Goal: Task Accomplishment & Management: Manage account settings

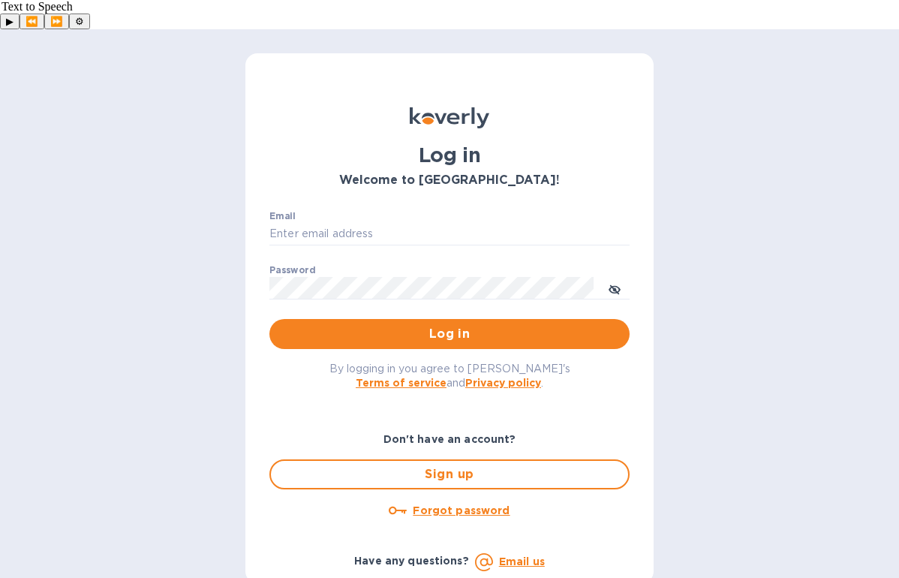
type input "[PERSON_NAME][EMAIL_ADDRESS][DOMAIN_NAME]"
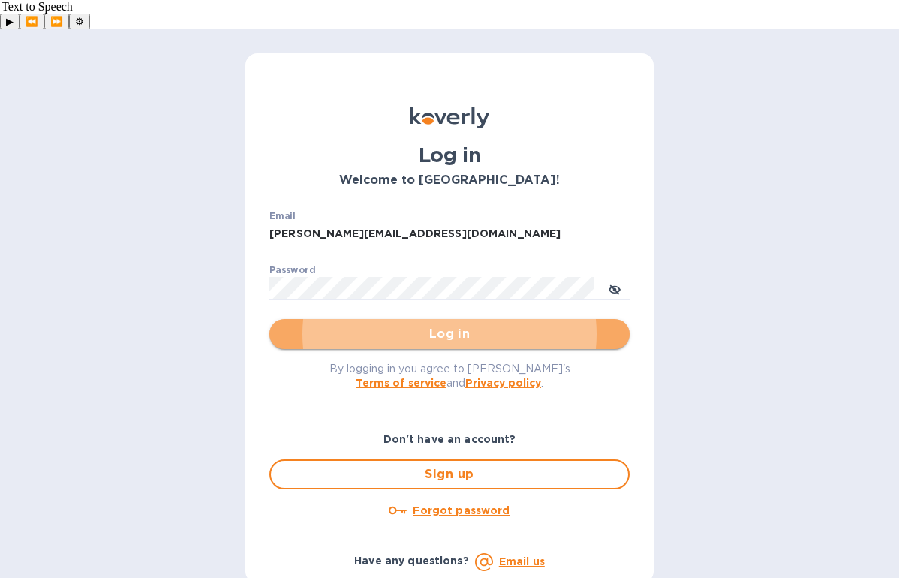
click at [397, 325] on span "Log in" at bounding box center [449, 334] width 336 height 18
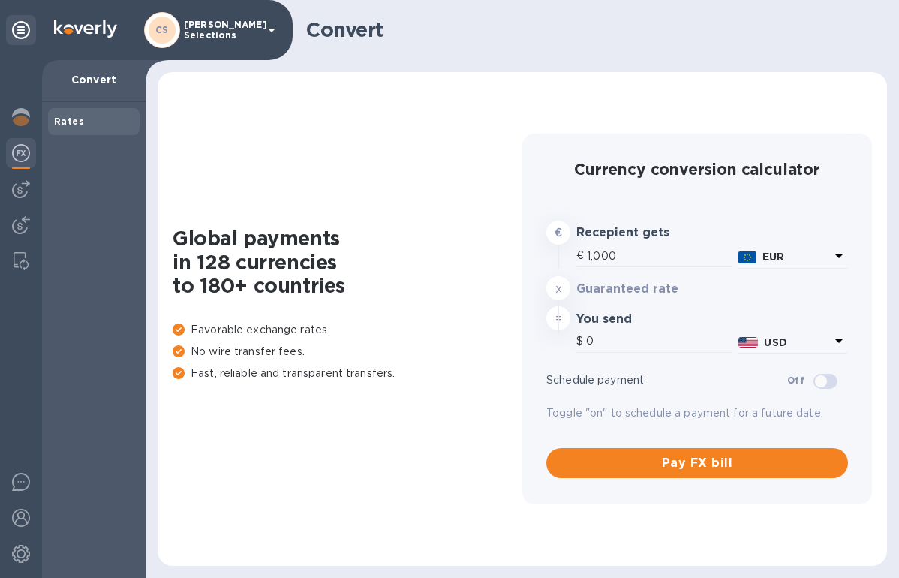
type input "1,175.29"
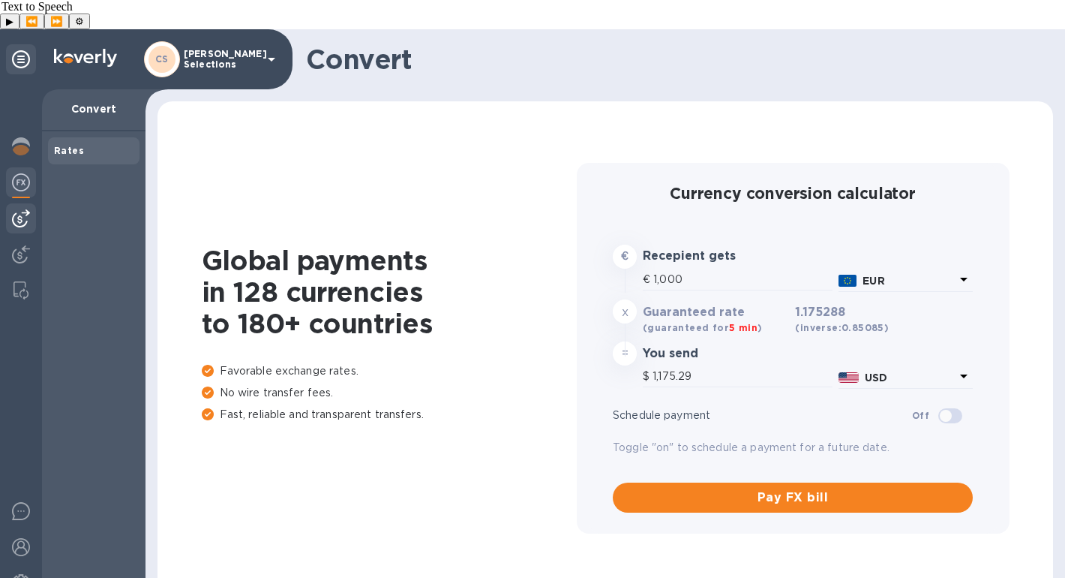
click at [17, 209] on img at bounding box center [21, 218] width 18 height 18
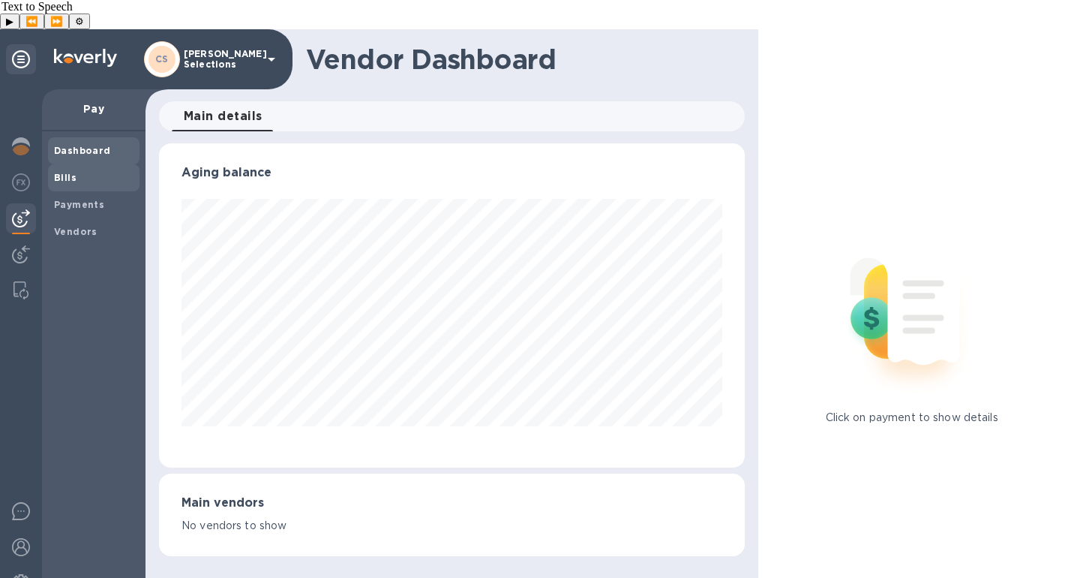
scroll to position [324, 586]
click at [19, 131] on div at bounding box center [21, 147] width 30 height 33
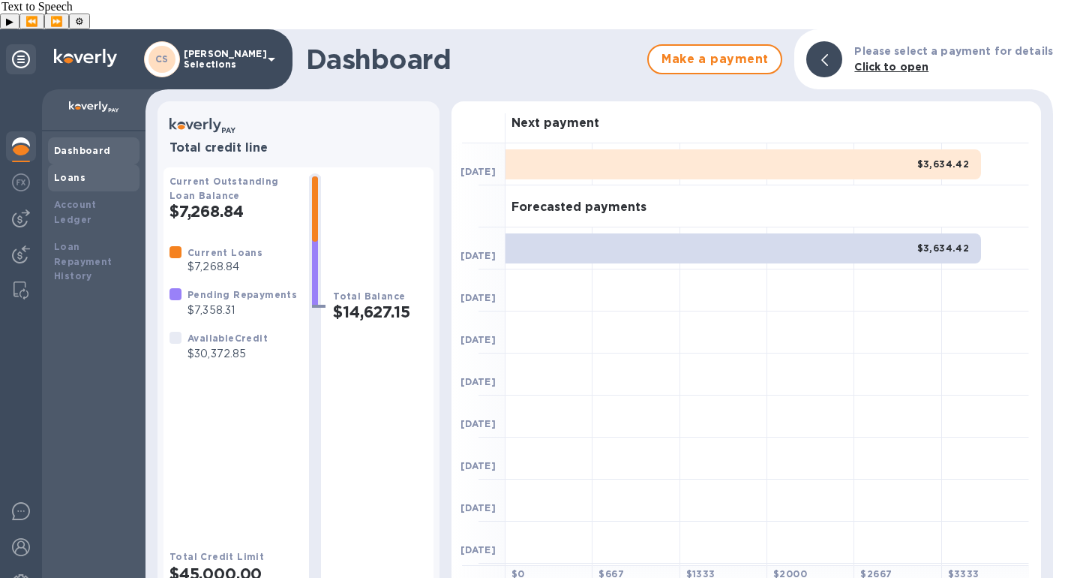
click at [84, 170] on div "Loans" at bounding box center [94, 177] width 80 height 15
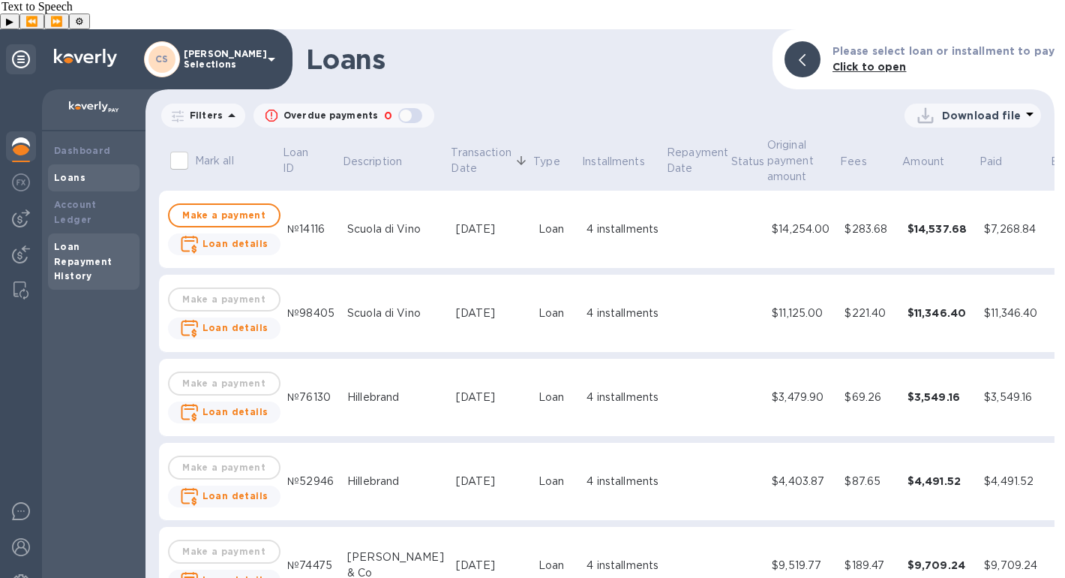
click at [85, 239] on div "Loan Repayment History" at bounding box center [94, 261] width 80 height 45
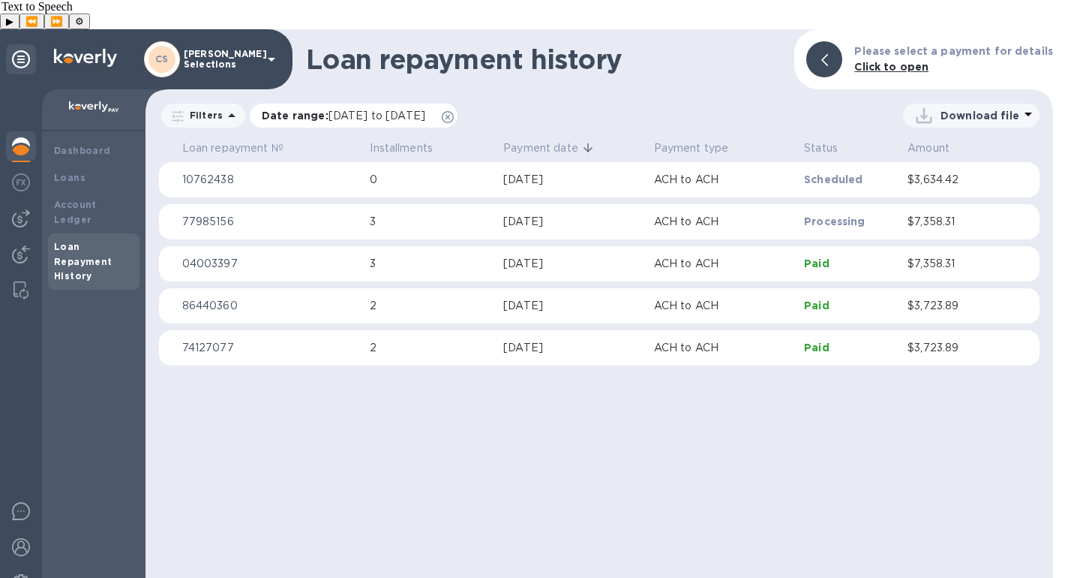
click at [415, 104] on div "Date range : [DATE] to [DATE]" at bounding box center [354, 116] width 208 height 24
click at [407, 110] on span "[DATE] to [DATE]" at bounding box center [377, 116] width 97 height 12
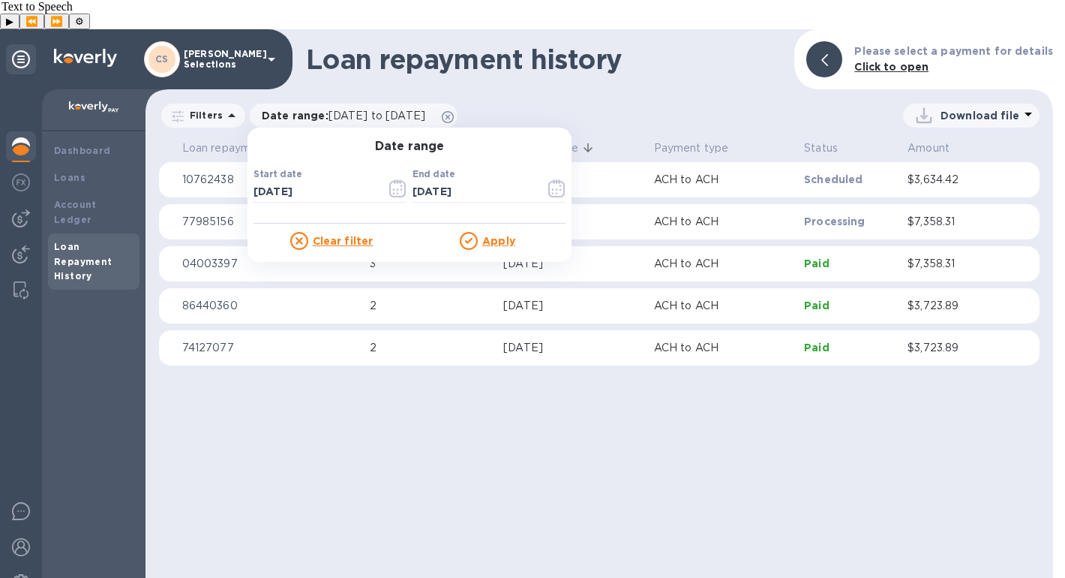
click at [346, 235] on u "Clear filter" at bounding box center [343, 241] width 61 height 12
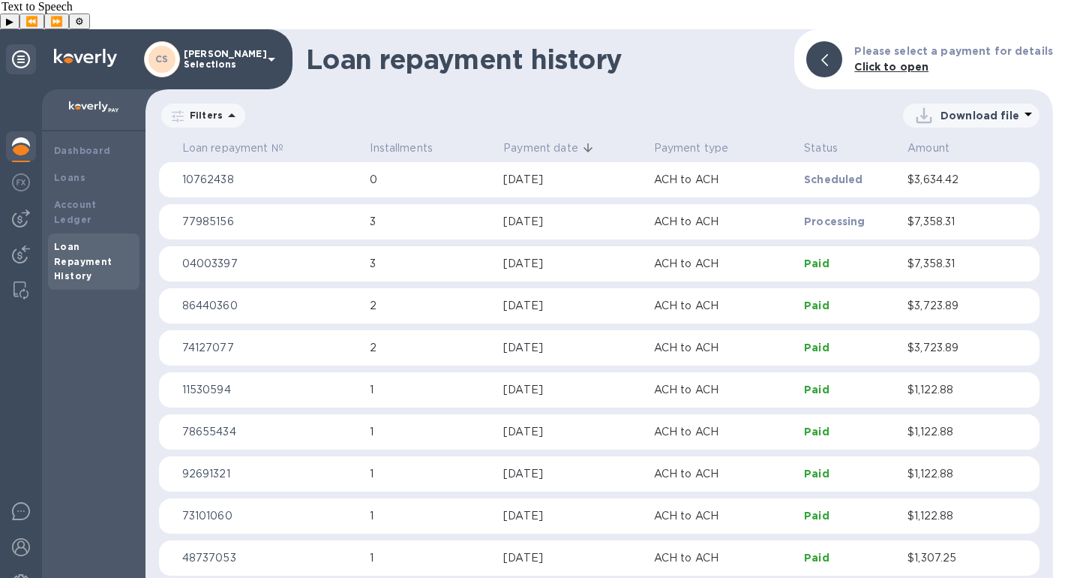
click at [223, 107] on icon at bounding box center [232, 116] width 18 height 18
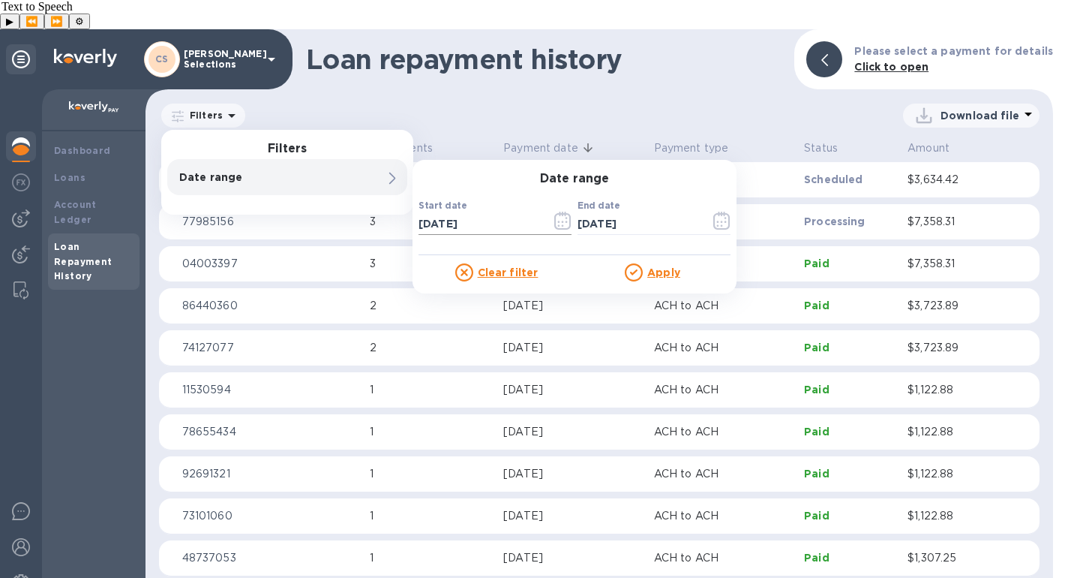
click at [558, 212] on icon "button" at bounding box center [562, 221] width 17 height 18
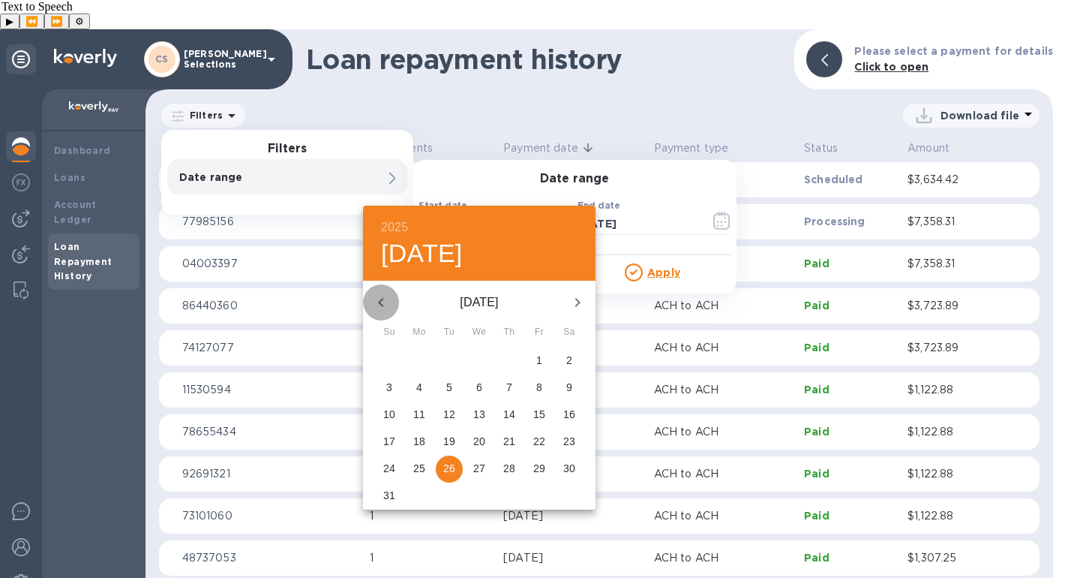
click at [380, 297] on icon "button" at bounding box center [381, 302] width 18 height 18
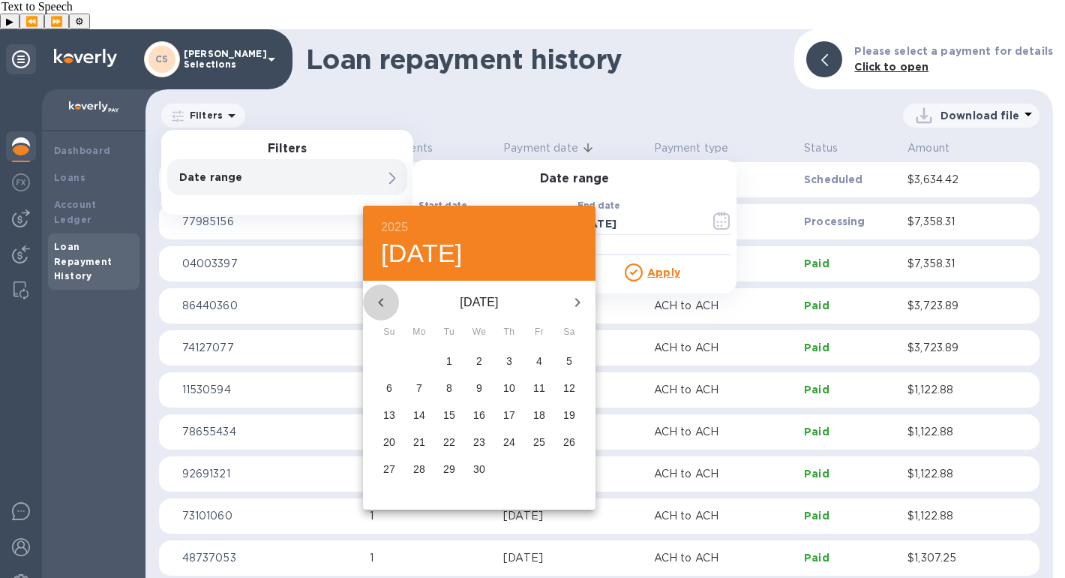
click at [380, 297] on icon "button" at bounding box center [381, 302] width 18 height 18
click at [482, 360] on p "1" at bounding box center [479, 360] width 6 height 15
type input "[DATE]"
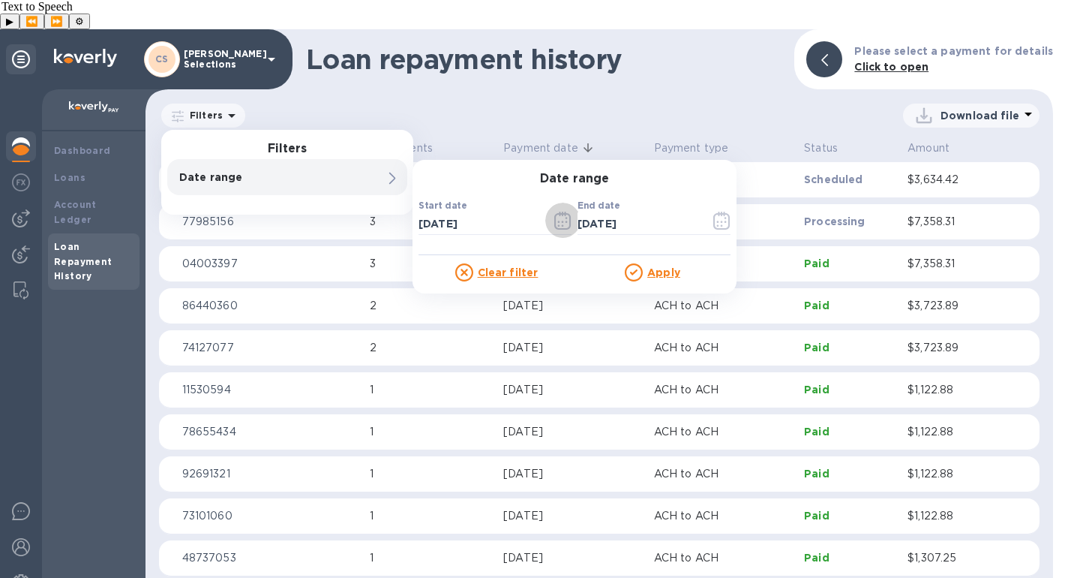
click at [673, 266] on u "Apply" at bounding box center [663, 272] width 33 height 12
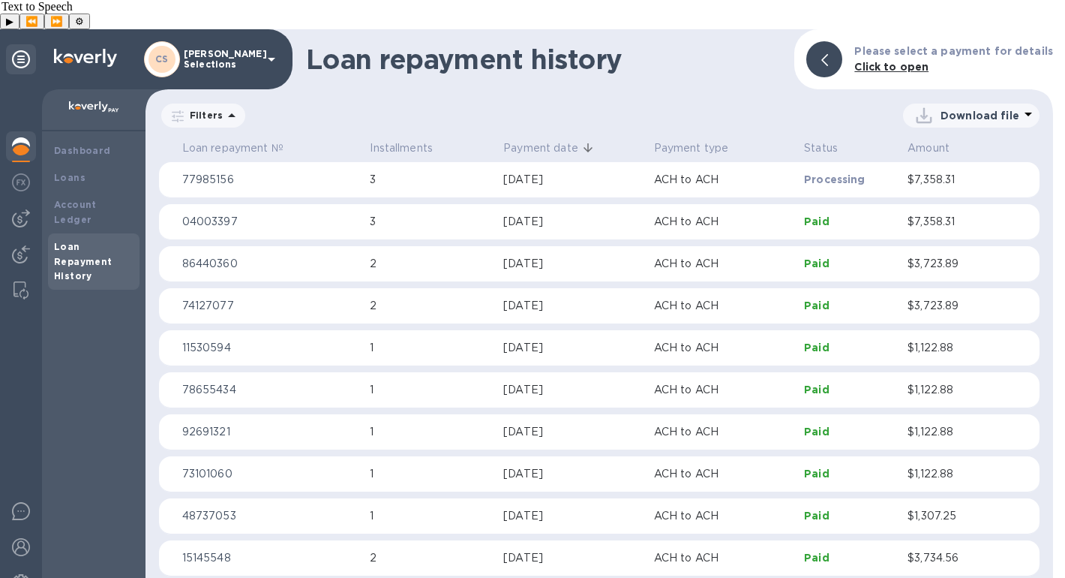
click at [898, 105] on div at bounding box center [1028, 115] width 18 height 21
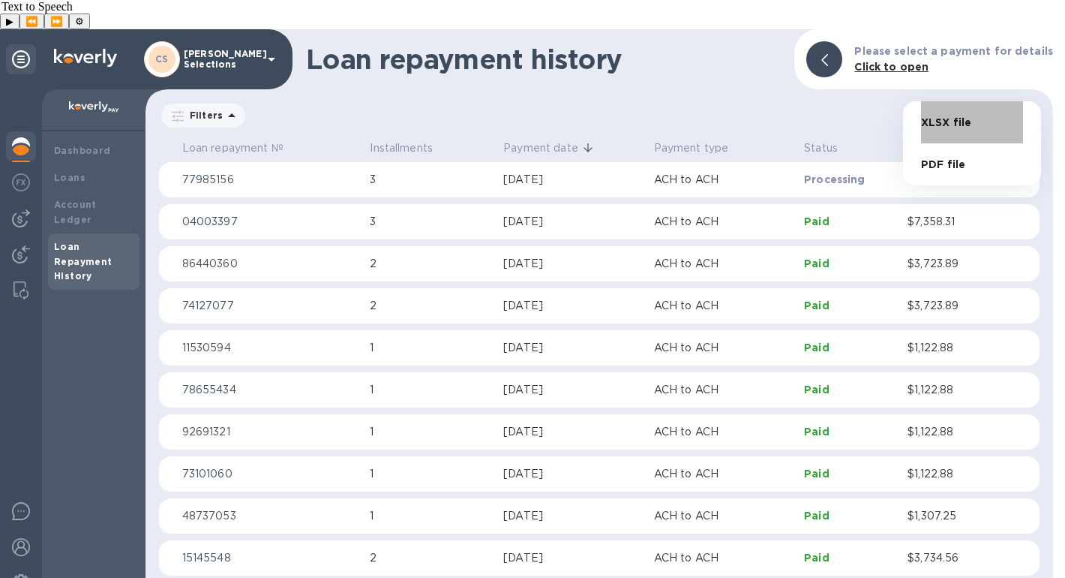
click at [898, 132] on li "XLSX file" at bounding box center [972, 122] width 102 height 42
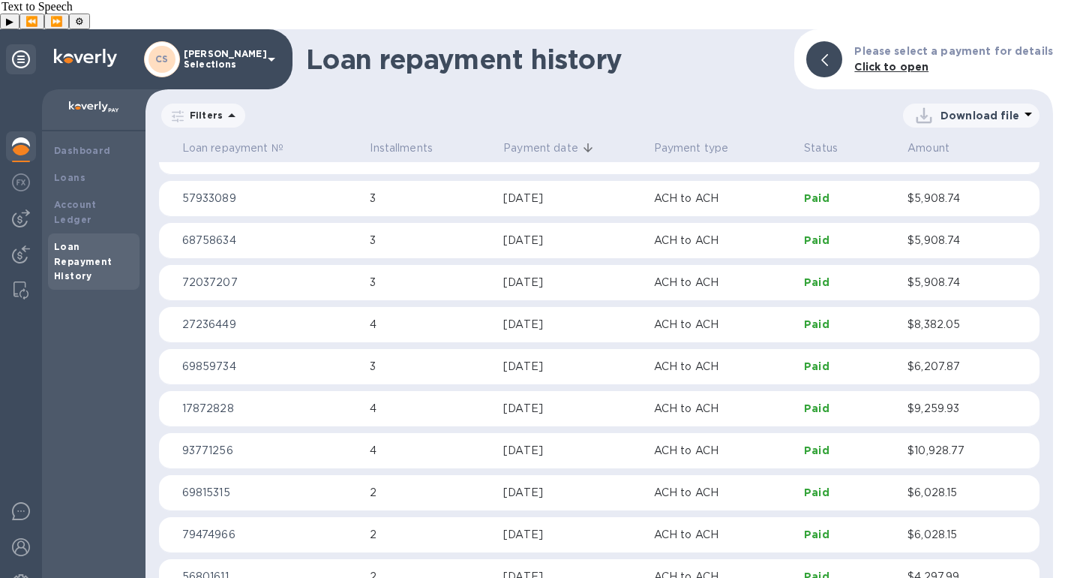
scroll to position [745, 0]
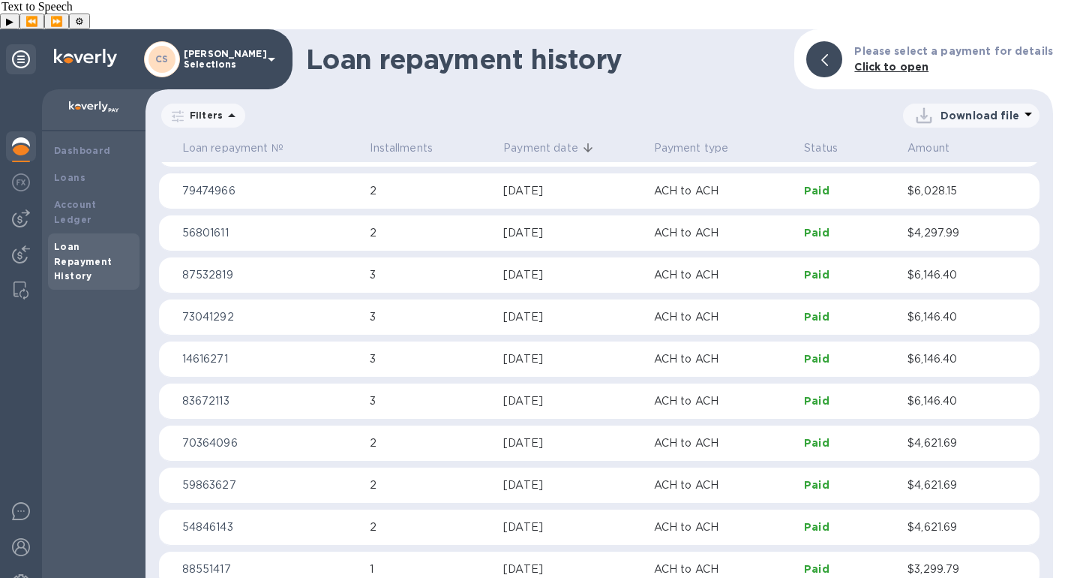
click at [463, 561] on p "1" at bounding box center [431, 569] width 122 height 16
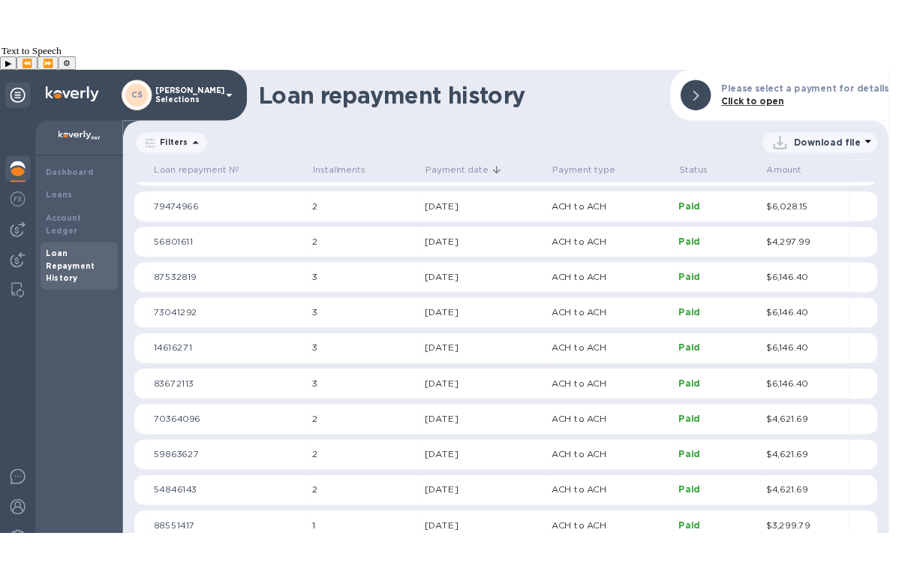
scroll to position [758, 0]
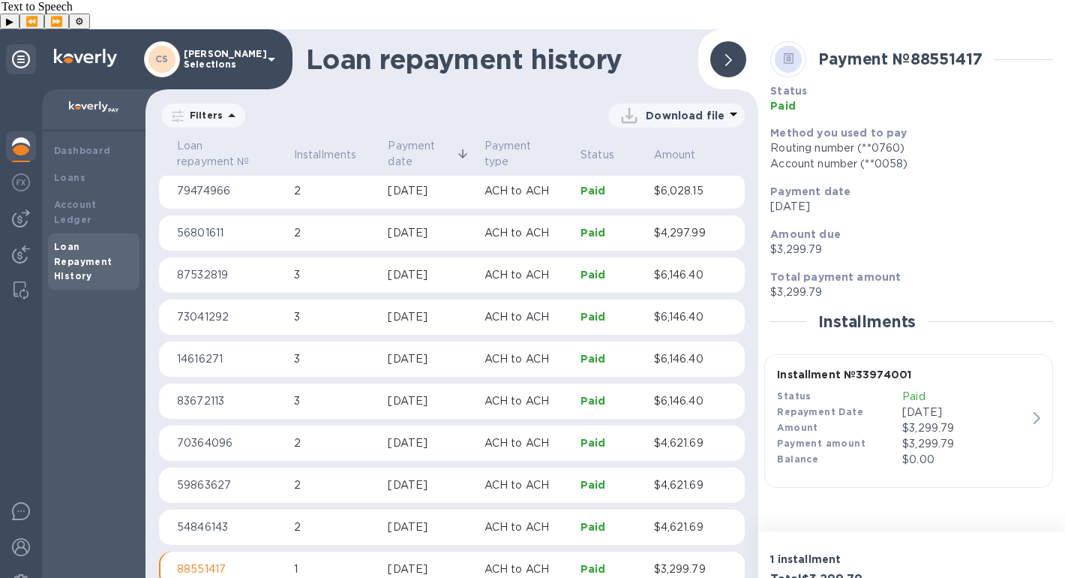
click at [93, 352] on div "Dashboard Loans Account Ledger Loan Repayment History" at bounding box center [94, 369] width 104 height 476
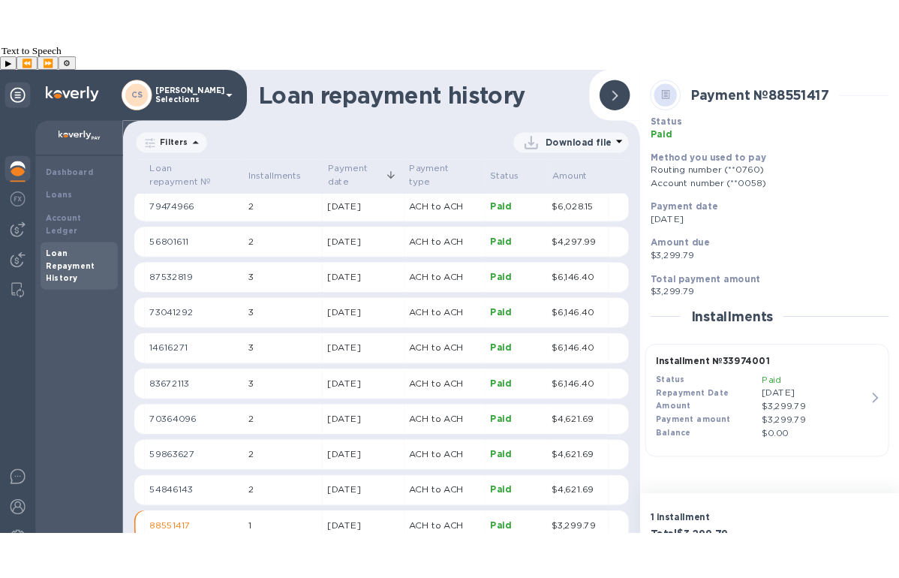
scroll to position [782, 0]
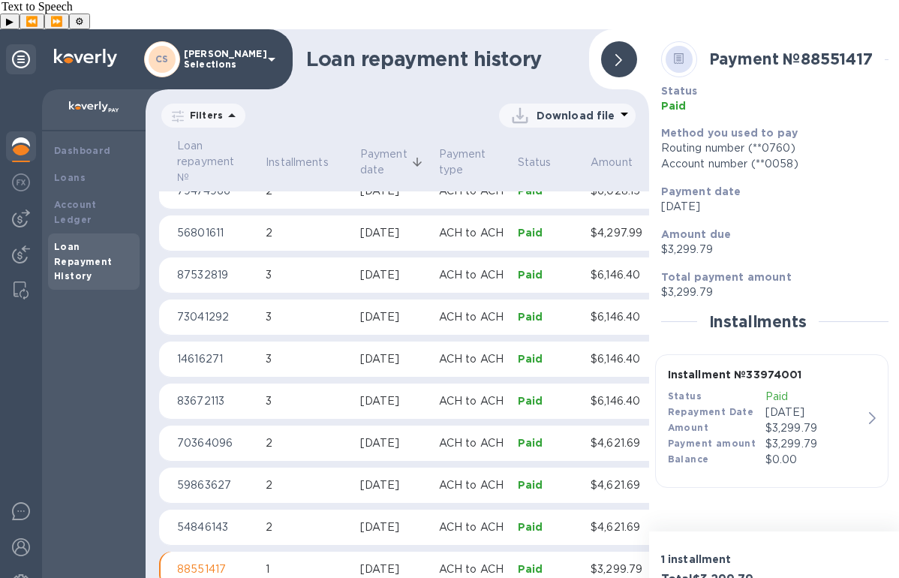
click at [871, 412] on icon "button" at bounding box center [872, 418] width 7 height 12
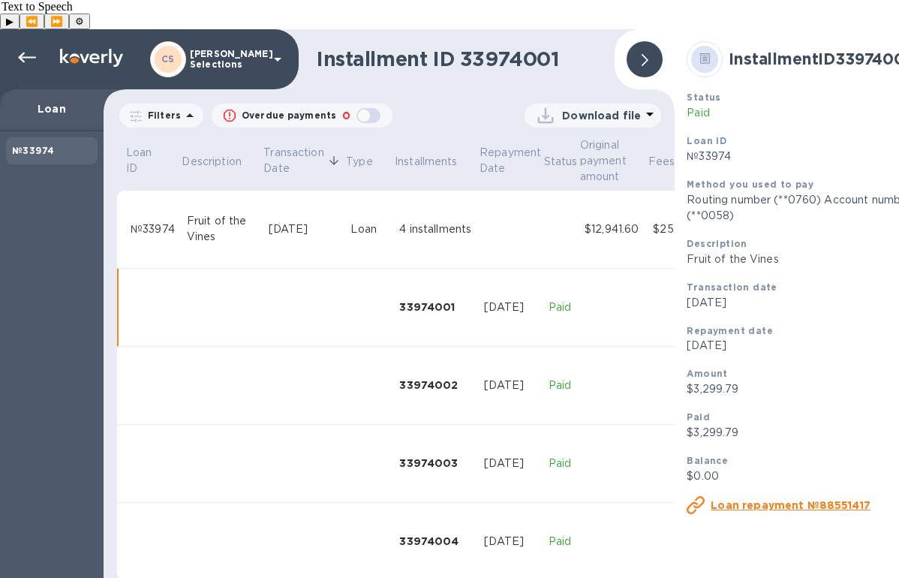
click at [646, 105] on icon at bounding box center [650, 114] width 18 height 18
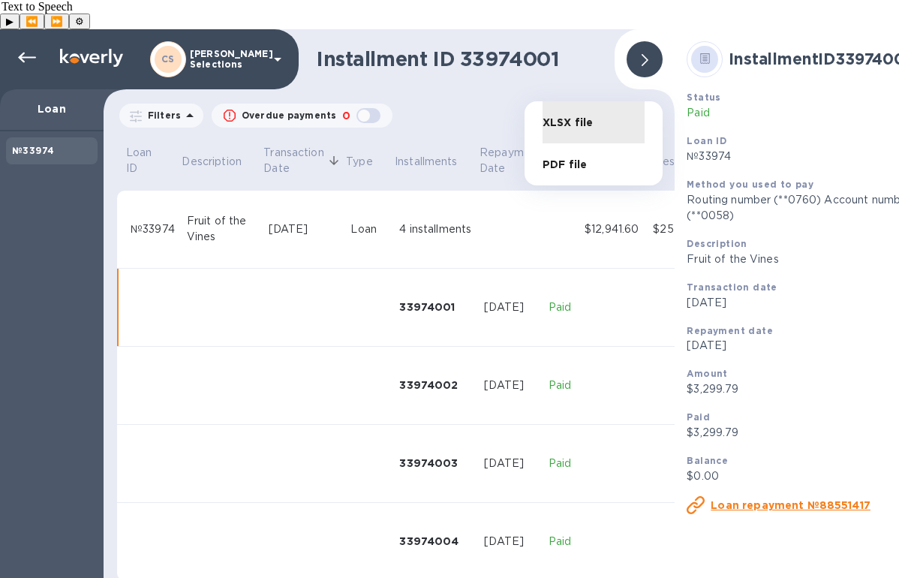
click at [586, 161] on li "PDF file" at bounding box center [593, 164] width 102 height 42
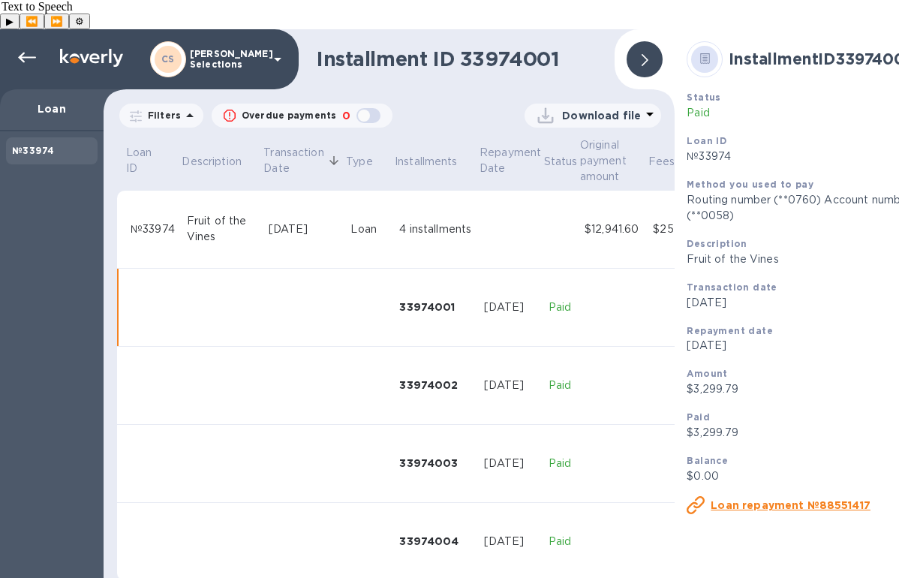
click at [648, 113] on icon at bounding box center [650, 115] width 8 height 4
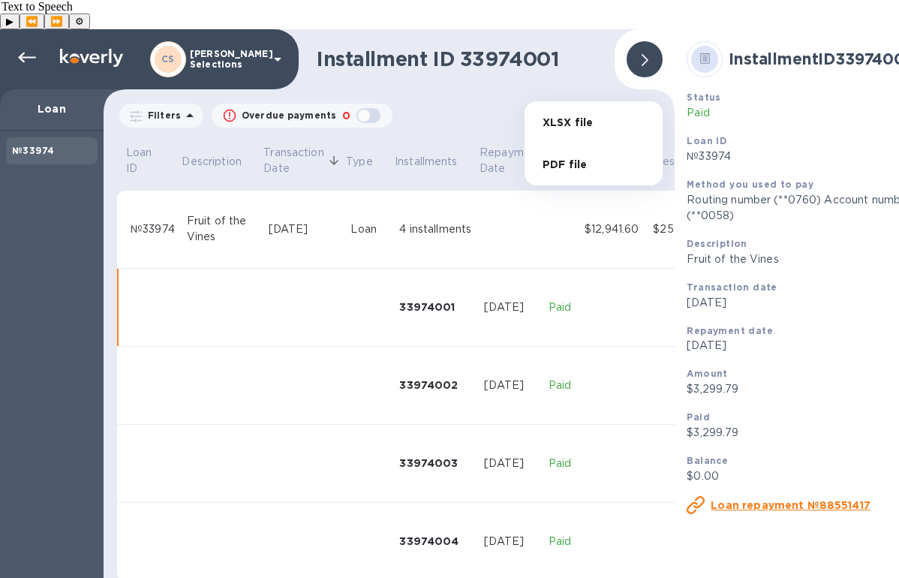
click at [641, 35] on div at bounding box center [449, 289] width 899 height 578
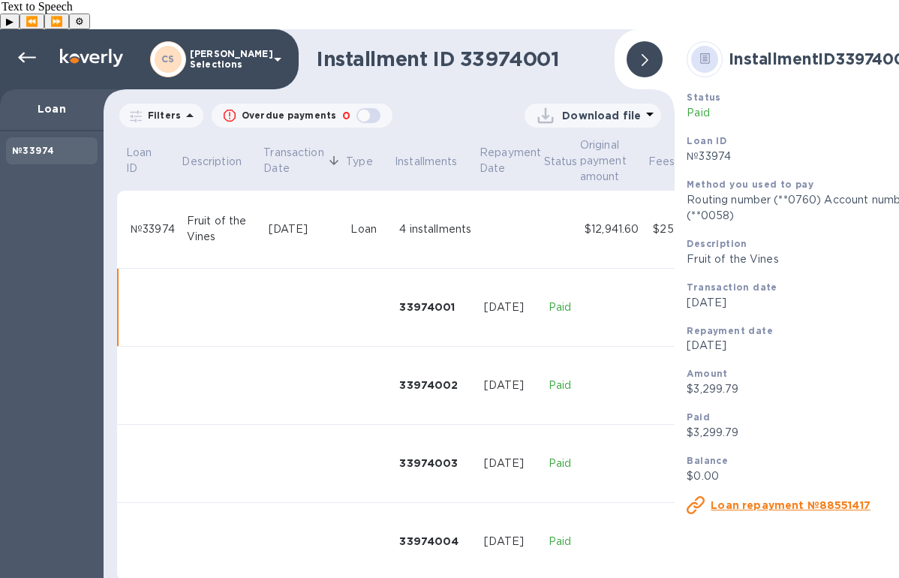
click at [653, 41] on div at bounding box center [644, 59] width 36 height 36
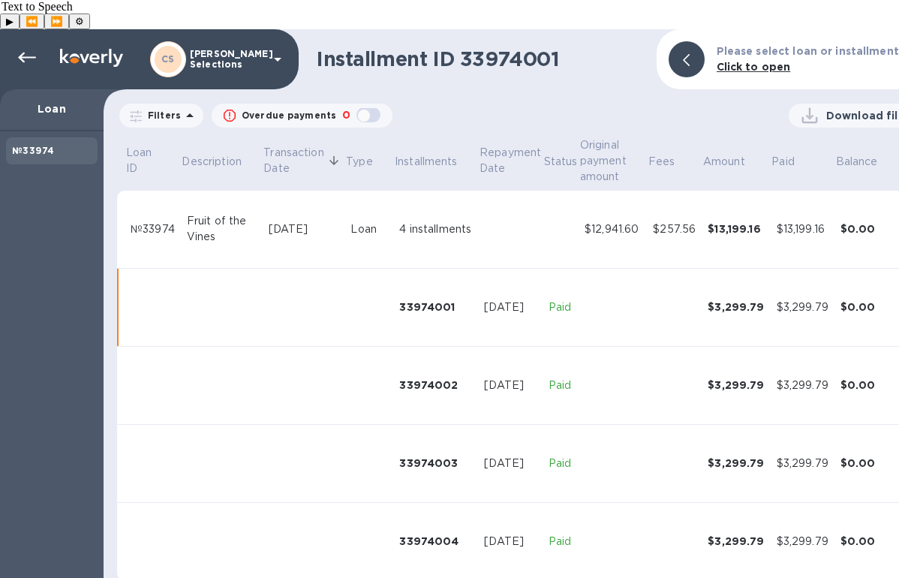
click at [158, 191] on td "№33974" at bounding box center [153, 230] width 56 height 78
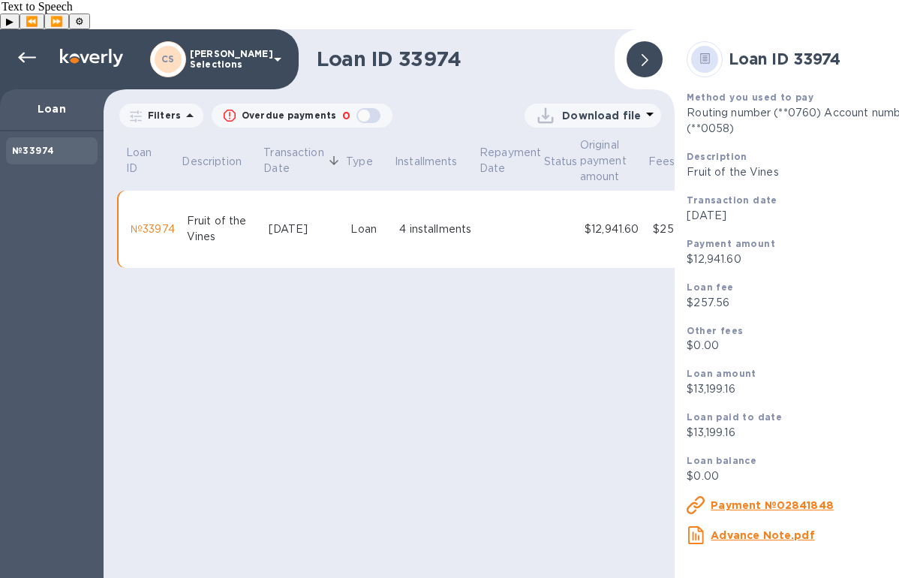
click at [630, 41] on div at bounding box center [644, 59] width 36 height 36
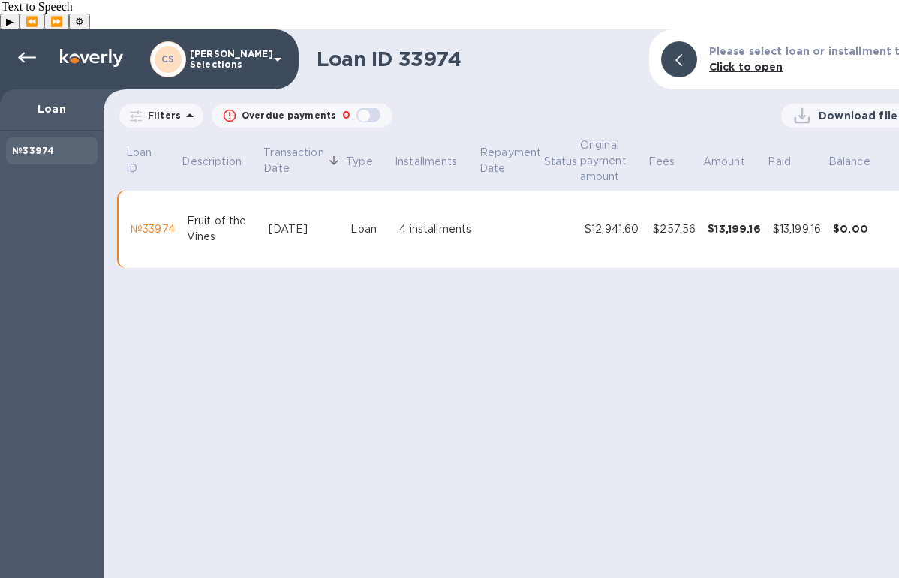
click at [182, 107] on icon at bounding box center [190, 116] width 18 height 18
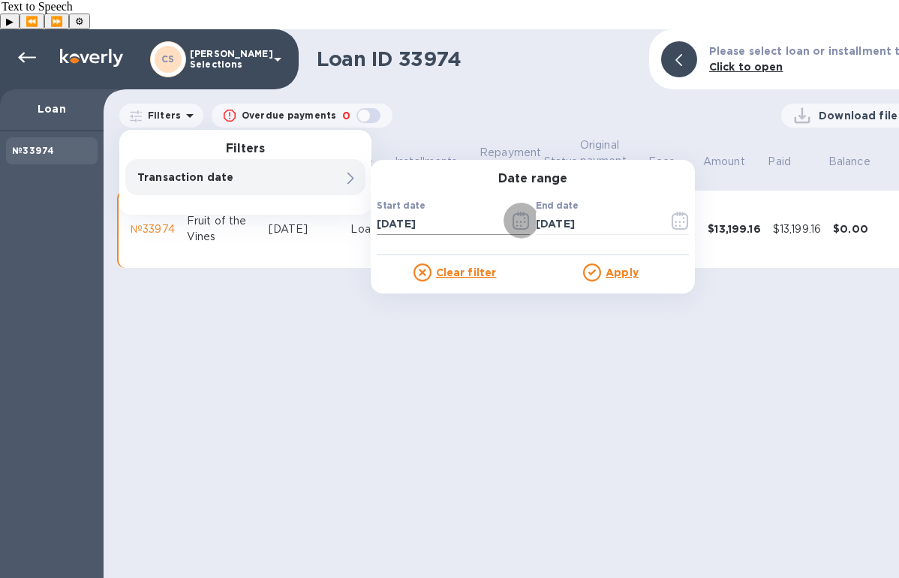
click at [521, 221] on icon "button" at bounding box center [521, 222] width 2 height 2
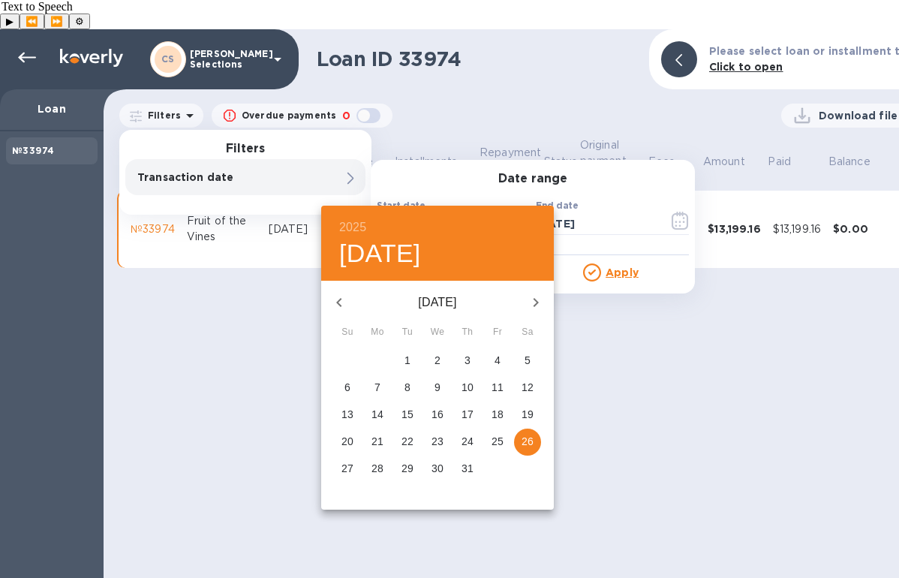
click at [336, 304] on icon "button" at bounding box center [339, 302] width 18 height 18
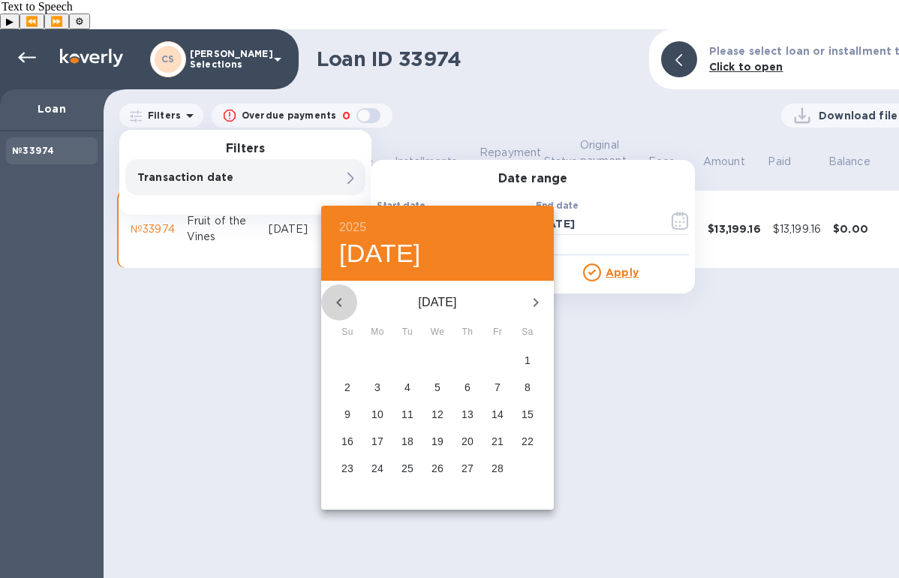
click at [336, 304] on icon "button" at bounding box center [339, 302] width 18 height 18
click at [442, 360] on span "1" at bounding box center [437, 360] width 27 height 15
type input "[DATE]"
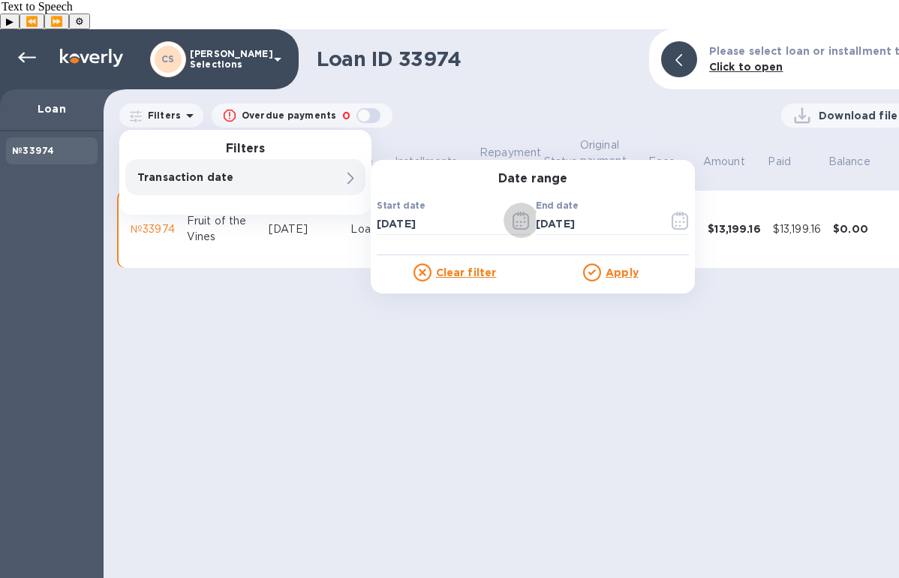
click at [623, 266] on u "Apply" at bounding box center [621, 272] width 33 height 12
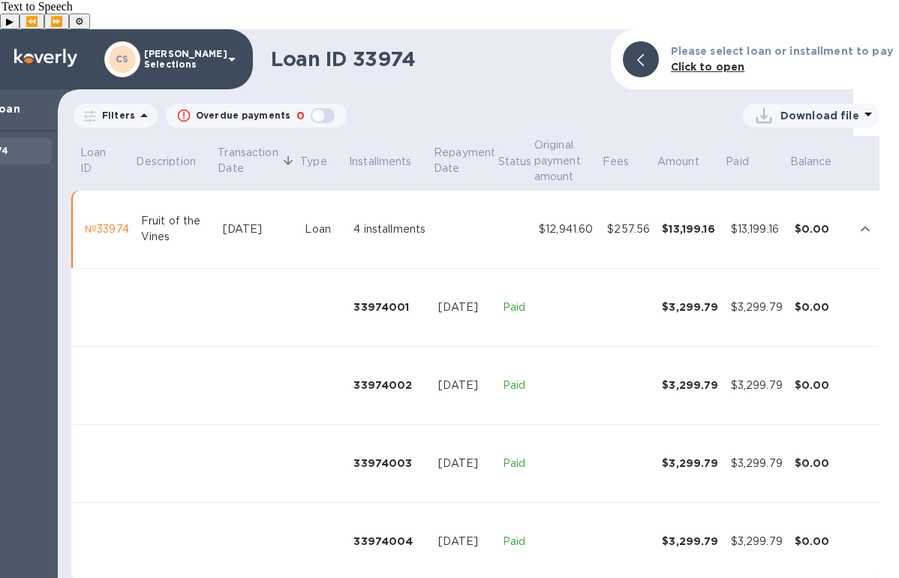
click at [489, 210] on td at bounding box center [464, 230] width 65 height 78
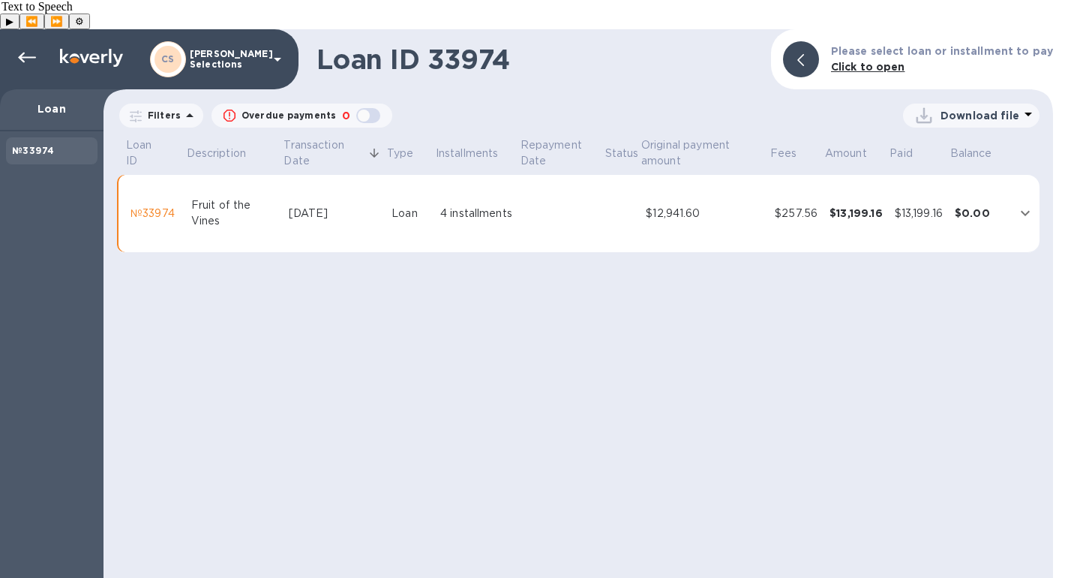
click at [674, 359] on div "Loan ID 33974 Please select loan or installment to pay Click to open Filters Ov…" at bounding box center [579, 318] width 950 height 578
click at [869, 61] on b "Click to open" at bounding box center [868, 67] width 74 height 12
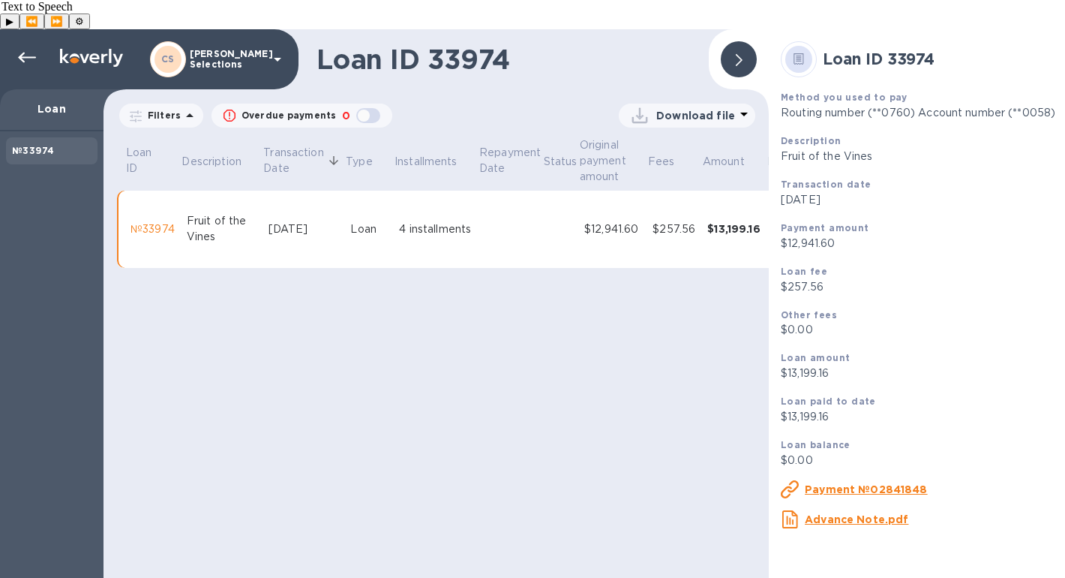
click at [736, 54] on icon at bounding box center [739, 60] width 7 height 12
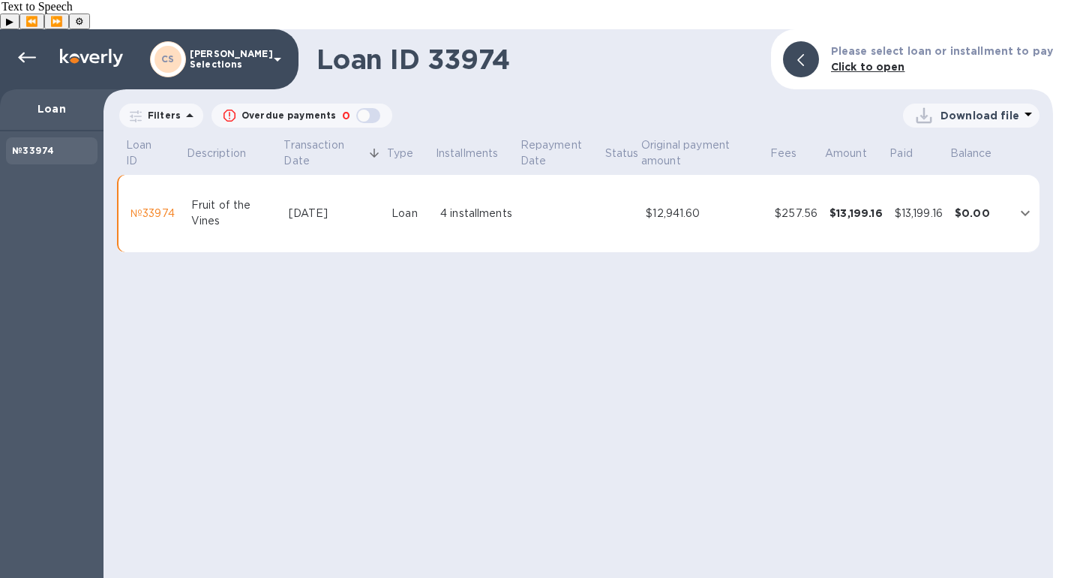
click at [0, 0] on span "[DATE] to [DATE]" at bounding box center [0, 0] width 0 height 0
click at [0, 0] on u "Apply" at bounding box center [0, 0] width 0 height 0
click at [185, 107] on icon at bounding box center [190, 116] width 18 height 18
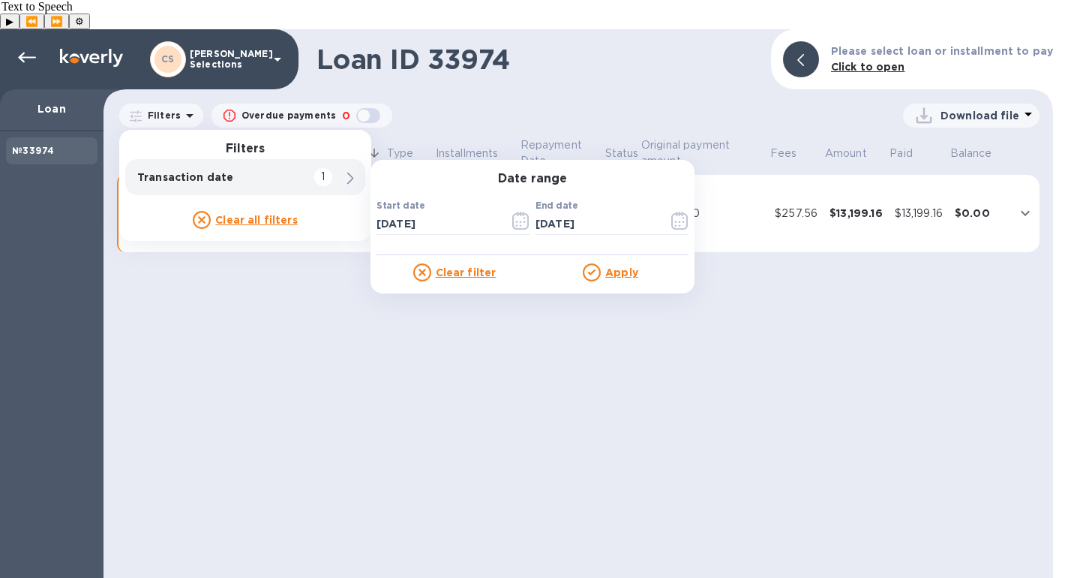
click at [0, 0] on icon at bounding box center [0, 0] width 0 height 0
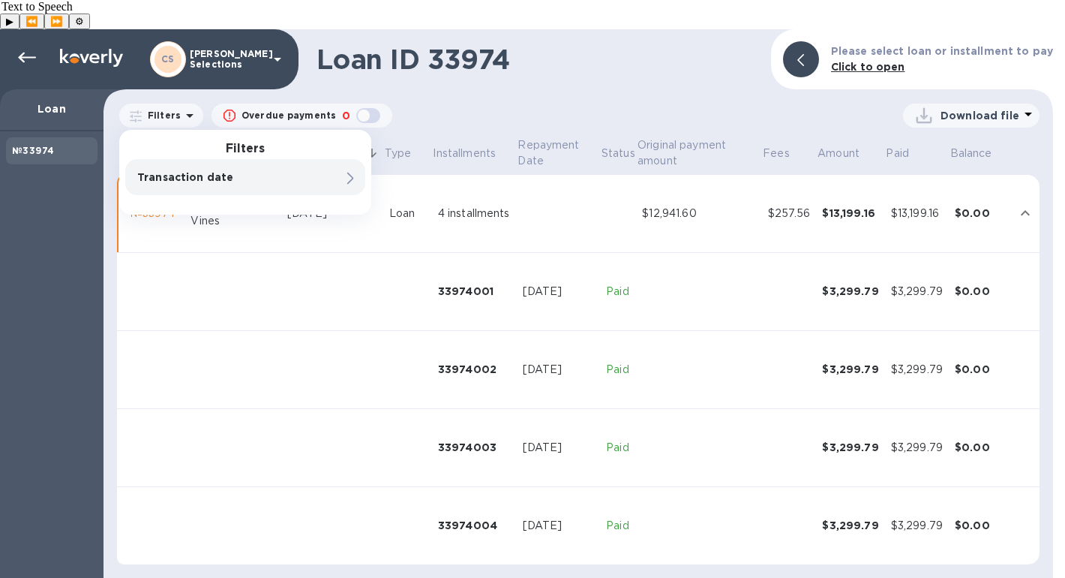
click at [571, 134] on div at bounding box center [491, 136] width 240 height 5
click at [451, 206] on div "4 installments" at bounding box center [474, 214] width 73 height 16
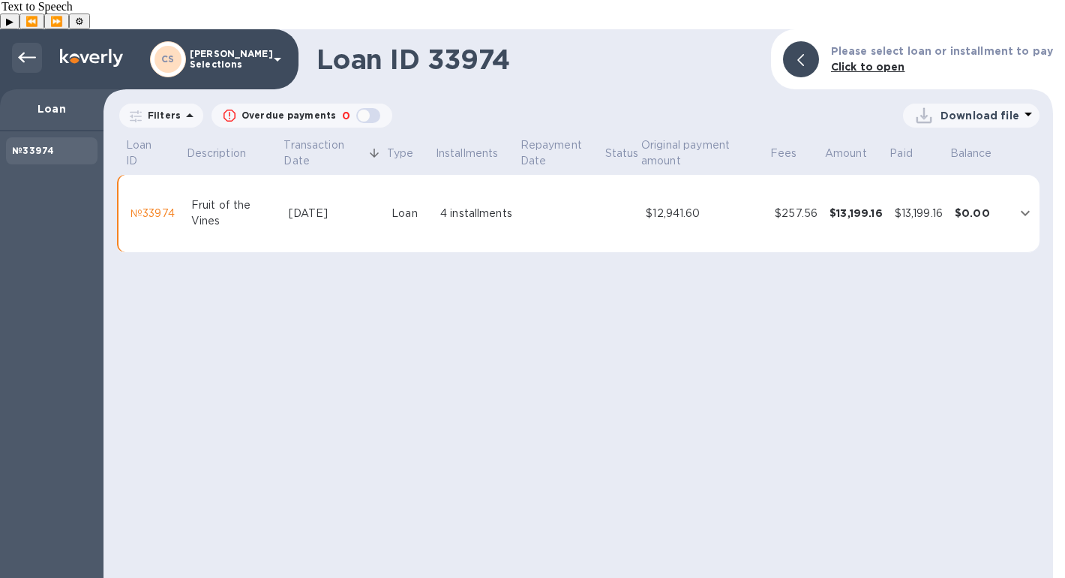
click at [28, 49] on icon at bounding box center [27, 58] width 18 height 18
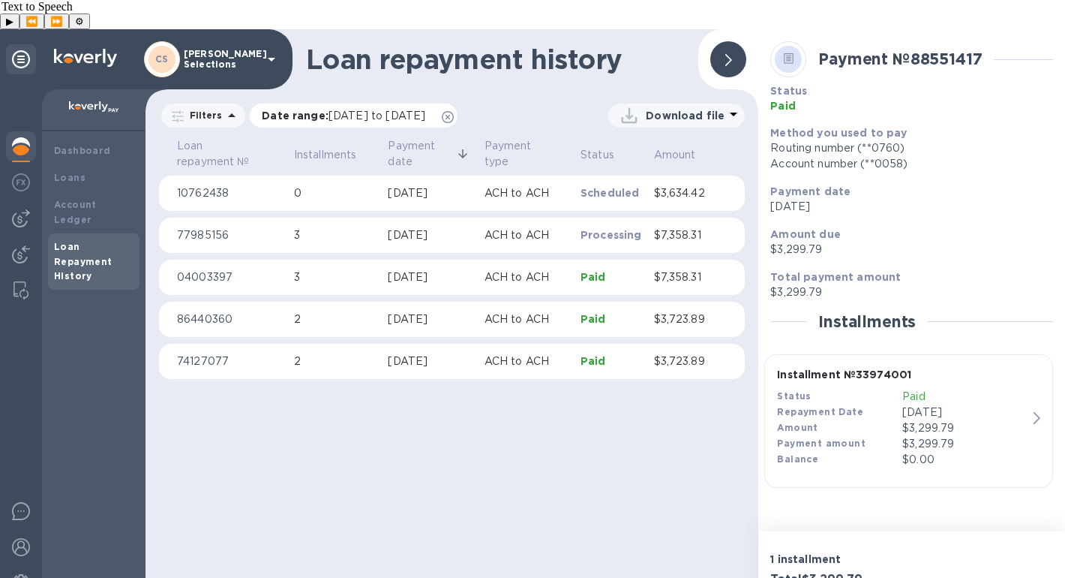
click at [390, 110] on span "[DATE] to [DATE]" at bounding box center [377, 116] width 97 height 12
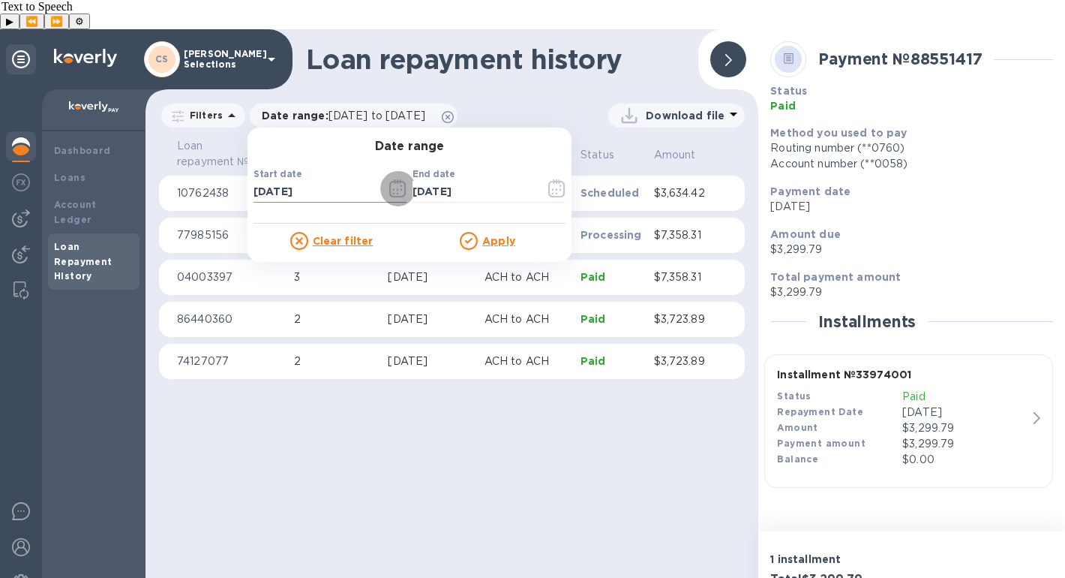
click at [399, 179] on icon "button" at bounding box center [397, 188] width 17 height 18
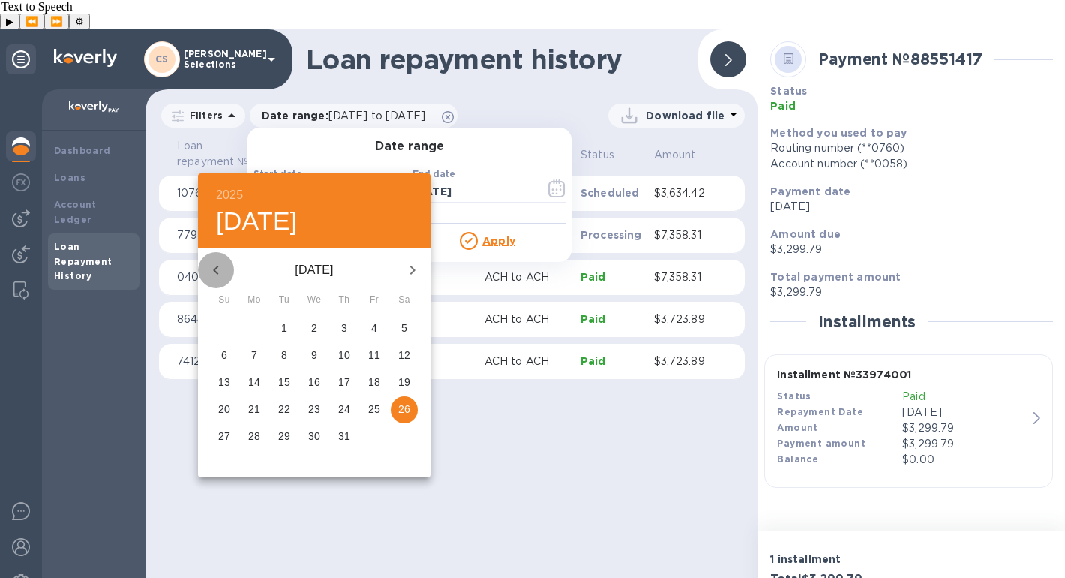
click at [216, 269] on icon "button" at bounding box center [216, 270] width 18 height 18
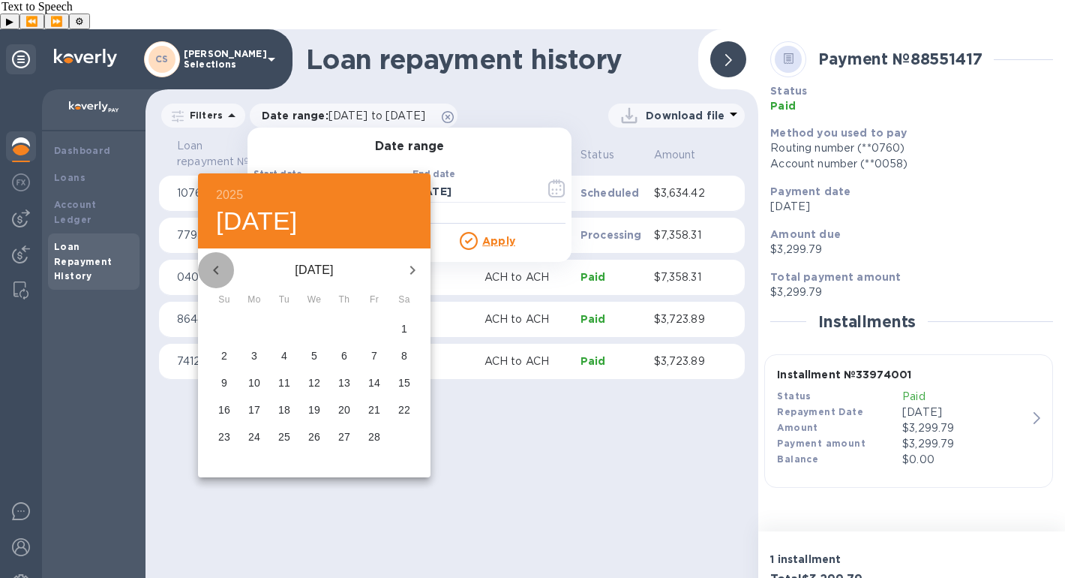
click at [216, 269] on icon "button" at bounding box center [216, 270] width 18 height 18
click at [419, 271] on icon "button" at bounding box center [413, 270] width 18 height 18
click at [317, 330] on span "1" at bounding box center [314, 327] width 27 height 15
type input "[DATE]"
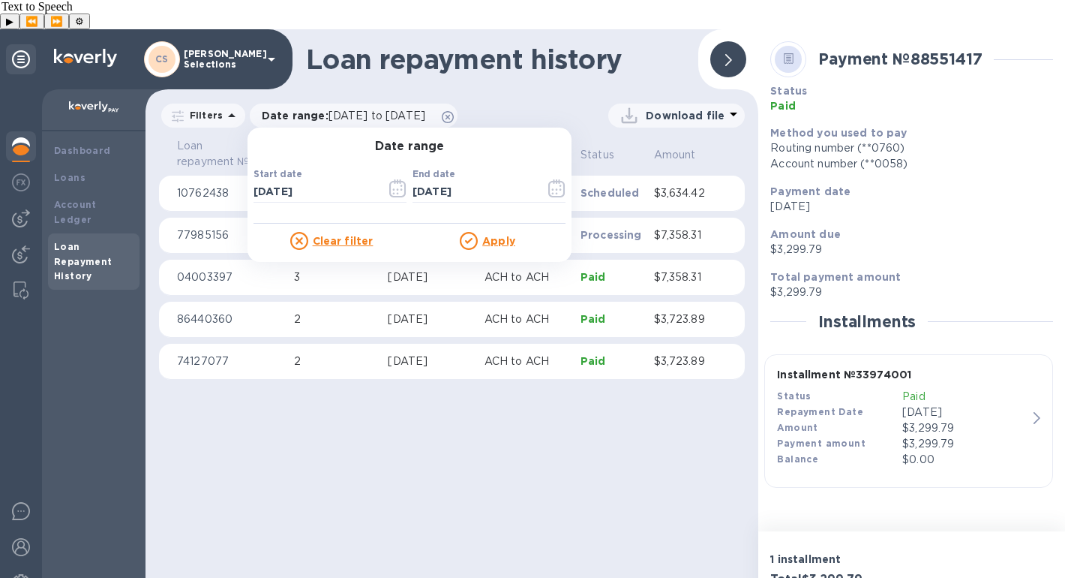
click at [511, 235] on u "Apply" at bounding box center [498, 241] width 33 height 12
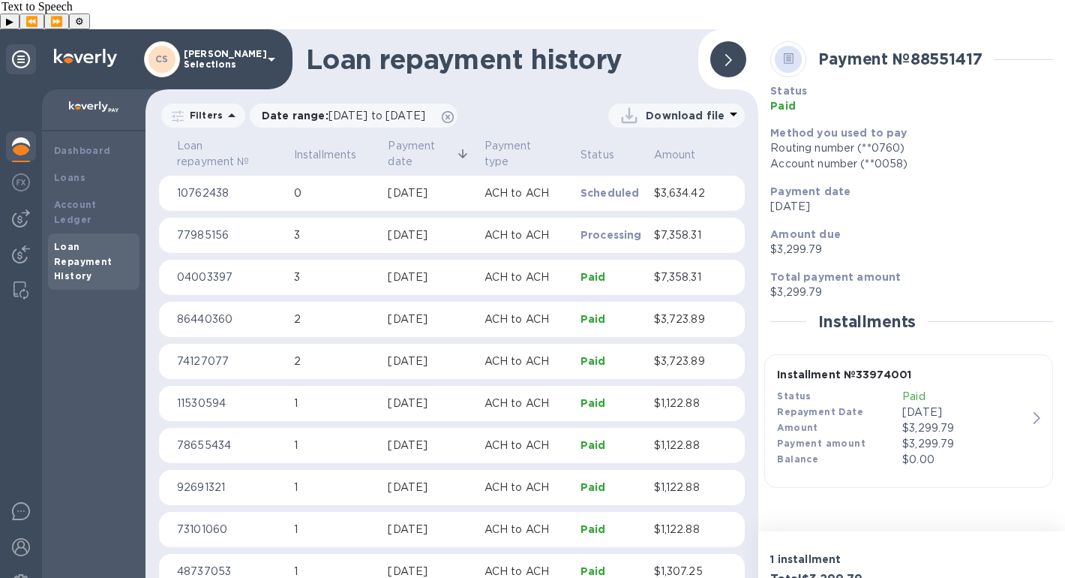
scroll to position [800, 0]
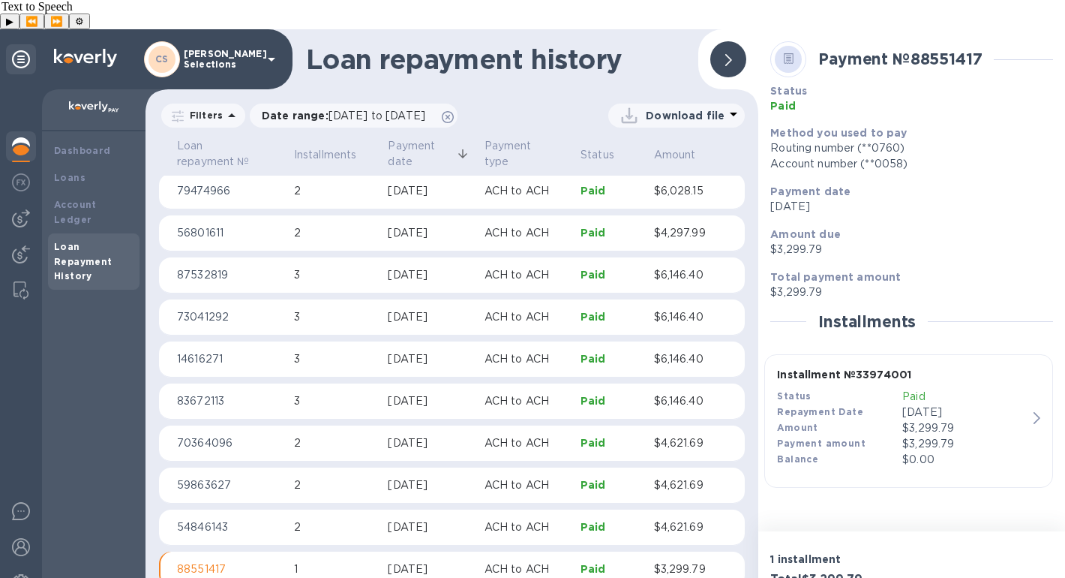
click at [428, 561] on div "[DATE]" at bounding box center [430, 569] width 84 height 16
click at [898, 420] on div "$3,299.79" at bounding box center [964, 428] width 125 height 16
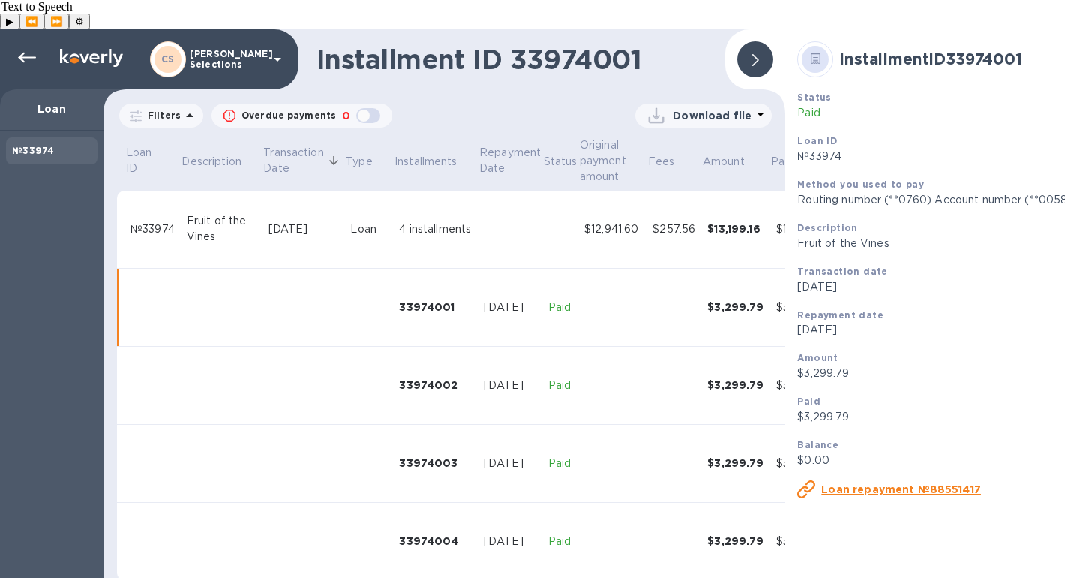
click at [745, 108] on p "Download file" at bounding box center [712, 115] width 79 height 15
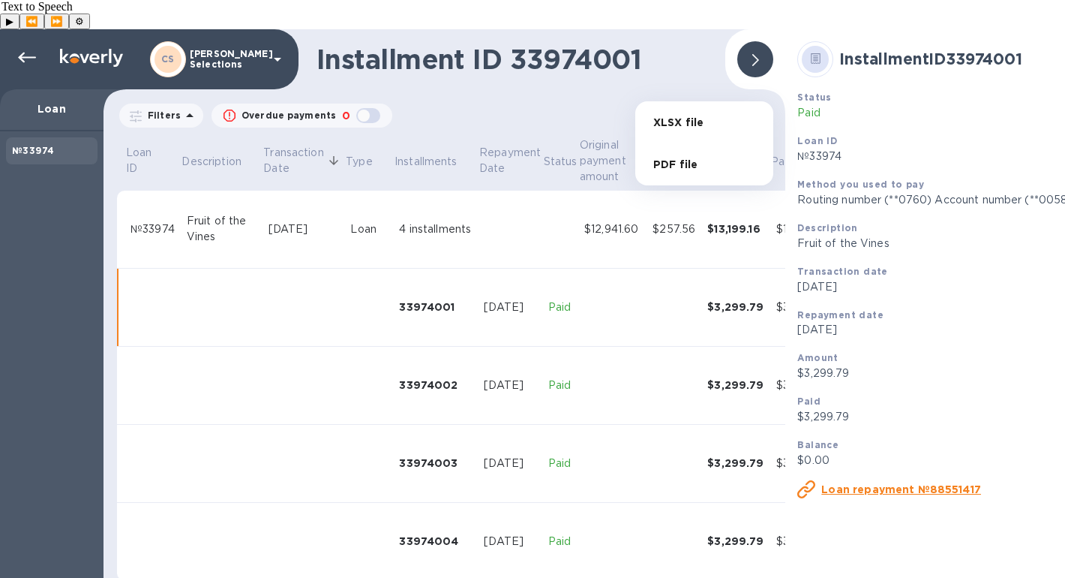
click at [692, 134] on li "XLSX file" at bounding box center [704, 122] width 102 height 42
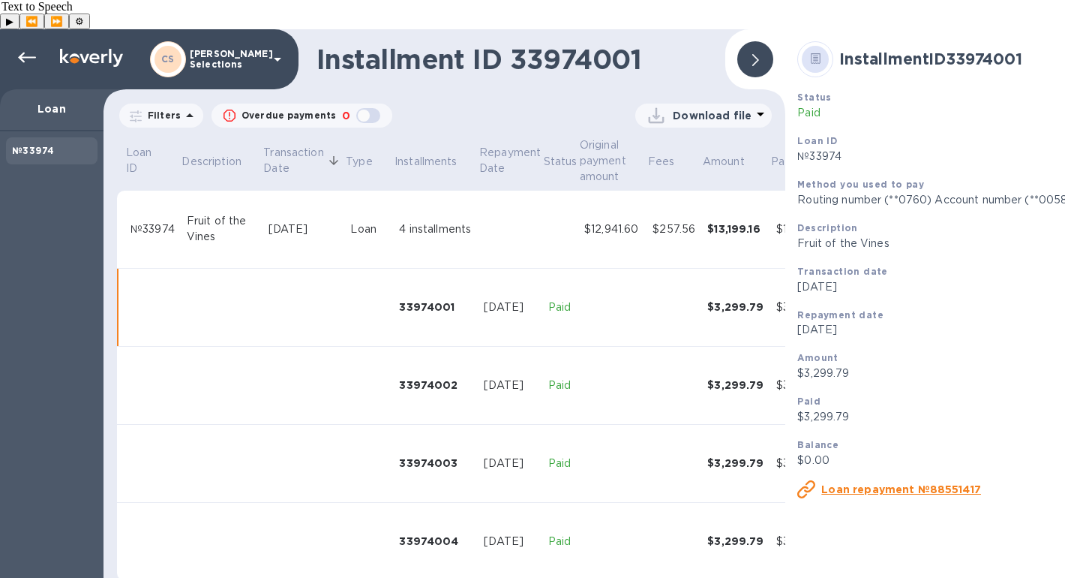
click at [755, 54] on icon at bounding box center [755, 60] width 7 height 12
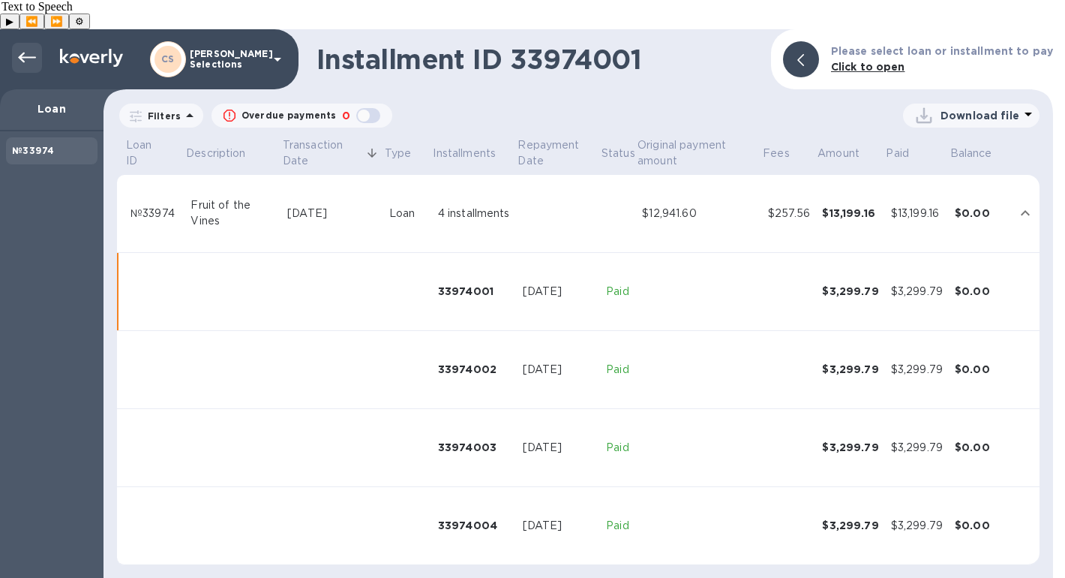
click at [22, 53] on icon at bounding box center [27, 58] width 18 height 11
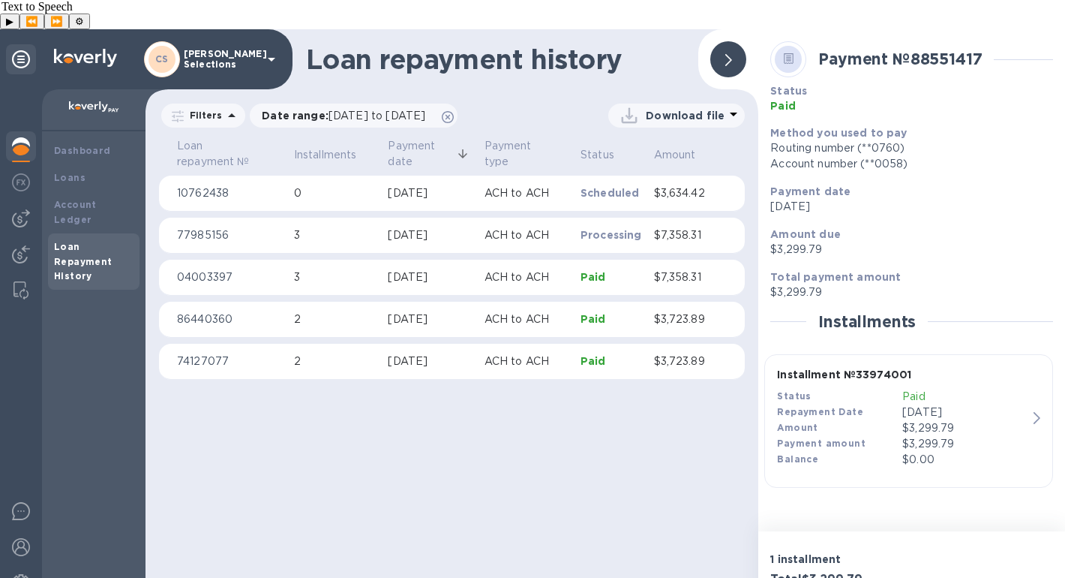
click at [229, 107] on icon at bounding box center [232, 116] width 18 height 18
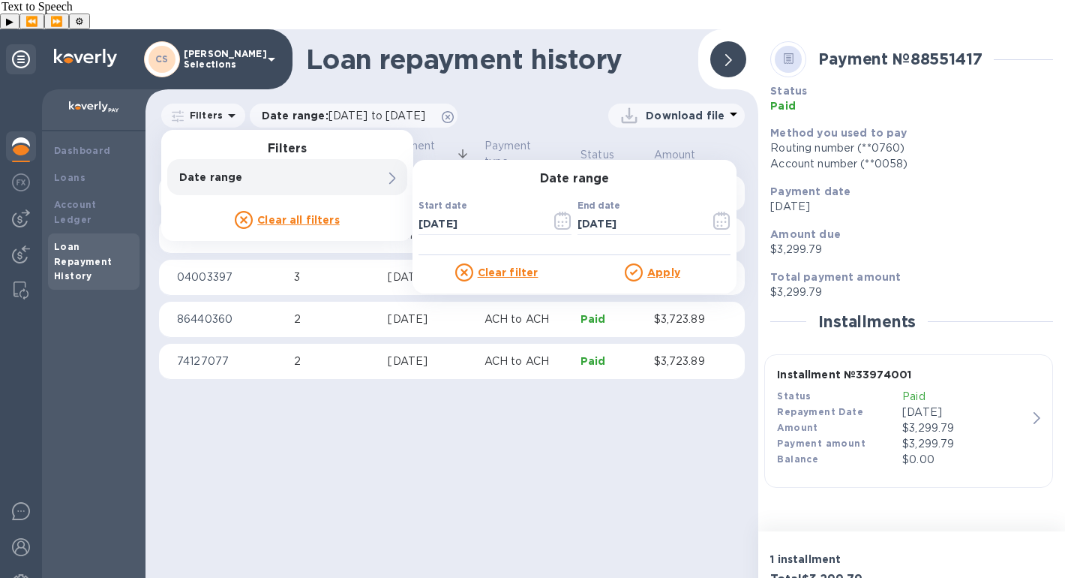
click at [322, 214] on u "Clear all filters" at bounding box center [298, 220] width 83 height 12
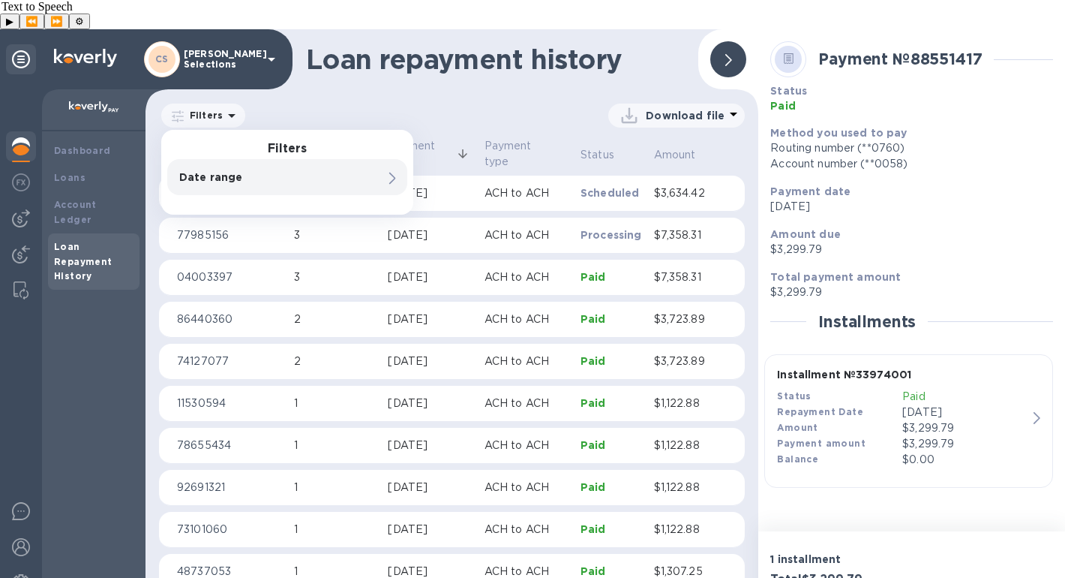
click at [477, 104] on div "Download file" at bounding box center [499, 116] width 491 height 24
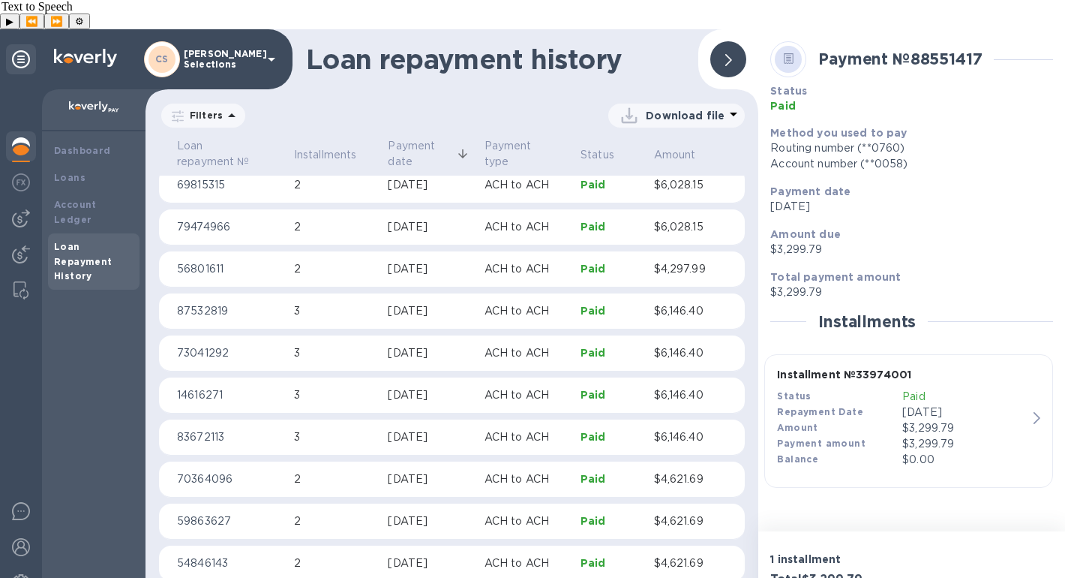
scroll to position [823, 0]
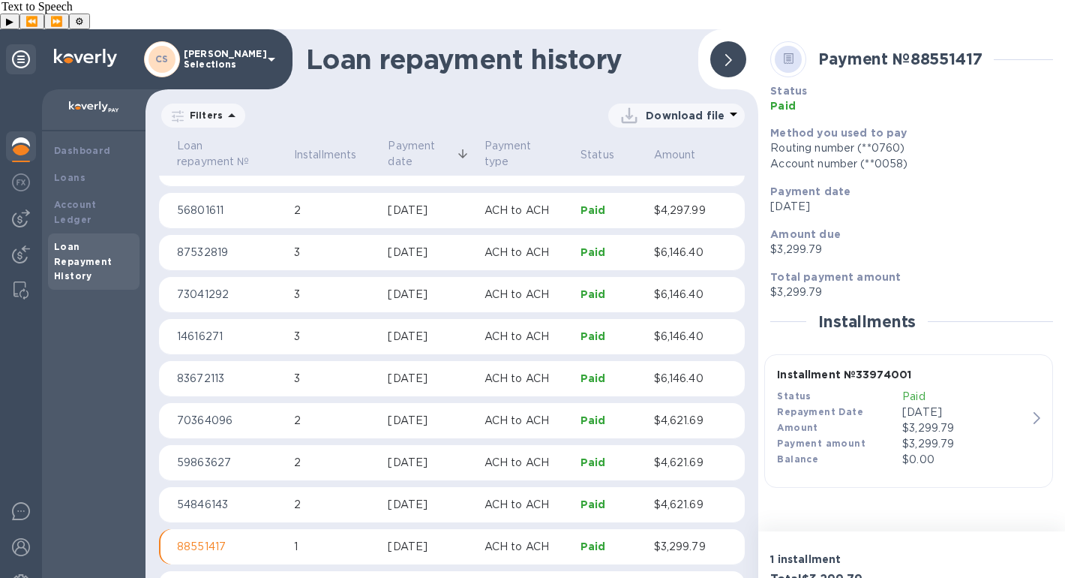
click at [450, 497] on div "[DATE]" at bounding box center [430, 505] width 84 height 16
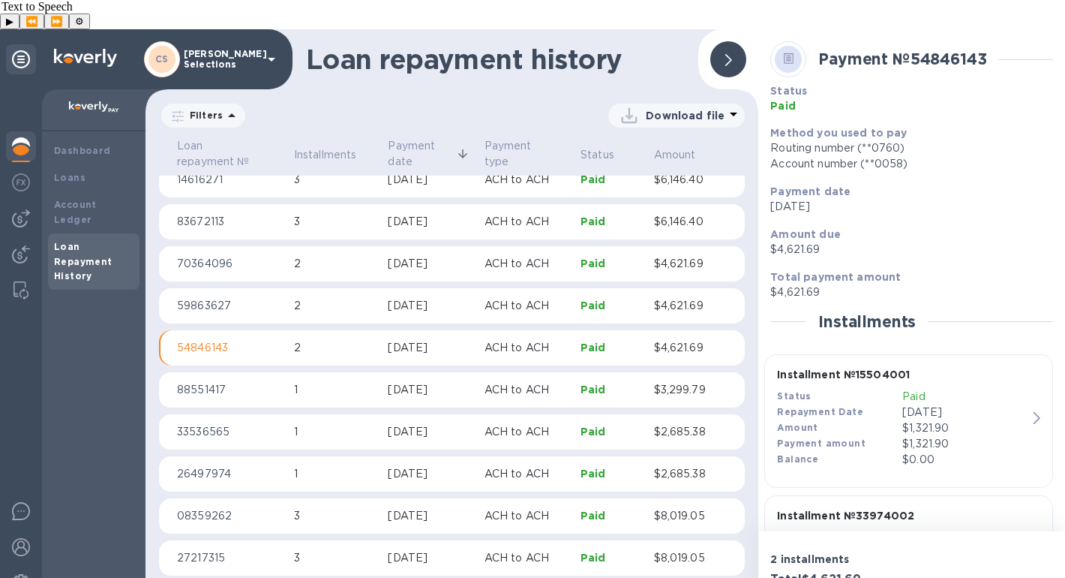
scroll to position [117, 0]
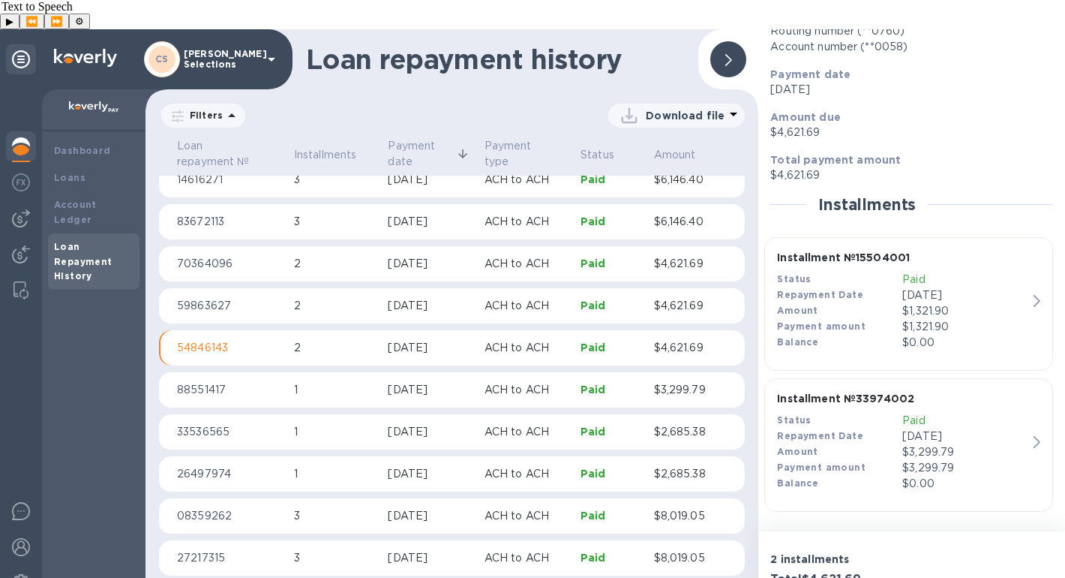
click at [898, 287] on p "[DATE]" at bounding box center [964, 295] width 125 height 16
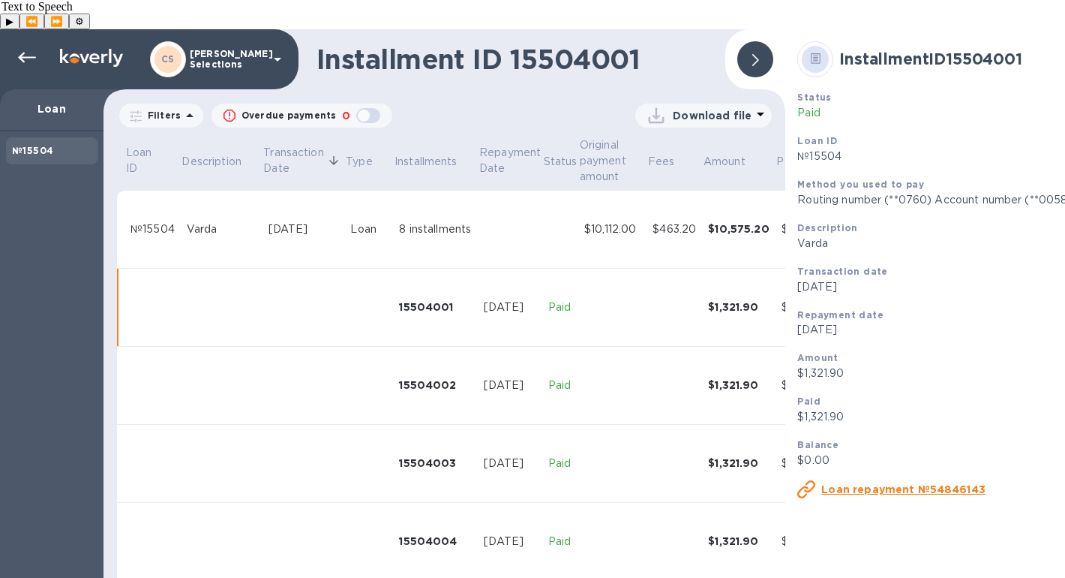
scroll to position [0, 150]
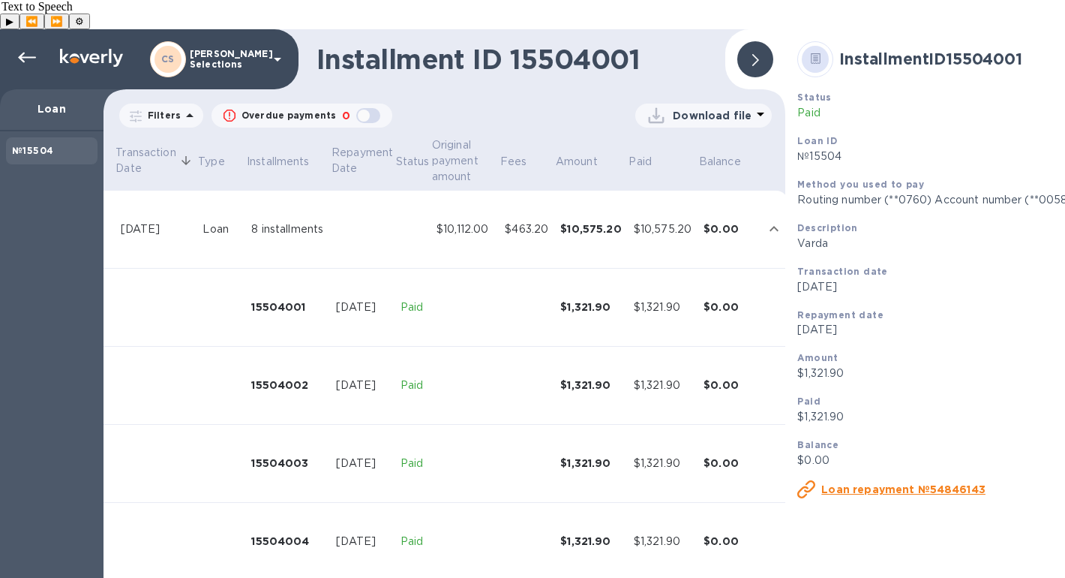
click at [752, 105] on icon at bounding box center [761, 114] width 18 height 18
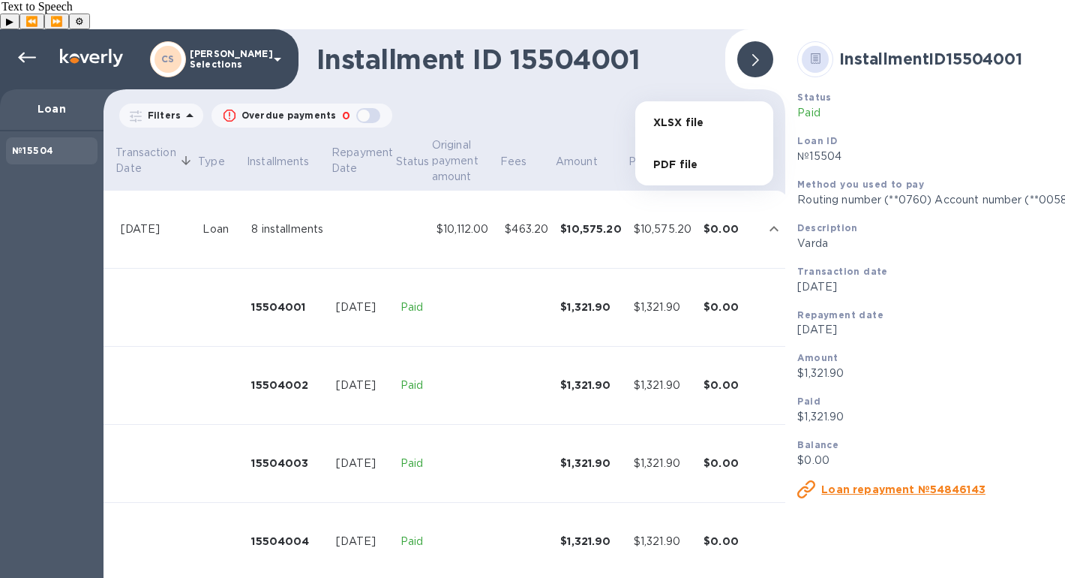
click at [694, 126] on li "XLSX file" at bounding box center [704, 122] width 102 height 42
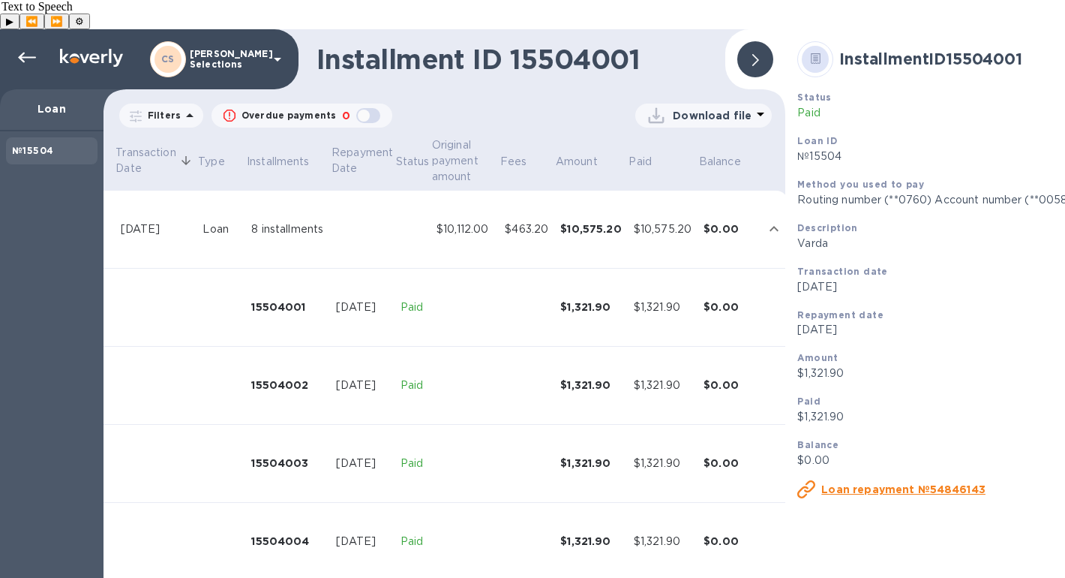
click at [760, 41] on div at bounding box center [755, 59] width 36 height 36
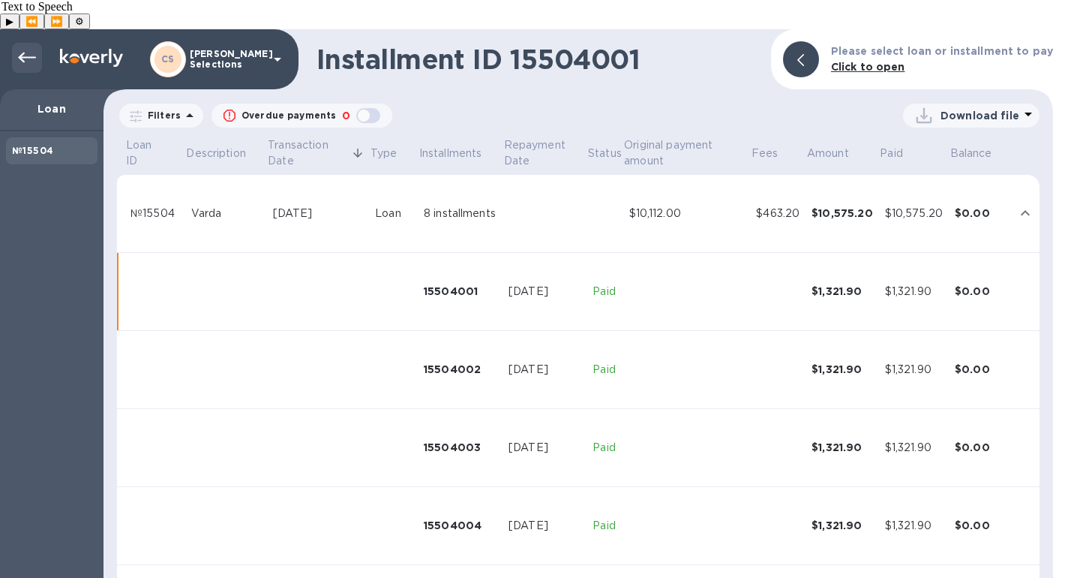
click at [33, 49] on icon at bounding box center [27, 58] width 18 height 18
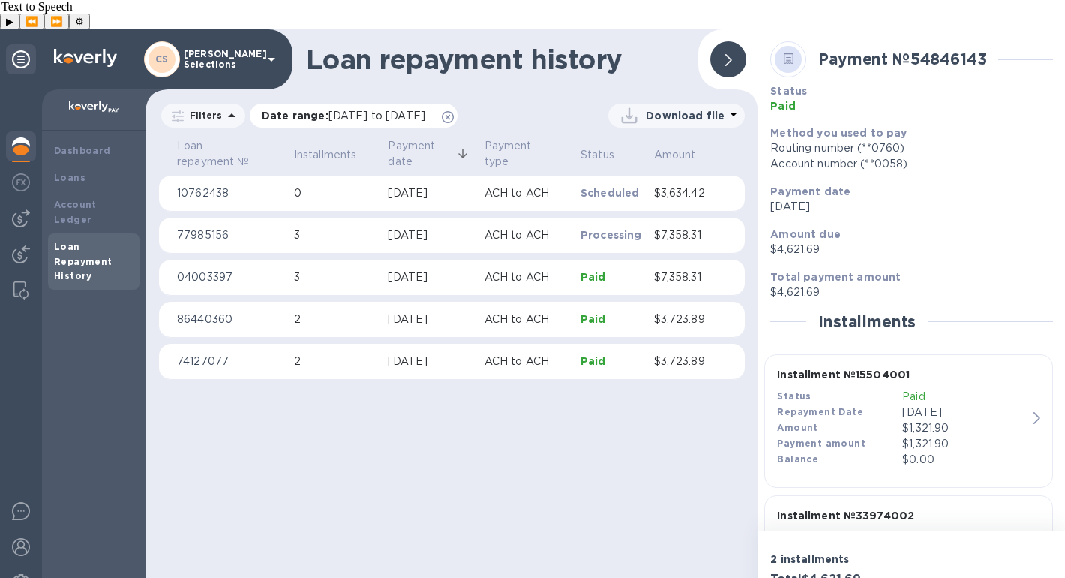
click at [454, 111] on icon at bounding box center [448, 117] width 12 height 12
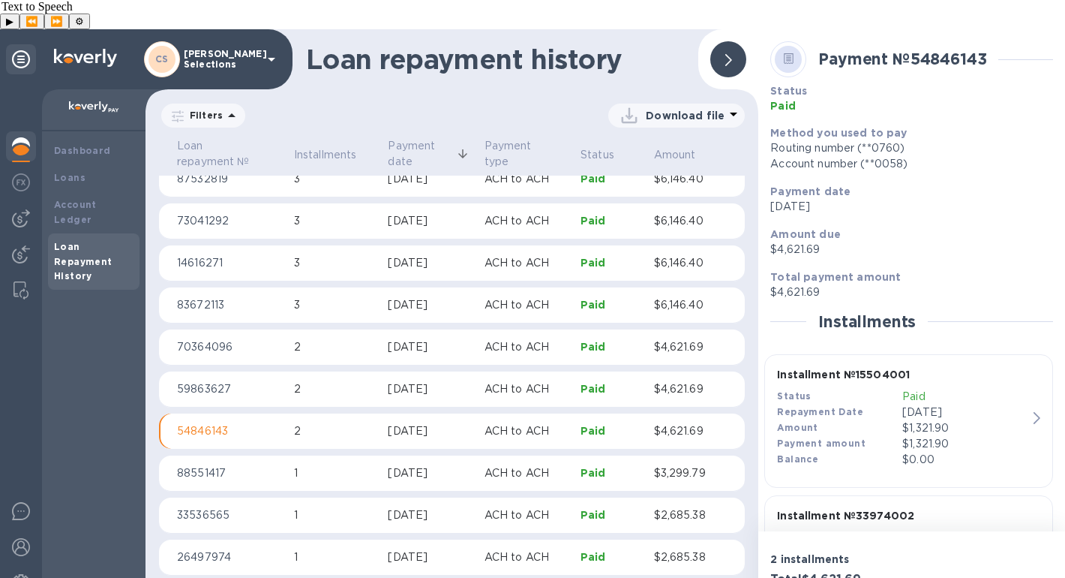
scroll to position [895, 0]
click at [458, 383] on div "[DATE]" at bounding box center [430, 391] width 84 height 16
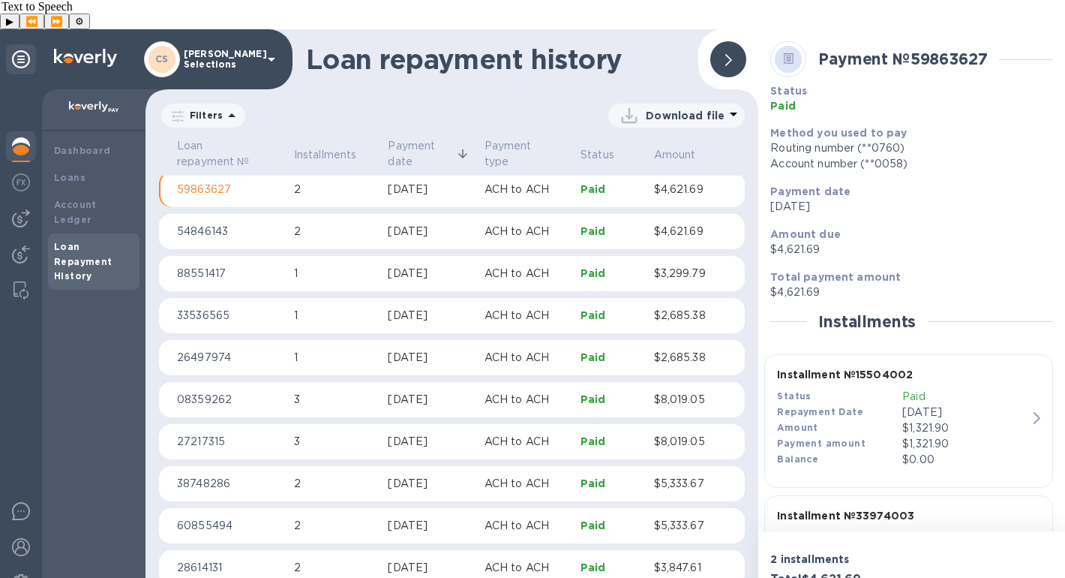
scroll to position [117, 0]
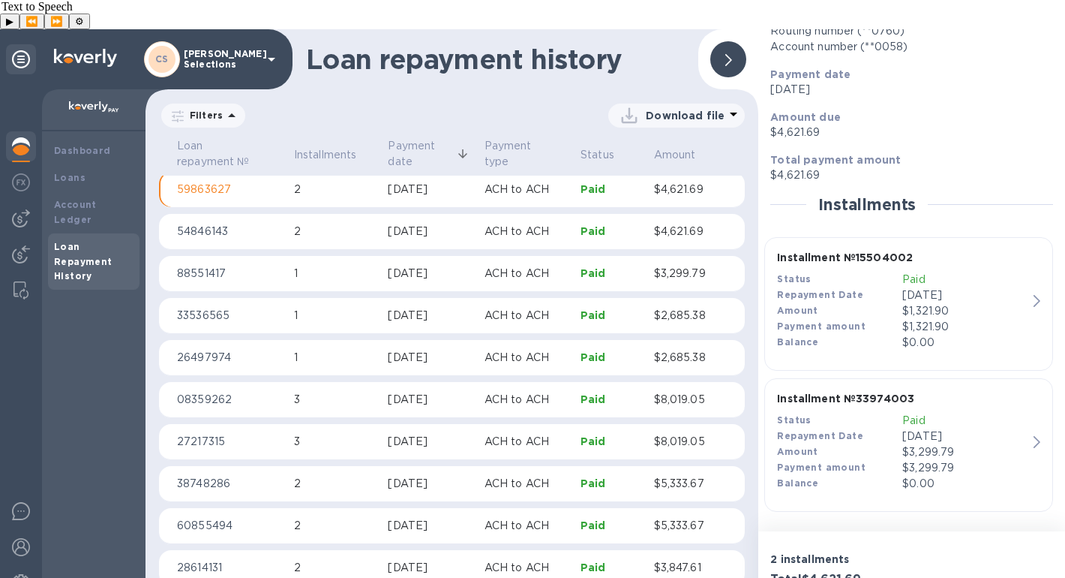
click at [898, 287] on p "[DATE]" at bounding box center [964, 295] width 125 height 16
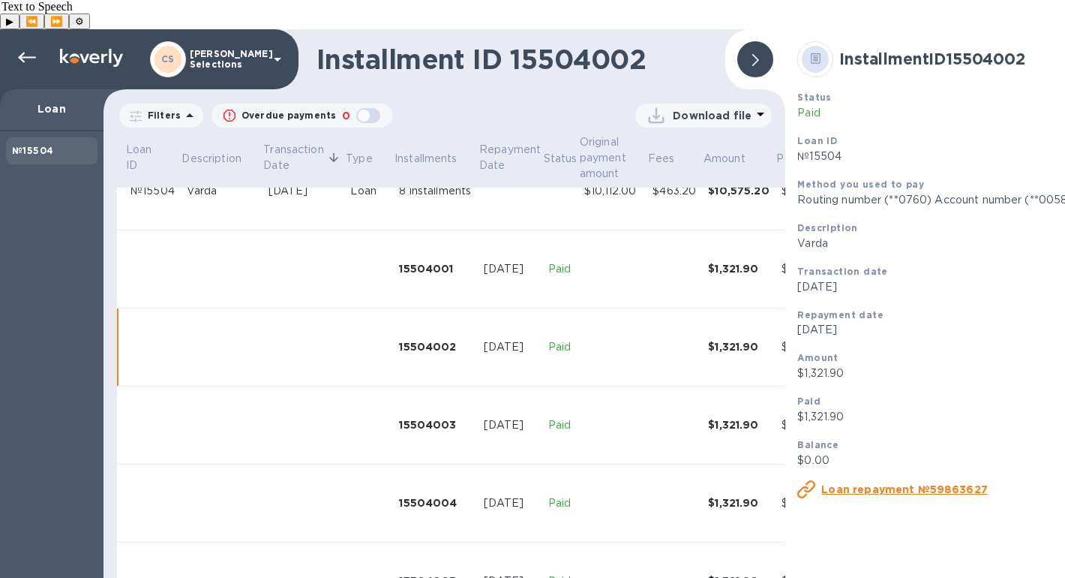
scroll to position [136, 0]
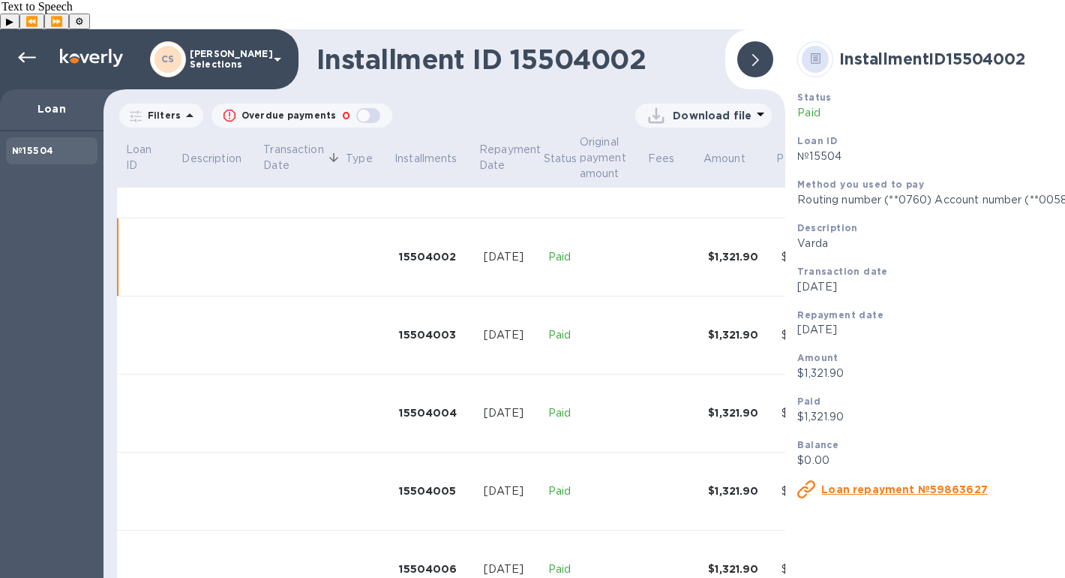
click at [730, 108] on p "Download file" at bounding box center [712, 115] width 79 height 15
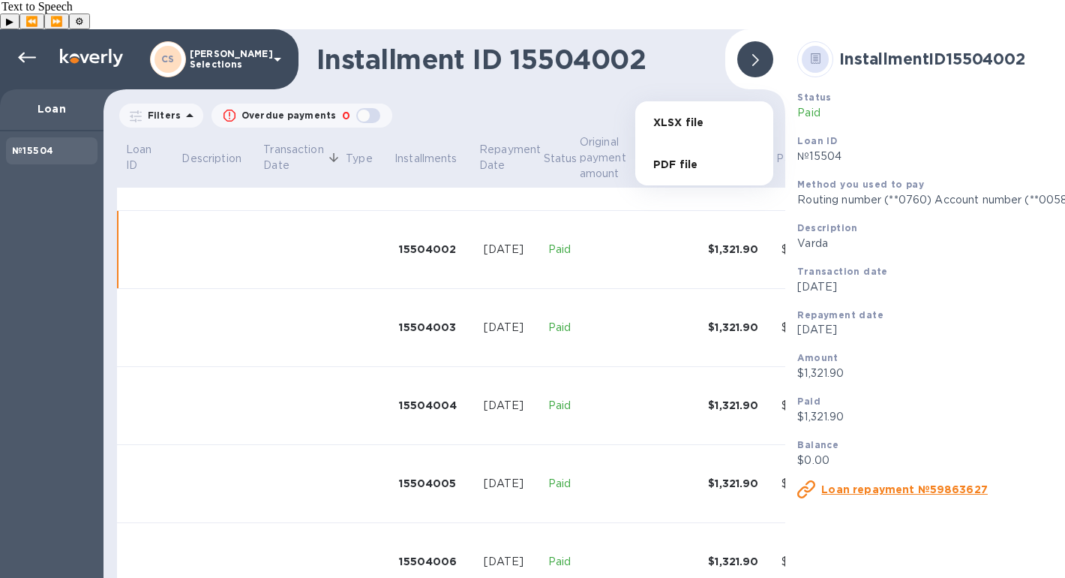
click at [692, 114] on li "XLSX file" at bounding box center [704, 122] width 102 height 42
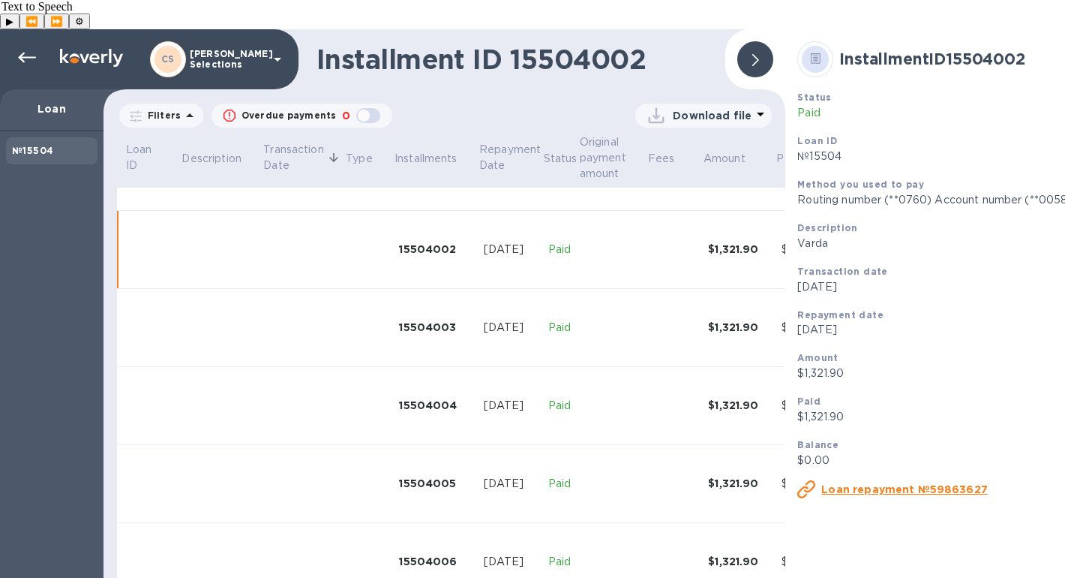
click at [760, 41] on div at bounding box center [755, 59] width 36 height 36
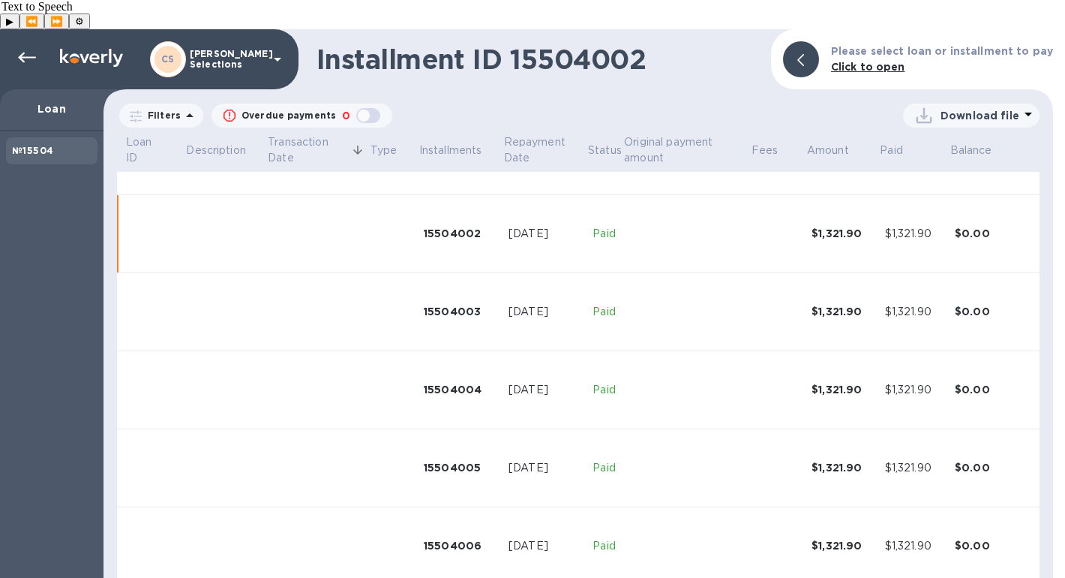
scroll to position [120, 0]
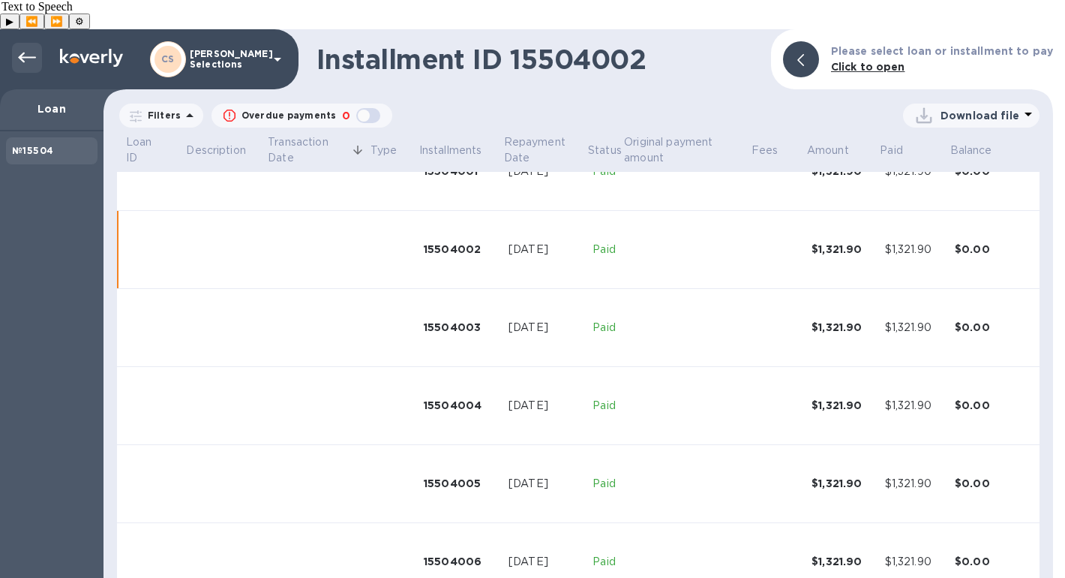
click at [31, 49] on icon at bounding box center [27, 58] width 18 height 18
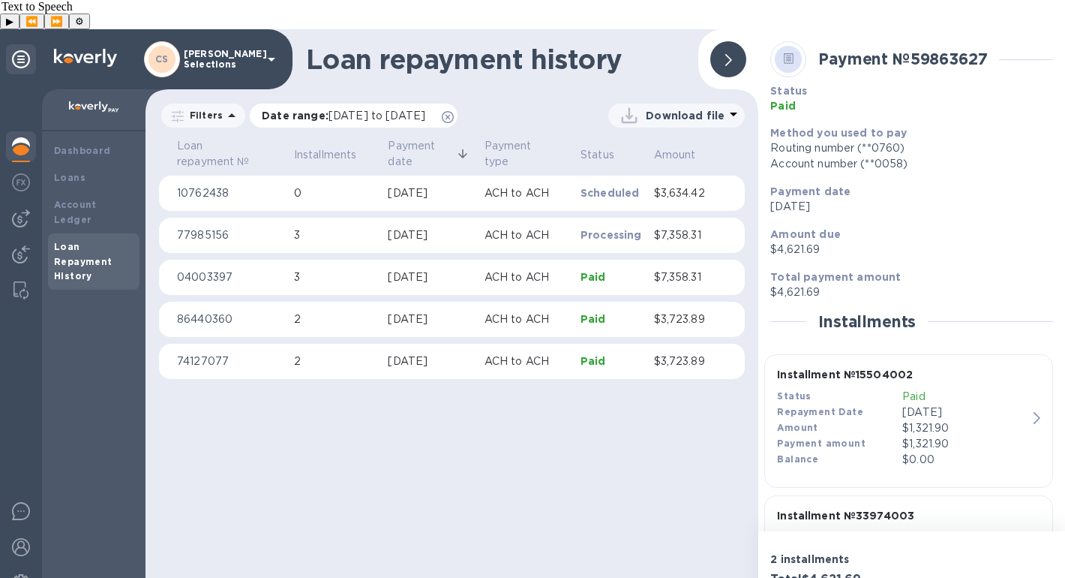
click at [454, 111] on icon at bounding box center [448, 117] width 12 height 12
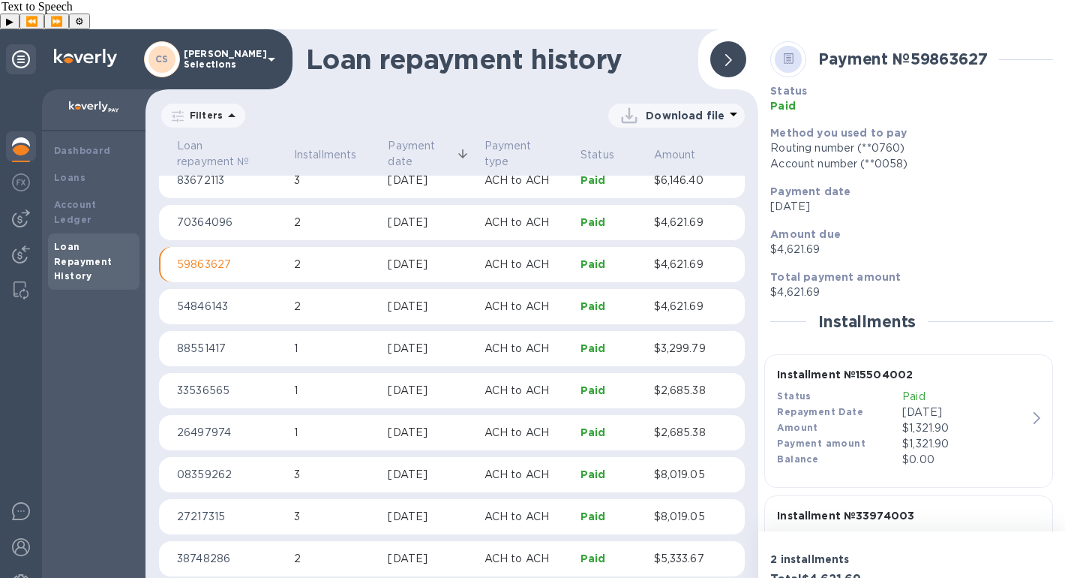
click at [463, 215] on div "[DATE]" at bounding box center [430, 223] width 84 height 16
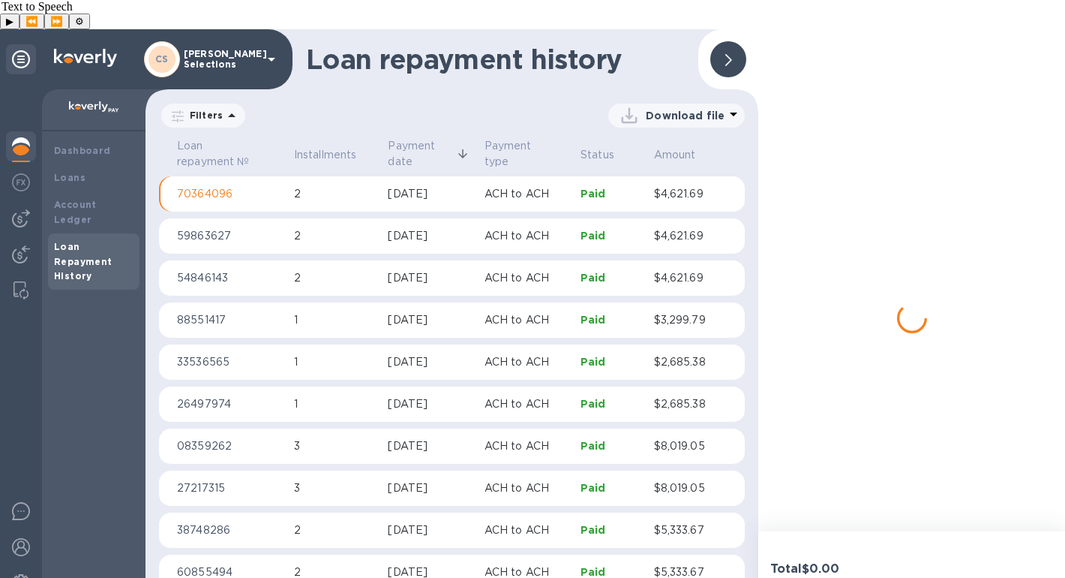
scroll to position [1054, 0]
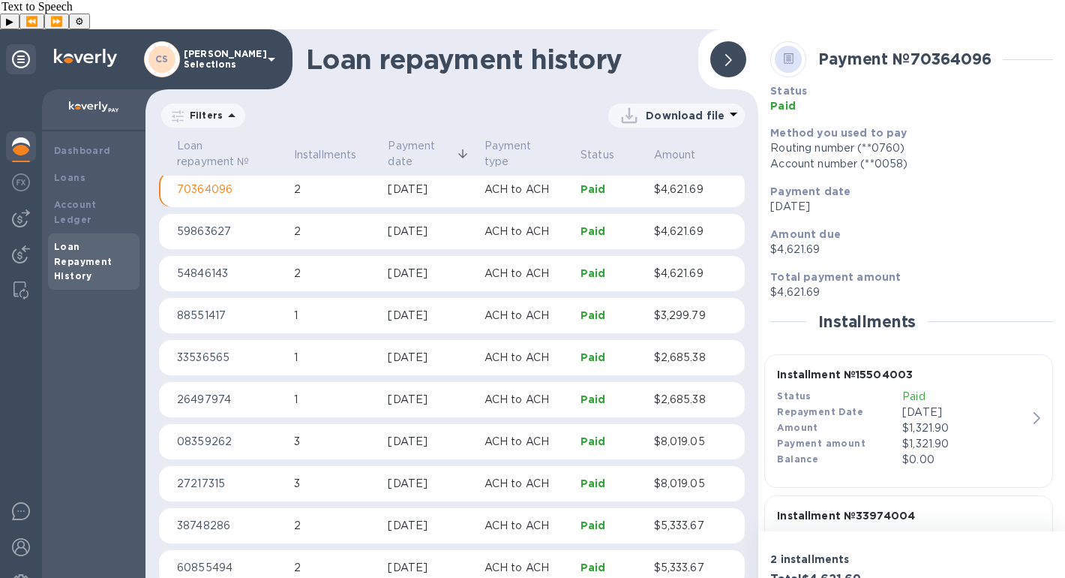
click at [897, 420] on div "Amount" at bounding box center [839, 428] width 125 height 16
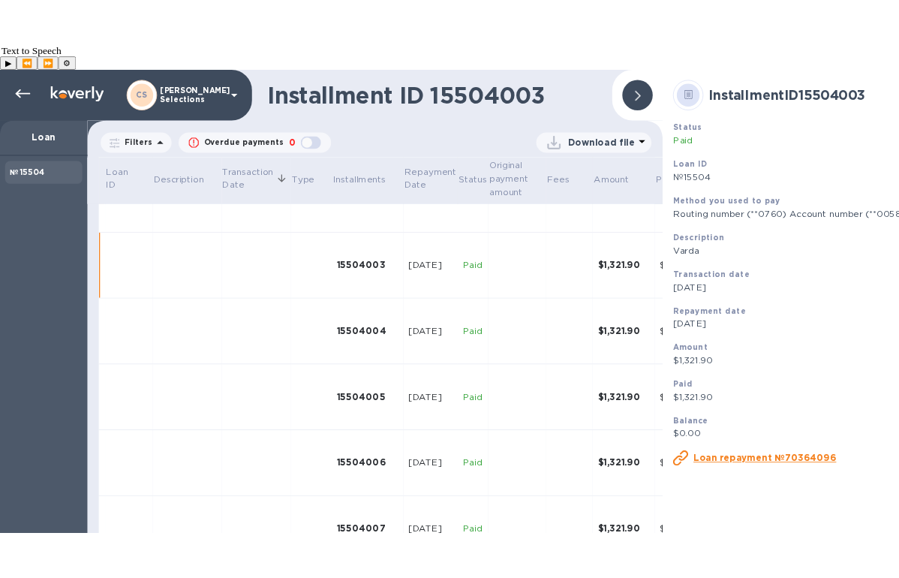
scroll to position [214, 0]
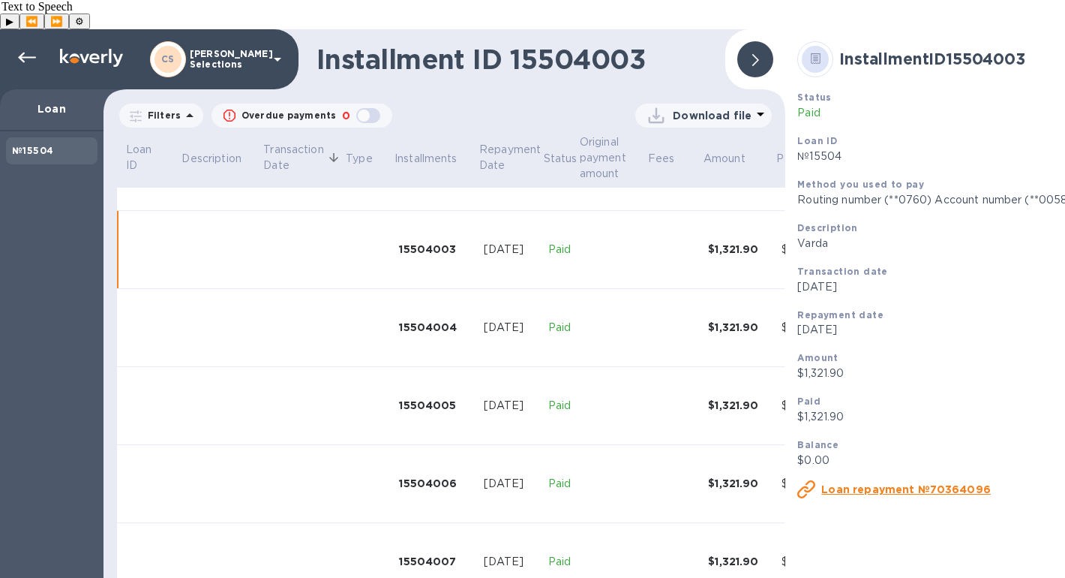
click at [728, 108] on p "Download file" at bounding box center [712, 115] width 79 height 15
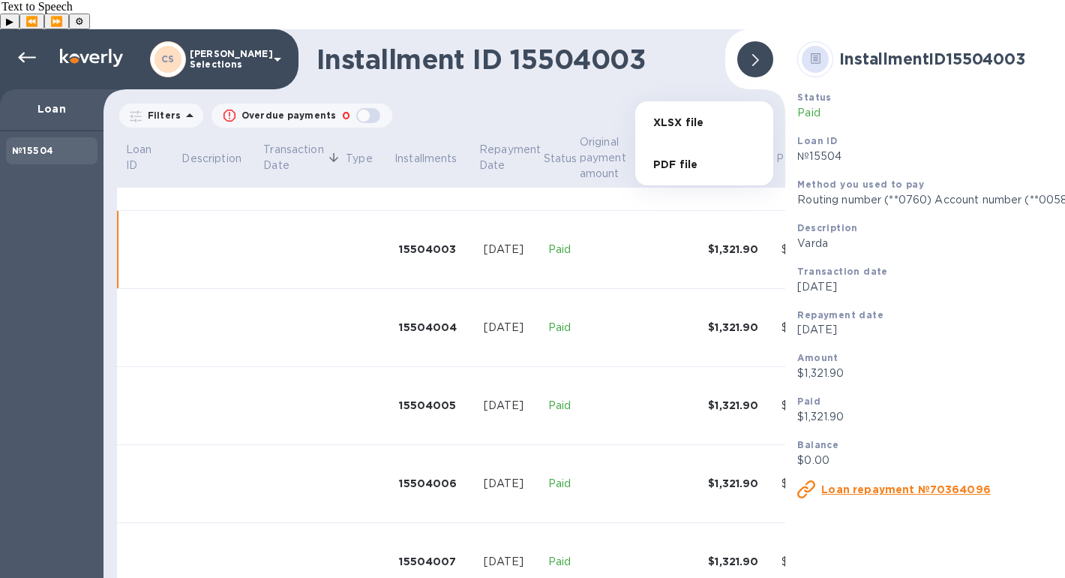
click at [713, 116] on li "XLSX file" at bounding box center [704, 122] width 102 height 42
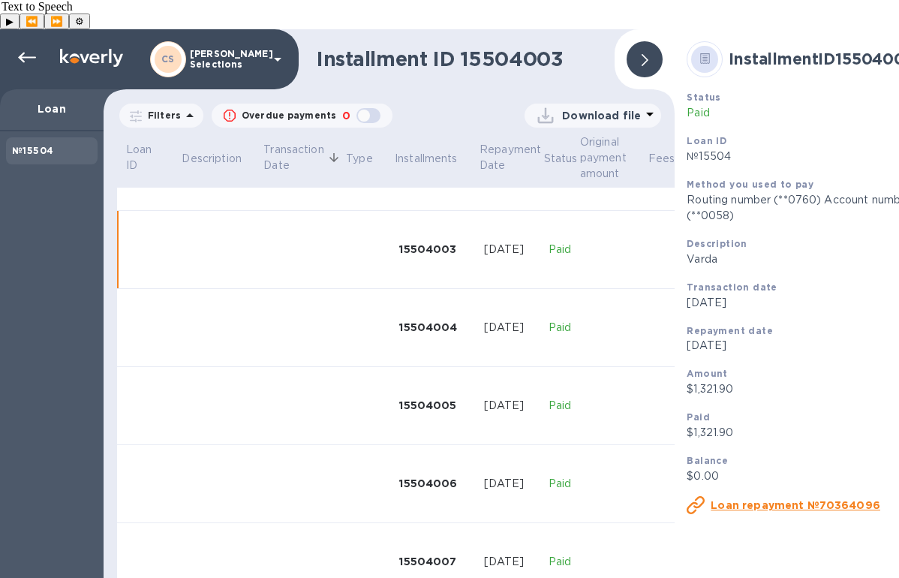
click at [629, 41] on div at bounding box center [644, 59] width 36 height 36
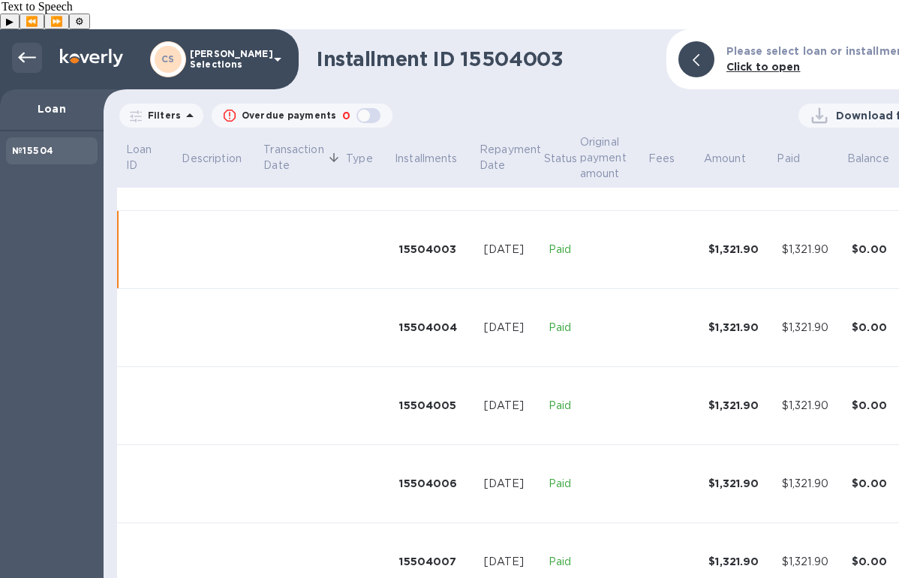
click at [24, 53] on icon at bounding box center [27, 58] width 18 height 11
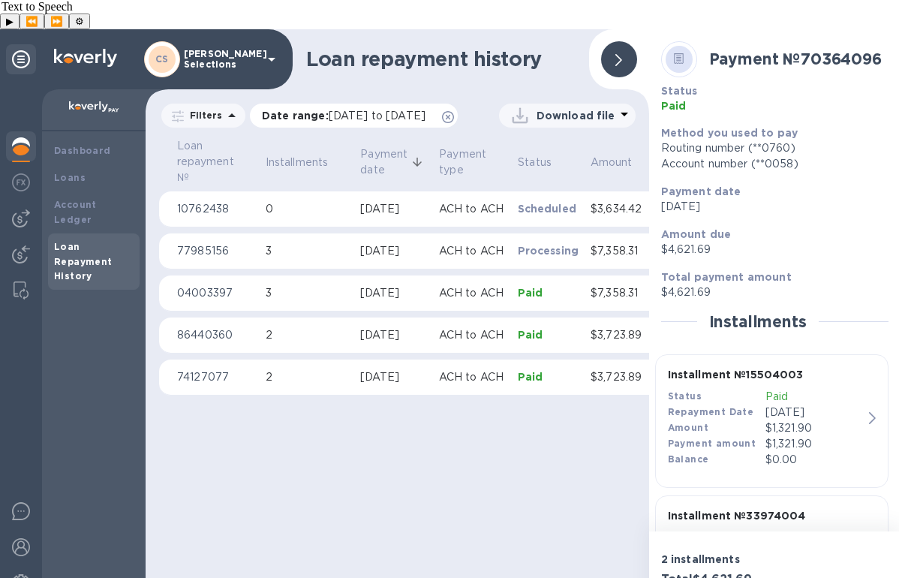
click at [442, 113] on icon at bounding box center [448, 117] width 12 height 12
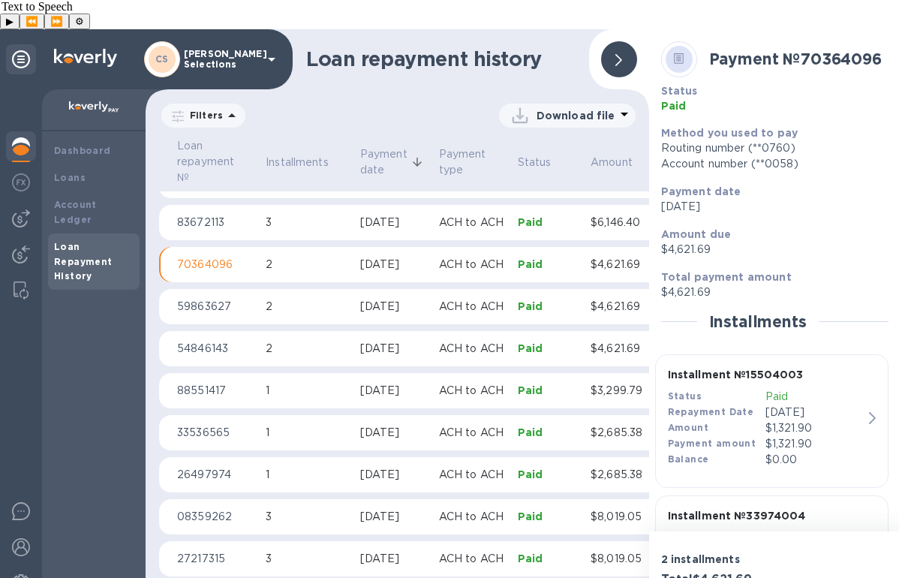
scroll to position [985, 0]
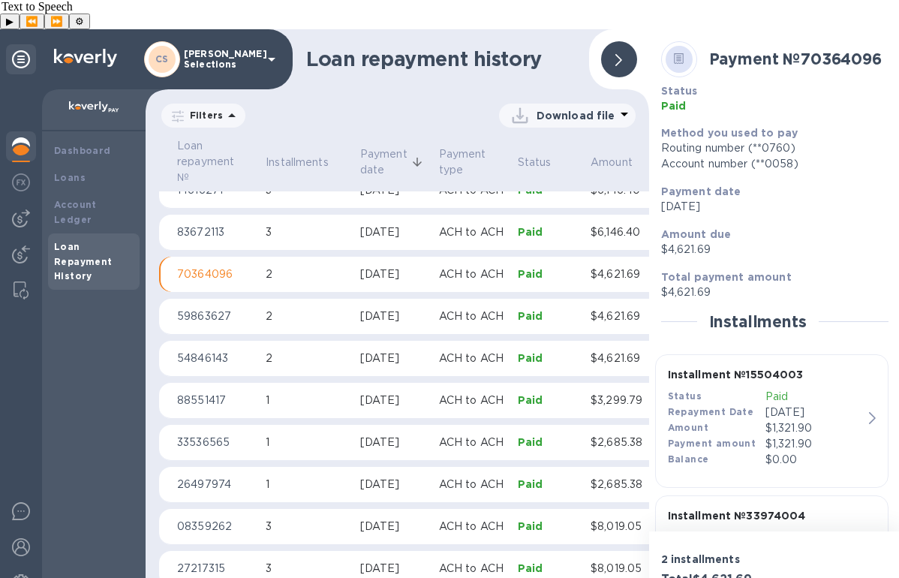
click at [331, 224] on p "3" at bounding box center [307, 232] width 83 height 16
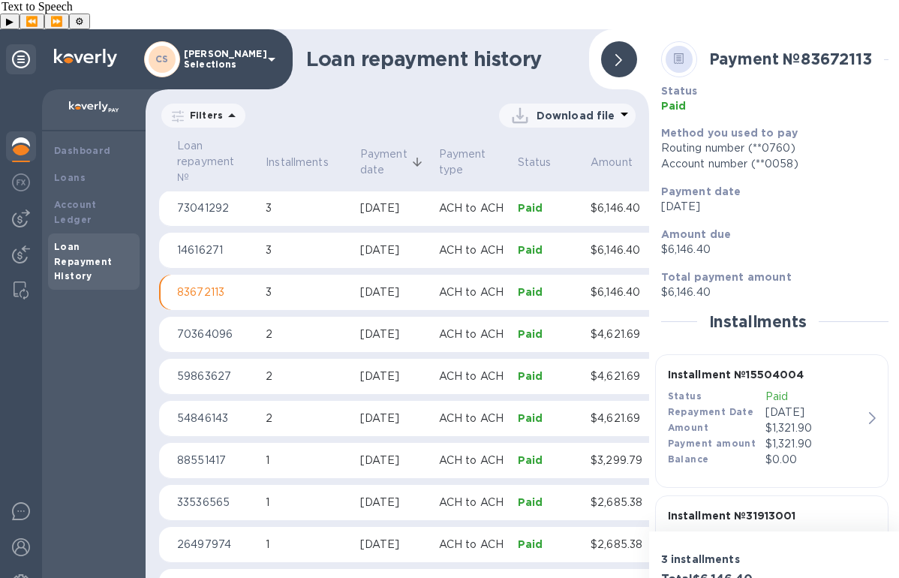
scroll to position [258, 0]
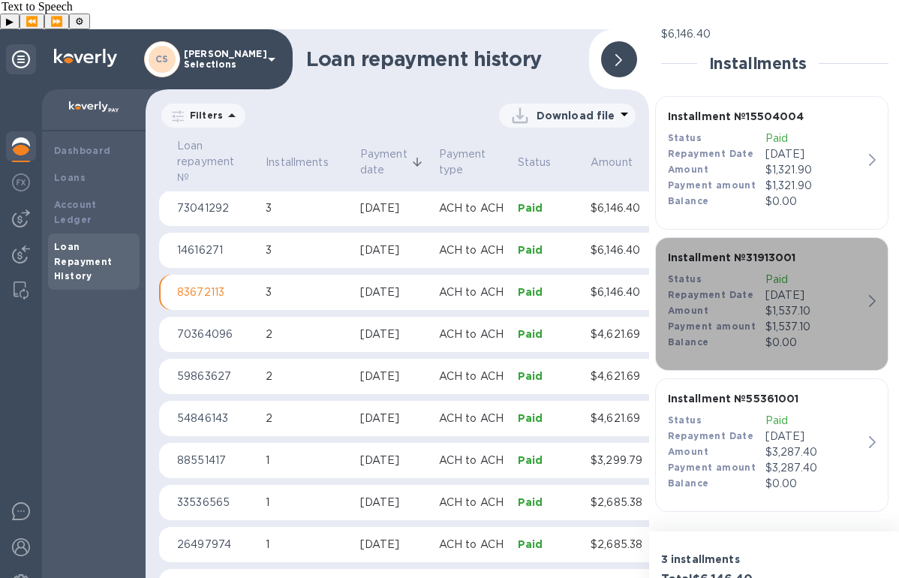
click at [821, 319] on p "$1,537.10" at bounding box center [814, 327] width 98 height 16
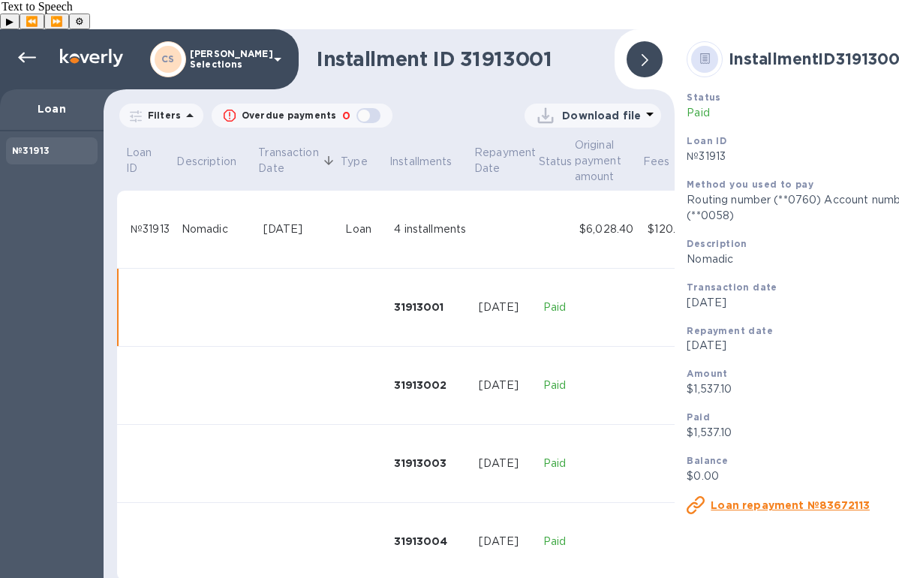
click at [630, 101] on div "Filters Overdue payments 0 Download file" at bounding box center [389, 118] width 571 height 35
click at [631, 108] on p "Download file" at bounding box center [601, 115] width 79 height 15
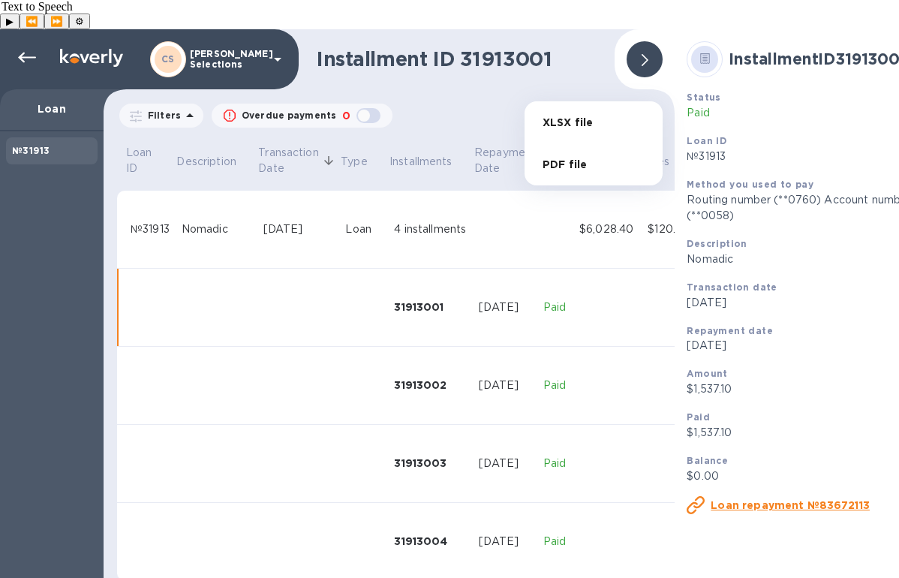
click at [596, 125] on li "XLSX file" at bounding box center [593, 122] width 102 height 42
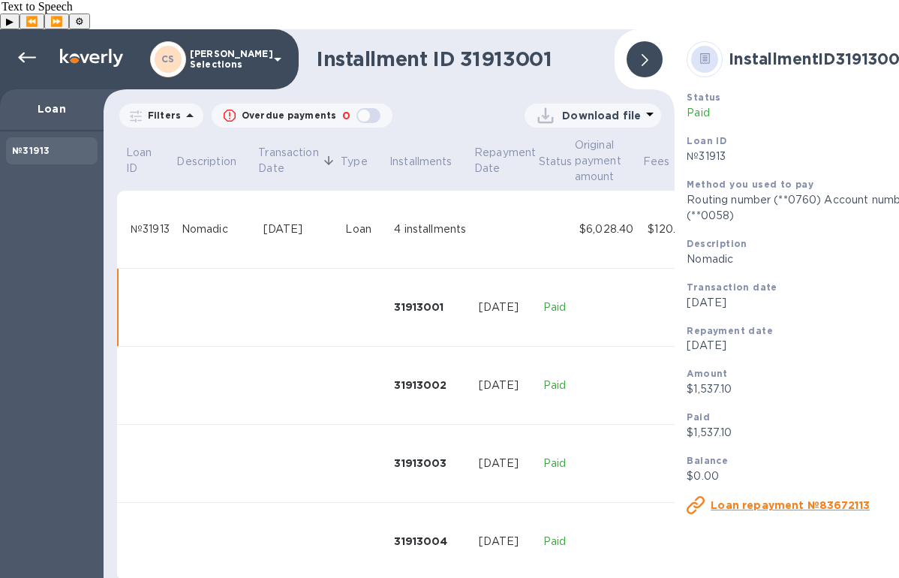
click at [644, 54] on icon at bounding box center [644, 60] width 7 height 12
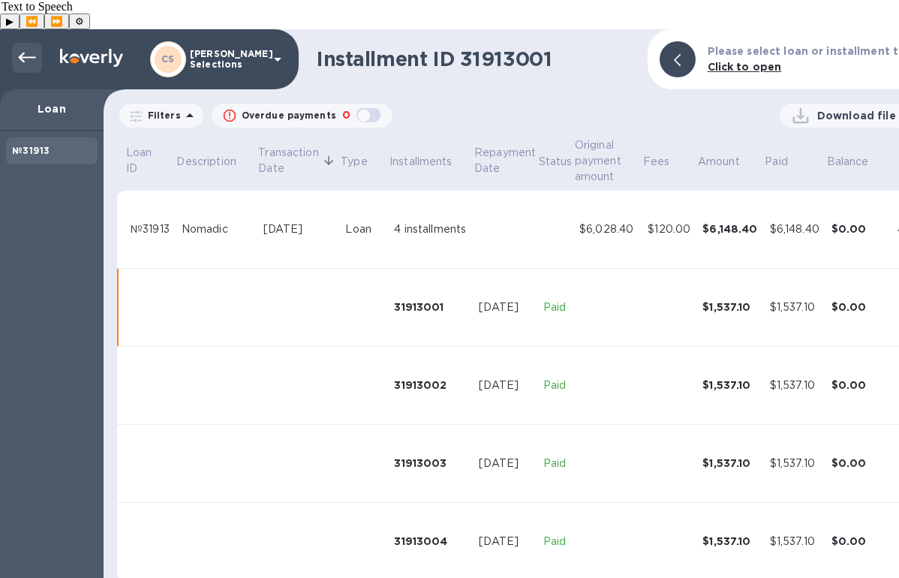
click at [15, 43] on div at bounding box center [27, 58] width 30 height 30
click at [30, 49] on icon at bounding box center [27, 58] width 18 height 18
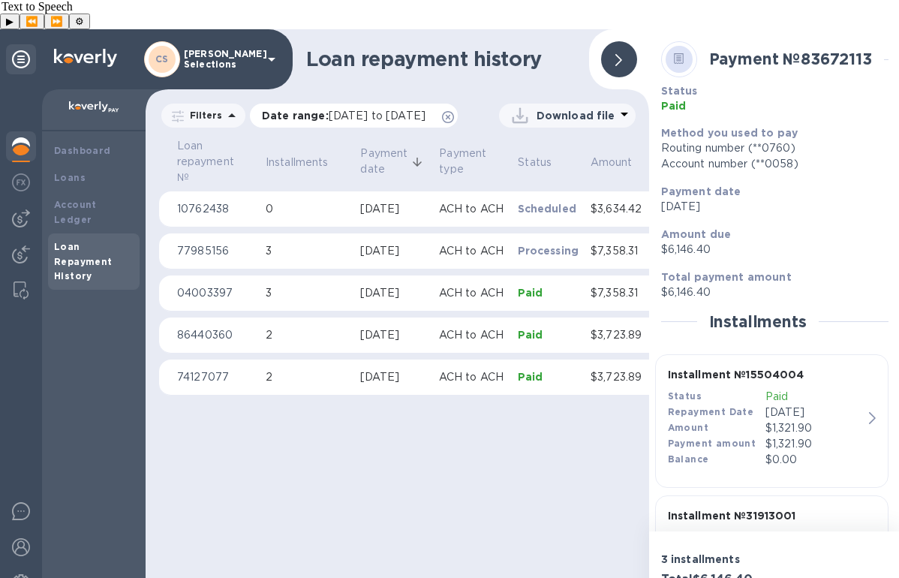
click at [442, 116] on icon at bounding box center [448, 117] width 12 height 12
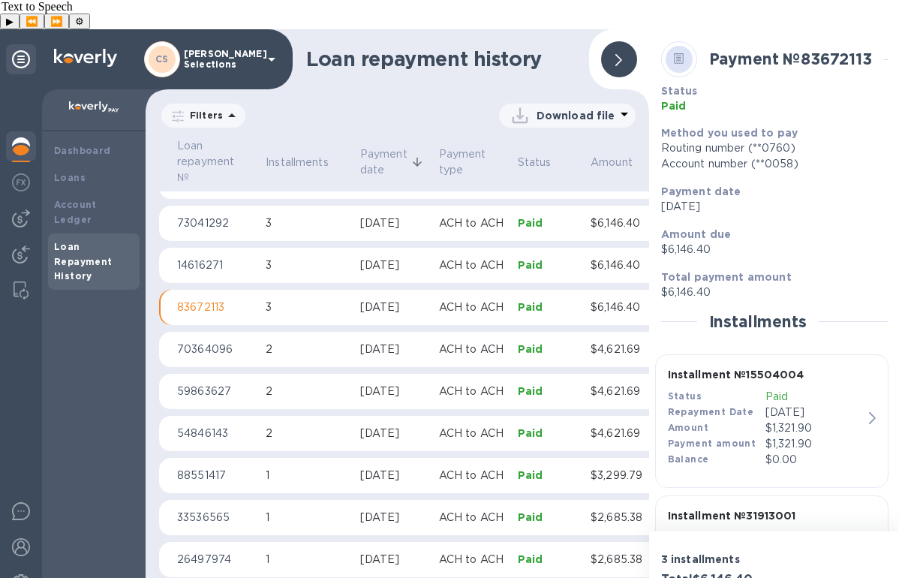
scroll to position [905, 0]
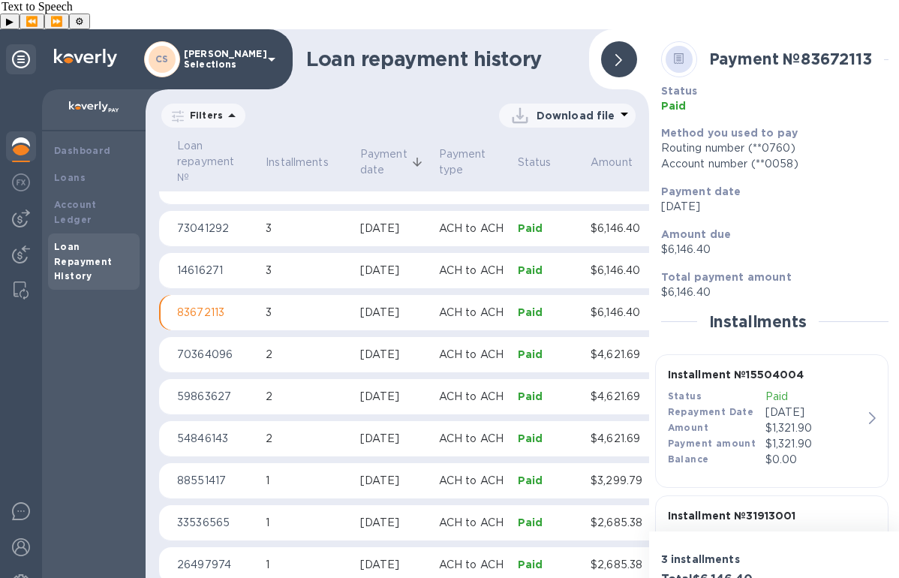
click at [422, 263] on div "[DATE]" at bounding box center [393, 271] width 67 height 16
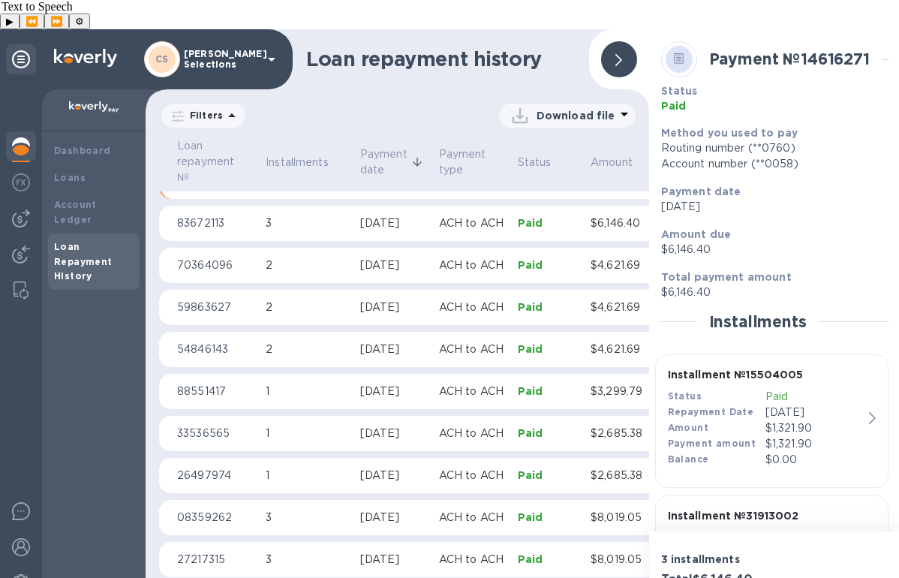
scroll to position [258, 0]
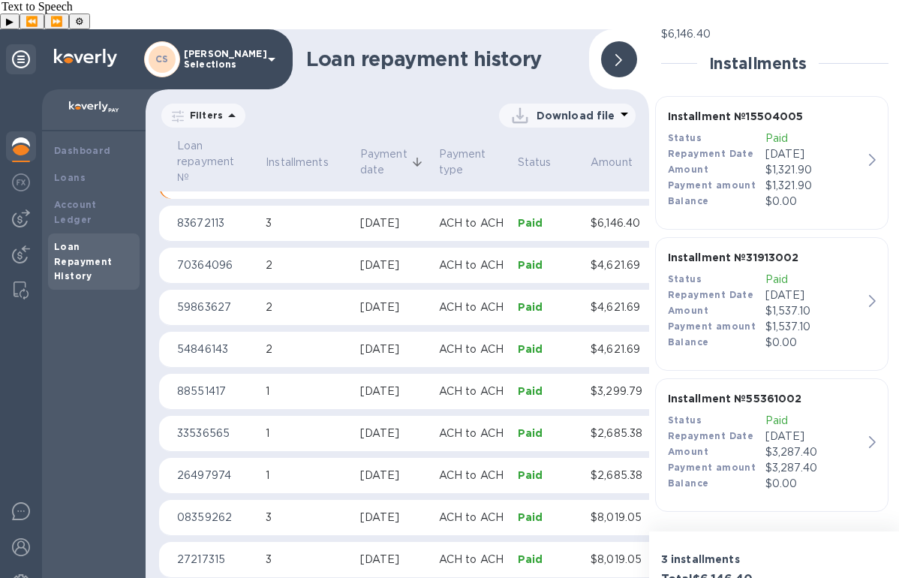
click at [813, 162] on div "$1,321.90" at bounding box center [814, 170] width 98 height 16
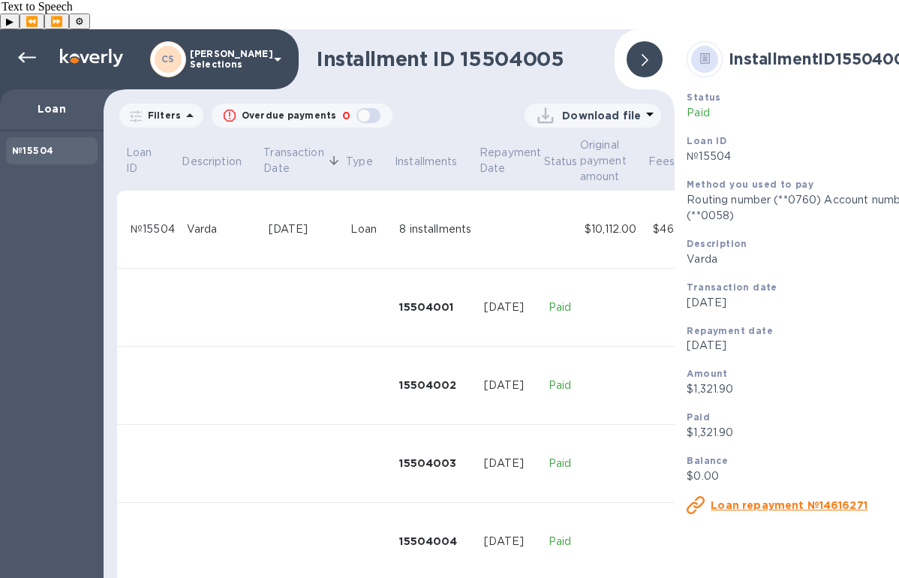
click at [632, 108] on p "Download file" at bounding box center [601, 115] width 79 height 15
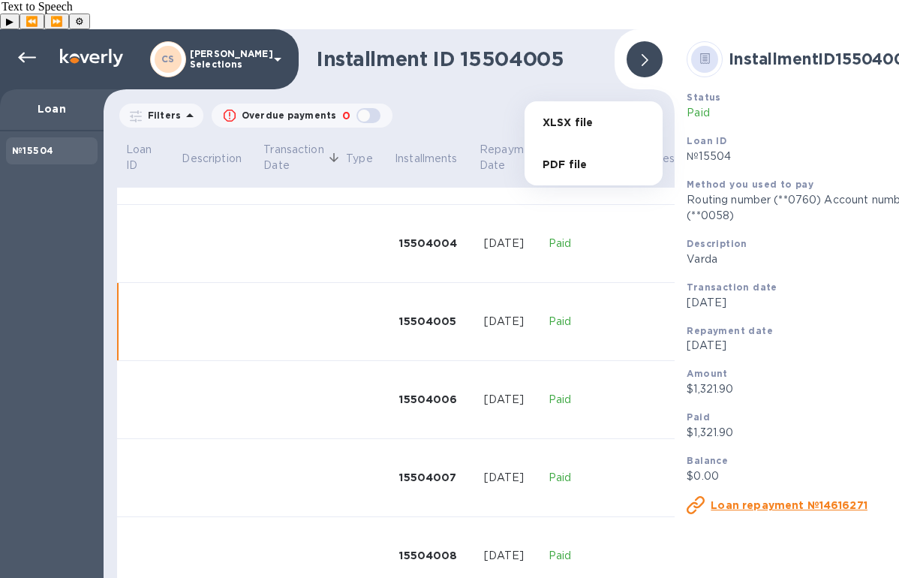
scroll to position [309, 0]
click at [605, 121] on li "XLSX file" at bounding box center [593, 122] width 102 height 42
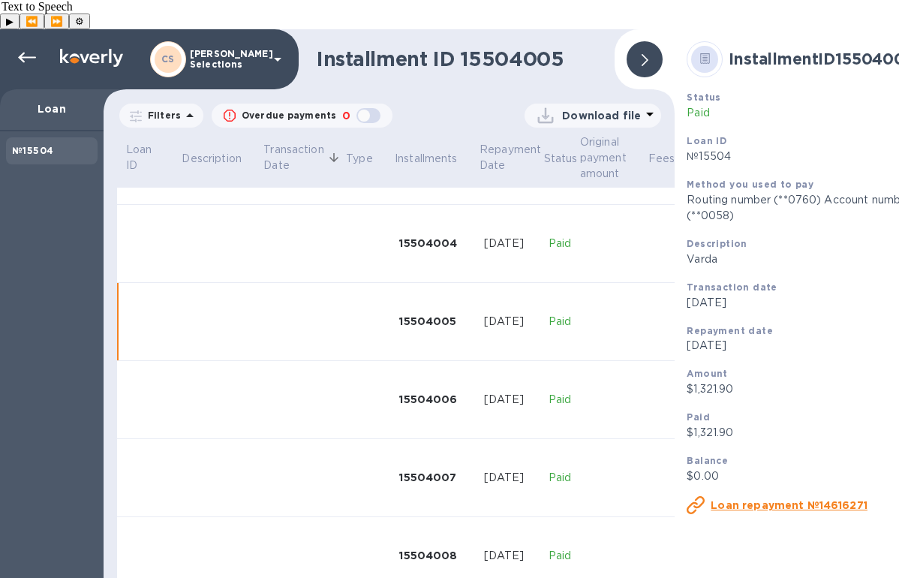
click at [639, 41] on div at bounding box center [644, 59] width 36 height 36
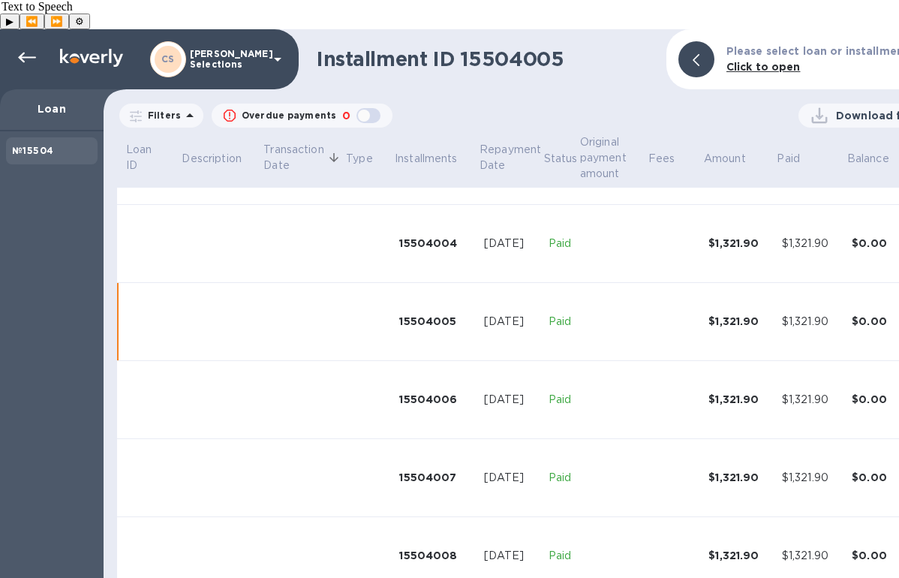
scroll to position [297, 0]
click at [34, 49] on icon at bounding box center [27, 58] width 18 height 18
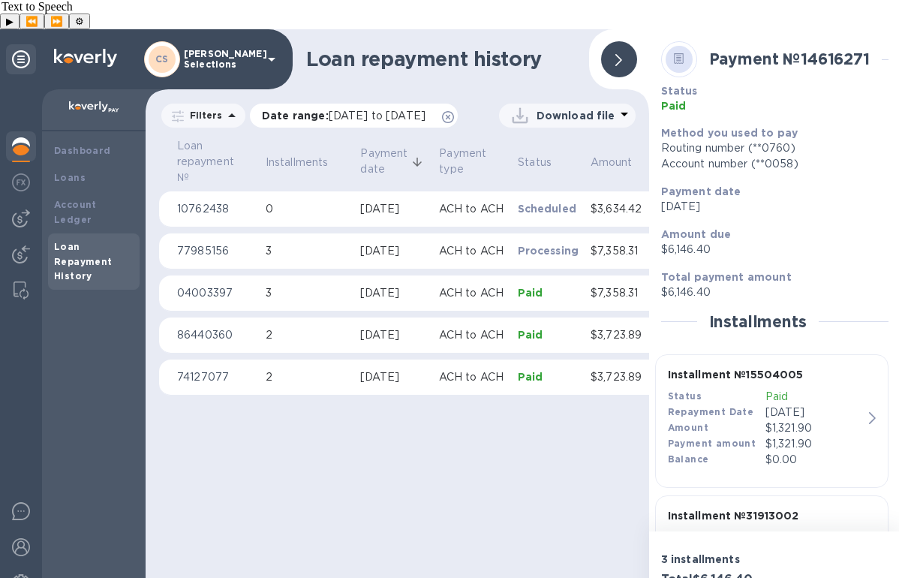
click at [442, 117] on icon at bounding box center [448, 117] width 12 height 12
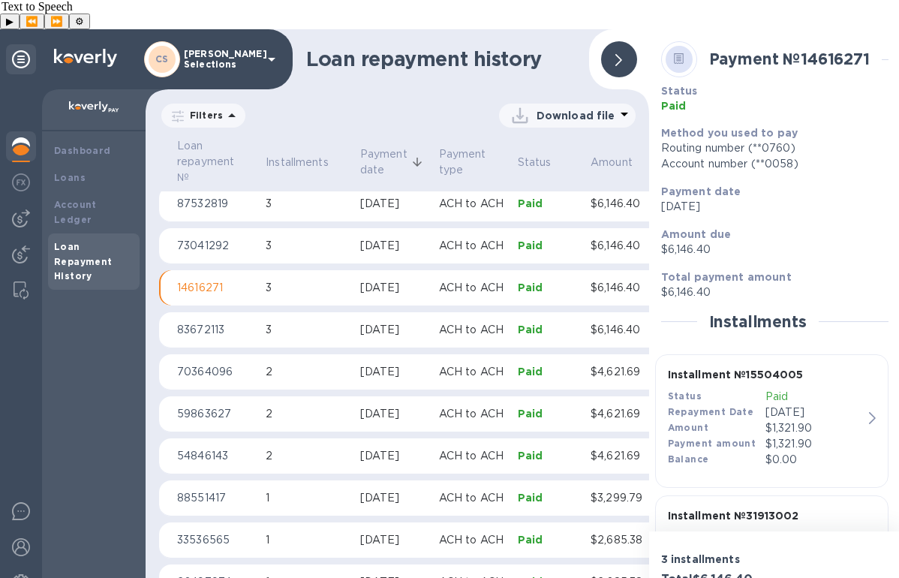
scroll to position [884, 0]
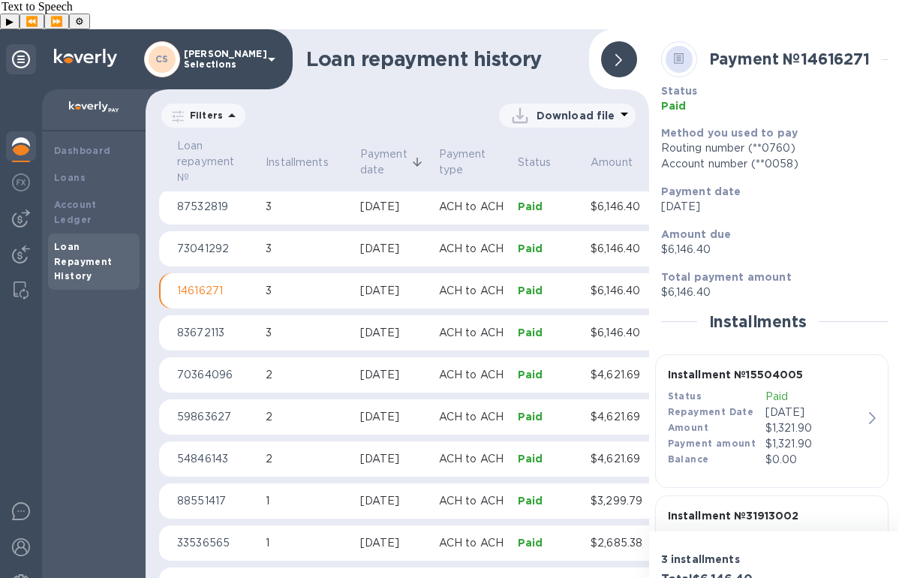
click at [407, 241] on div "[DATE]" at bounding box center [393, 249] width 67 height 16
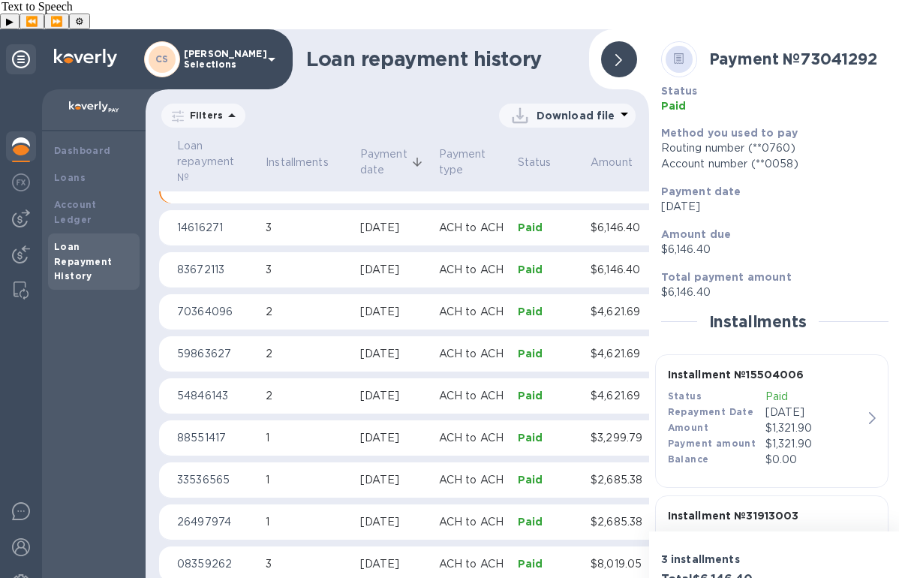
scroll to position [953, 0]
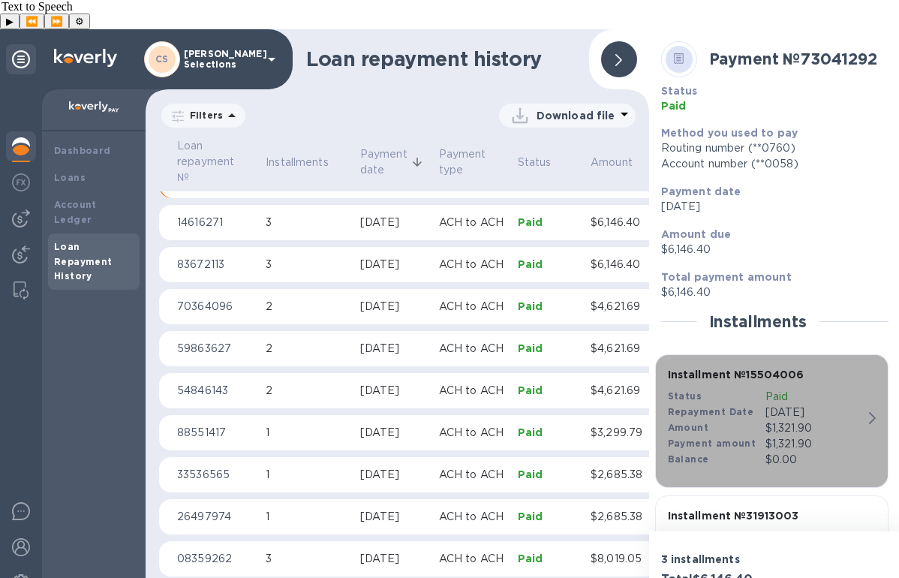
click at [813, 404] on p "[DATE]" at bounding box center [814, 412] width 98 height 16
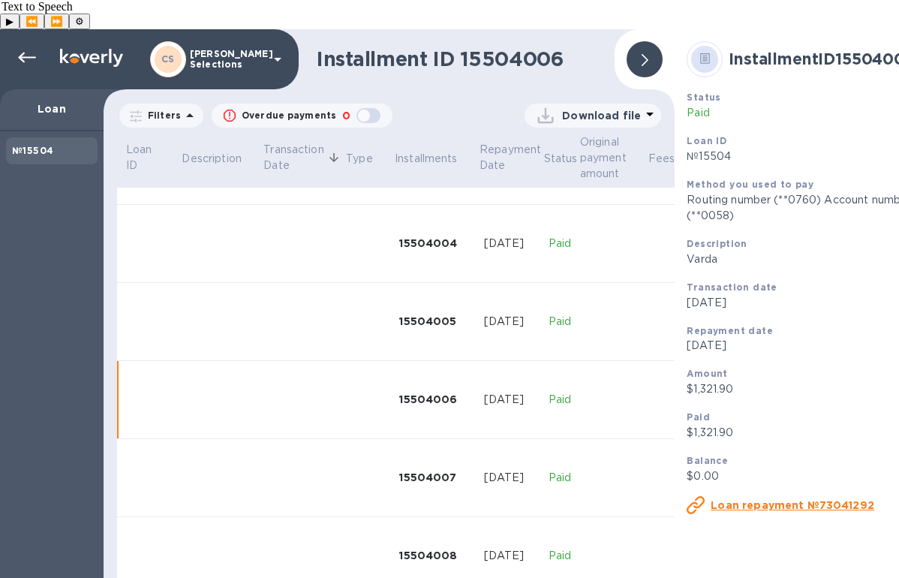
scroll to position [309, 0]
click at [641, 105] on icon at bounding box center [650, 114] width 18 height 18
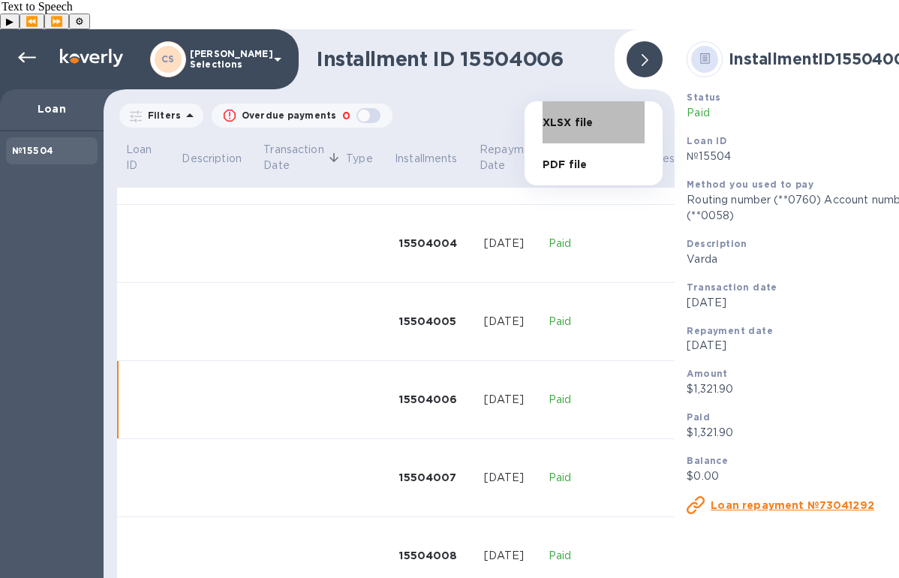
click at [590, 125] on li "XLSX file" at bounding box center [593, 122] width 102 height 42
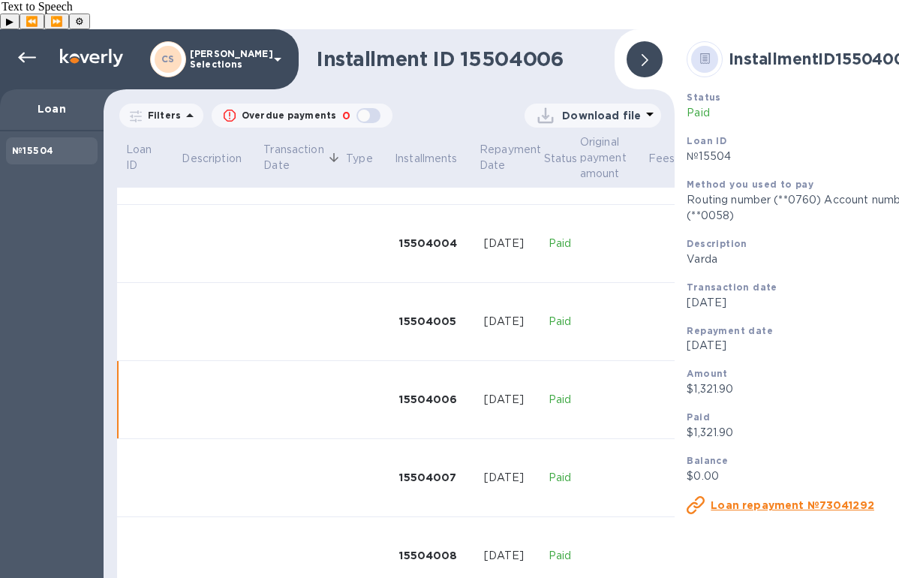
click at [648, 41] on div at bounding box center [644, 59] width 36 height 36
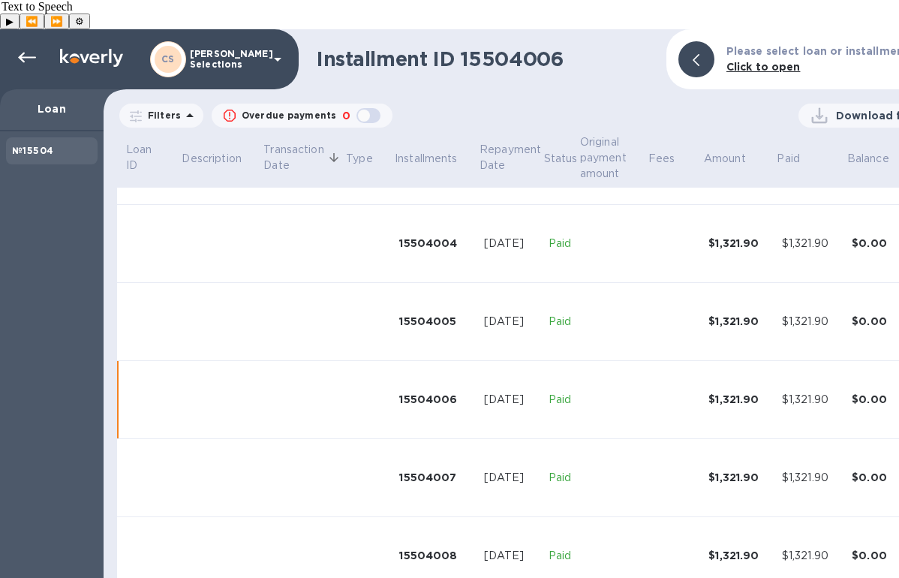
scroll to position [297, 0]
click at [23, 53] on icon at bounding box center [27, 58] width 18 height 11
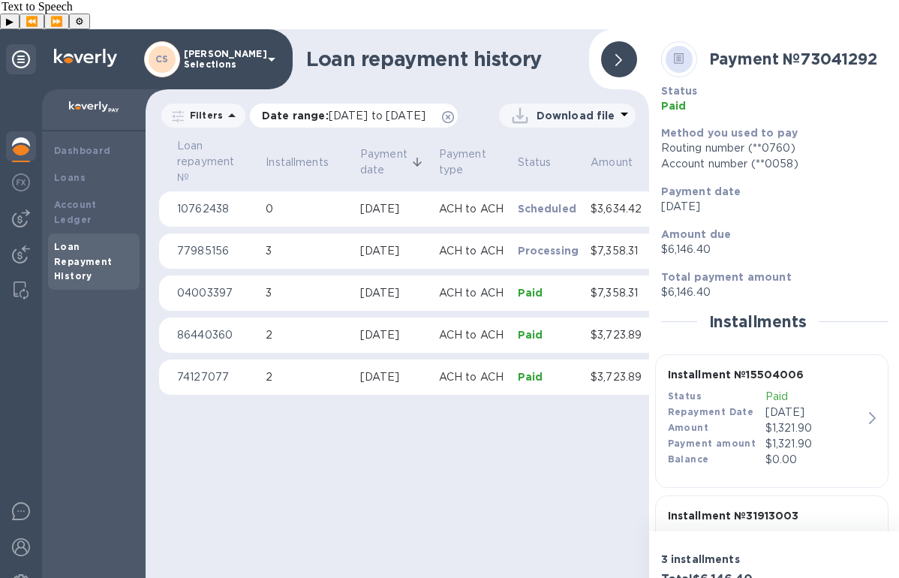
click at [442, 119] on icon at bounding box center [448, 117] width 12 height 12
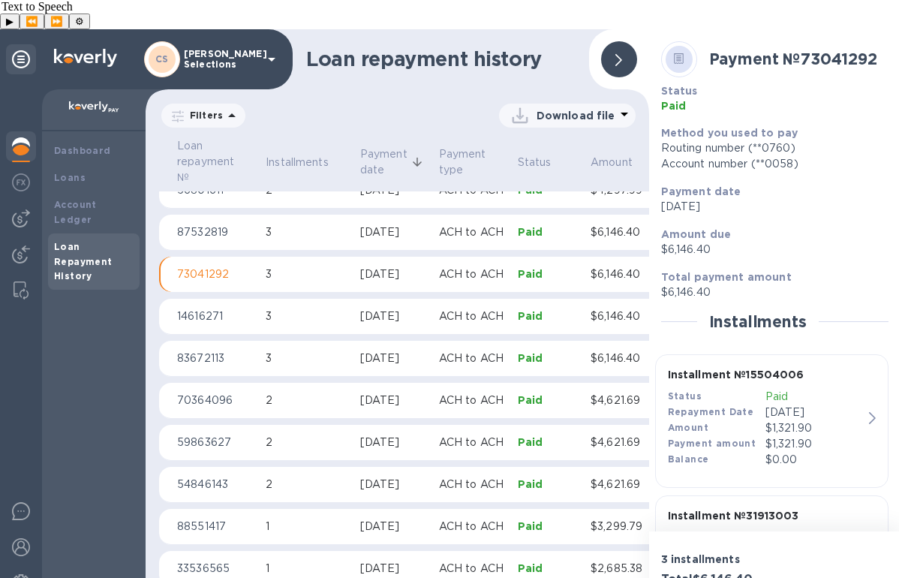
click at [407, 224] on div "[DATE]" at bounding box center [393, 232] width 67 height 16
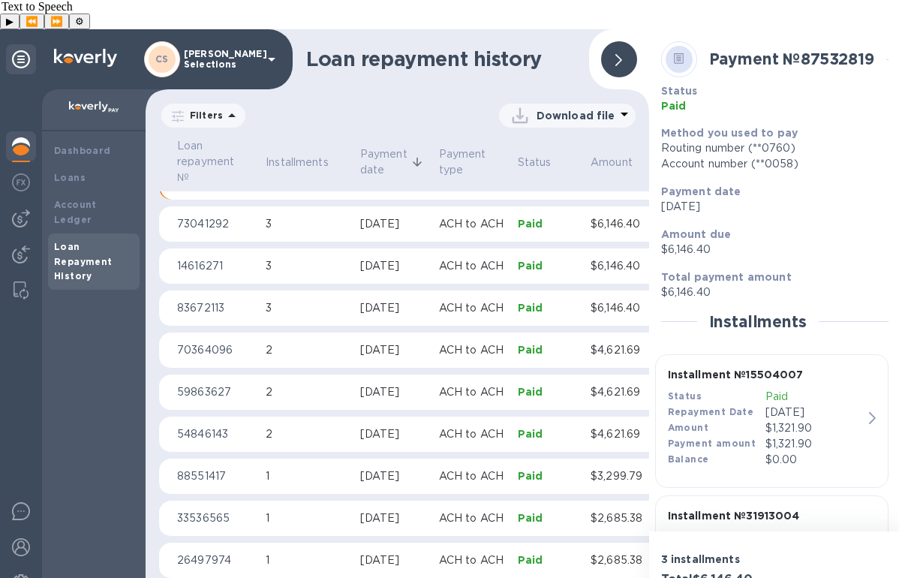
scroll to position [258, 0]
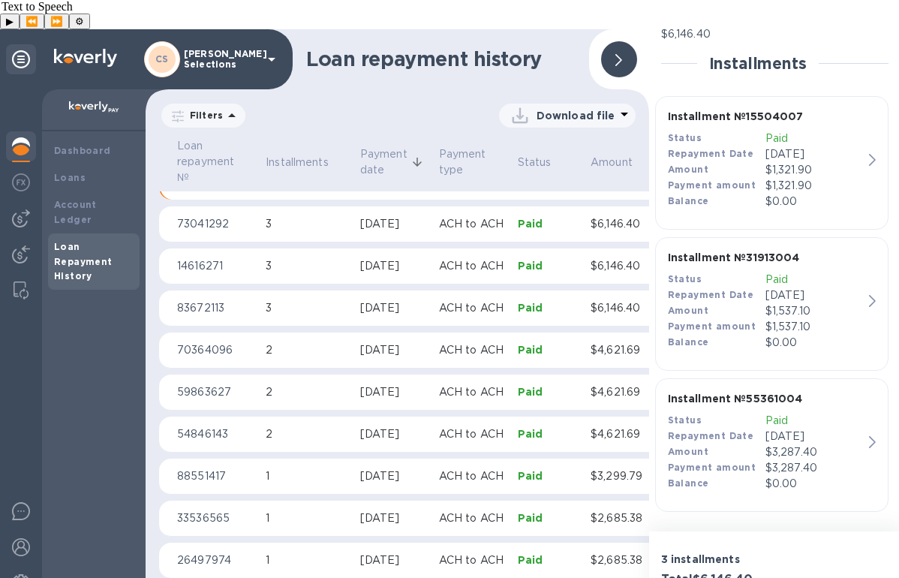
click at [809, 178] on p "$1,321.90" at bounding box center [814, 186] width 98 height 16
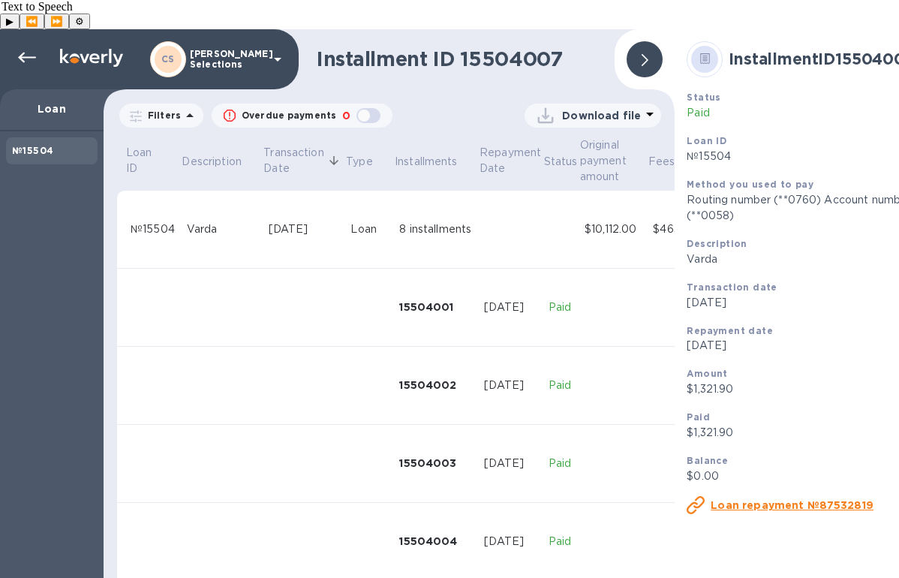
click at [632, 108] on p "Download file" at bounding box center [601, 115] width 79 height 15
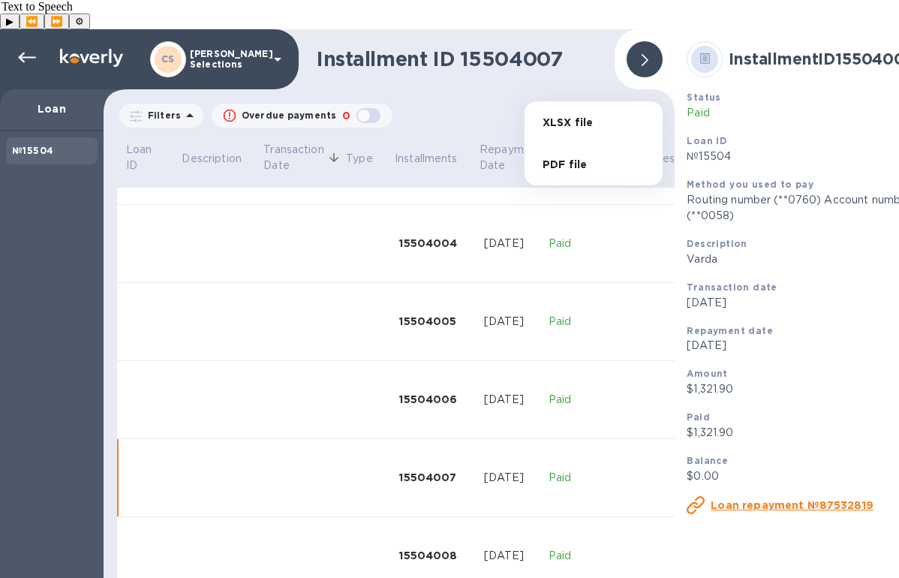
scroll to position [309, 0]
click at [578, 116] on li "XLSX file" at bounding box center [593, 122] width 102 height 42
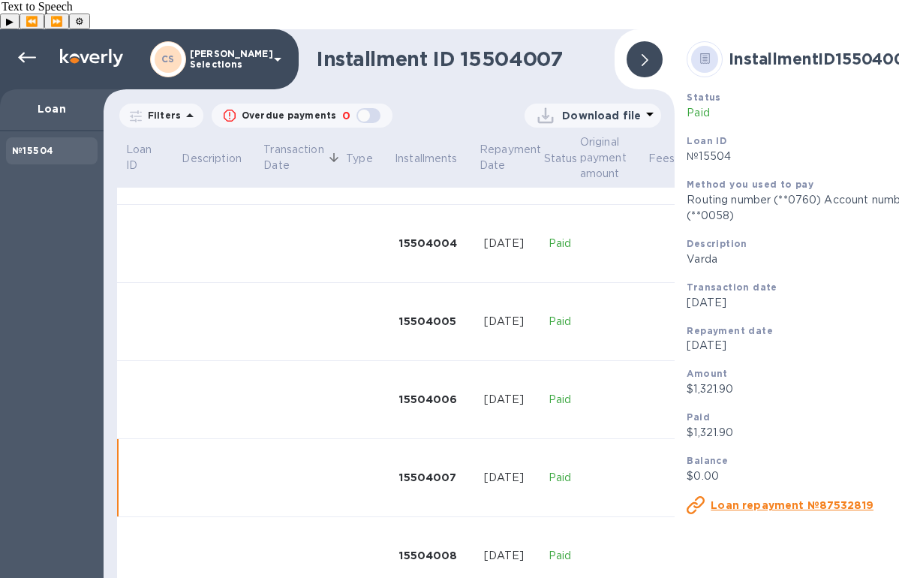
click at [639, 41] on div at bounding box center [644, 59] width 36 height 36
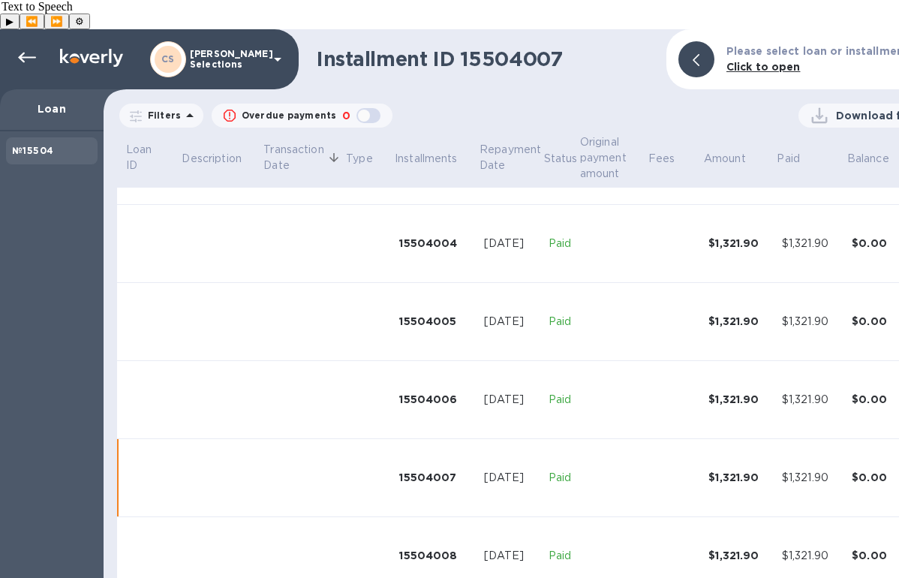
scroll to position [297, 0]
click at [30, 49] on icon at bounding box center [27, 58] width 18 height 18
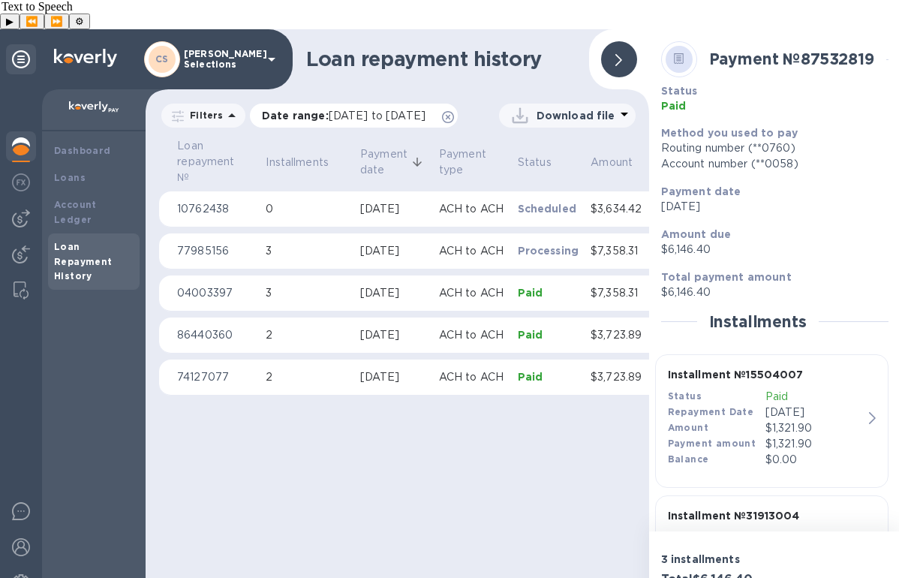
click at [442, 119] on icon at bounding box center [448, 117] width 12 height 12
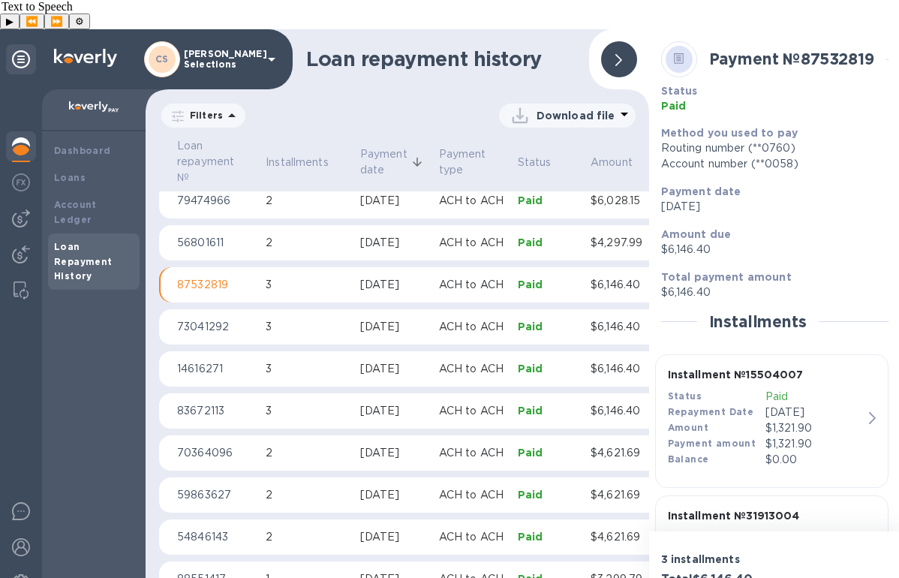
scroll to position [803, 0]
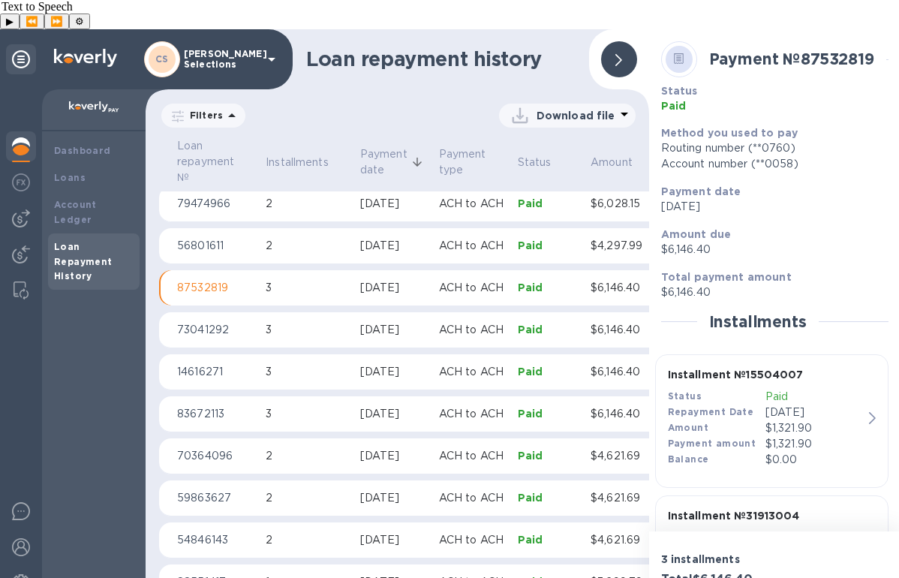
click at [407, 238] on div "[DATE]" at bounding box center [393, 246] width 67 height 16
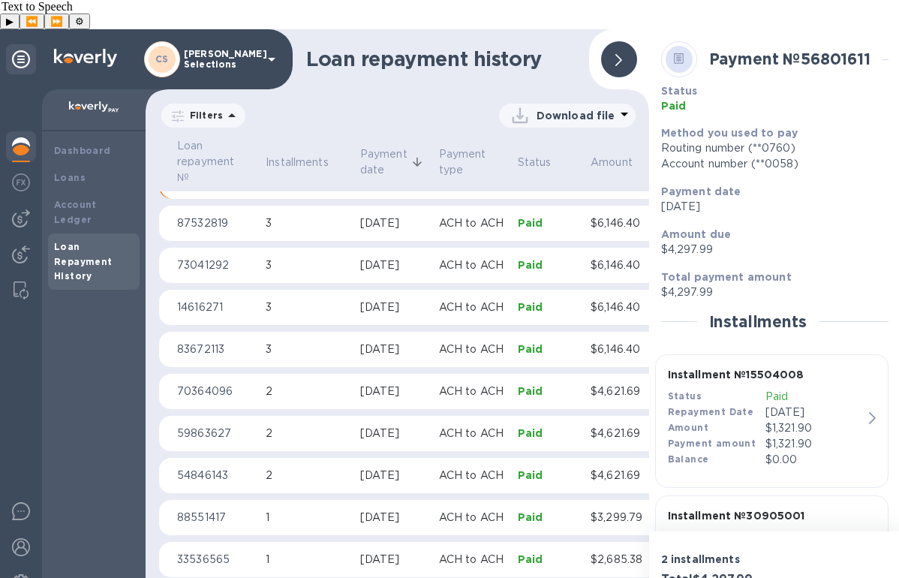
scroll to position [117, 0]
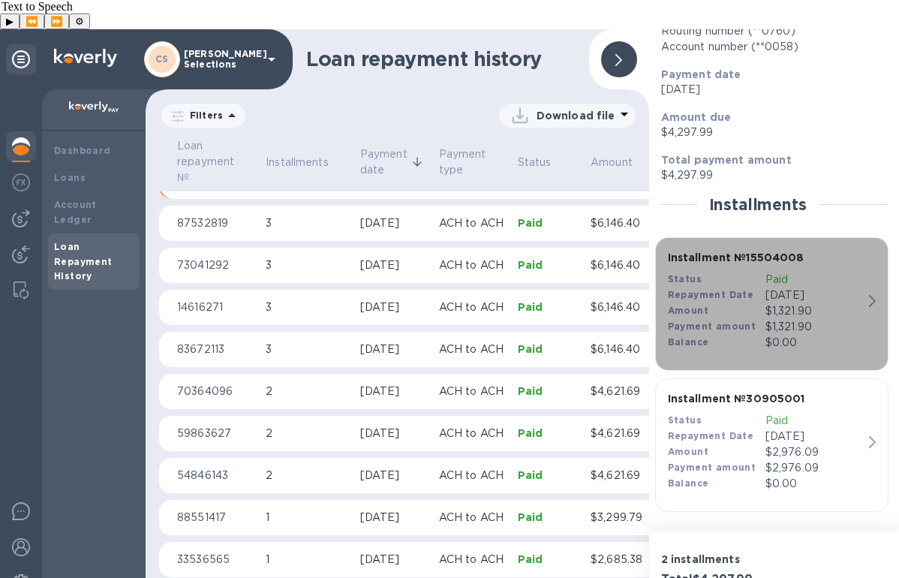
click at [829, 272] on p "Paid" at bounding box center [814, 280] width 98 height 16
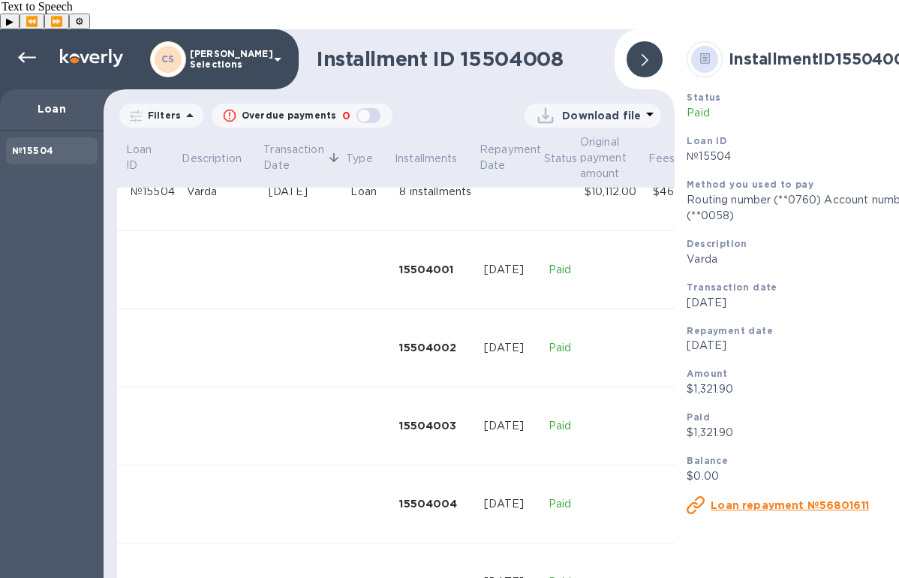
click at [636, 108] on p "Download file" at bounding box center [601, 115] width 79 height 15
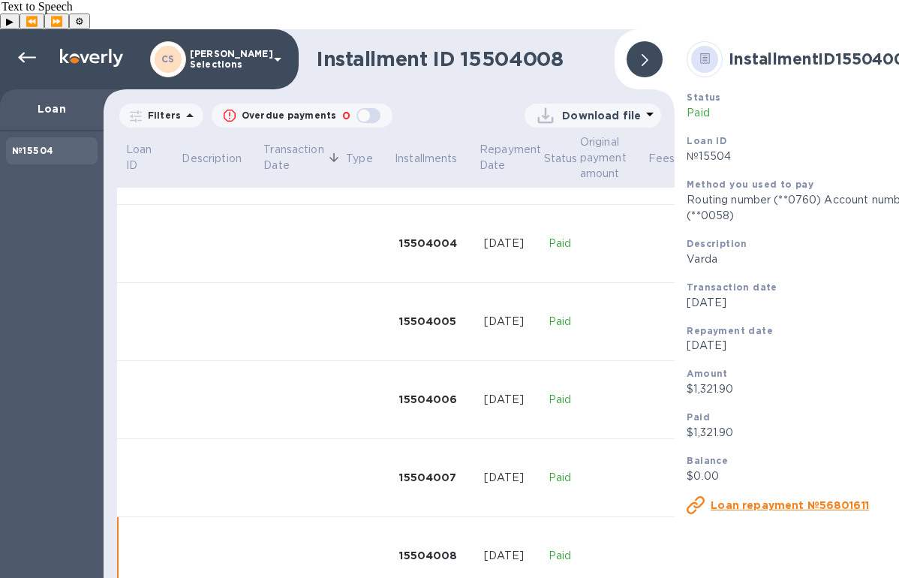
scroll to position [309, 0]
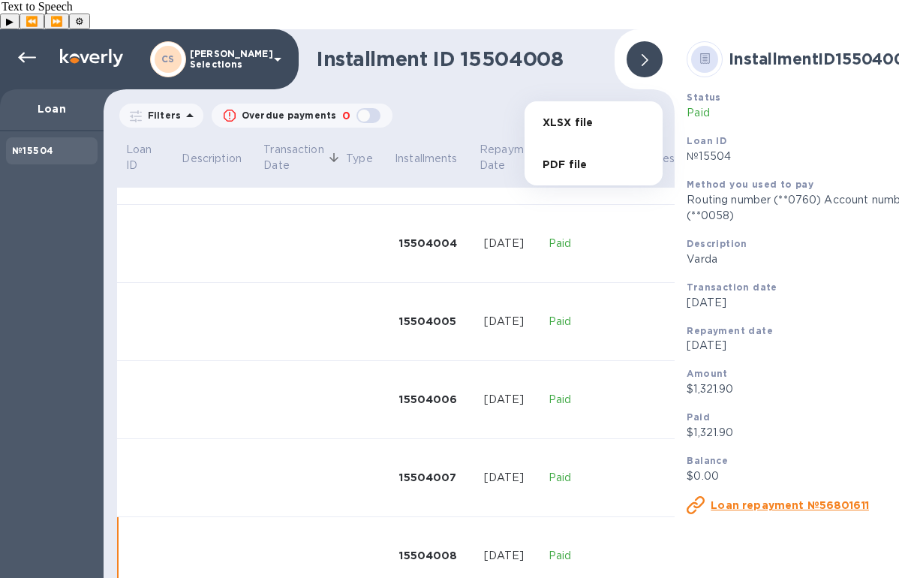
click at [614, 125] on li "XLSX file" at bounding box center [593, 122] width 102 height 42
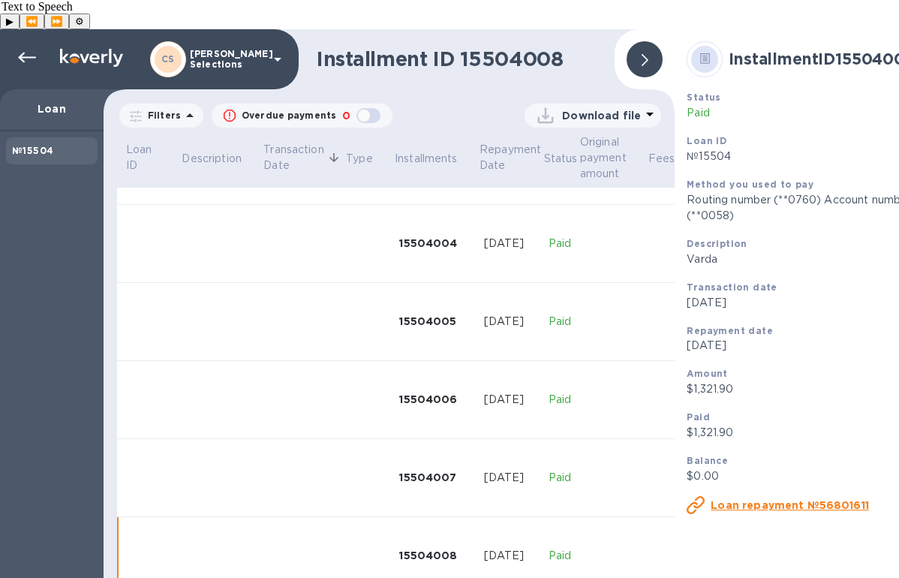
click at [642, 41] on div at bounding box center [644, 59] width 36 height 36
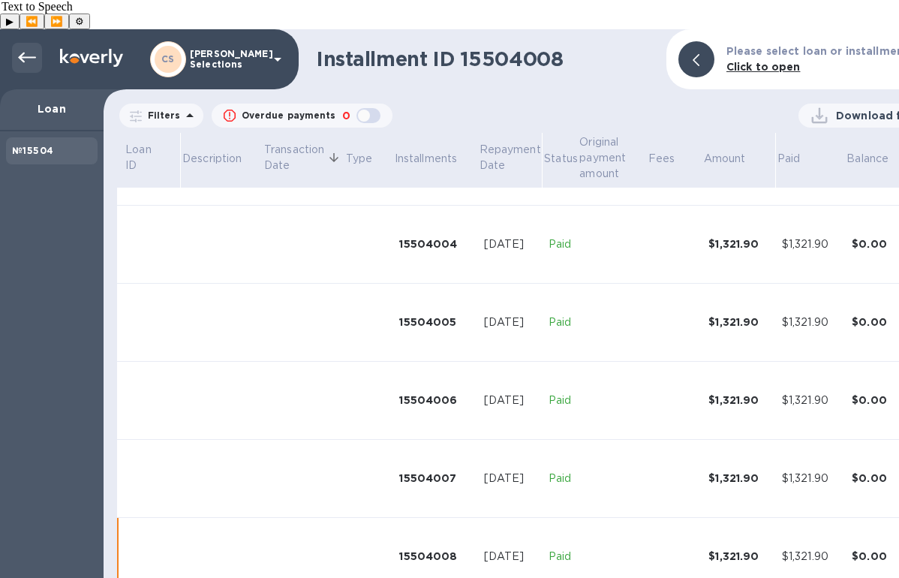
click at [24, 49] on icon at bounding box center [27, 58] width 18 height 18
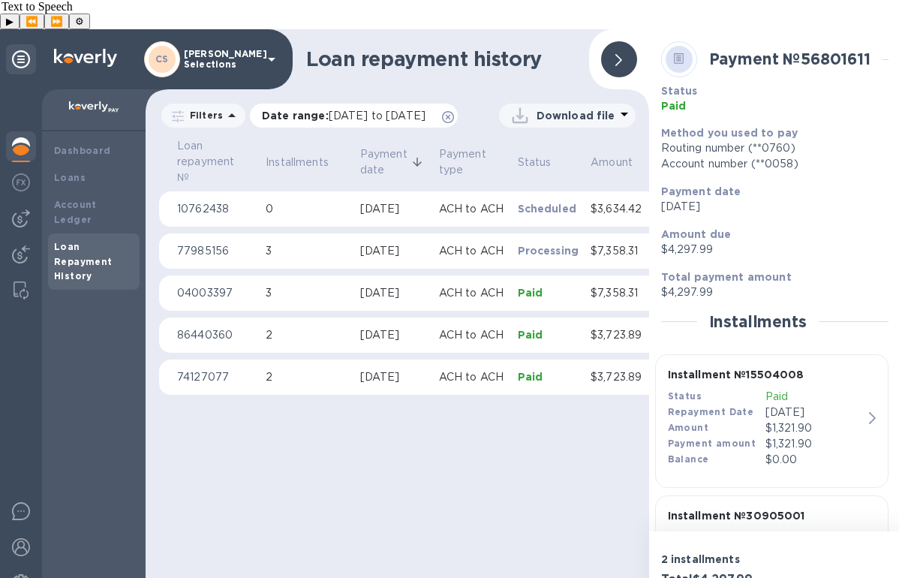
click at [442, 116] on icon at bounding box center [448, 117] width 12 height 12
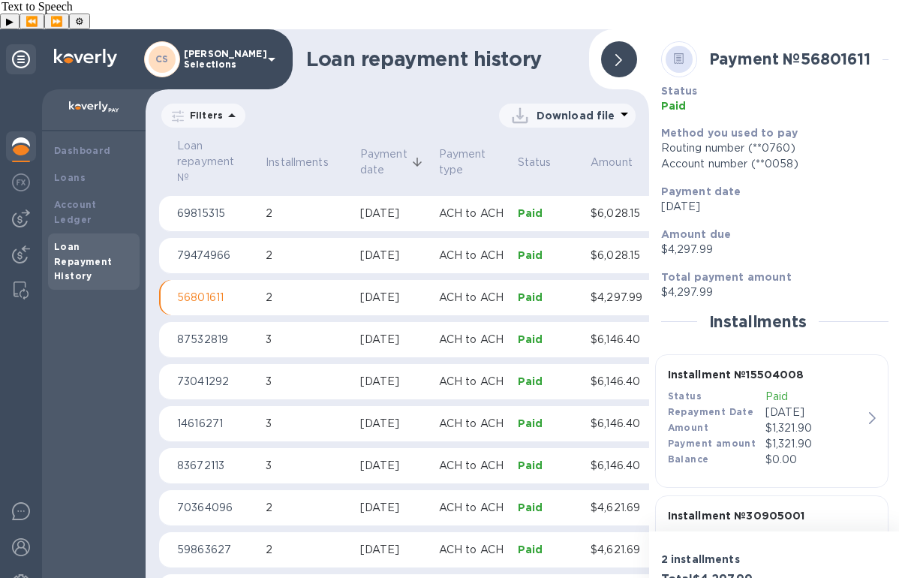
scroll to position [751, 0]
click at [407, 248] on div "[DATE]" at bounding box center [393, 256] width 67 height 16
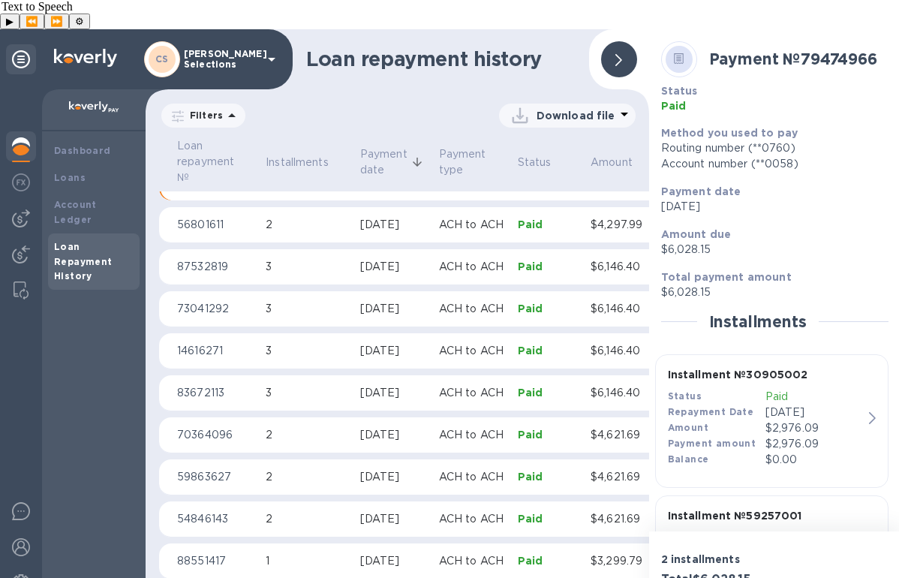
scroll to position [117, 0]
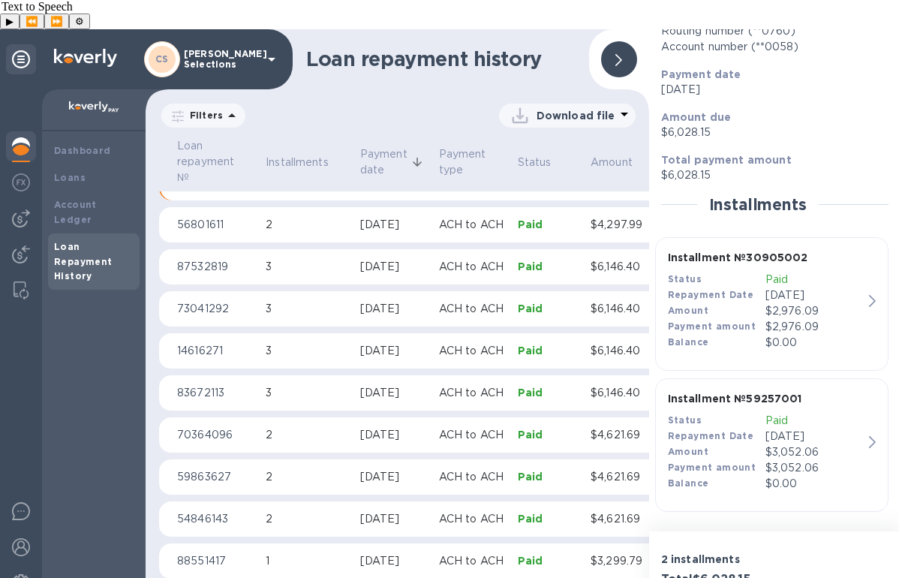
click at [805, 319] on p "$2,976.09" at bounding box center [814, 327] width 98 height 16
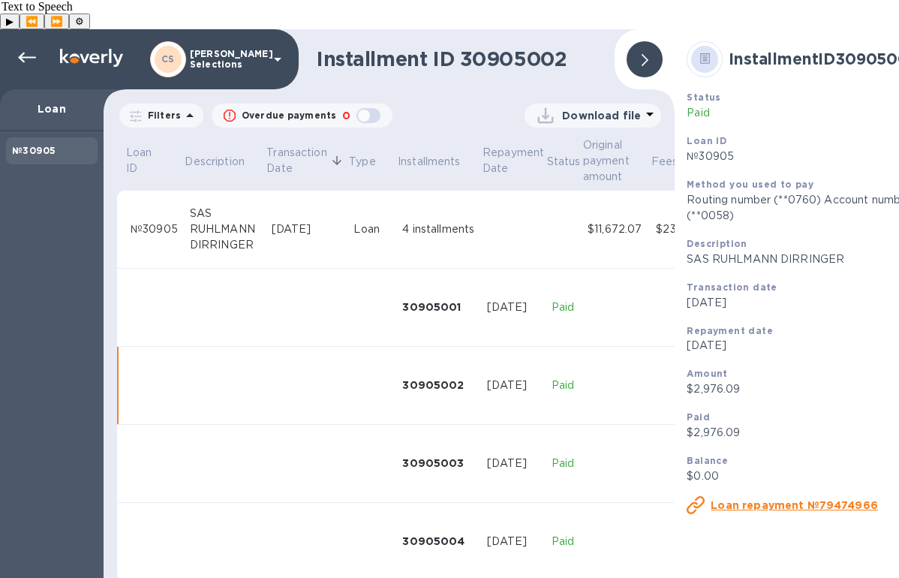
click at [620, 104] on div "Download file" at bounding box center [591, 116] width 116 height 24
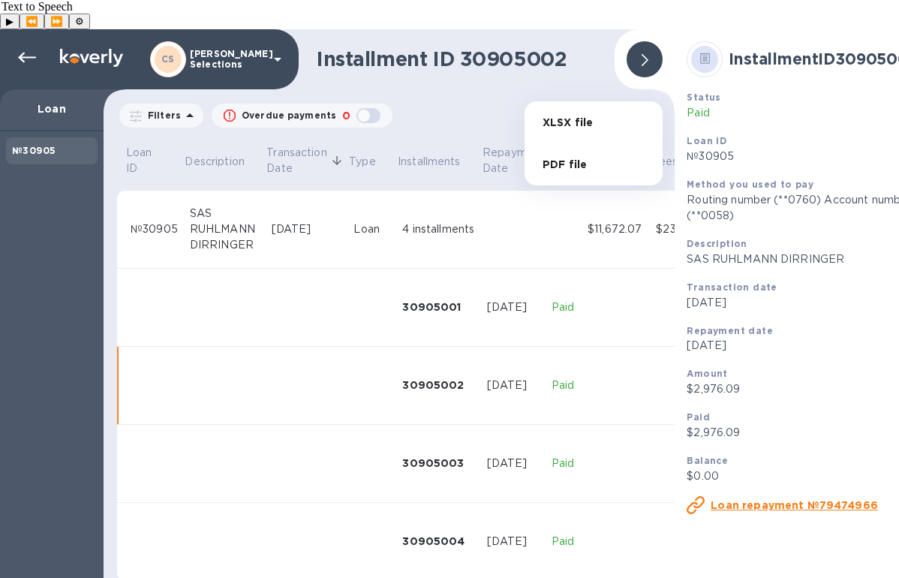
click at [602, 117] on li "XLSX file" at bounding box center [593, 122] width 102 height 42
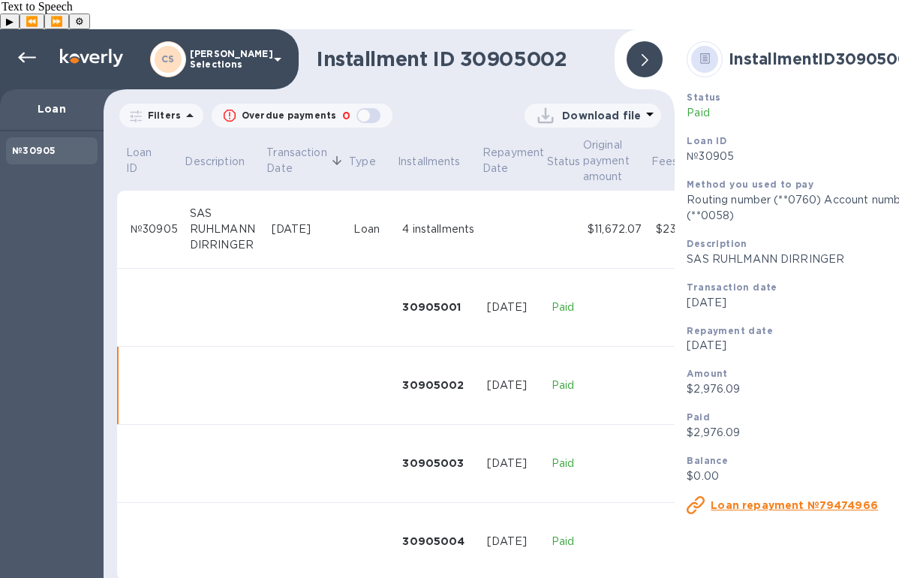
click at [644, 54] on icon at bounding box center [644, 60] width 7 height 12
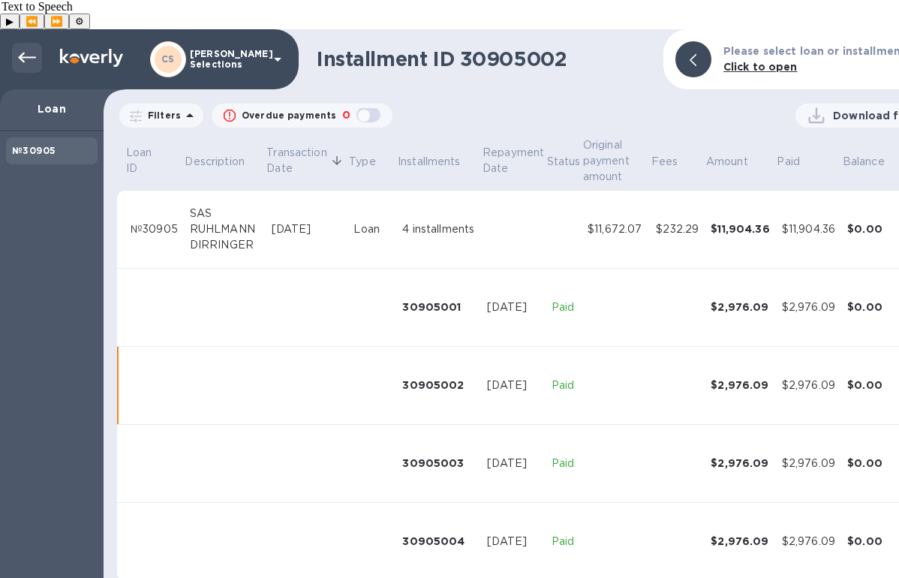
click at [32, 49] on icon at bounding box center [27, 58] width 18 height 18
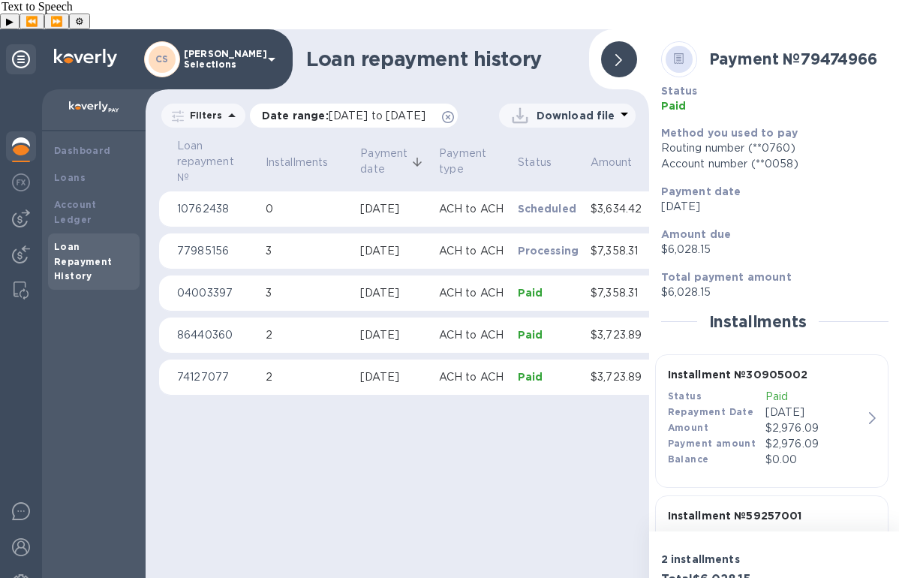
click at [442, 117] on icon at bounding box center [448, 117] width 12 height 12
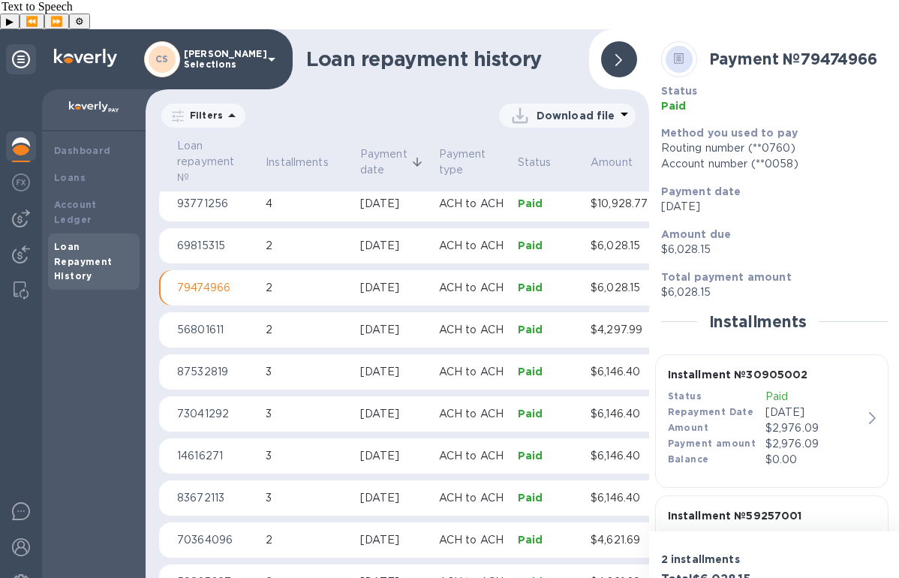
scroll to position [715, 0]
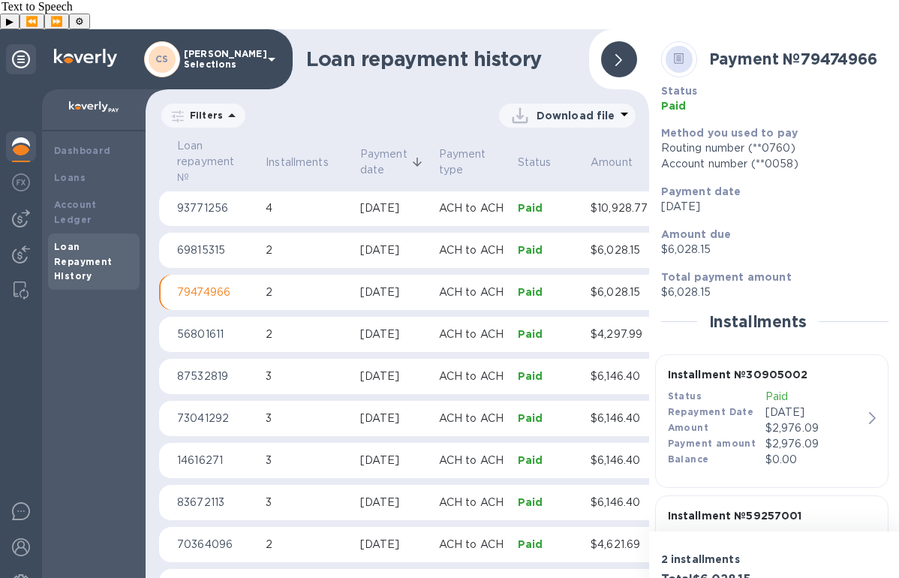
click at [286, 242] on p "2" at bounding box center [307, 250] width 83 height 16
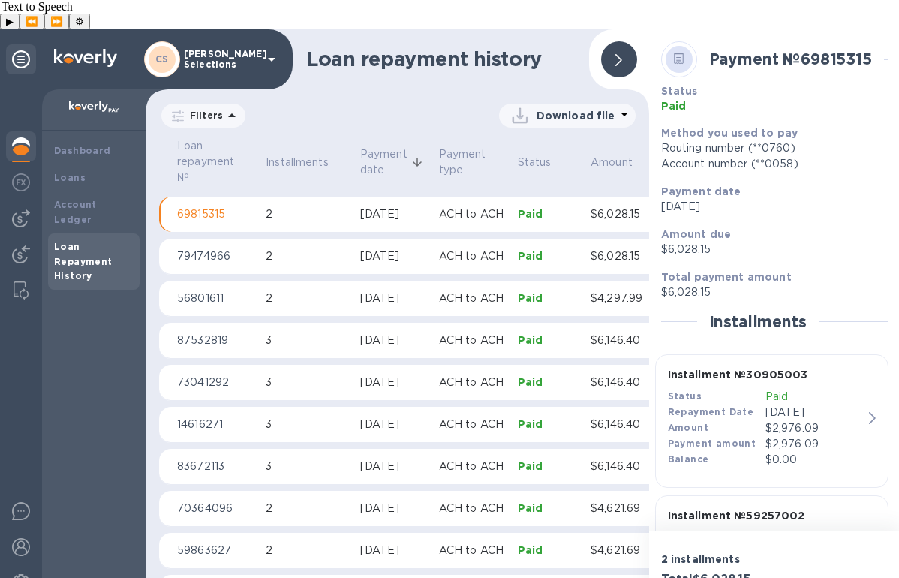
scroll to position [783, 0]
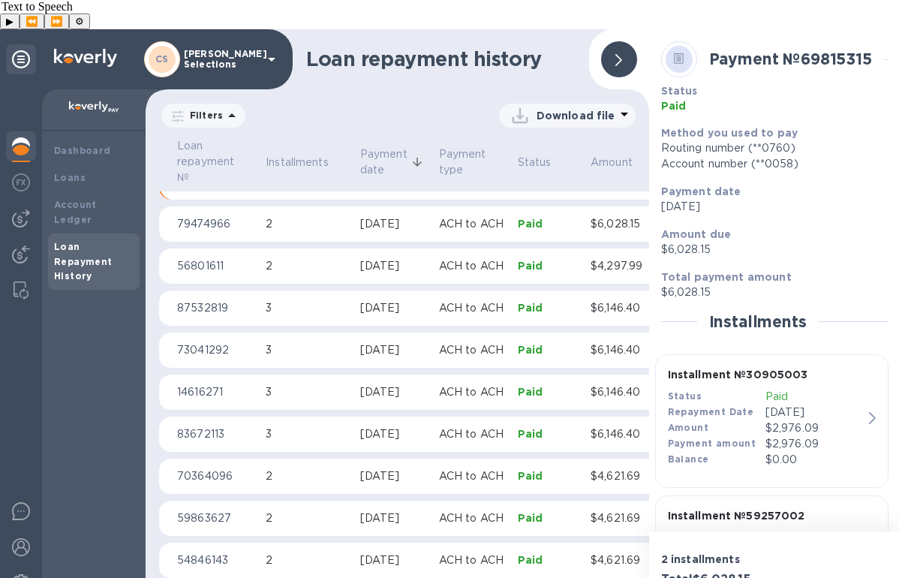
click at [859, 416] on div "Installment № 30905003 Status Paid Repayment Date [DATE] Amount $2,976.09 Payme…" at bounding box center [765, 417] width 207 height 113
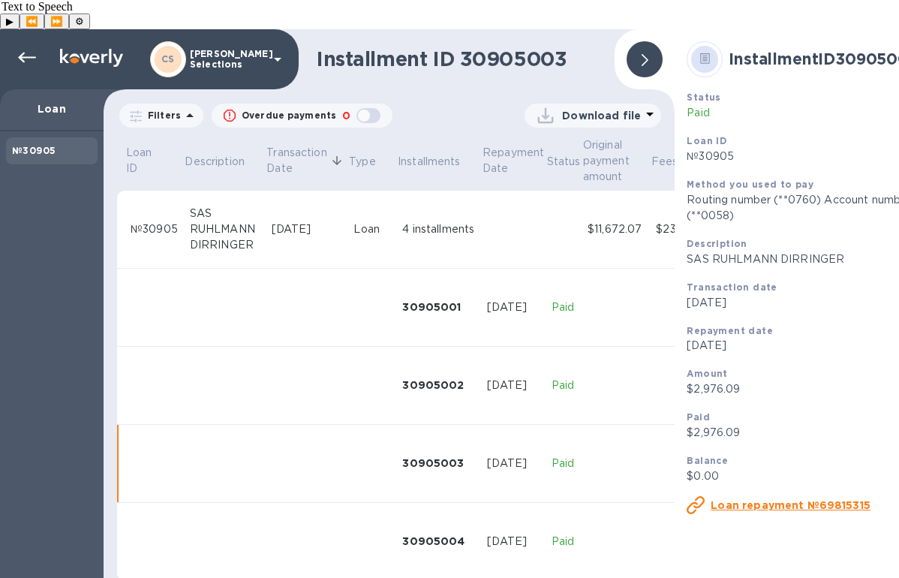
click at [625, 108] on p "Download file" at bounding box center [601, 115] width 79 height 15
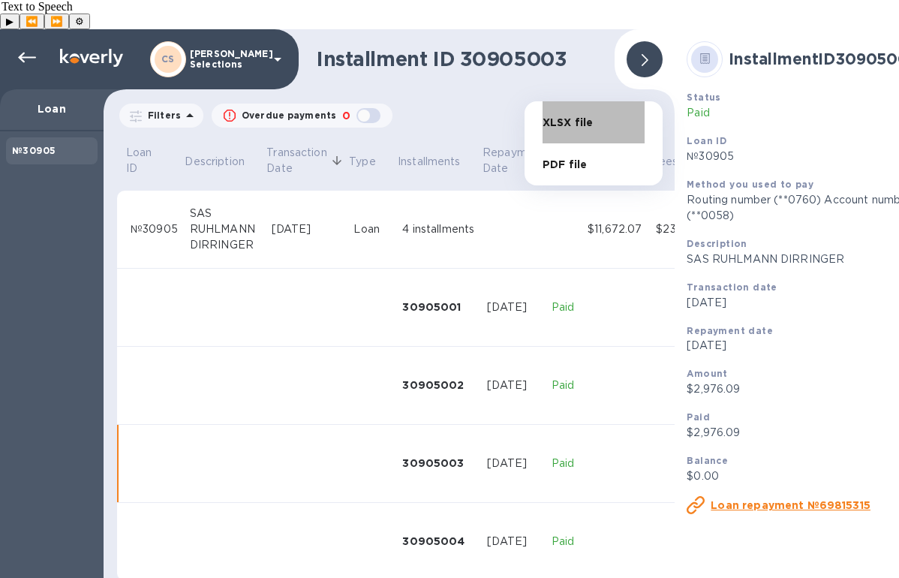
click at [586, 126] on li "XLSX file" at bounding box center [593, 122] width 102 height 42
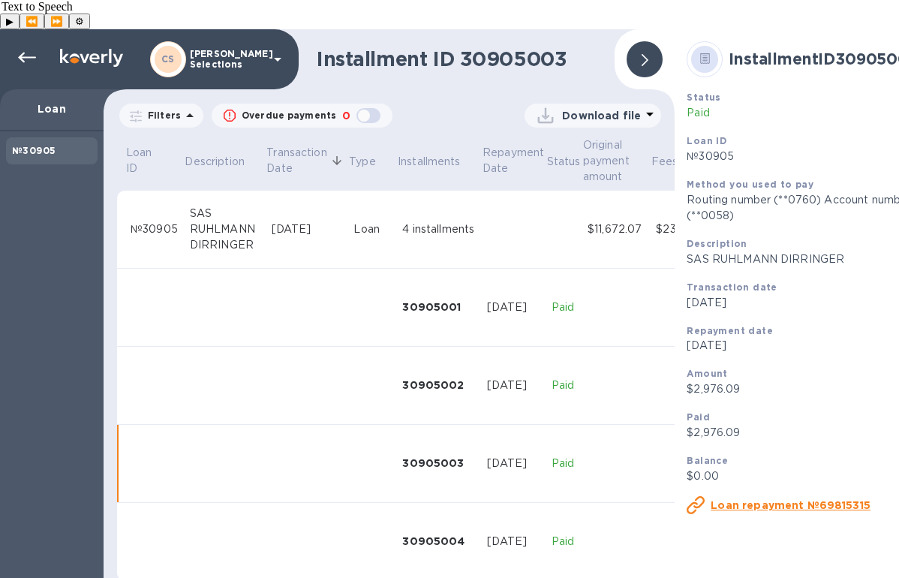
click at [653, 41] on div at bounding box center [644, 59] width 36 height 36
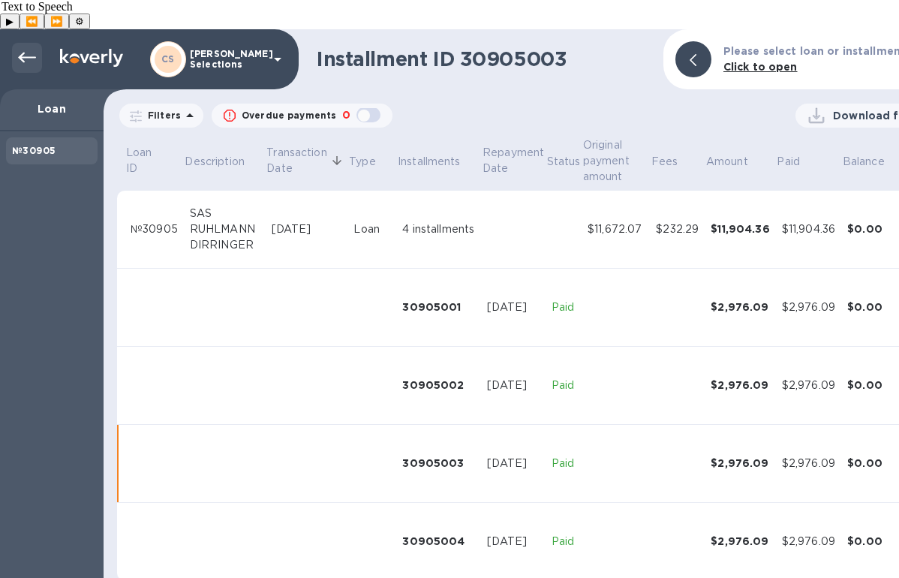
click at [35, 49] on icon at bounding box center [27, 58] width 18 height 18
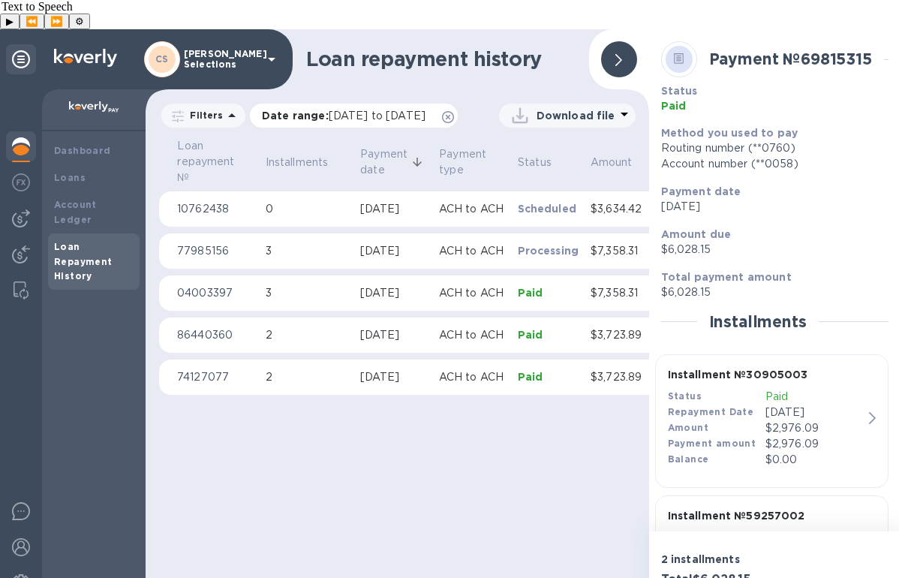
click at [442, 116] on icon at bounding box center [448, 117] width 12 height 12
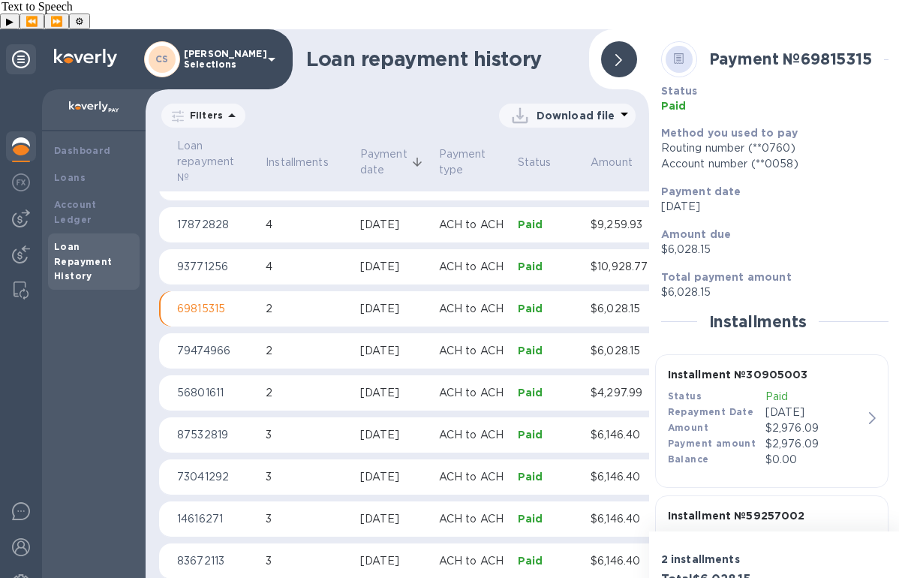
click at [452, 259] on p "ACH to ACH" at bounding box center [472, 267] width 67 height 16
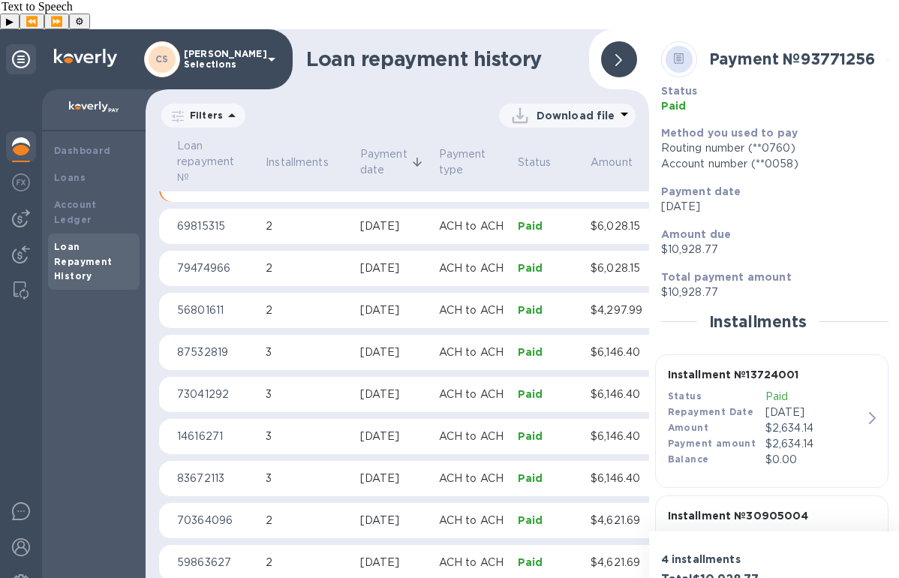
scroll to position [740, 0]
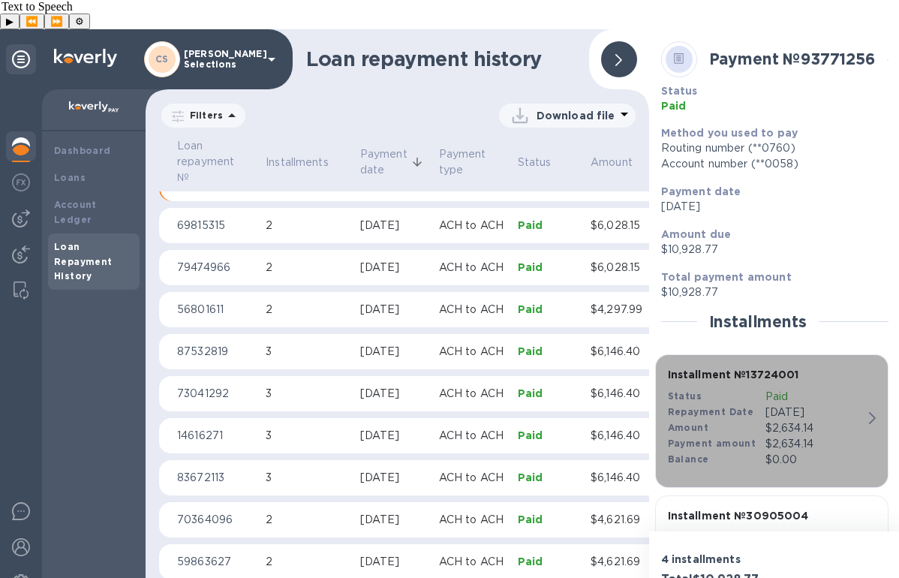
click at [825, 389] on p "Paid" at bounding box center [814, 397] width 98 height 16
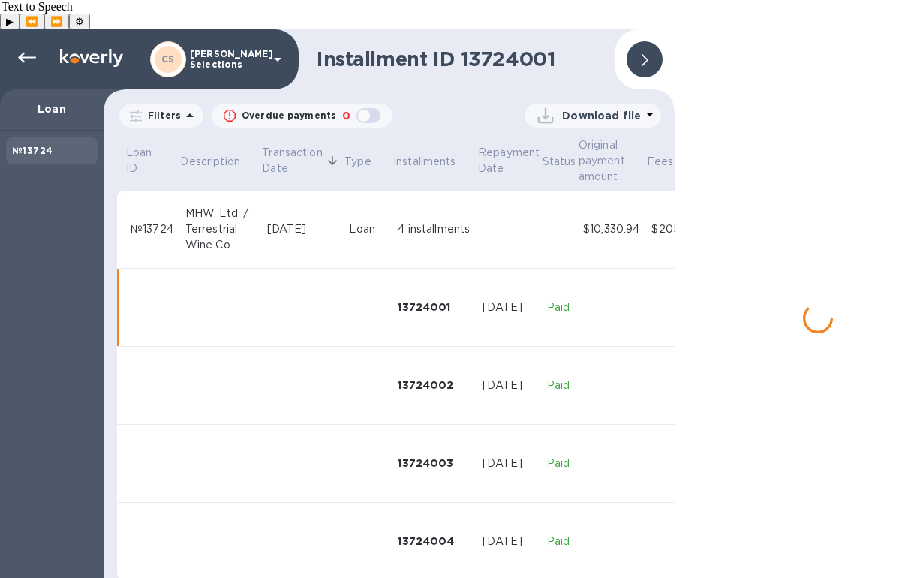
click at [633, 104] on div "Download file" at bounding box center [591, 116] width 116 height 24
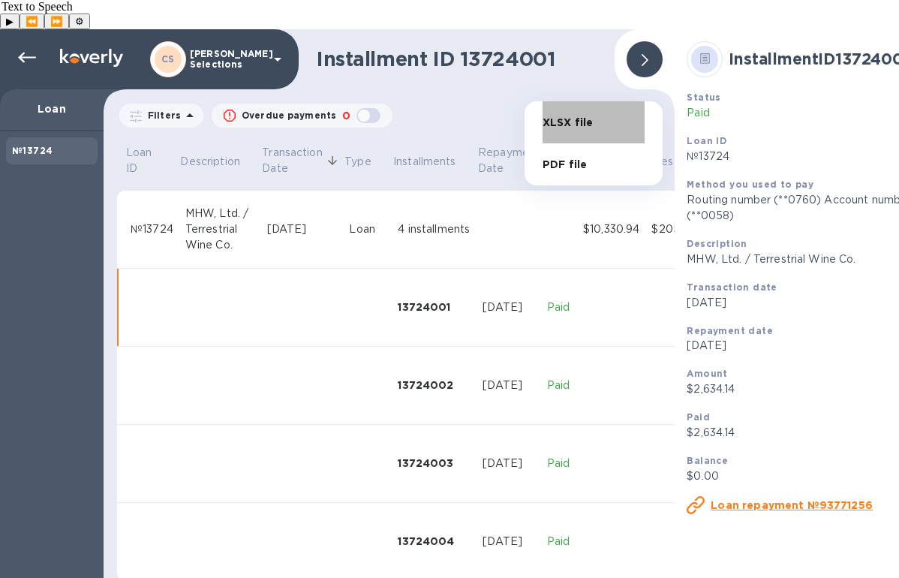
click at [604, 120] on li "XLSX file" at bounding box center [593, 122] width 102 height 42
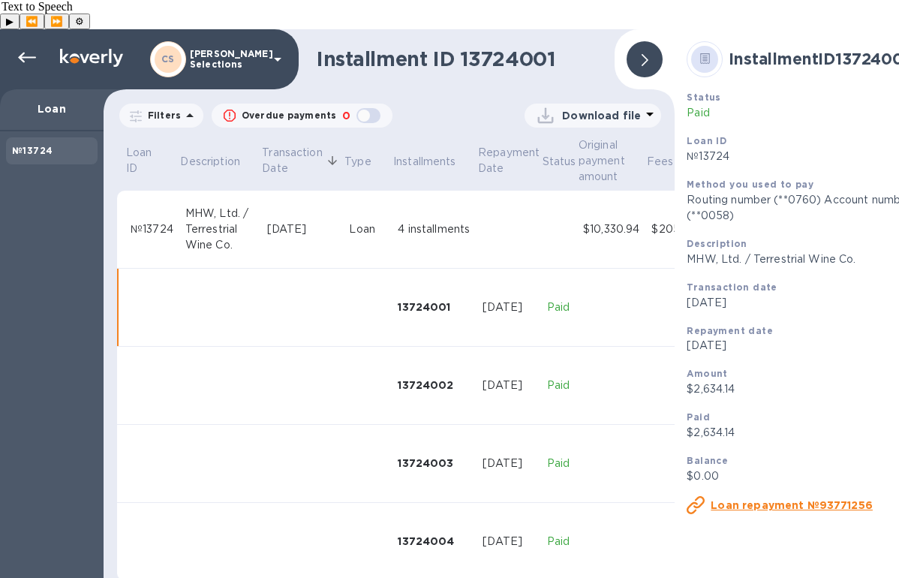
click at [653, 41] on div at bounding box center [644, 59] width 36 height 36
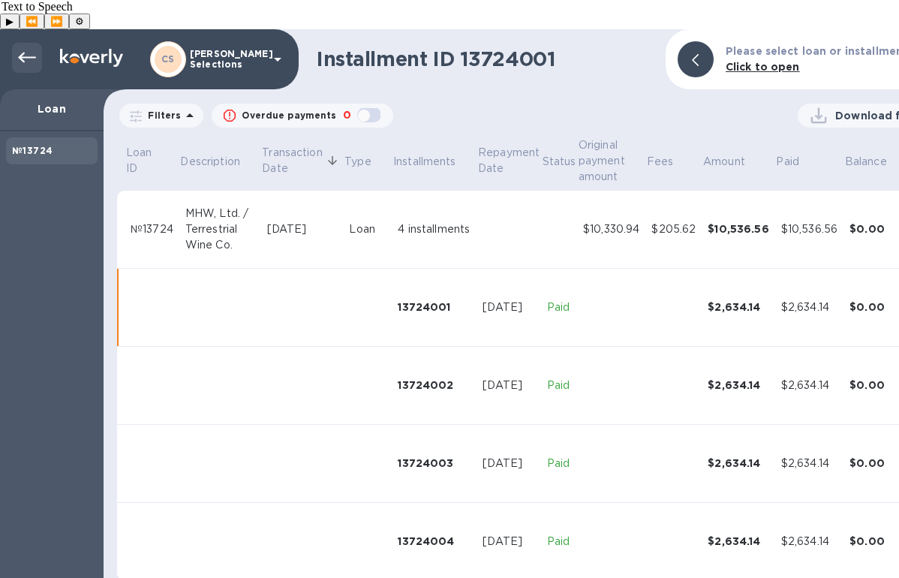
click at [28, 49] on icon at bounding box center [27, 58] width 18 height 18
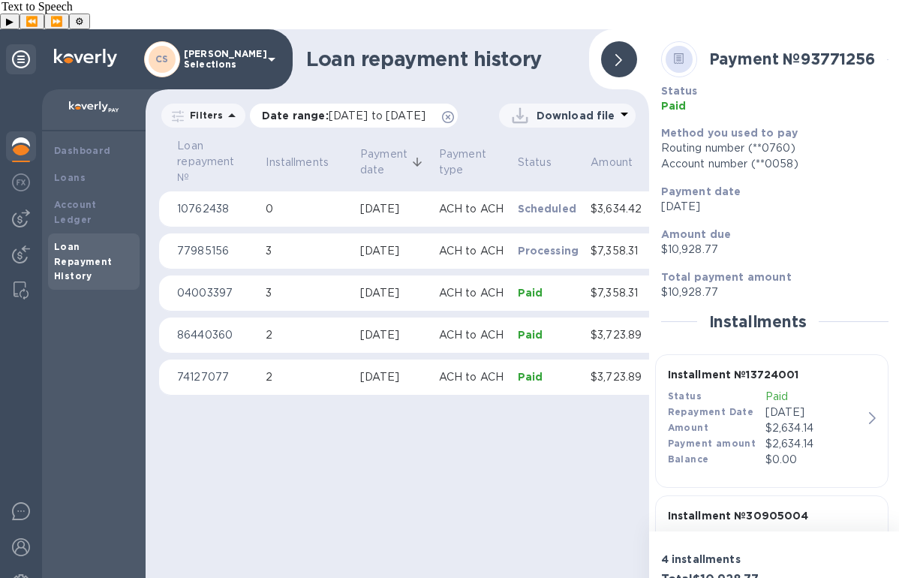
click at [442, 118] on icon at bounding box center [448, 117] width 12 height 12
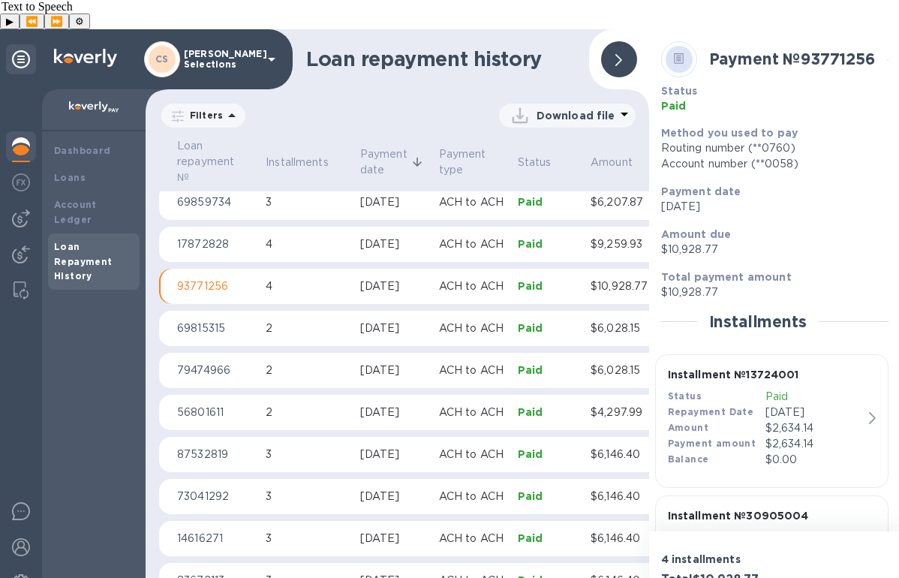
scroll to position [627, 0]
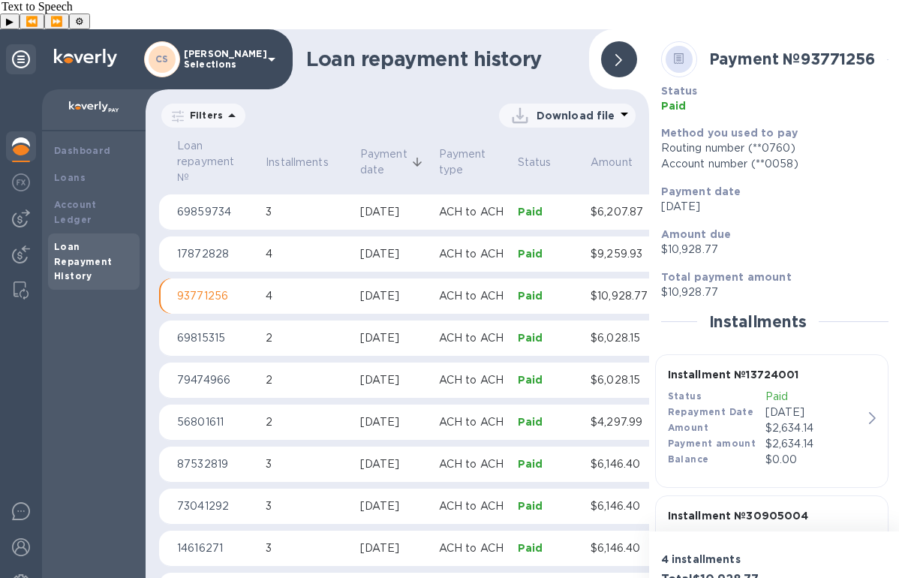
click at [422, 246] on div "[DATE]" at bounding box center [393, 254] width 67 height 16
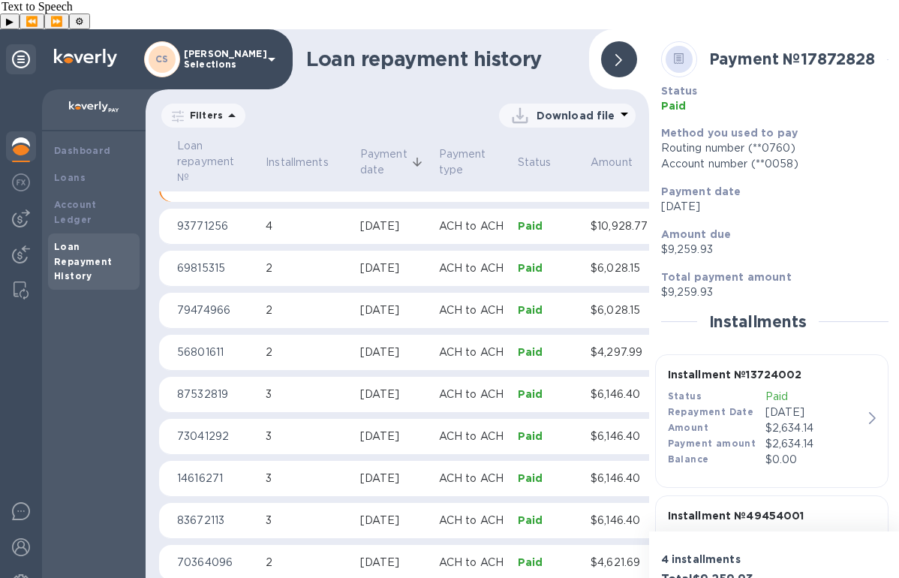
scroll to position [399, 0]
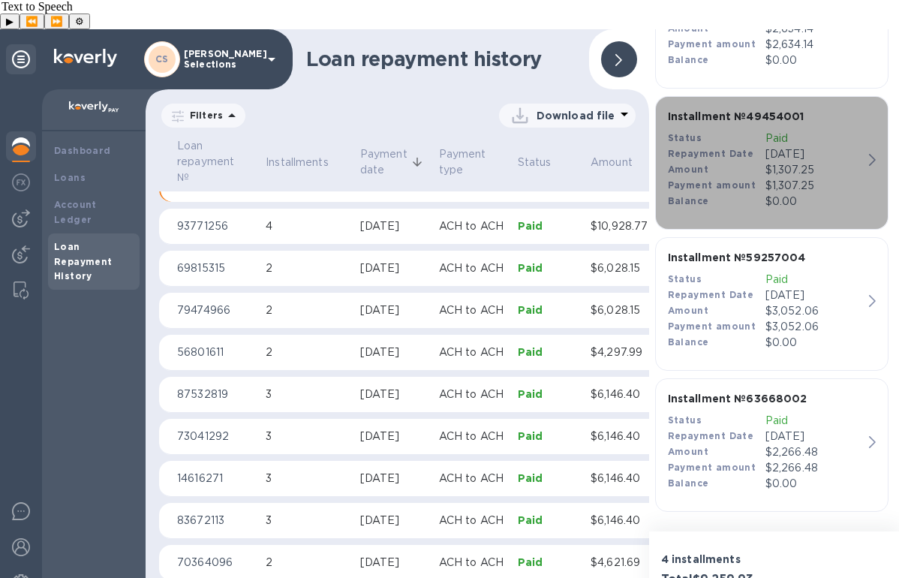
click at [828, 178] on p "$1,307.25" at bounding box center [814, 186] width 98 height 16
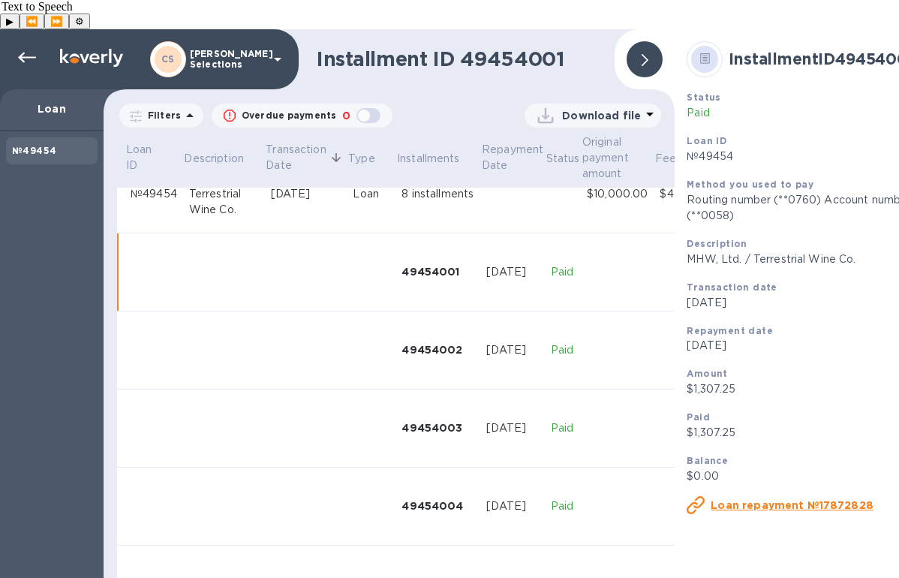
scroll to position [58, 0]
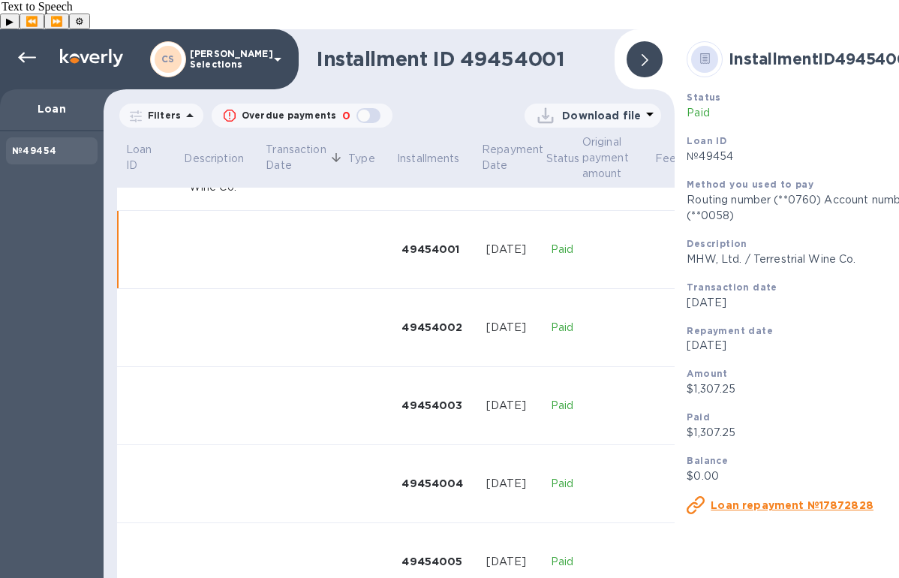
click at [641, 105] on icon at bounding box center [650, 114] width 18 height 18
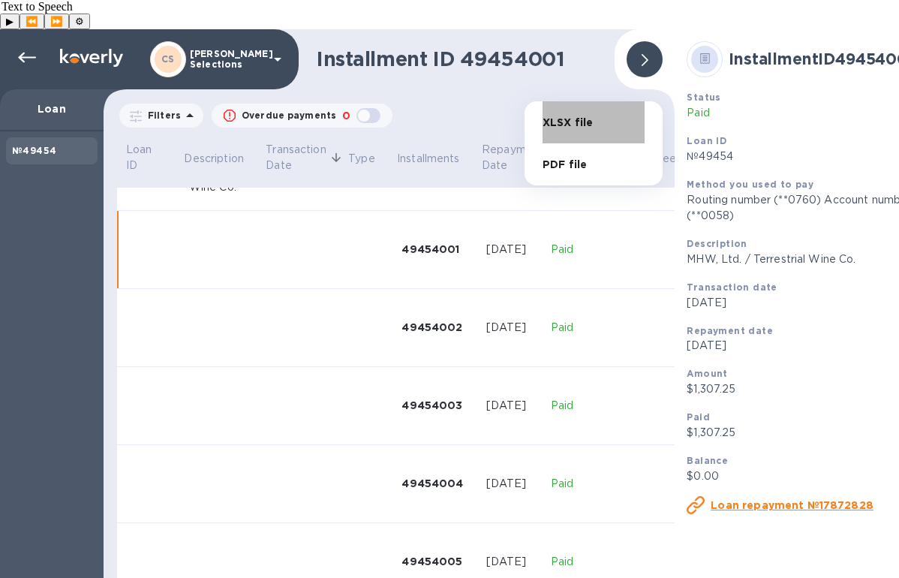
click at [608, 119] on li "XLSX file" at bounding box center [593, 122] width 102 height 42
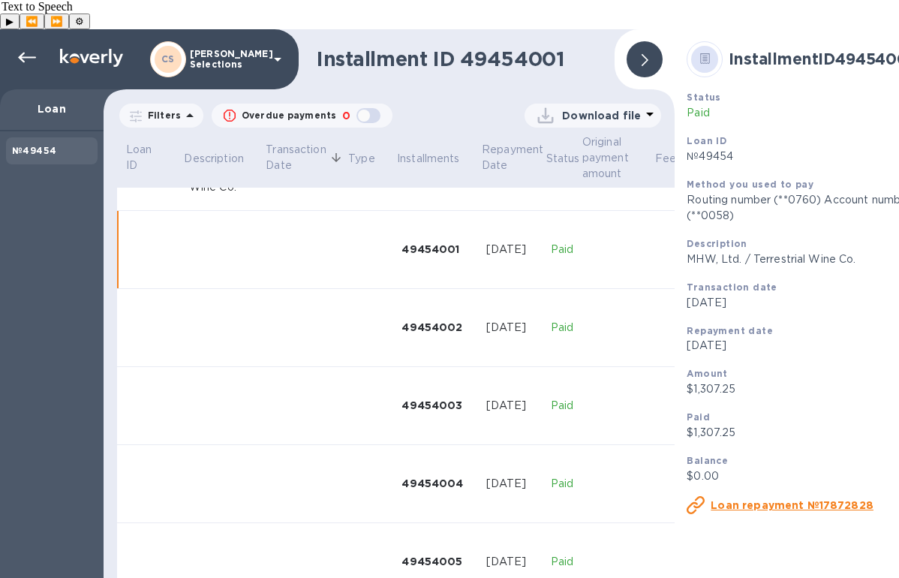
click at [647, 54] on icon at bounding box center [644, 60] width 7 height 12
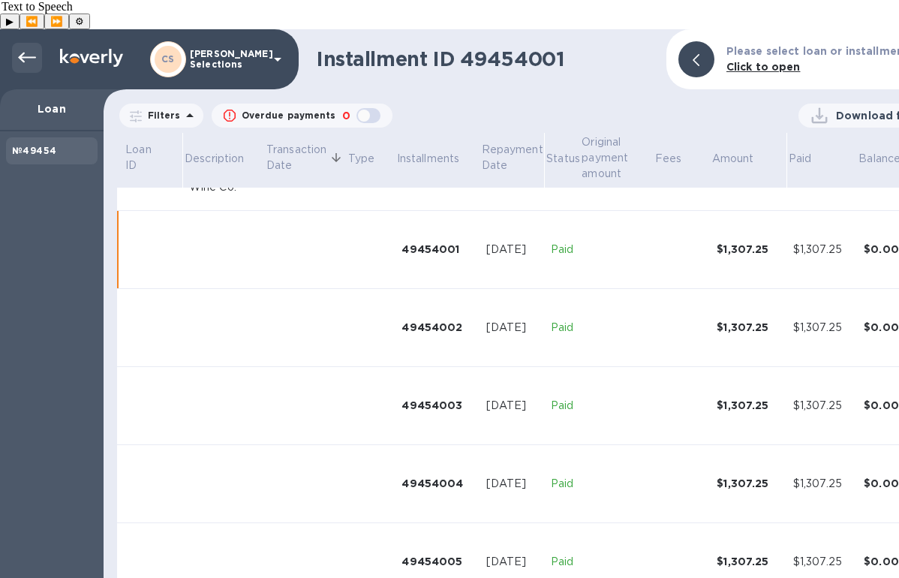
click at [26, 53] on icon at bounding box center [27, 58] width 18 height 11
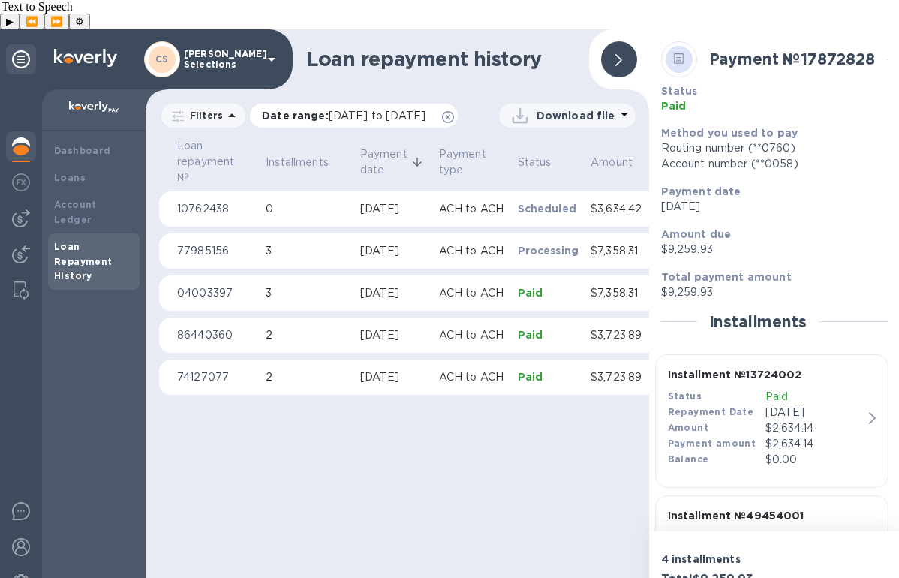
click at [442, 113] on icon at bounding box center [448, 117] width 12 height 12
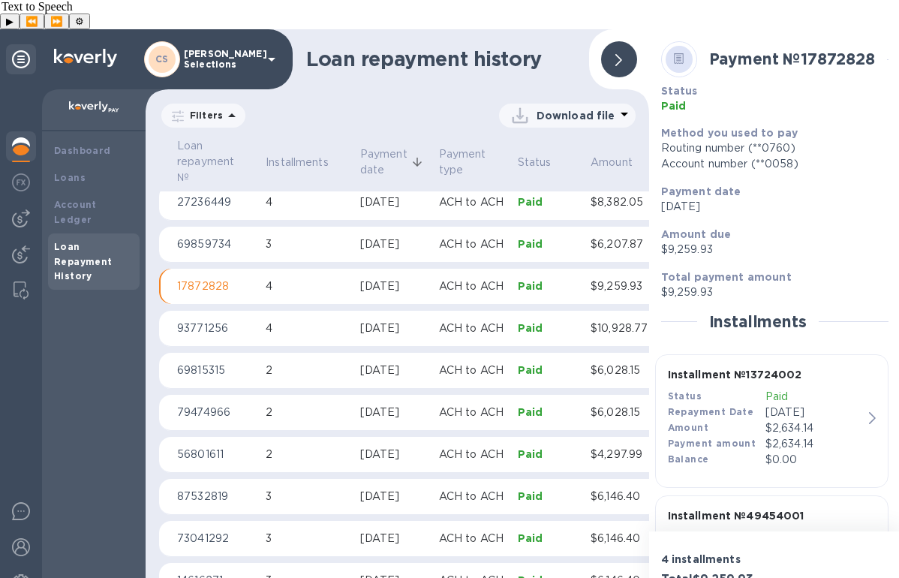
scroll to position [587, 0]
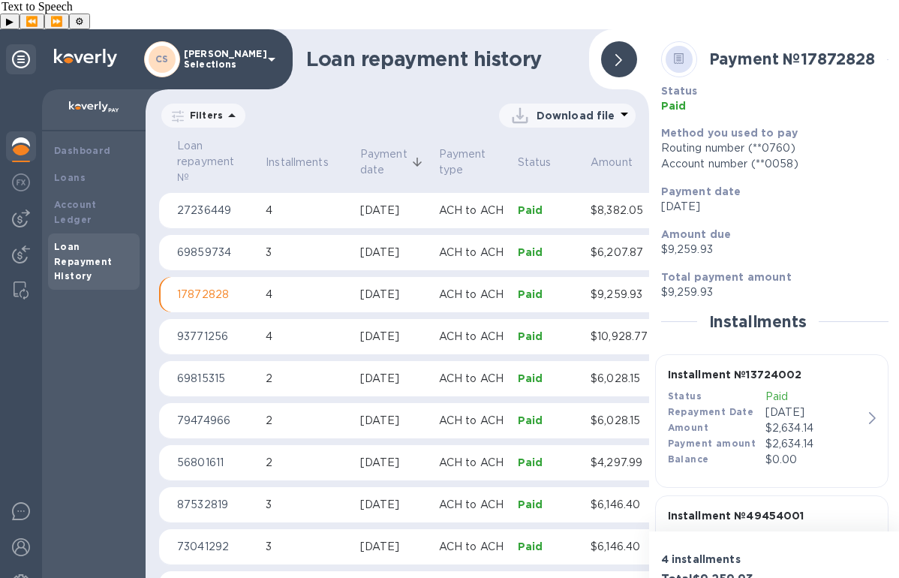
click at [424, 245] on div "[DATE]" at bounding box center [393, 253] width 67 height 16
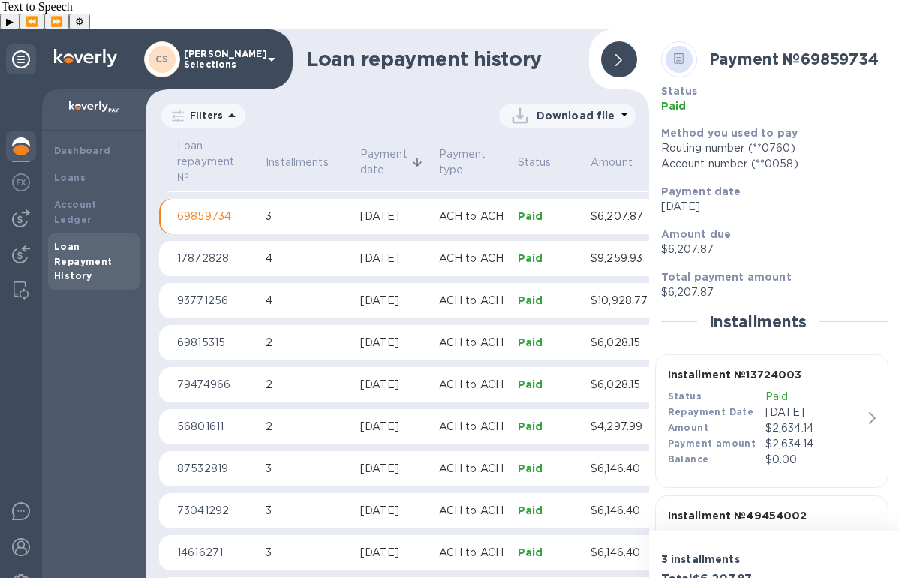
scroll to position [656, 0]
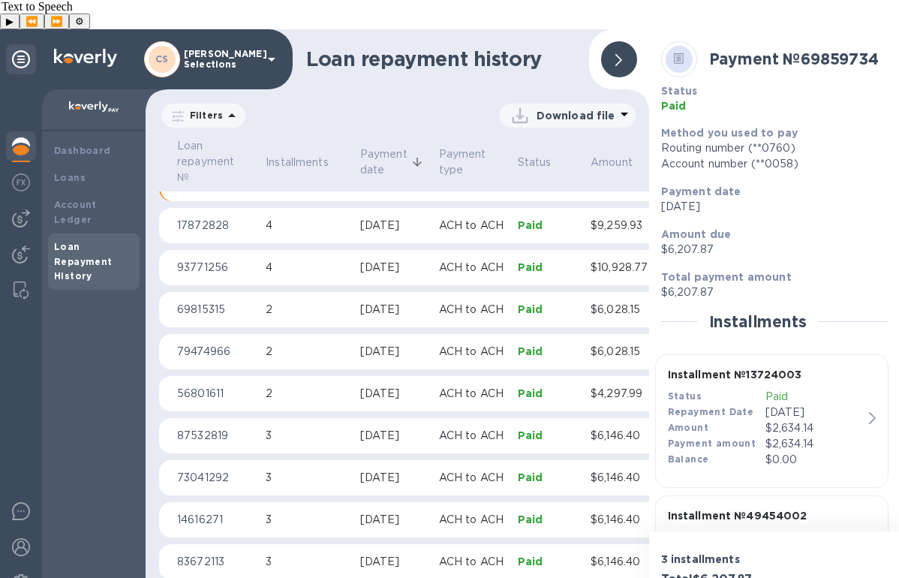
click at [809, 404] on p "[DATE]" at bounding box center [814, 412] width 98 height 16
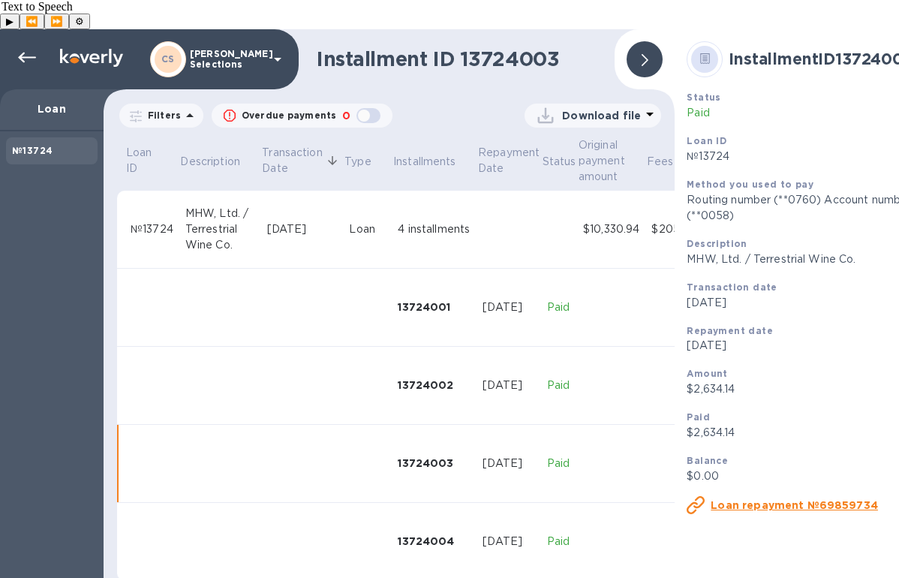
click at [622, 108] on p "Download file" at bounding box center [601, 115] width 79 height 15
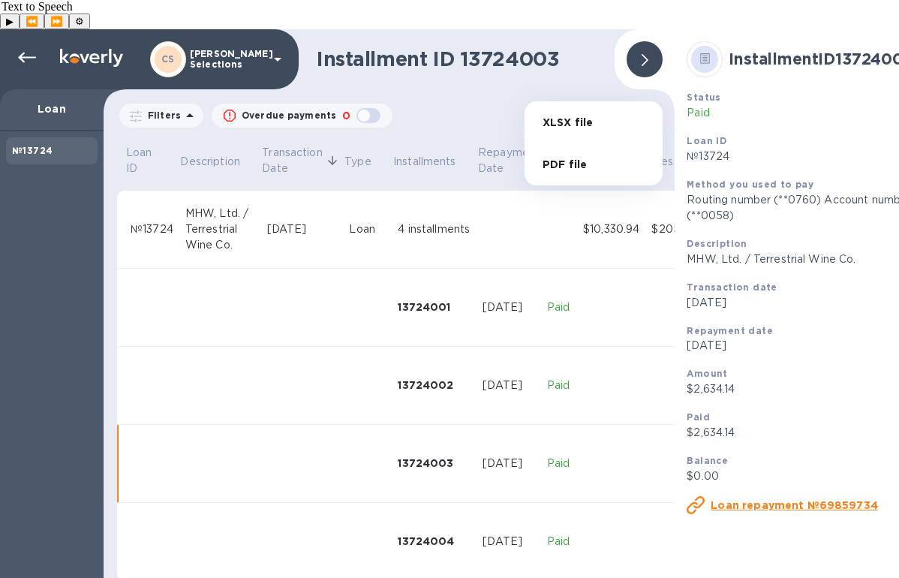
click at [594, 122] on li "XLSX file" at bounding box center [593, 122] width 102 height 42
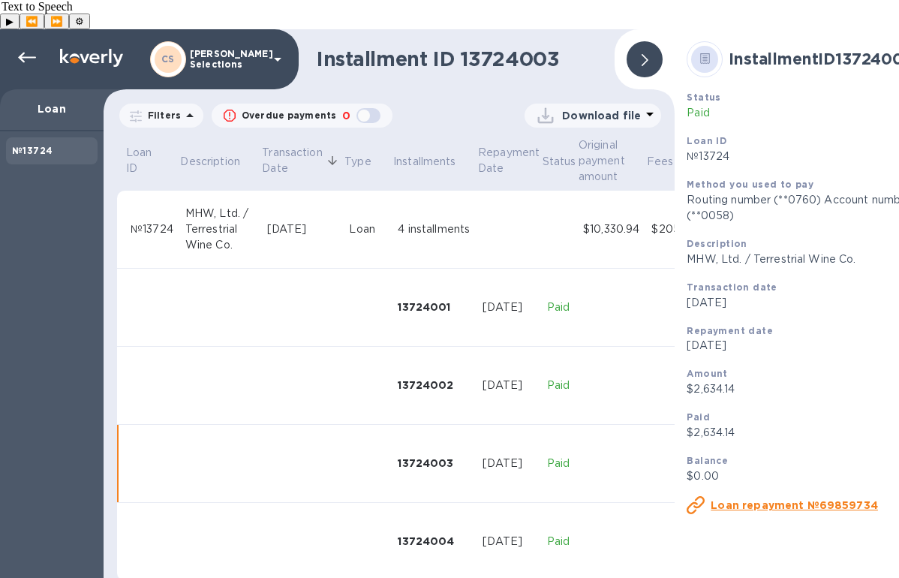
click at [643, 41] on div at bounding box center [644, 59] width 36 height 36
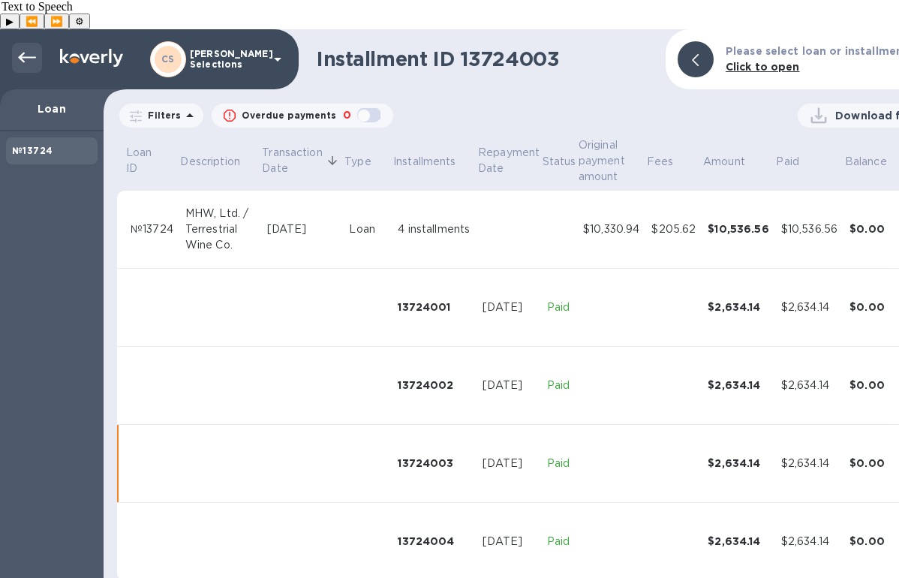
click at [22, 49] on icon at bounding box center [27, 58] width 18 height 18
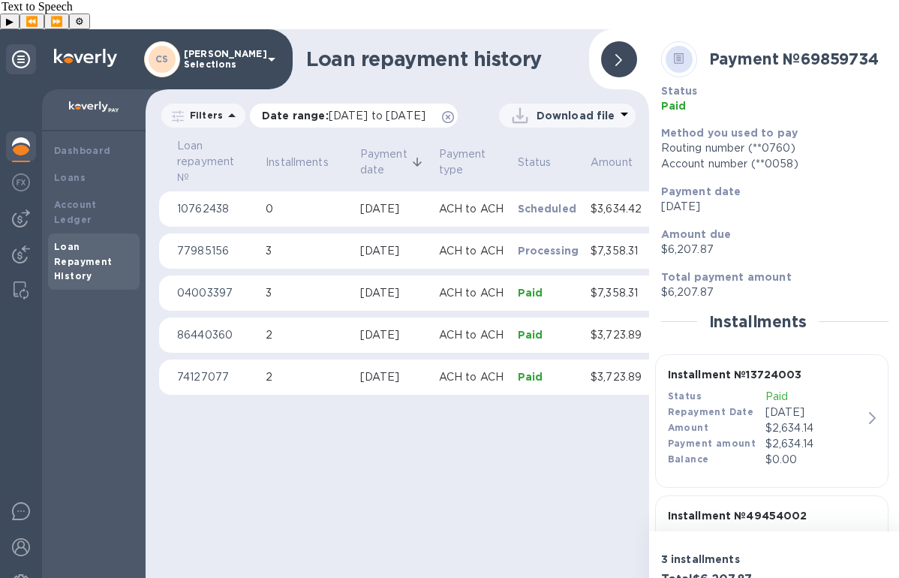
click at [442, 114] on icon at bounding box center [448, 117] width 12 height 12
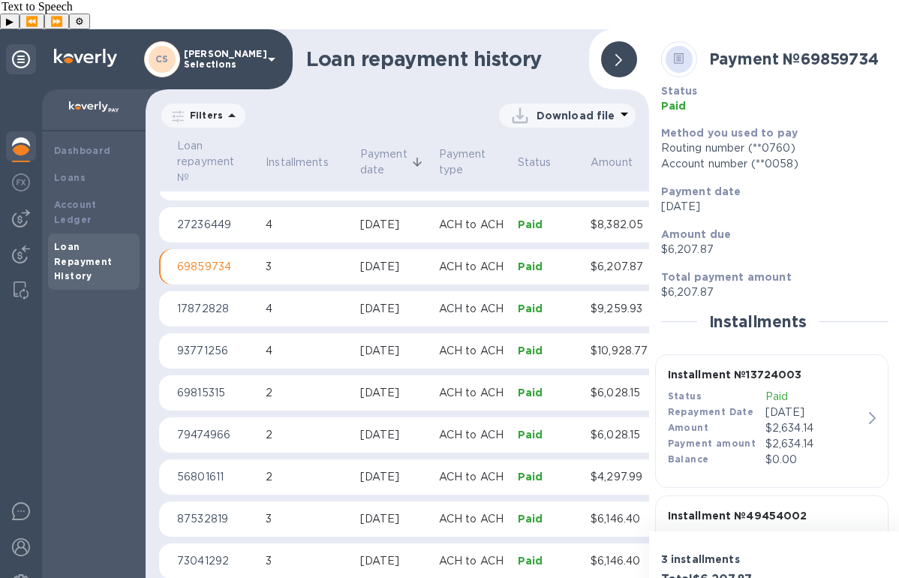
scroll to position [554, 0]
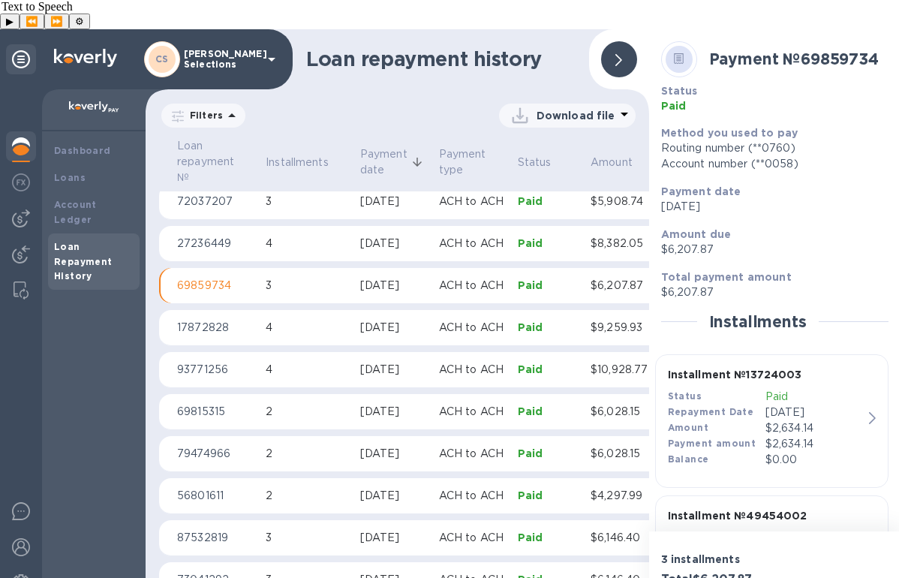
click at [339, 236] on p "4" at bounding box center [307, 244] width 83 height 16
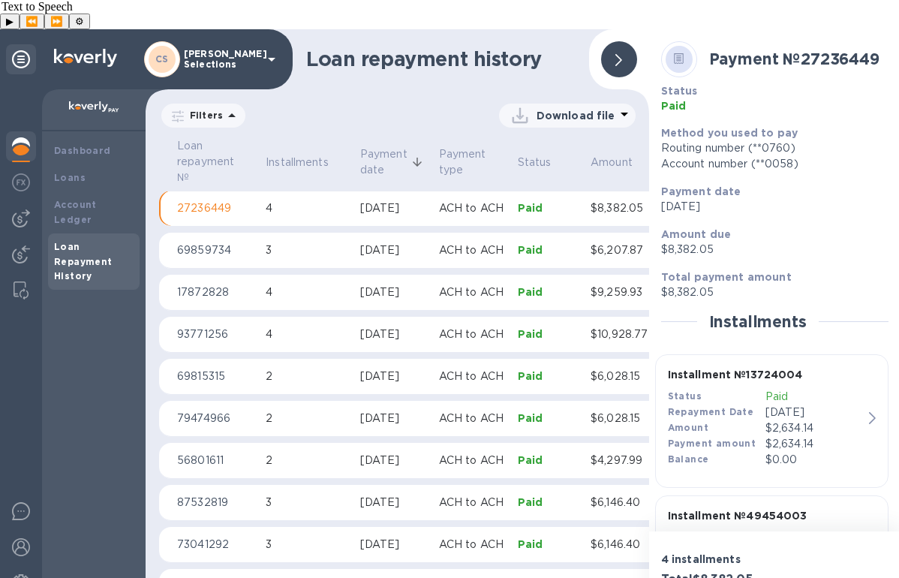
scroll to position [612, 0]
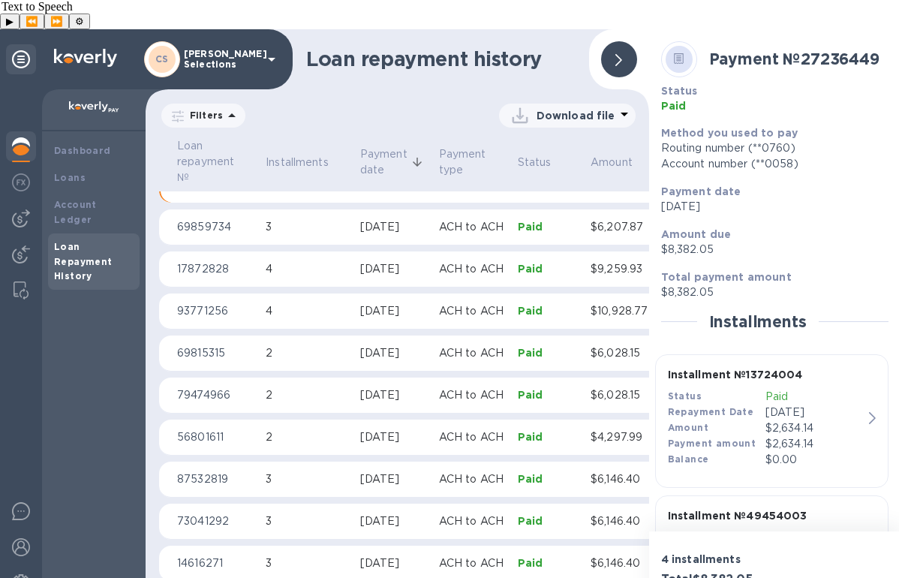
click at [811, 389] on p "Paid" at bounding box center [814, 397] width 98 height 16
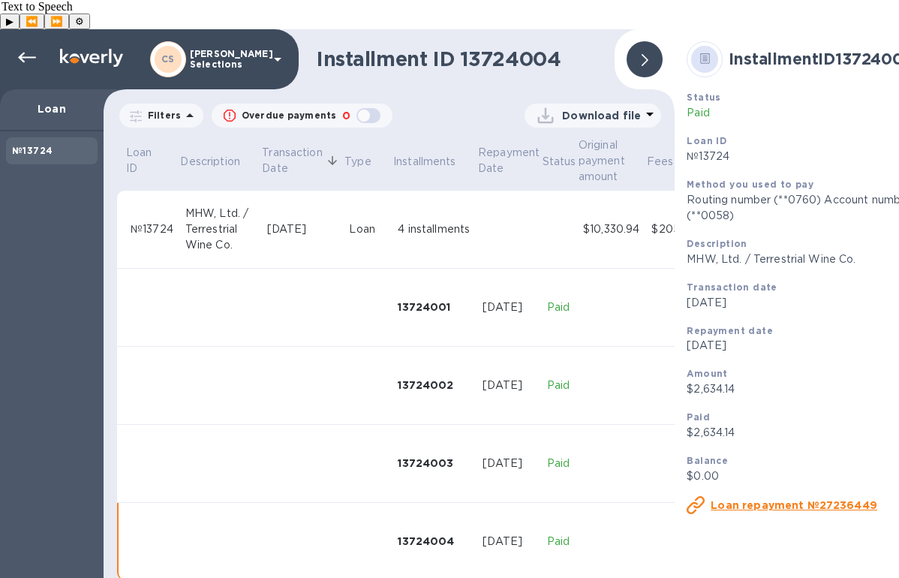
click at [635, 108] on p "Download file" at bounding box center [601, 115] width 79 height 15
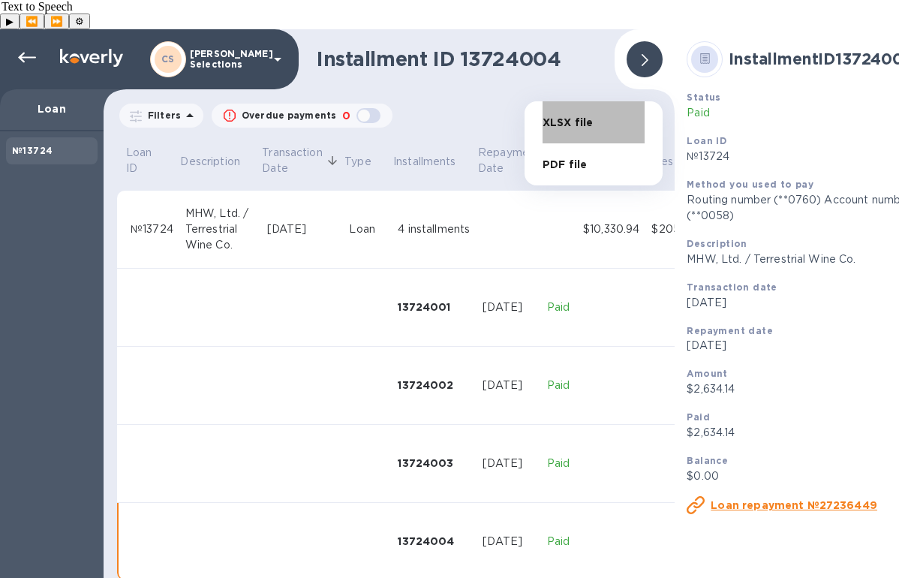
click at [602, 119] on li "XLSX file" at bounding box center [593, 122] width 102 height 42
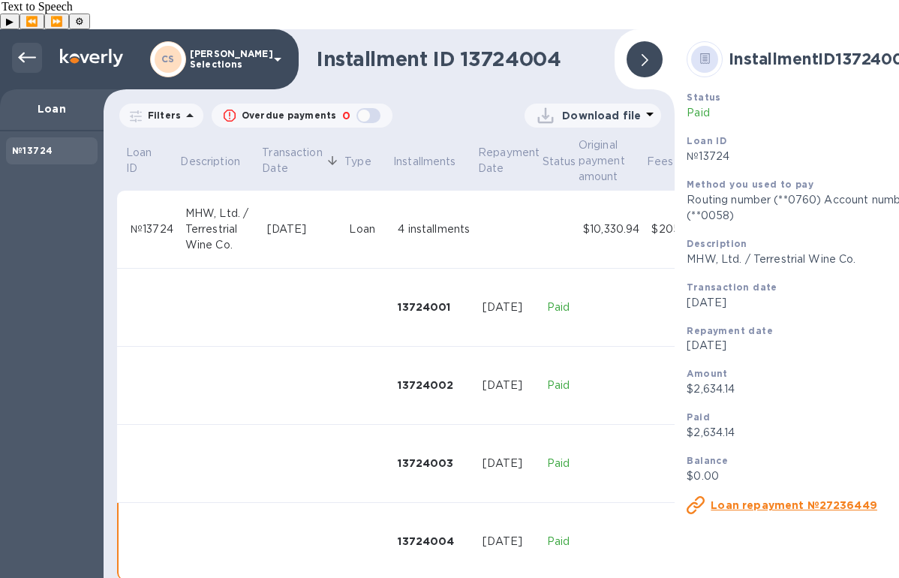
click at [26, 49] on icon at bounding box center [27, 58] width 18 height 18
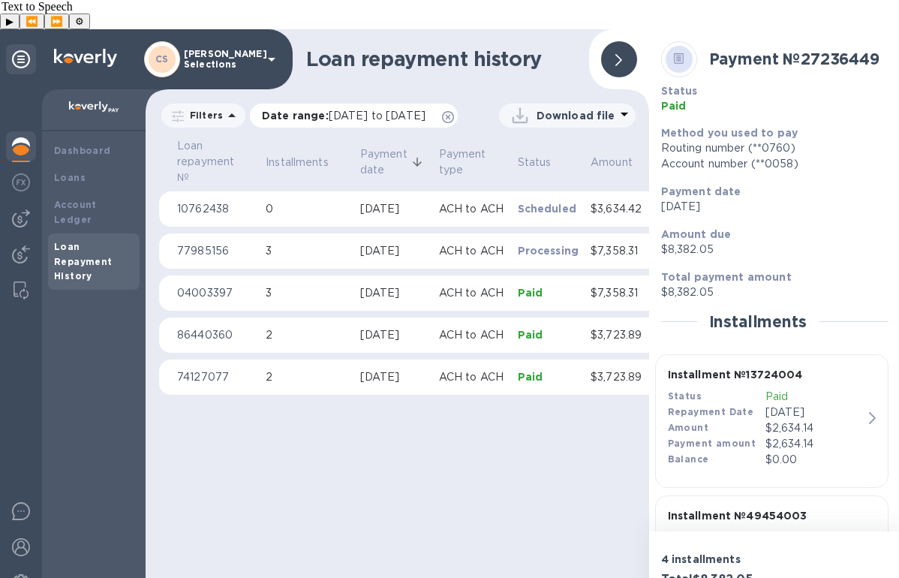
click at [398, 120] on span "Date range : [DATE] to [DATE]" at bounding box center [351, 115] width 179 height 15
click at [442, 119] on icon at bounding box center [448, 117] width 12 height 12
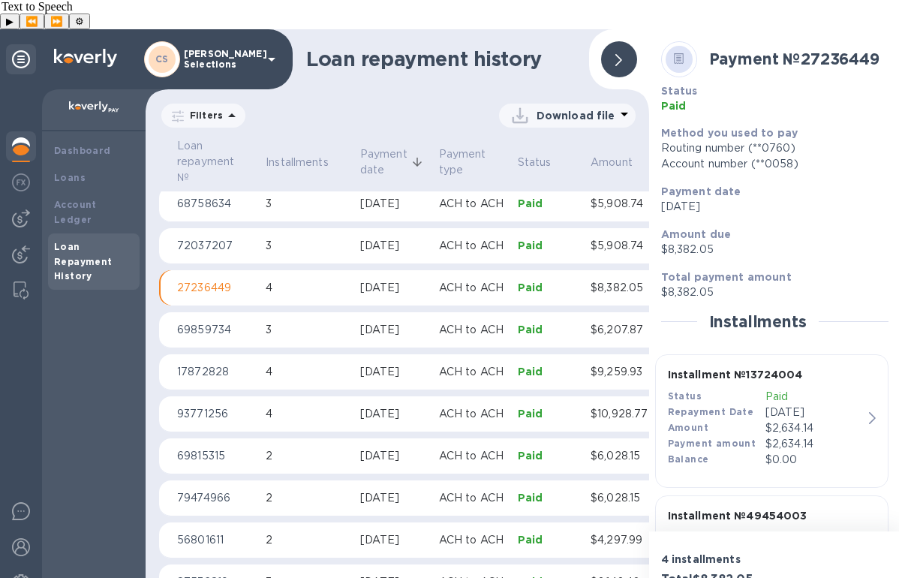
scroll to position [482, 0]
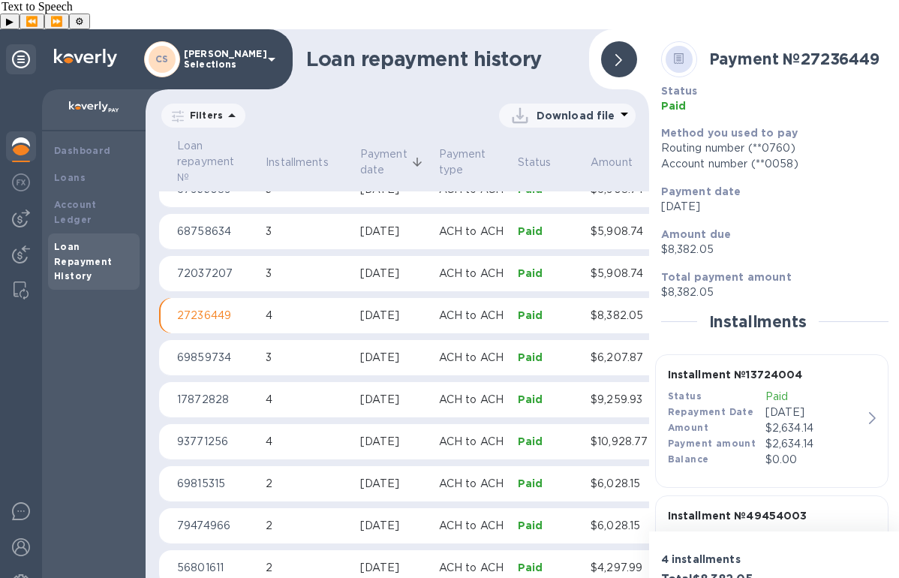
click at [321, 266] on p "3" at bounding box center [307, 274] width 83 height 16
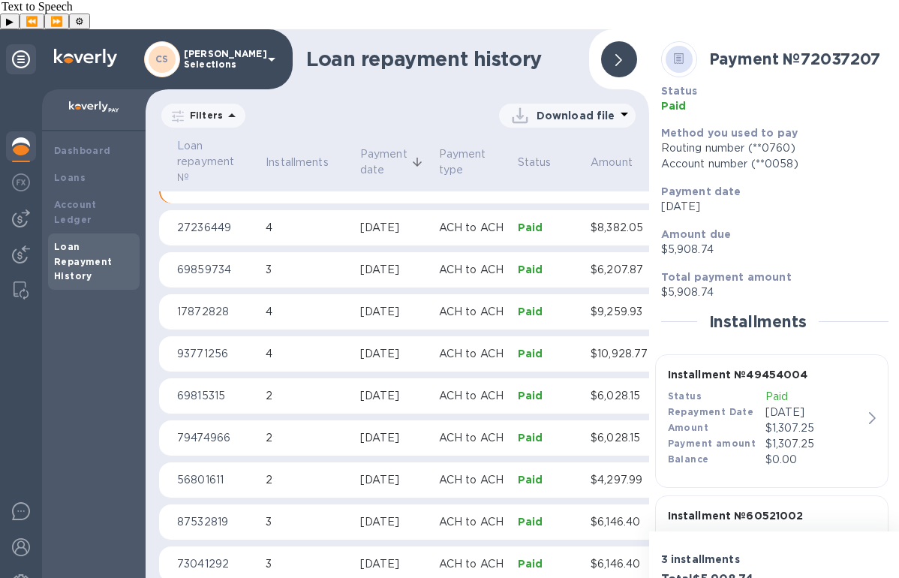
scroll to position [571, 0]
click at [845, 473] on div "button" at bounding box center [772, 477] width 220 height 8
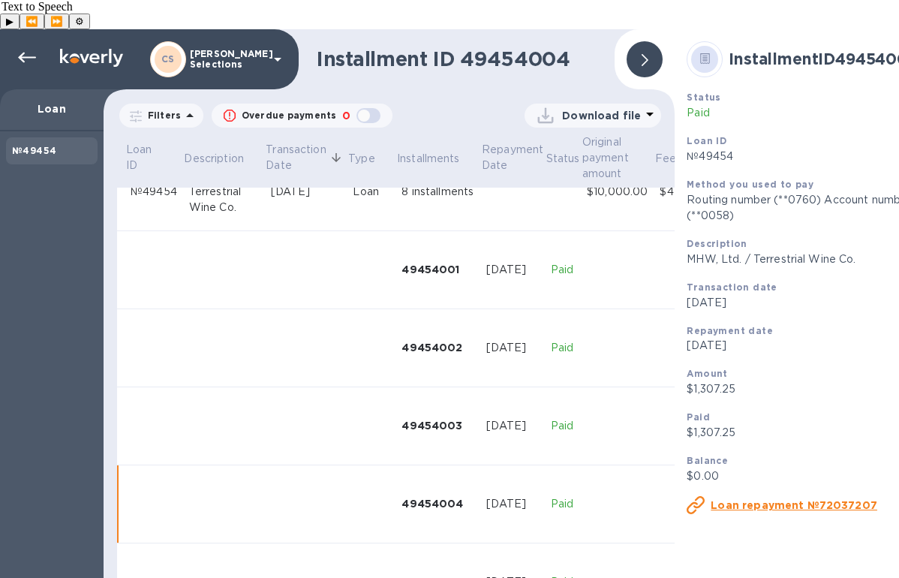
click at [633, 108] on p "Download file" at bounding box center [601, 115] width 79 height 15
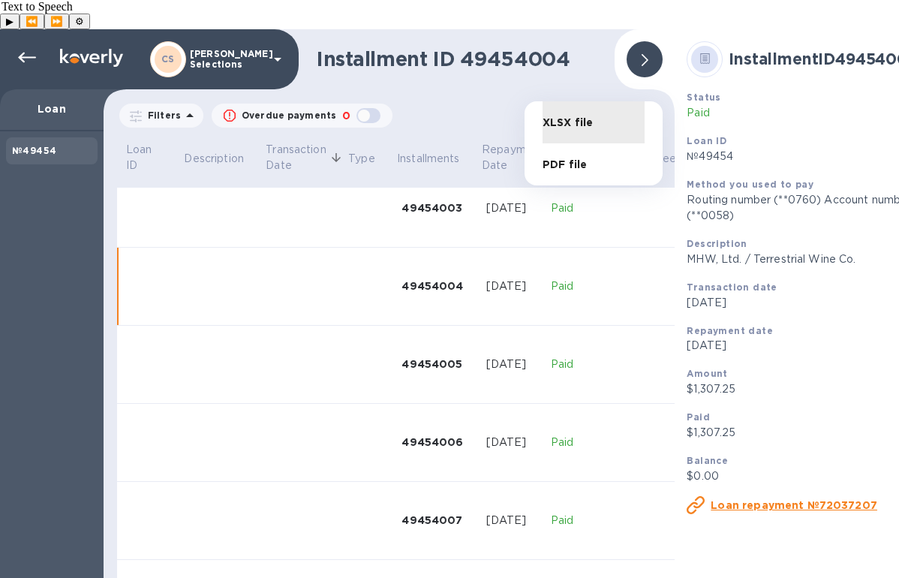
scroll to position [292, 0]
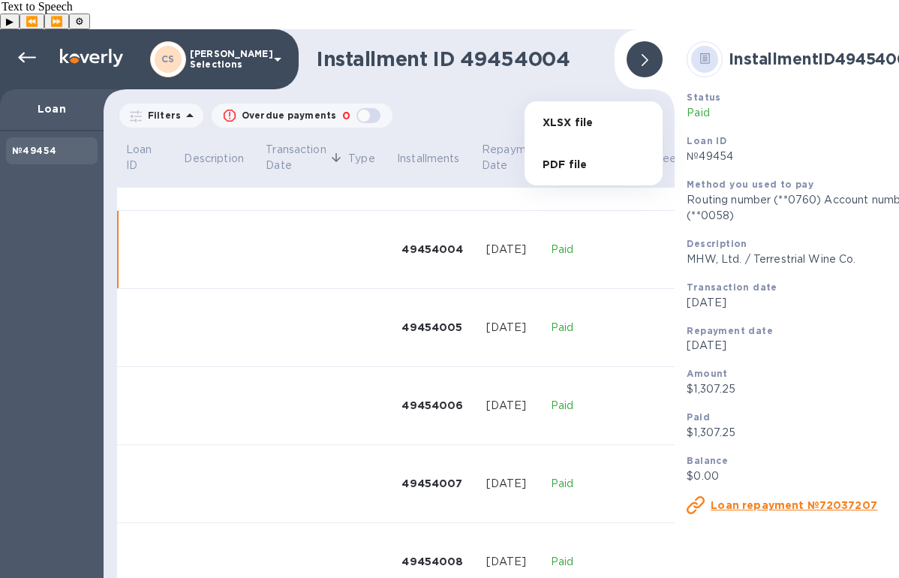
click at [595, 125] on li "XLSX file" at bounding box center [593, 122] width 102 height 42
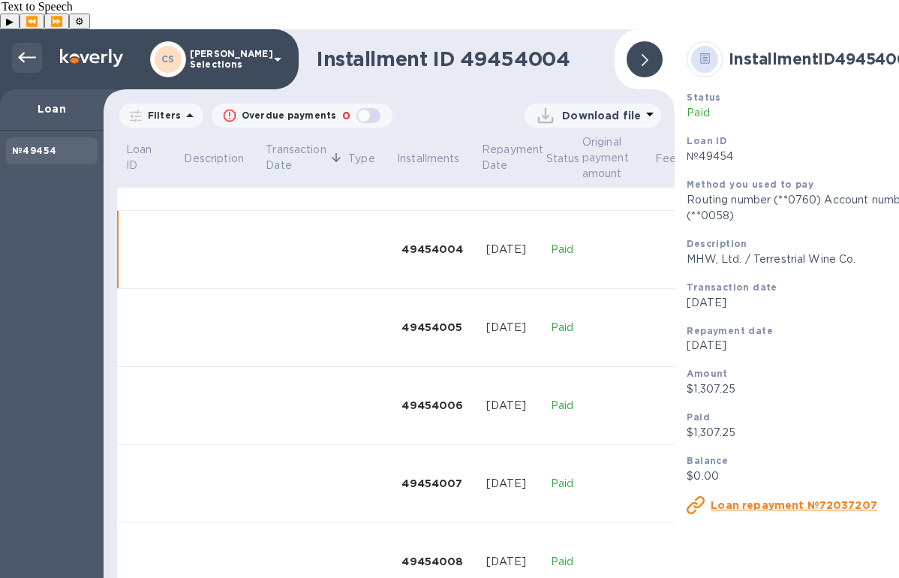
click at [33, 43] on div at bounding box center [27, 58] width 30 height 30
click at [656, 41] on div at bounding box center [644, 59] width 36 height 36
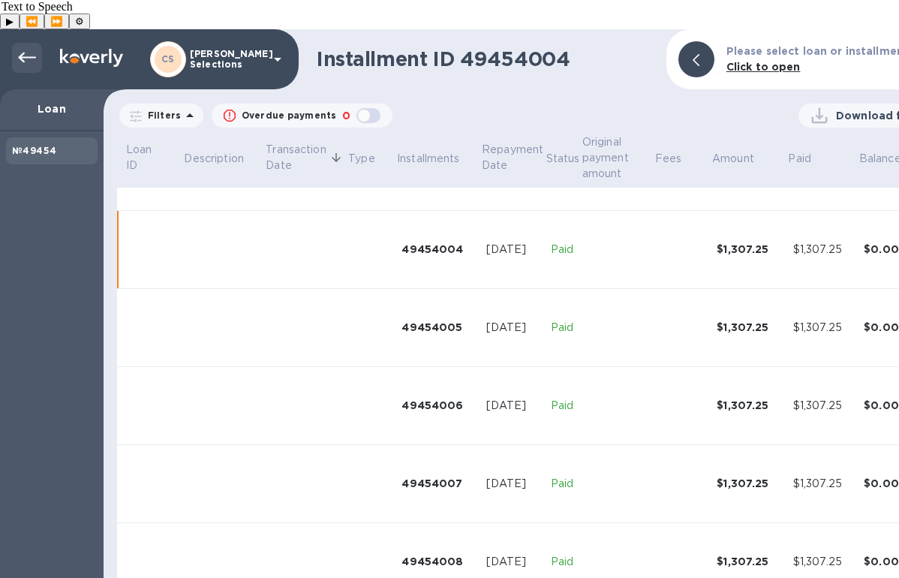
click at [25, 53] on icon at bounding box center [27, 58] width 18 height 11
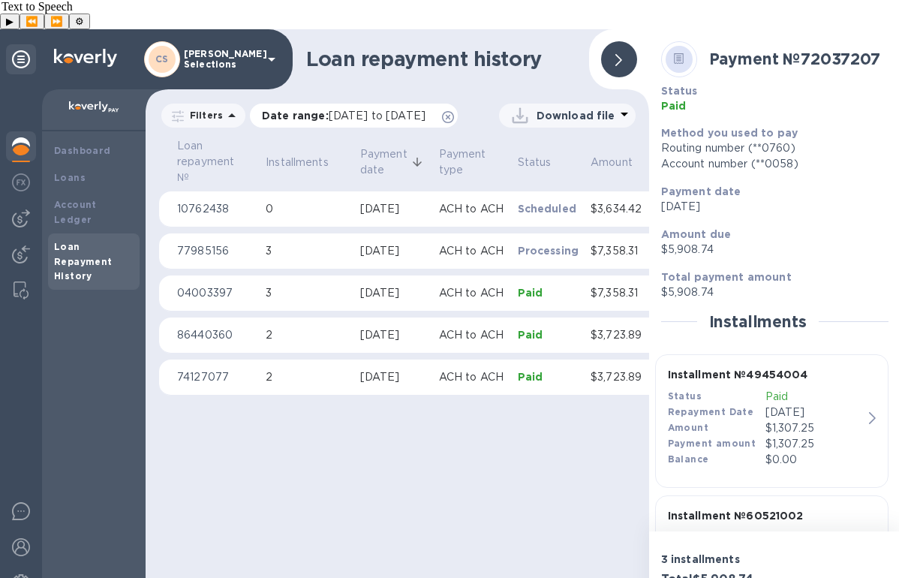
click at [400, 120] on div "Date range : [DATE] to [DATE]" at bounding box center [354, 116] width 208 height 24
click at [442, 117] on icon at bounding box center [448, 117] width 12 height 12
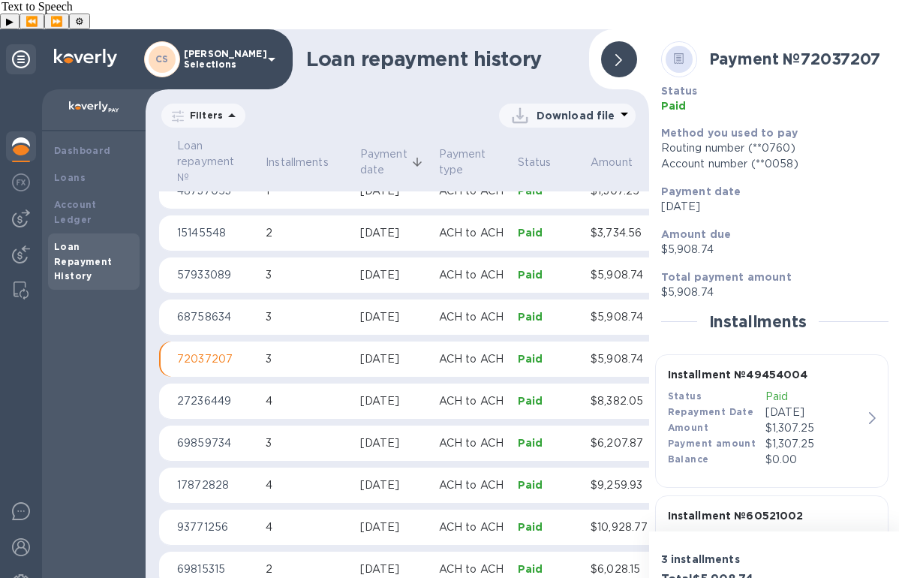
scroll to position [391, 0]
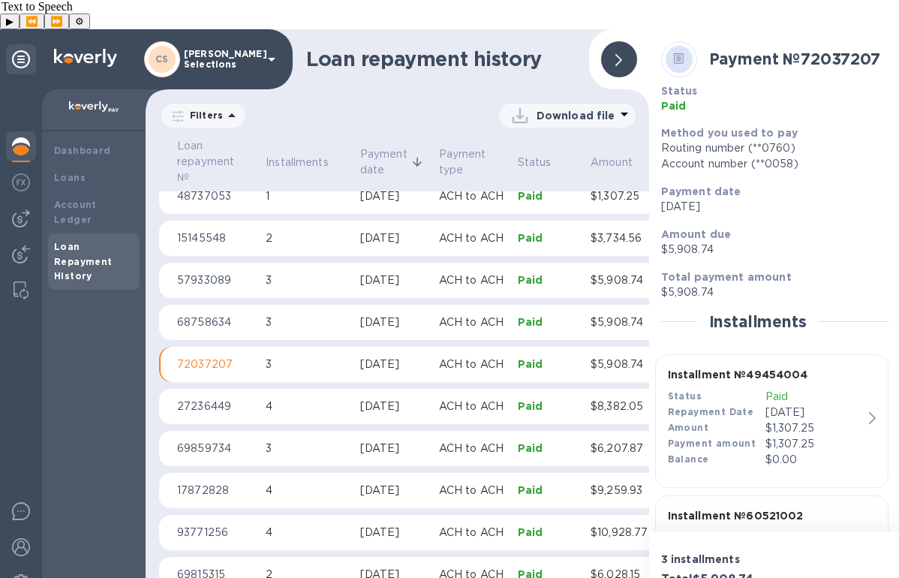
click at [307, 314] on p "3" at bounding box center [307, 322] width 83 height 16
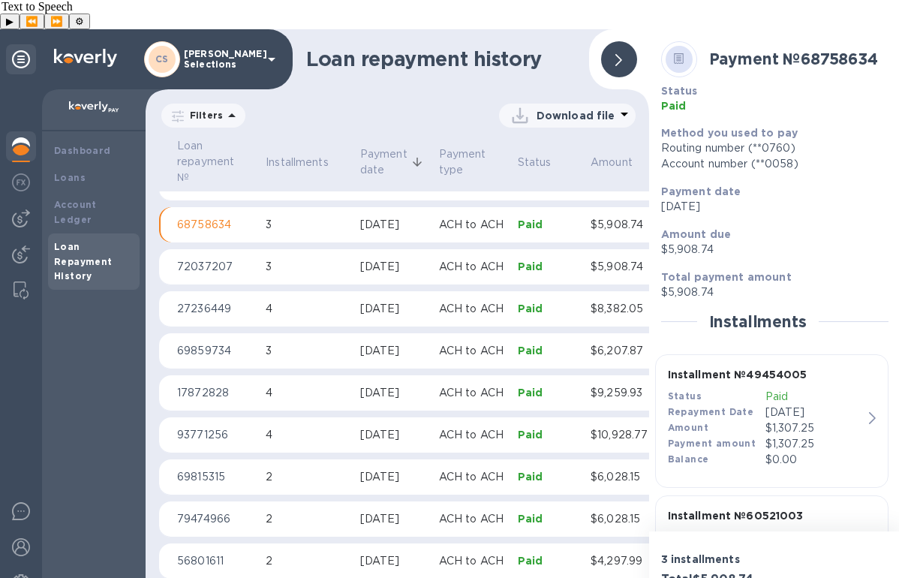
scroll to position [527, 0]
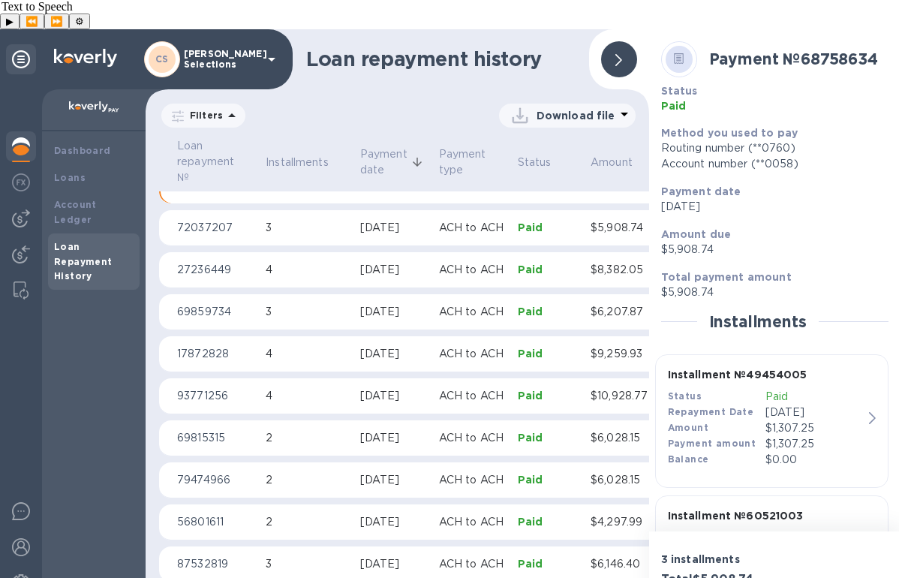
click at [827, 389] on p "Paid" at bounding box center [814, 397] width 98 height 16
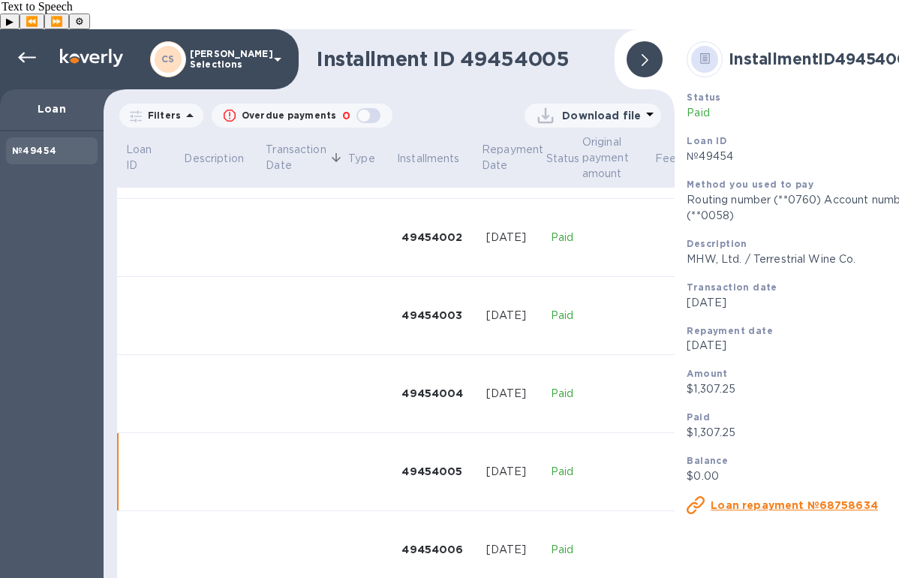
click at [644, 105] on icon at bounding box center [650, 114] width 18 height 18
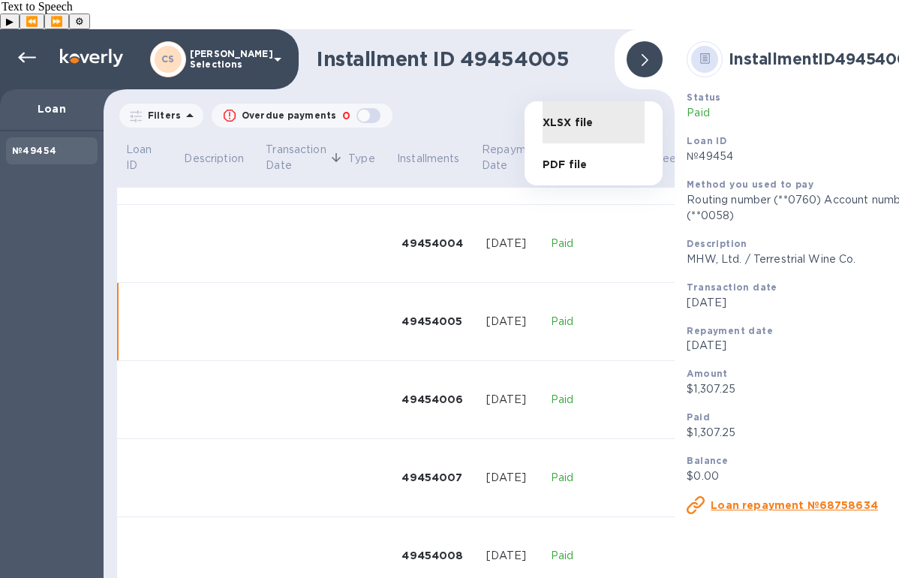
scroll to position [309, 0]
click at [589, 116] on li "XLSX file" at bounding box center [593, 122] width 102 height 42
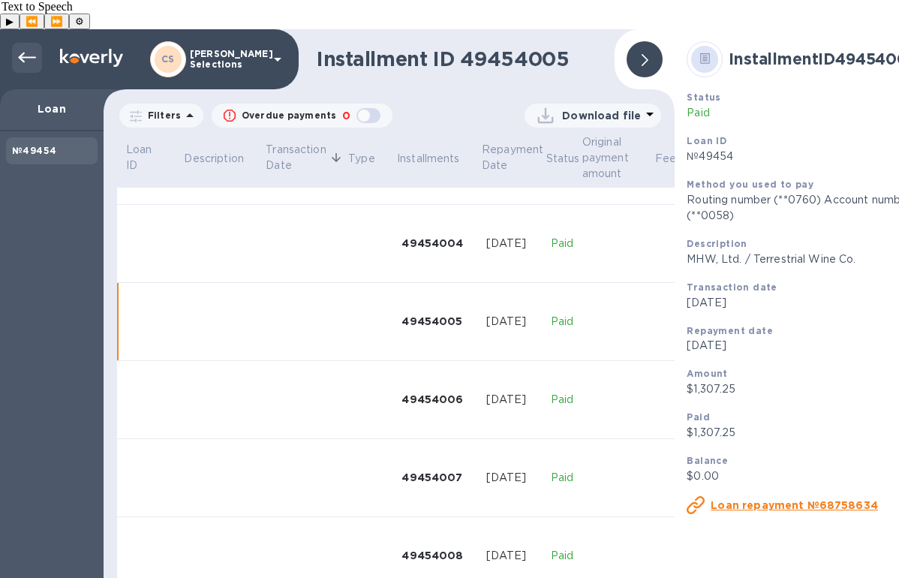
click at [37, 43] on div at bounding box center [27, 58] width 30 height 30
click at [647, 54] on icon at bounding box center [644, 60] width 7 height 12
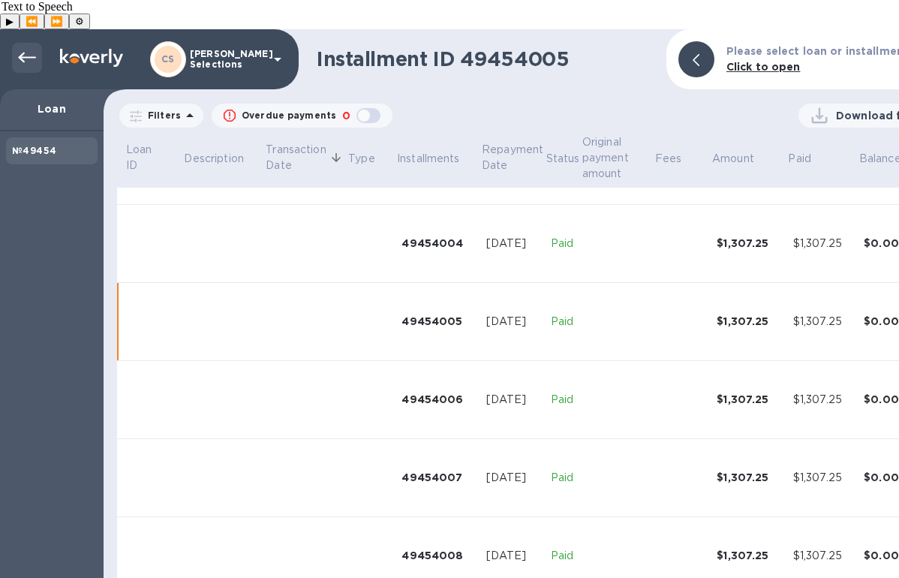
click at [31, 49] on icon at bounding box center [27, 58] width 18 height 18
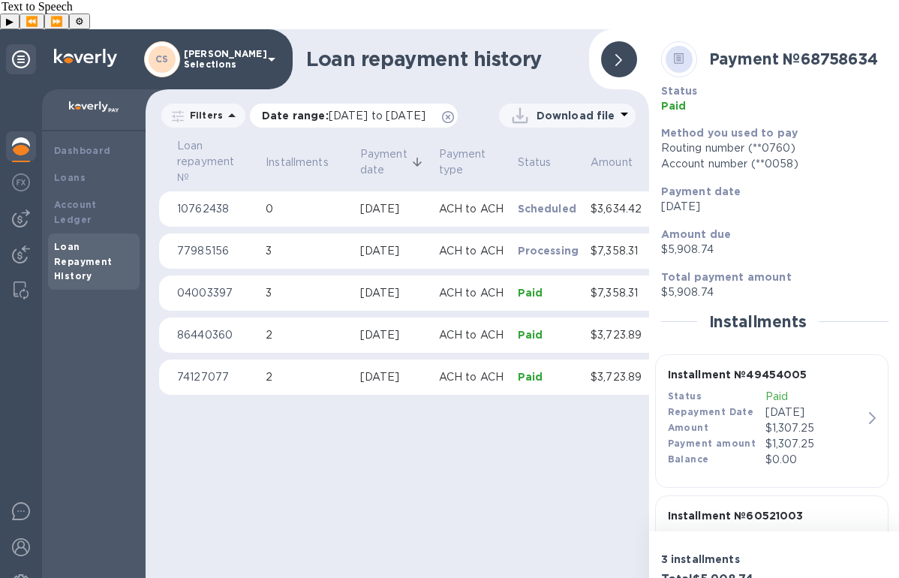
click at [442, 115] on icon at bounding box center [448, 117] width 12 height 12
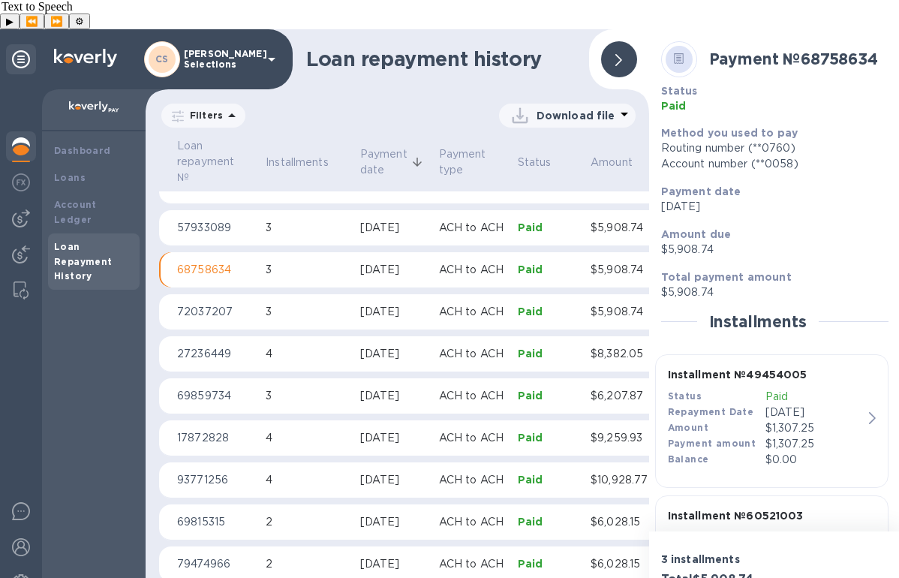
scroll to position [438, 0]
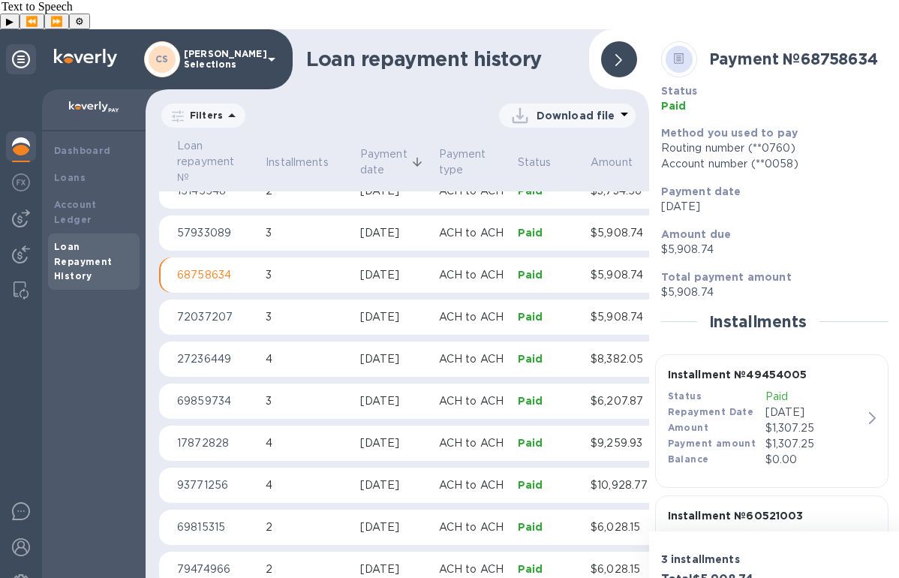
click at [353, 215] on td "3" at bounding box center [307, 233] width 95 height 36
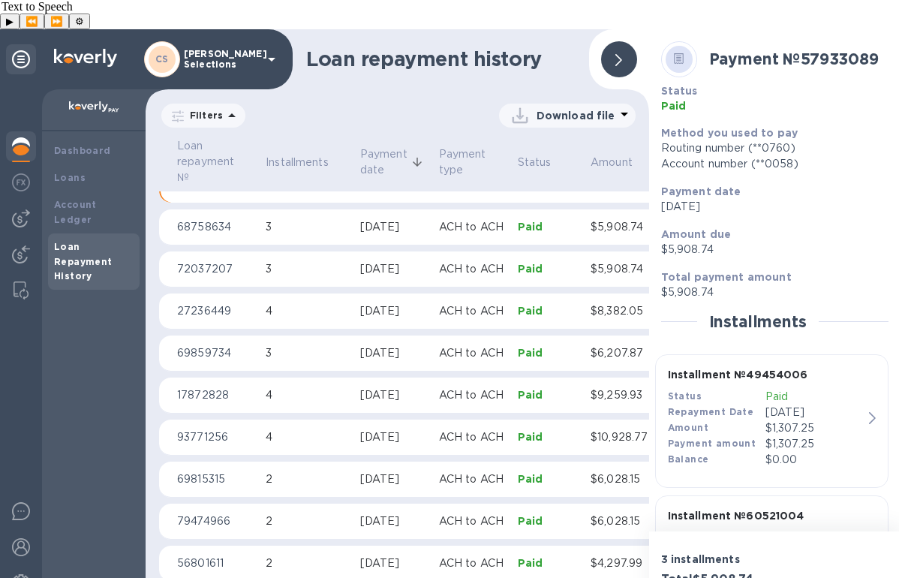
click at [749, 436] on div "Payment amount" at bounding box center [717, 444] width 98 height 16
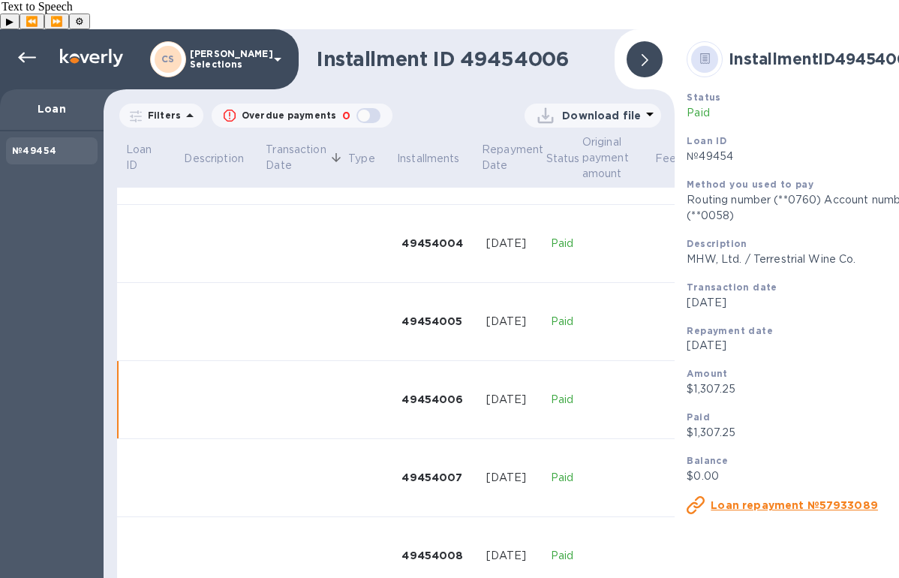
click at [632, 108] on p "Download file" at bounding box center [601, 115] width 79 height 15
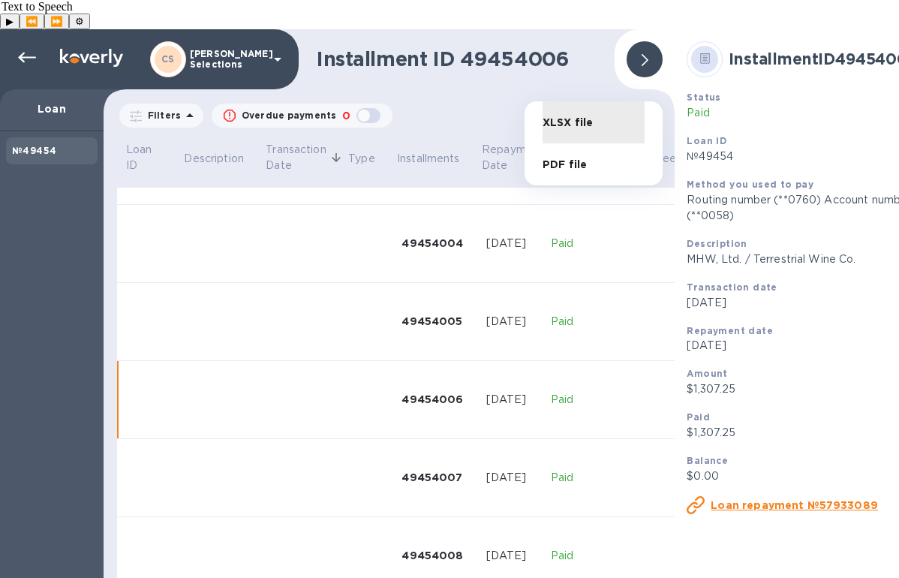
scroll to position [309, 0]
click at [595, 114] on li "XLSX file" at bounding box center [593, 122] width 102 height 42
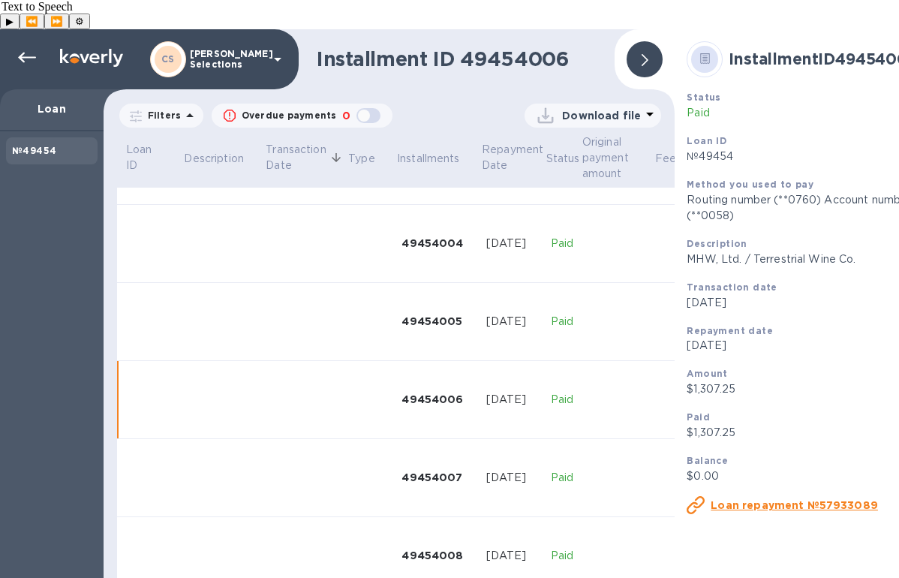
click at [652, 41] on div at bounding box center [644, 59] width 36 height 36
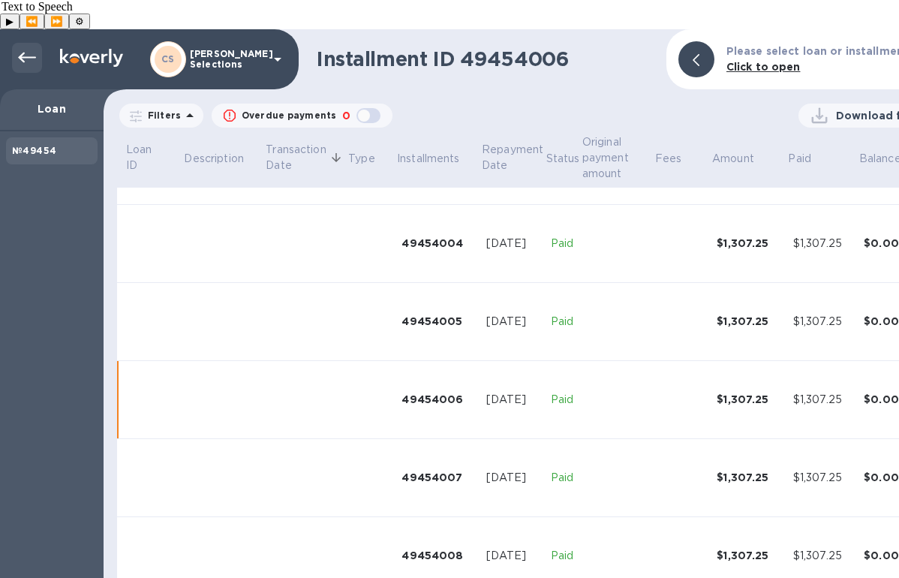
click at [13, 43] on div at bounding box center [27, 58] width 30 height 30
click at [34, 49] on icon at bounding box center [27, 58] width 18 height 18
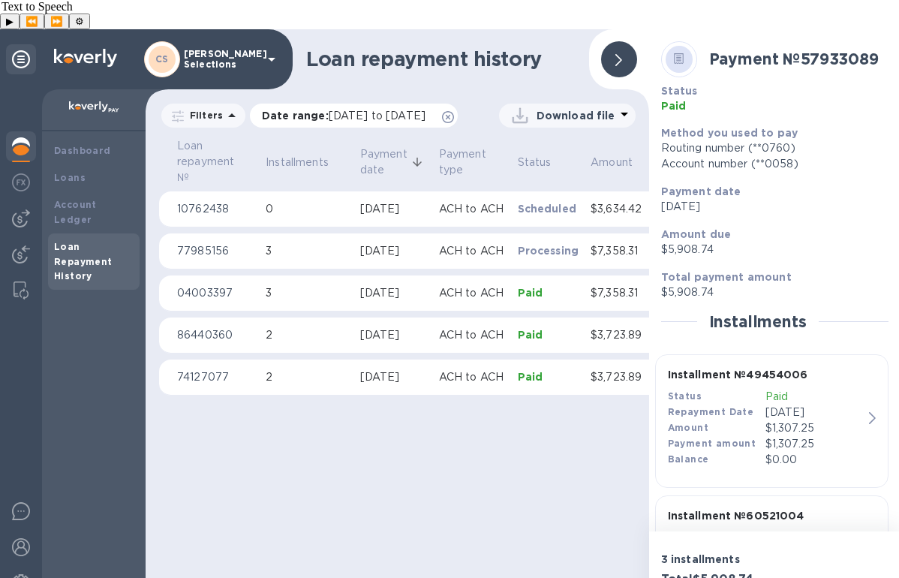
click at [442, 116] on icon at bounding box center [448, 117] width 12 height 12
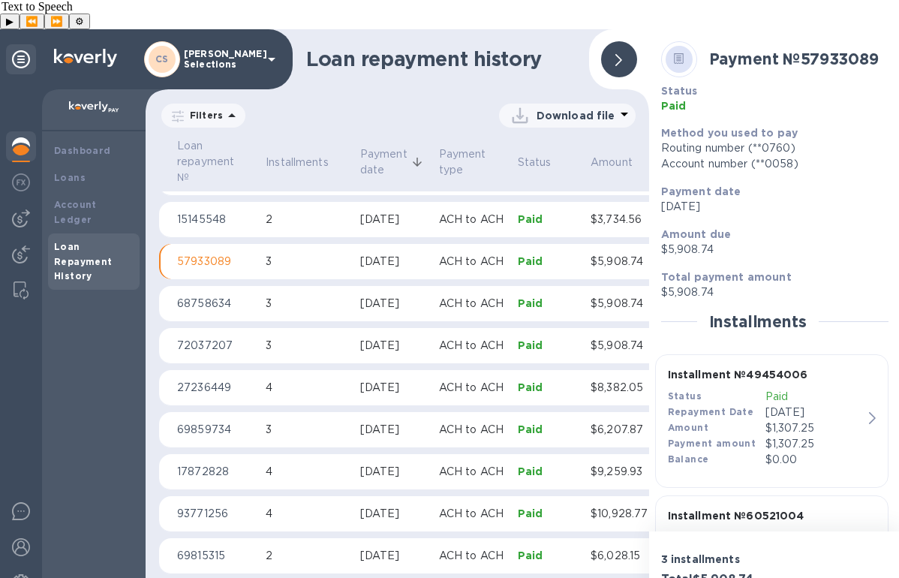
scroll to position [407, 0]
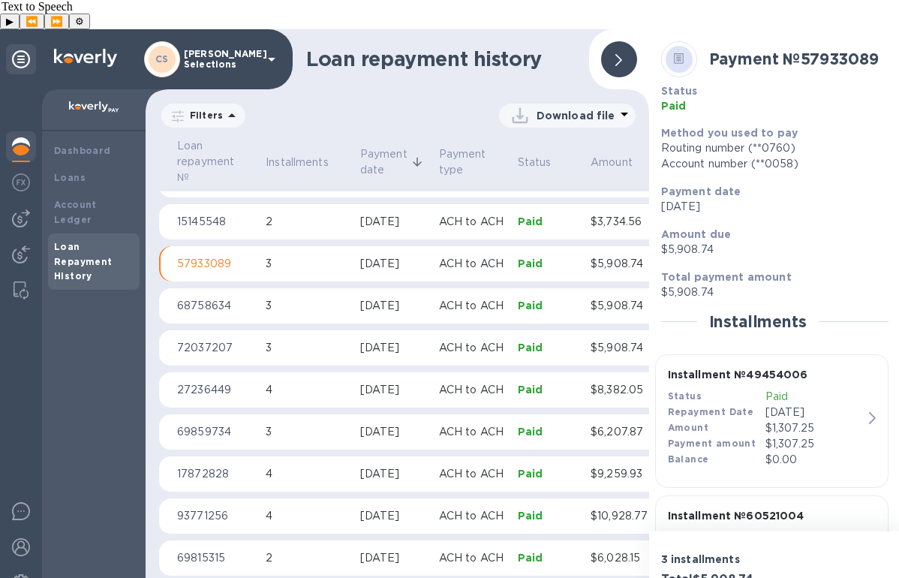
click at [375, 214] on div "[DATE]" at bounding box center [393, 222] width 67 height 16
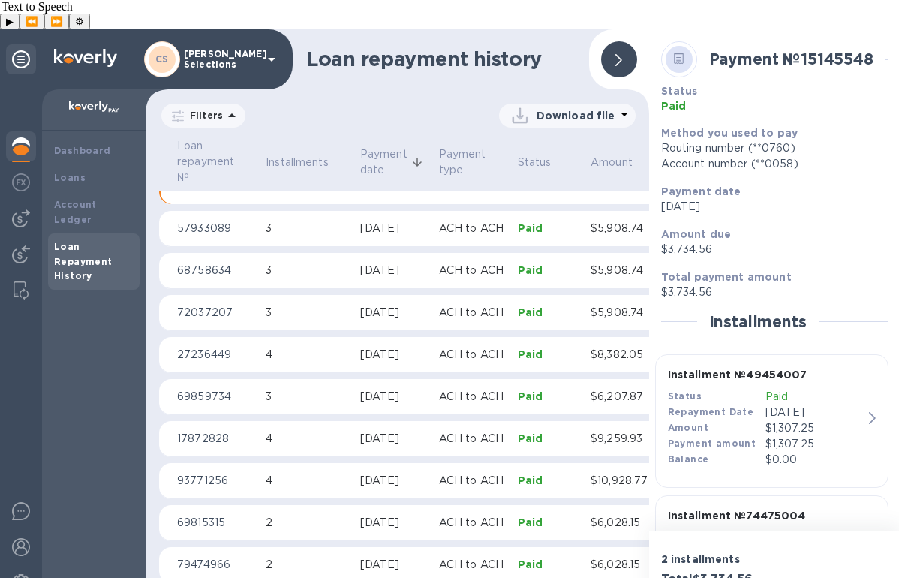
click at [869, 412] on icon "button" at bounding box center [872, 418] width 7 height 12
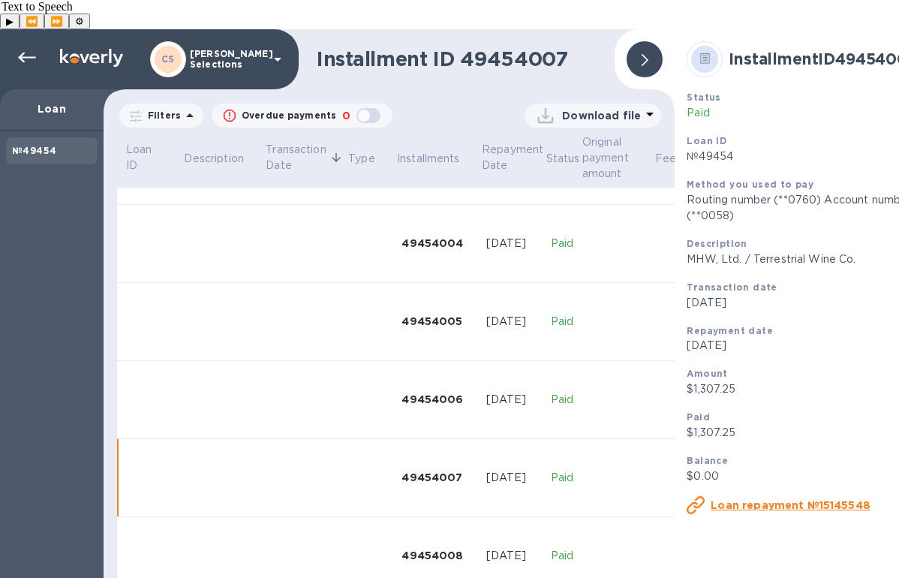
scroll to position [309, 0]
click at [632, 108] on p "Download file" at bounding box center [601, 115] width 79 height 15
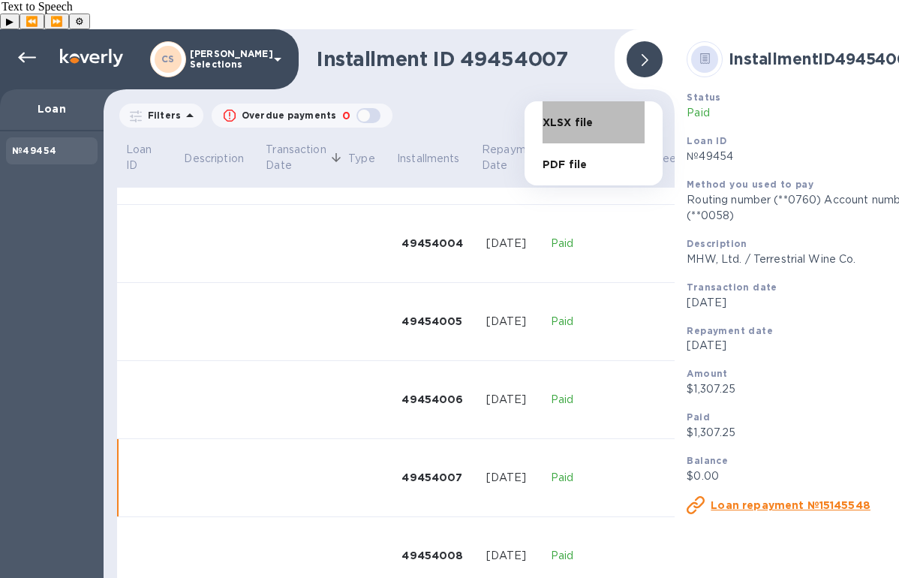
click at [608, 124] on li "XLSX file" at bounding box center [593, 122] width 102 height 42
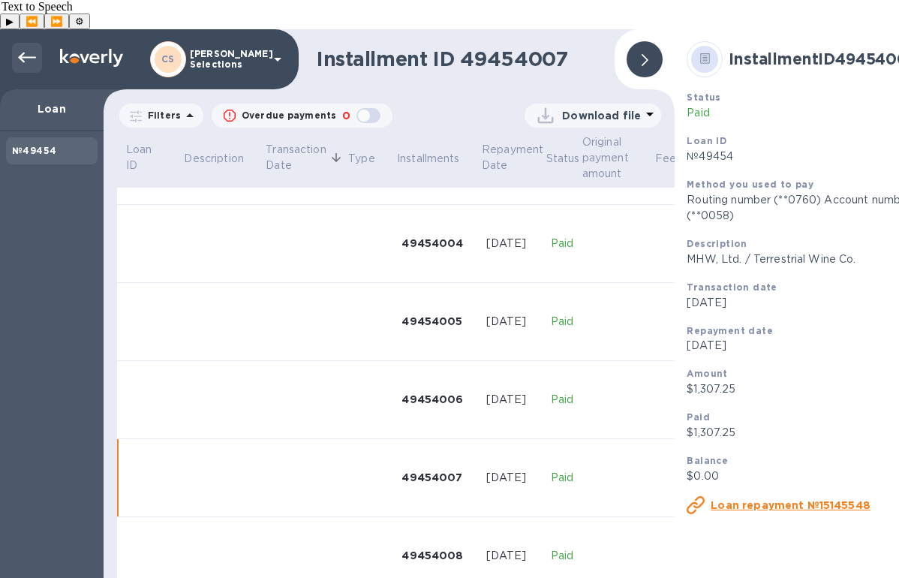
click at [29, 49] on icon at bounding box center [27, 58] width 18 height 18
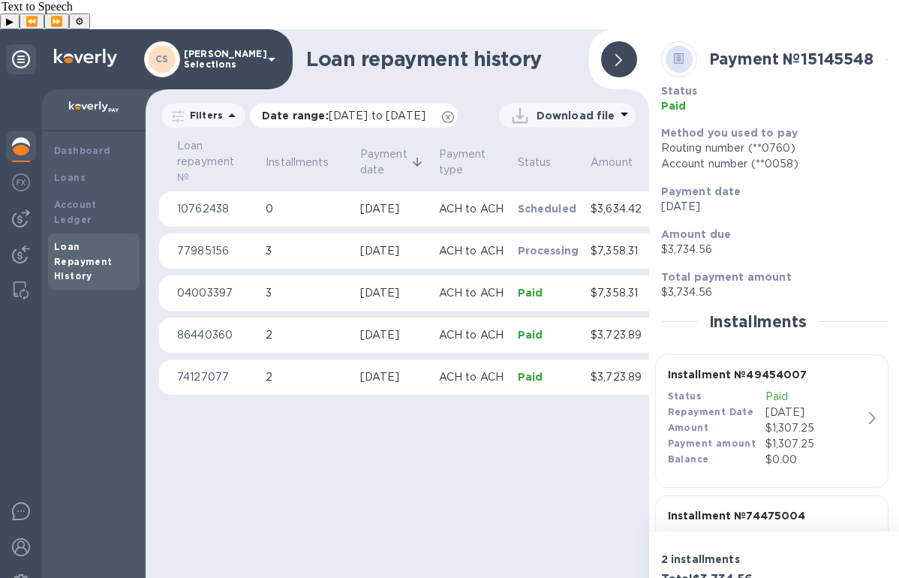
click at [442, 115] on icon at bounding box center [448, 117] width 12 height 12
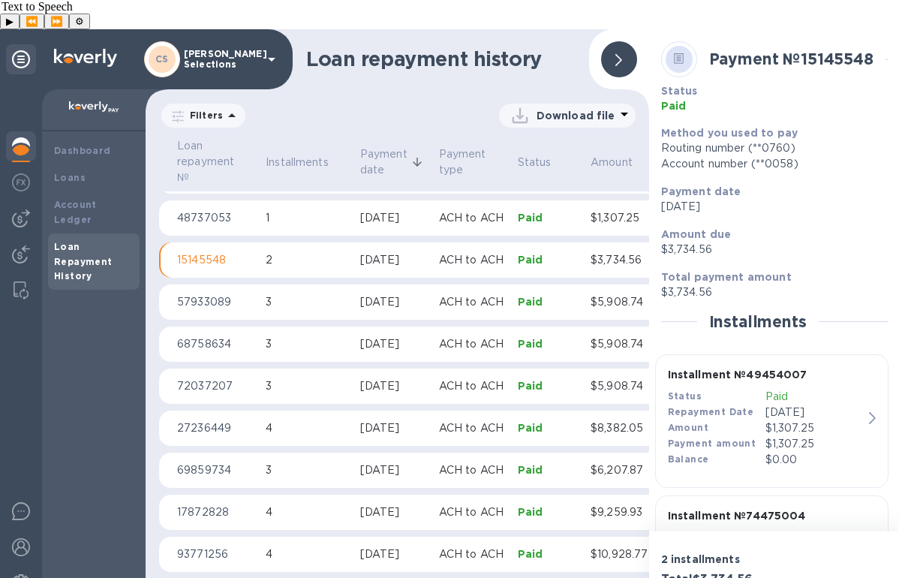
scroll to position [366, 0]
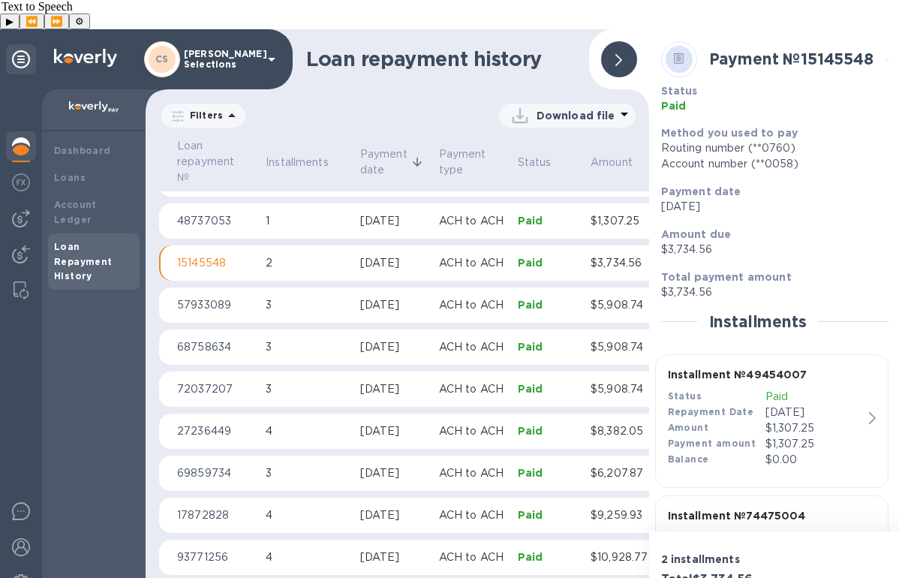
click at [338, 213] on p "1" at bounding box center [307, 221] width 83 height 16
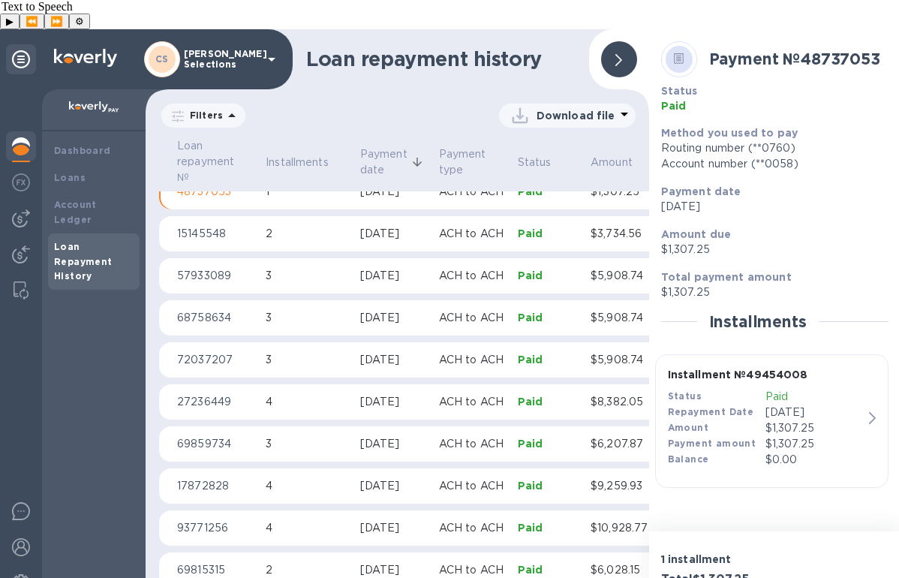
scroll to position [400, 0]
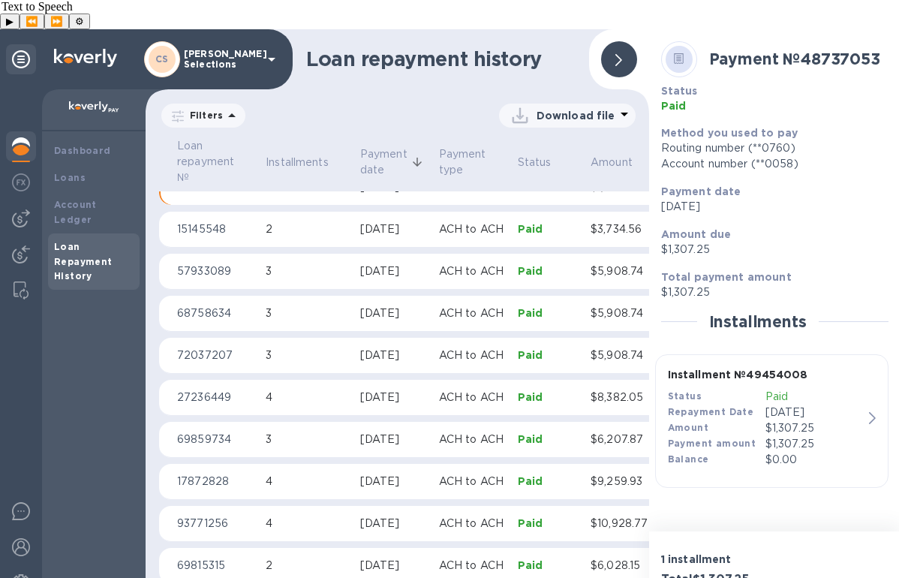
click at [610, 108] on p "Download file" at bounding box center [575, 115] width 79 height 15
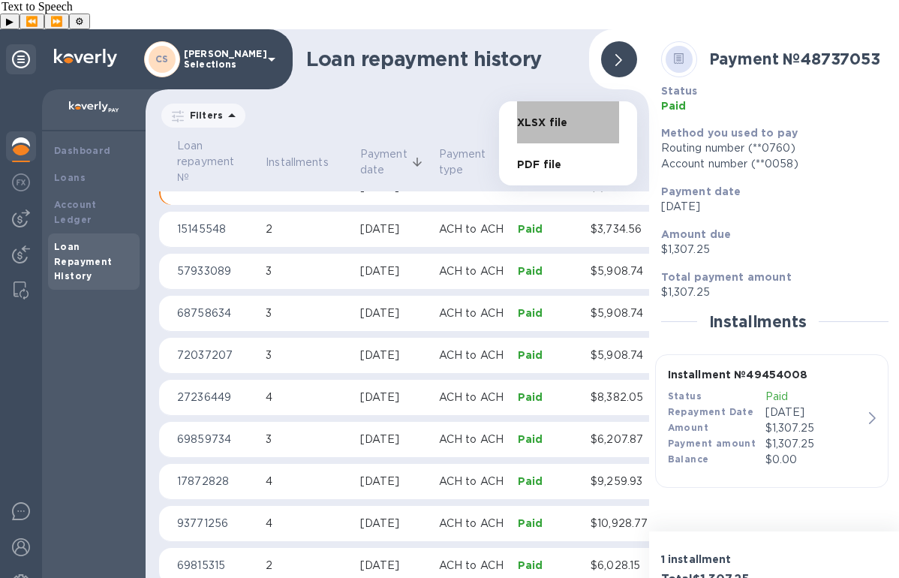
click at [559, 122] on li "XLSX file" at bounding box center [568, 122] width 102 height 42
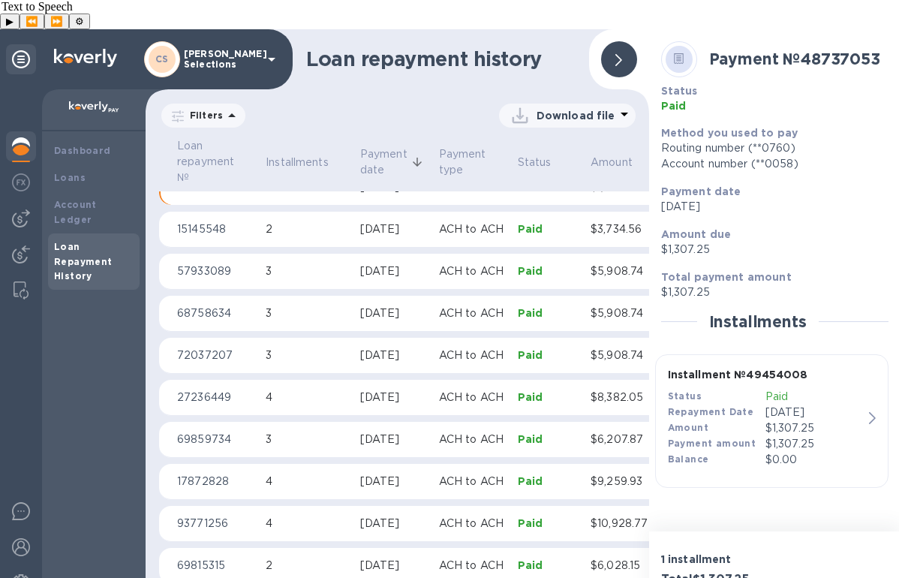
click at [618, 54] on icon at bounding box center [618, 60] width 7 height 12
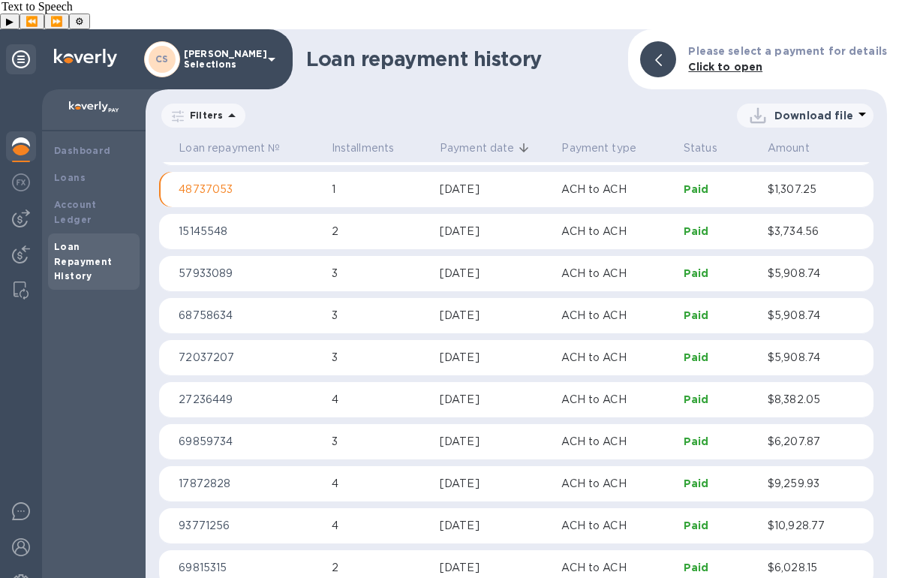
scroll to position [269, 0]
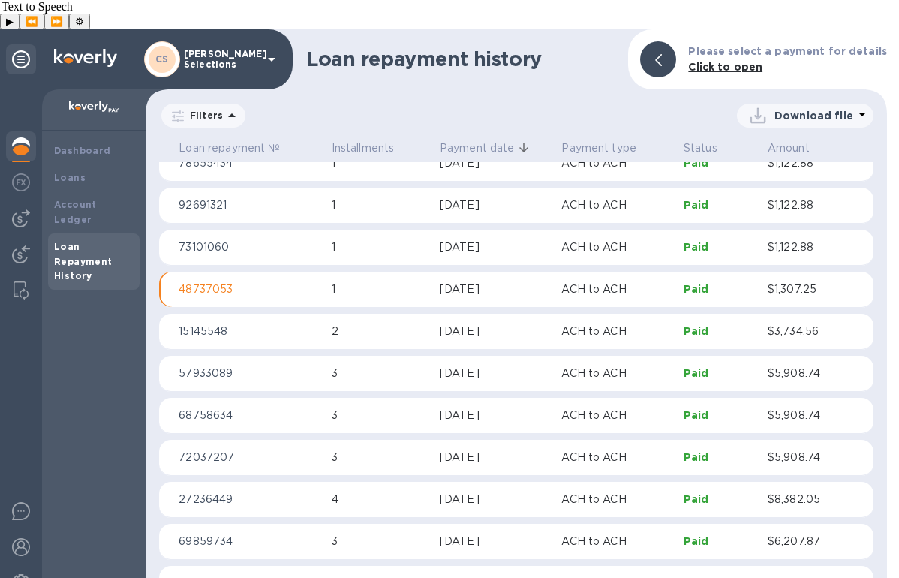
click at [280, 239] on p "73101060" at bounding box center [249, 247] width 140 height 16
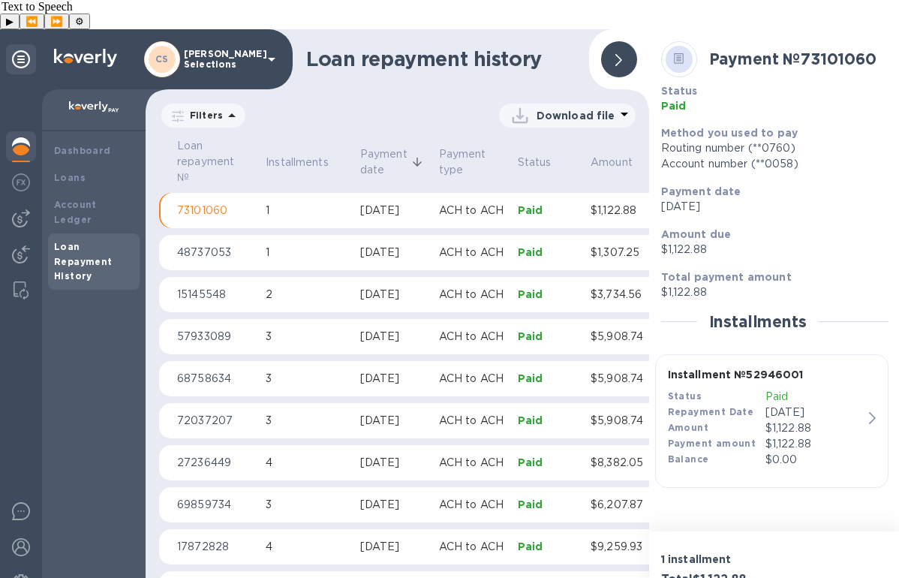
scroll to position [357, 0]
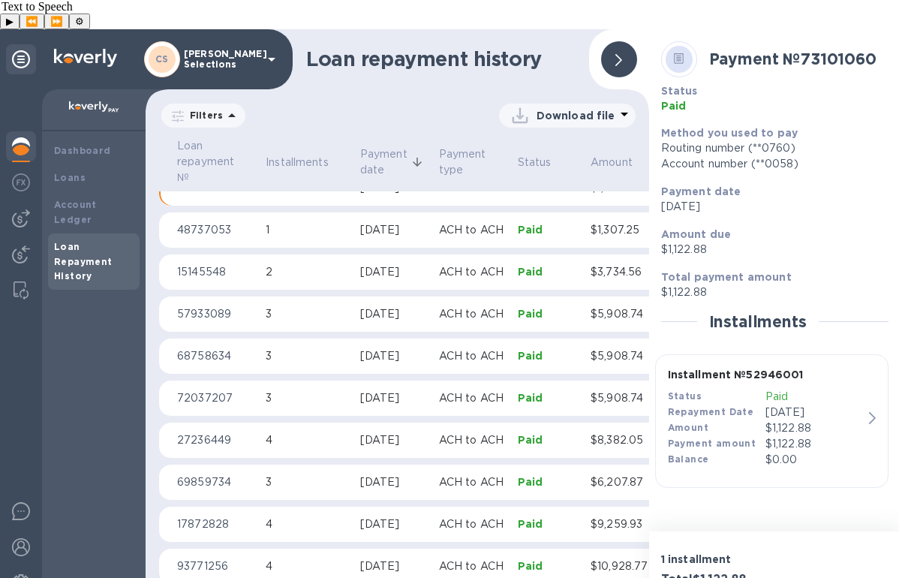
click at [779, 420] on div "$1,122.88" at bounding box center [814, 428] width 98 height 16
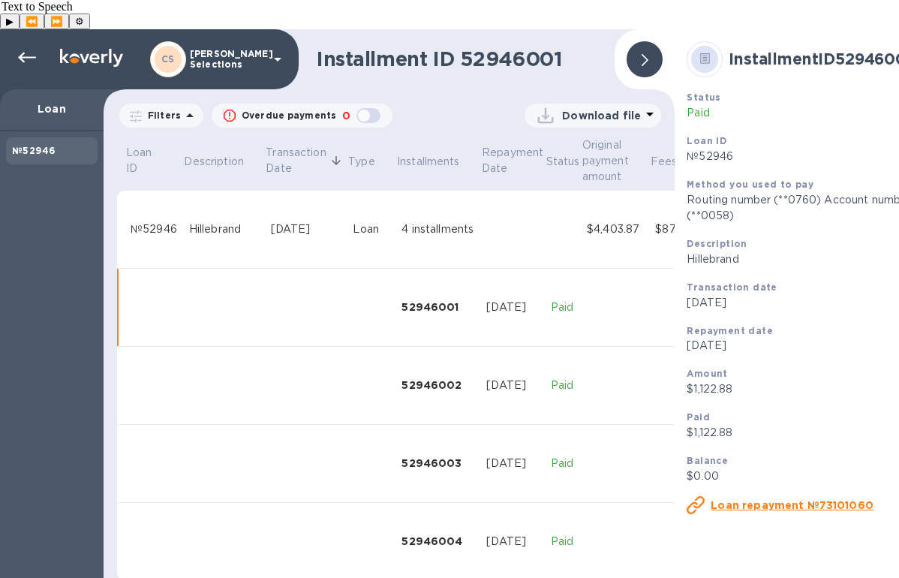
click at [641, 105] on icon at bounding box center [650, 114] width 18 height 18
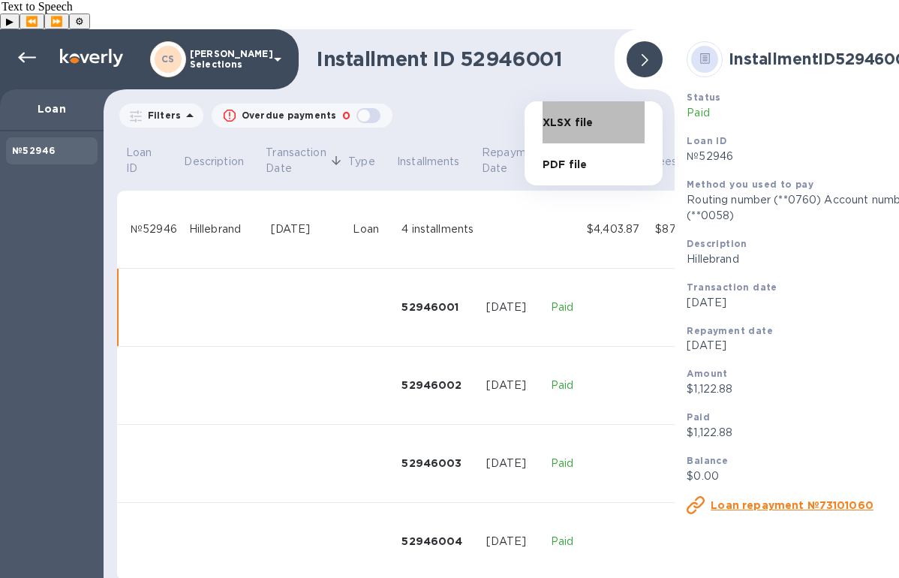
click at [582, 119] on li "XLSX file" at bounding box center [593, 122] width 102 height 42
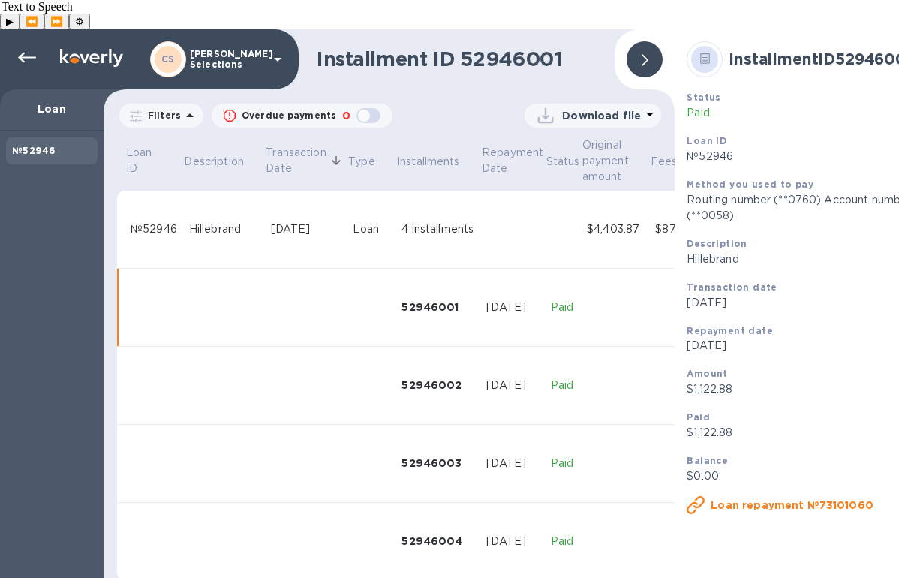
click at [640, 41] on div at bounding box center [644, 59] width 36 height 36
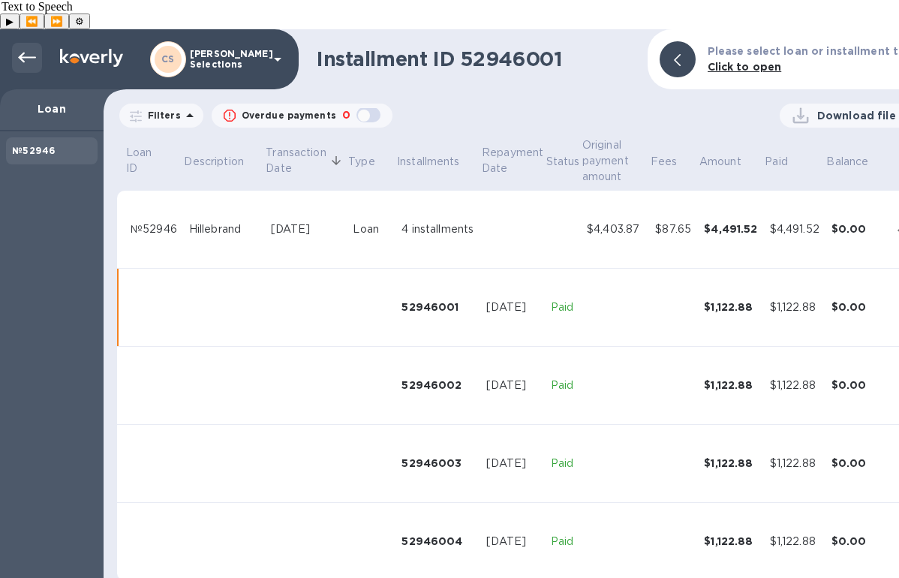
click at [32, 49] on icon at bounding box center [27, 58] width 18 height 18
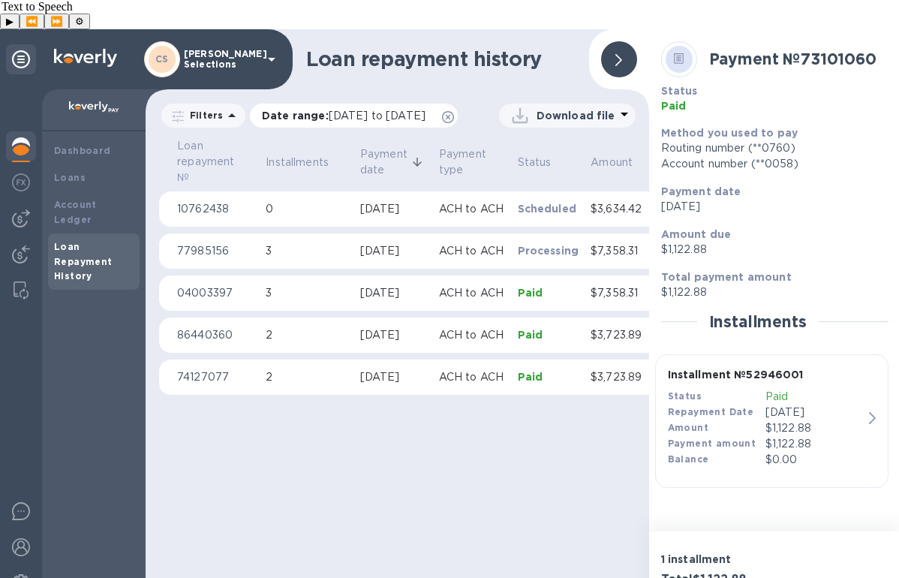
click at [442, 116] on icon at bounding box center [448, 117] width 12 height 12
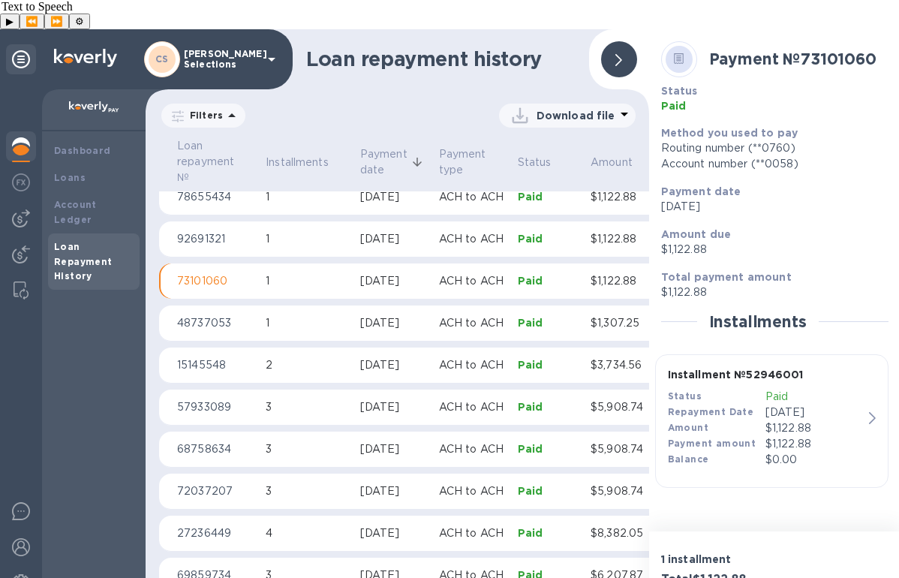
scroll to position [262, 0]
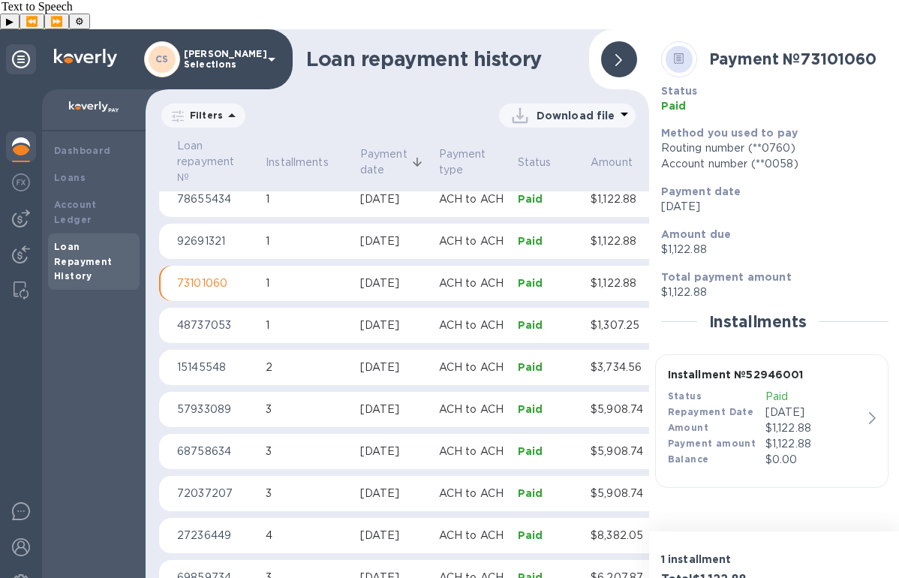
click at [368, 233] on div "[DATE]" at bounding box center [393, 241] width 67 height 16
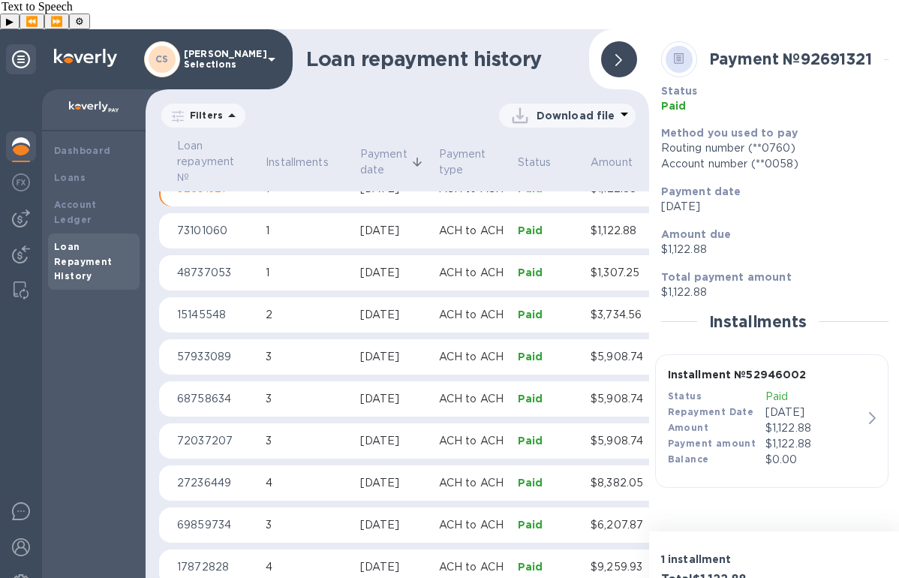
click at [615, 105] on icon at bounding box center [624, 114] width 18 height 18
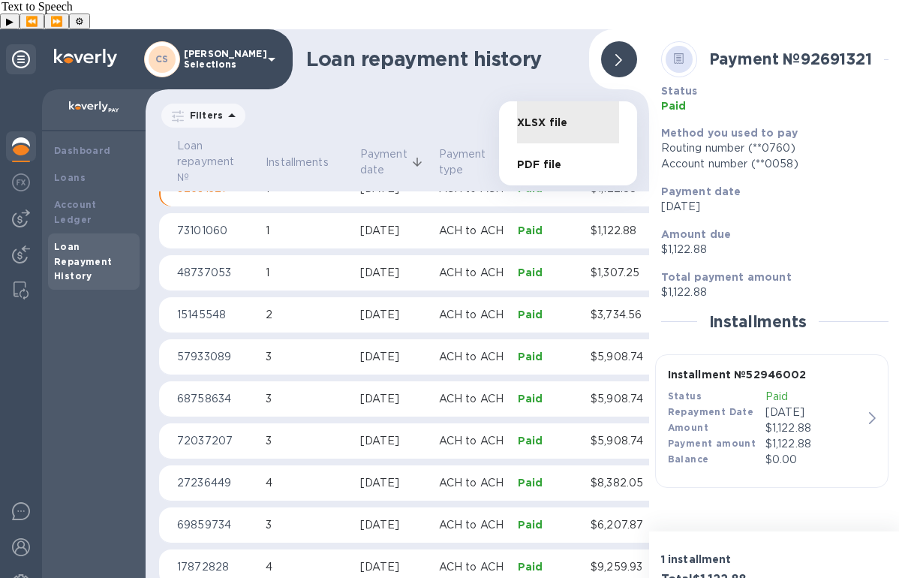
click at [860, 373] on div at bounding box center [449, 289] width 899 height 578
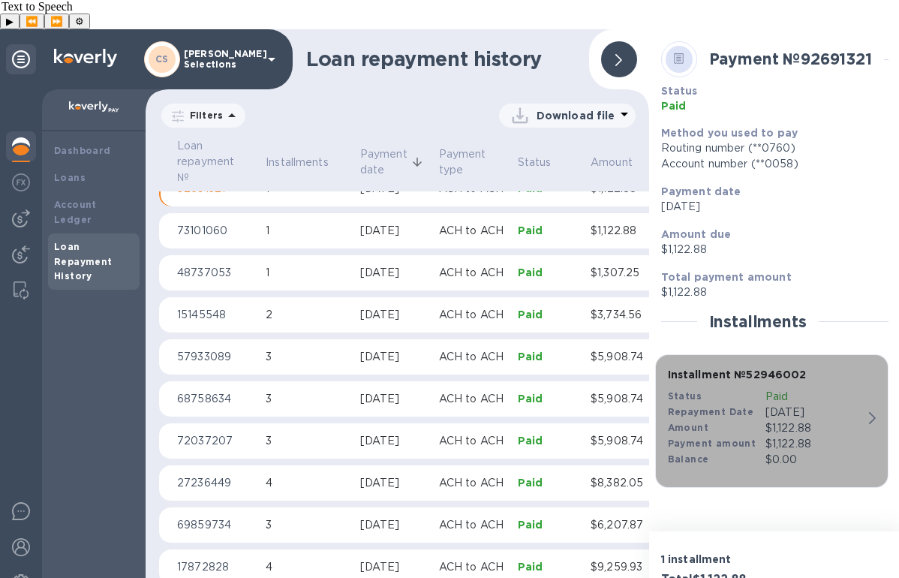
click at [857, 404] on p "[DATE]" at bounding box center [814, 412] width 98 height 16
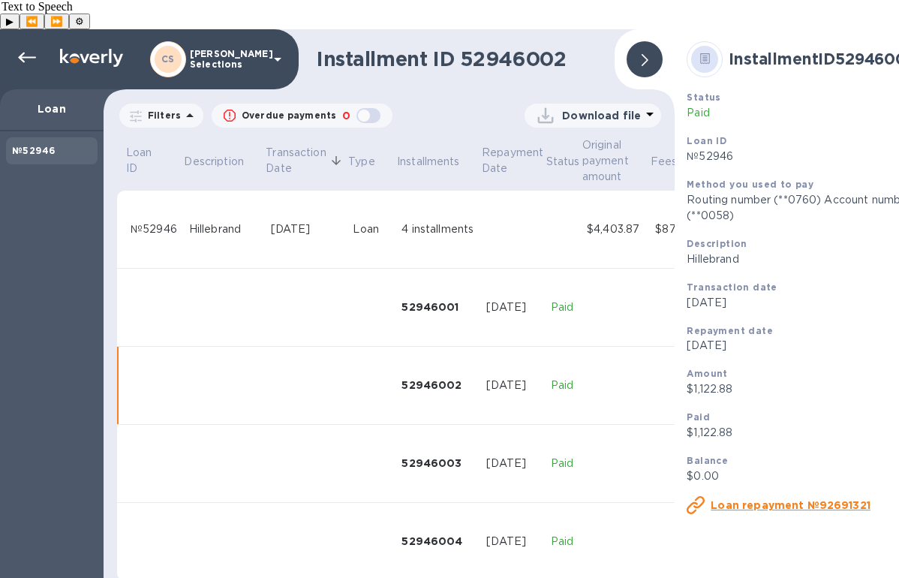
click at [632, 108] on p "Download file" at bounding box center [601, 115] width 79 height 15
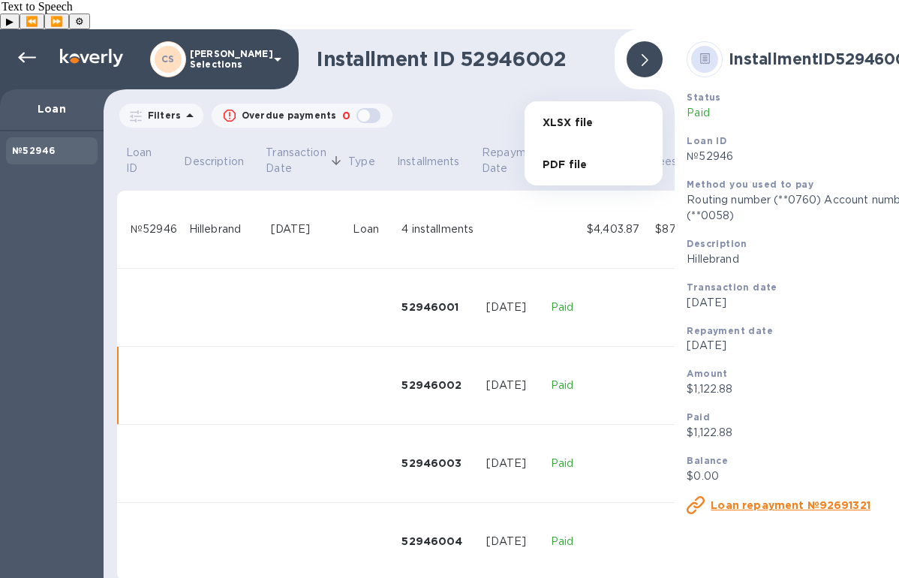
click at [598, 129] on li "XLSX file" at bounding box center [593, 122] width 102 height 42
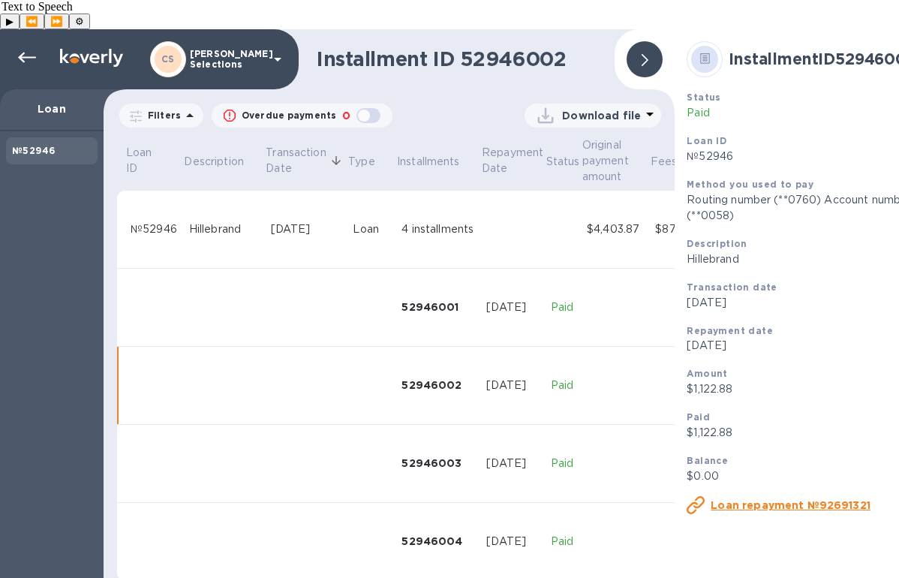
click at [649, 41] on div at bounding box center [644, 59] width 36 height 36
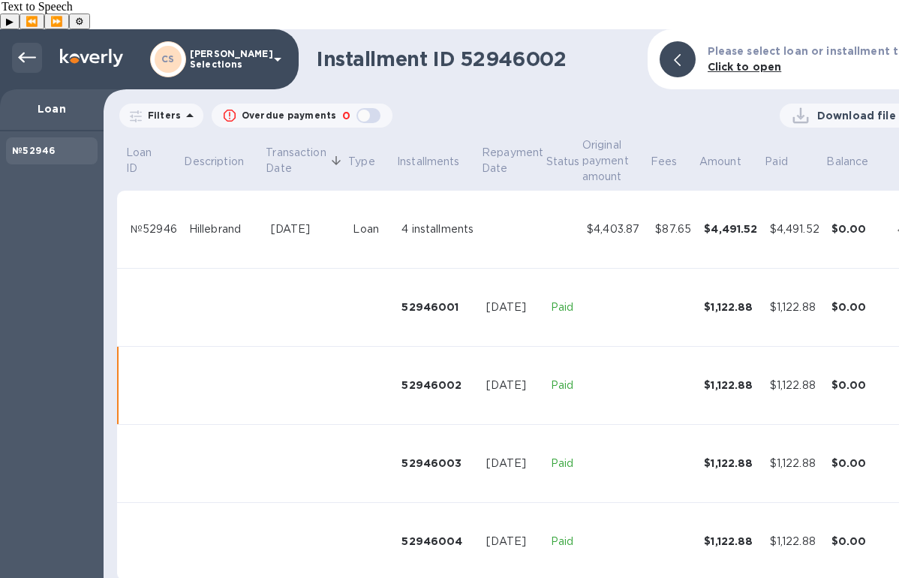
click at [25, 49] on icon at bounding box center [27, 58] width 18 height 18
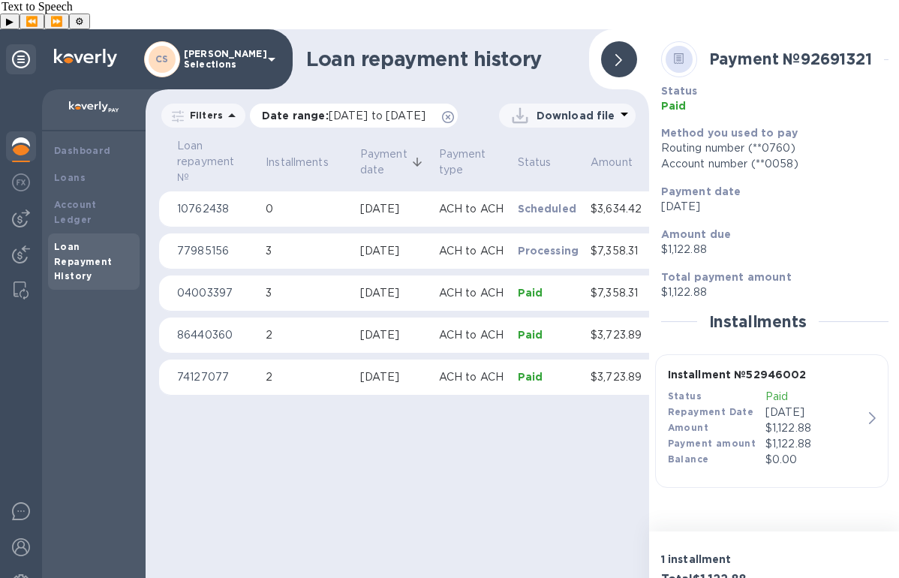
click at [442, 113] on icon at bounding box center [448, 117] width 12 height 12
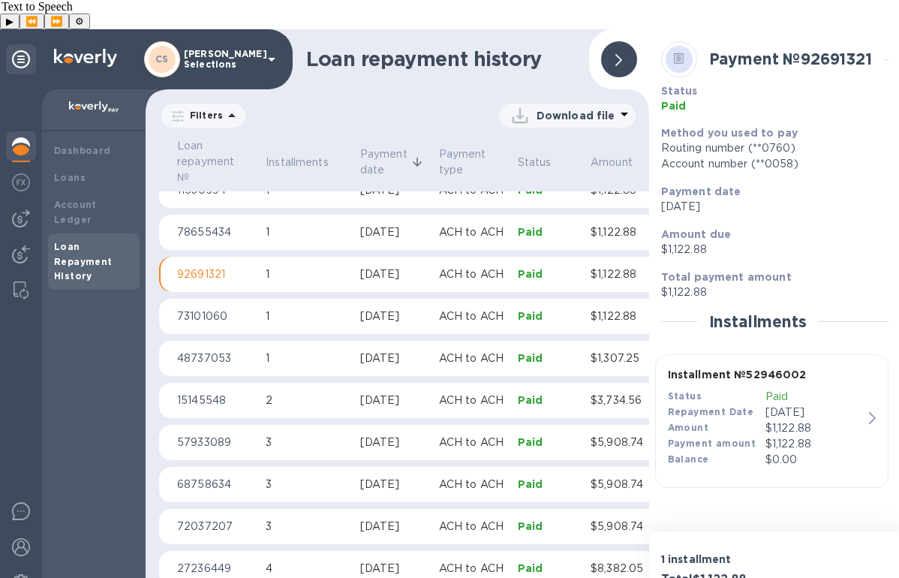
scroll to position [228, 0]
click at [343, 215] on td "1" at bounding box center [307, 233] width 95 height 36
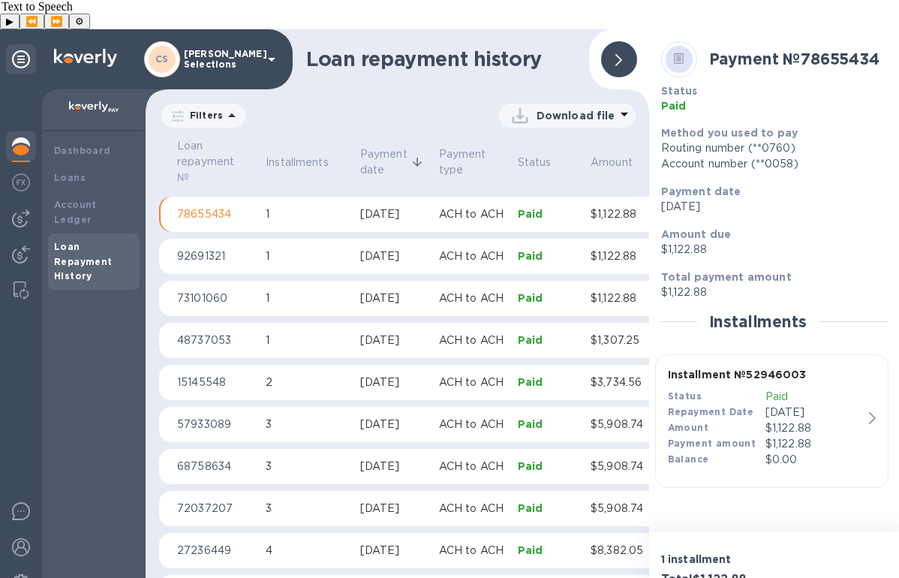
scroll to position [273, 0]
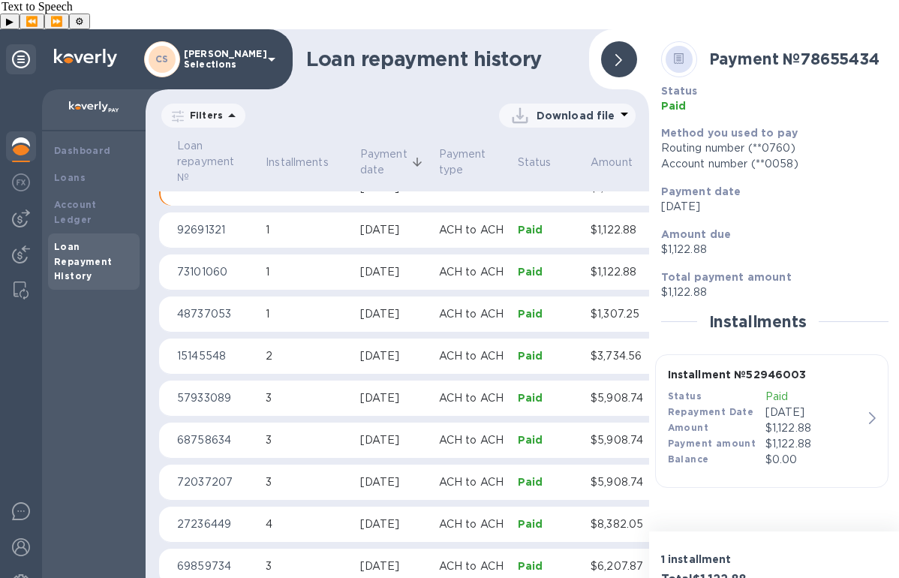
click at [857, 436] on p "$1,122.88" at bounding box center [814, 444] width 98 height 16
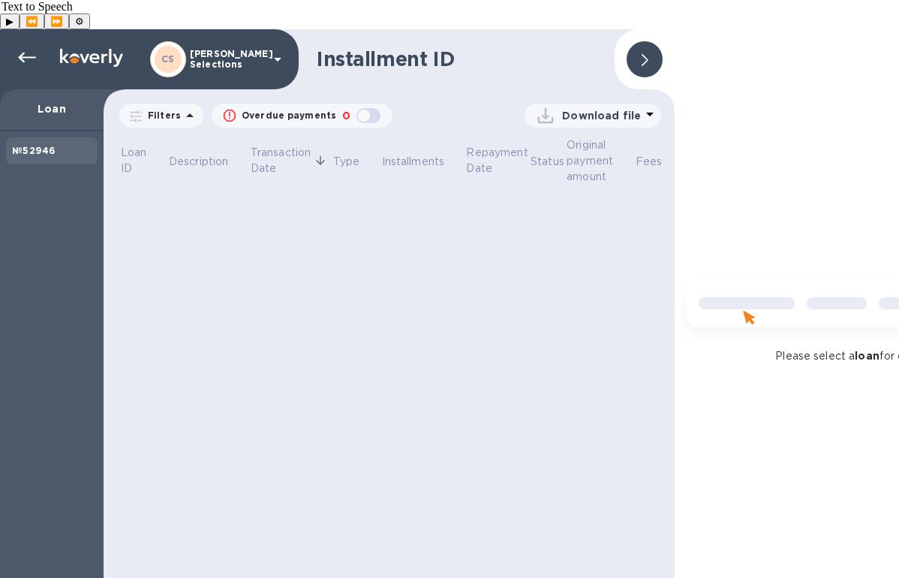
click at [606, 108] on p "Download file" at bounding box center [601, 115] width 79 height 15
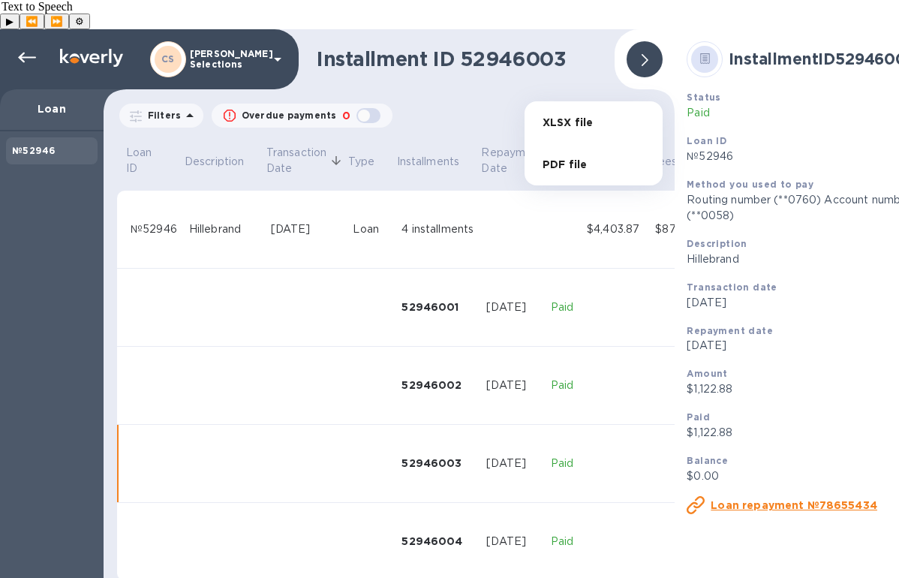
click at [583, 127] on li "XLSX file" at bounding box center [593, 122] width 102 height 42
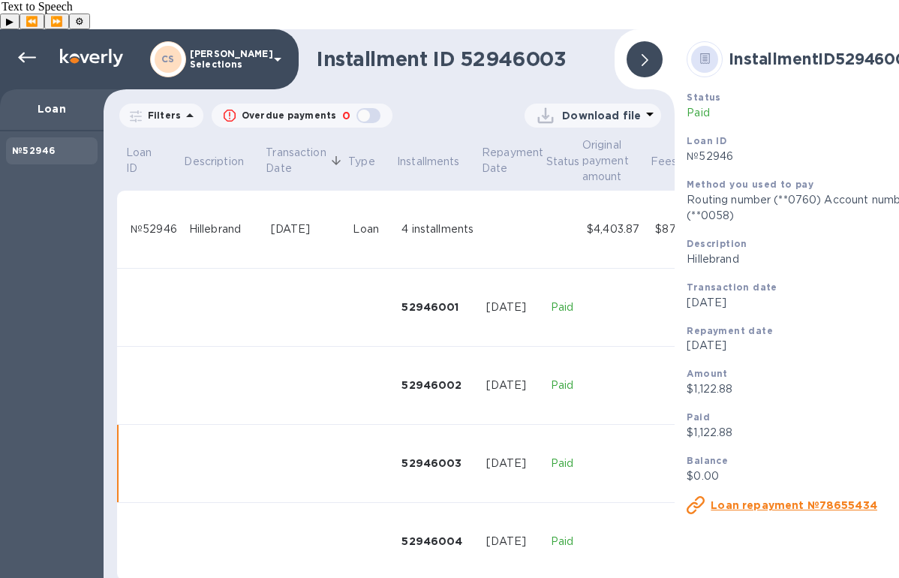
click at [654, 41] on div at bounding box center [644, 59] width 36 height 36
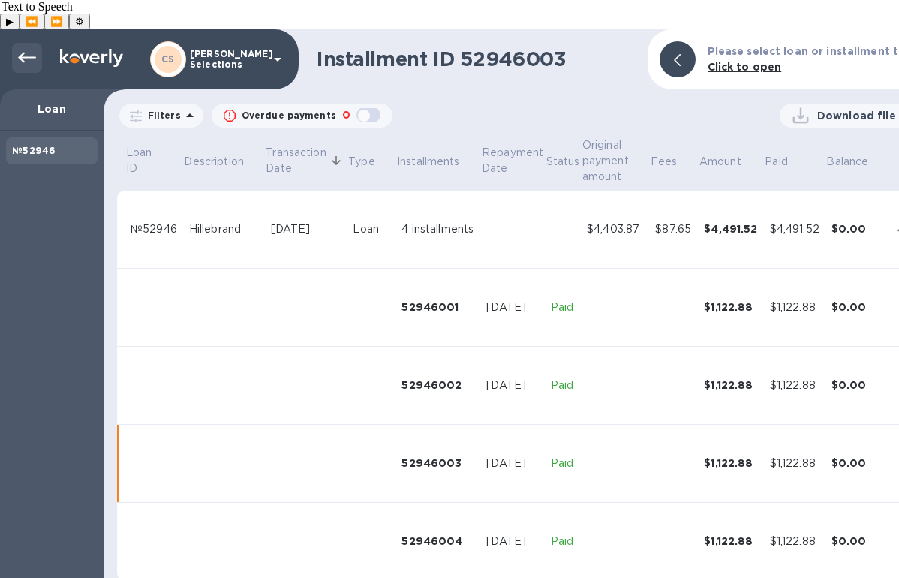
click at [26, 49] on icon at bounding box center [27, 58] width 18 height 18
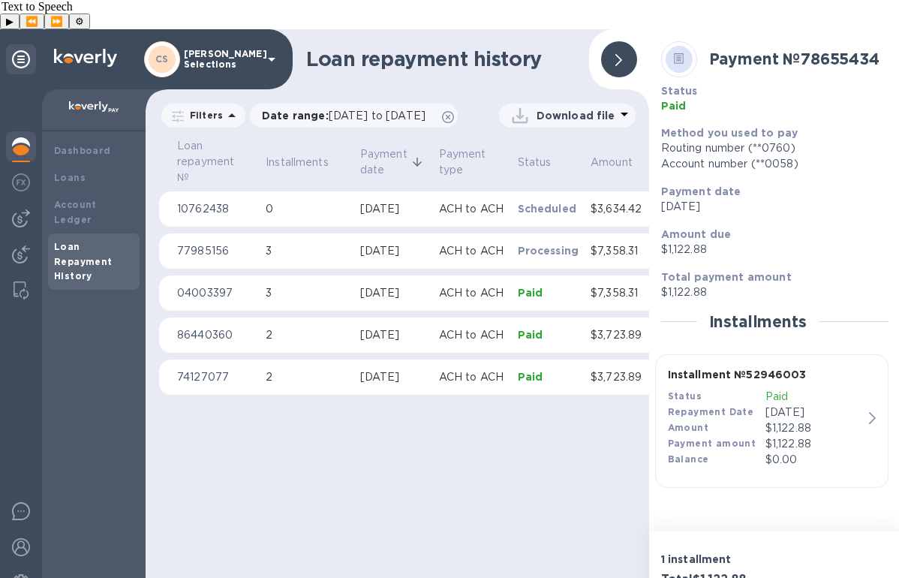
click at [628, 41] on div at bounding box center [619, 59] width 36 height 36
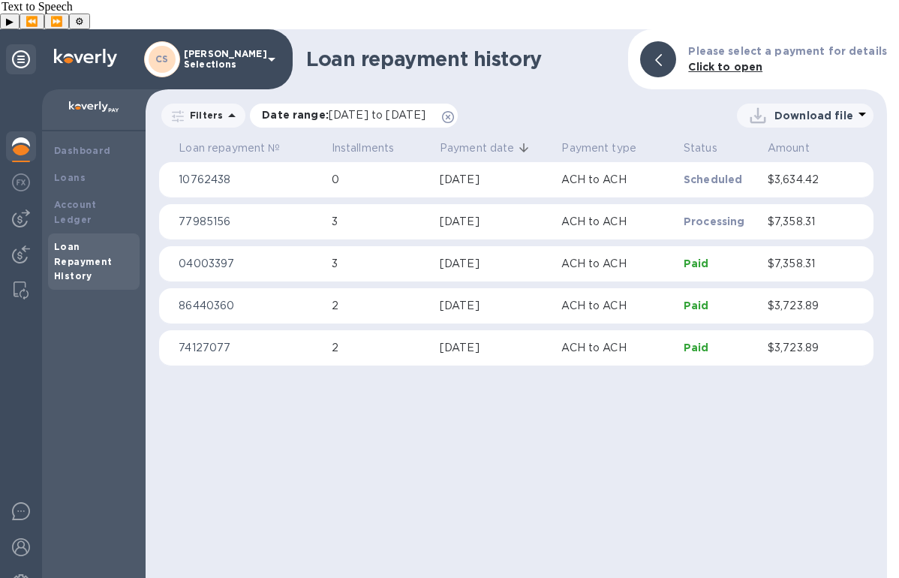
click at [454, 111] on icon at bounding box center [448, 117] width 12 height 12
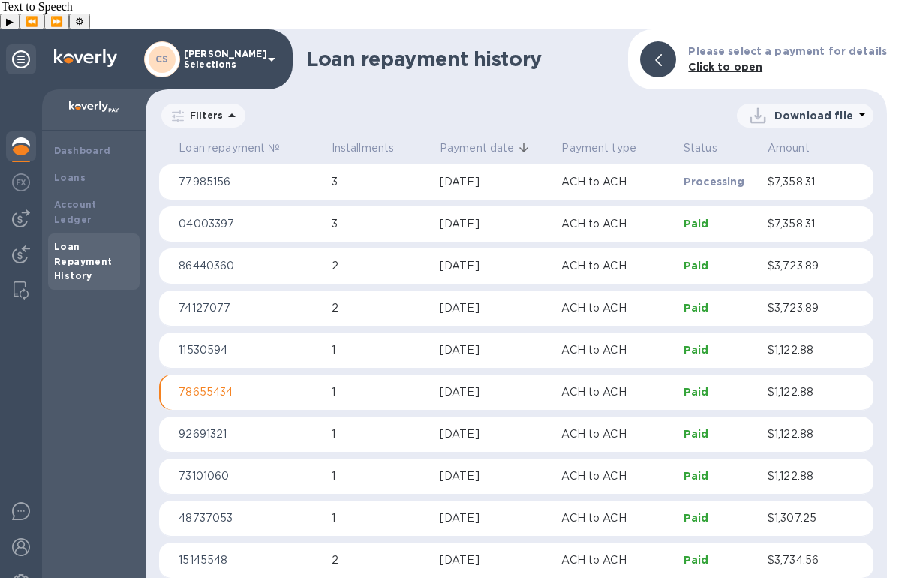
scroll to position [44, 0]
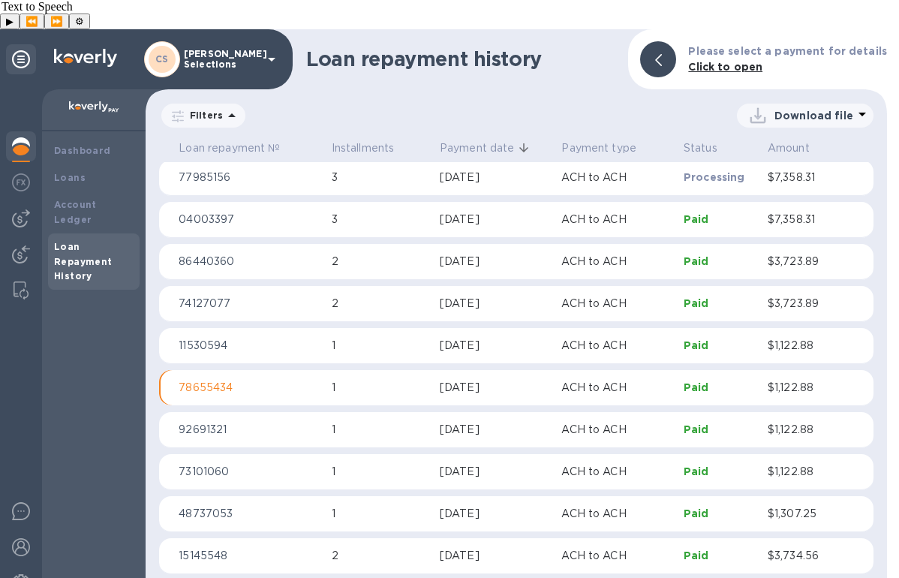
click at [378, 328] on td "1" at bounding box center [380, 346] width 108 height 36
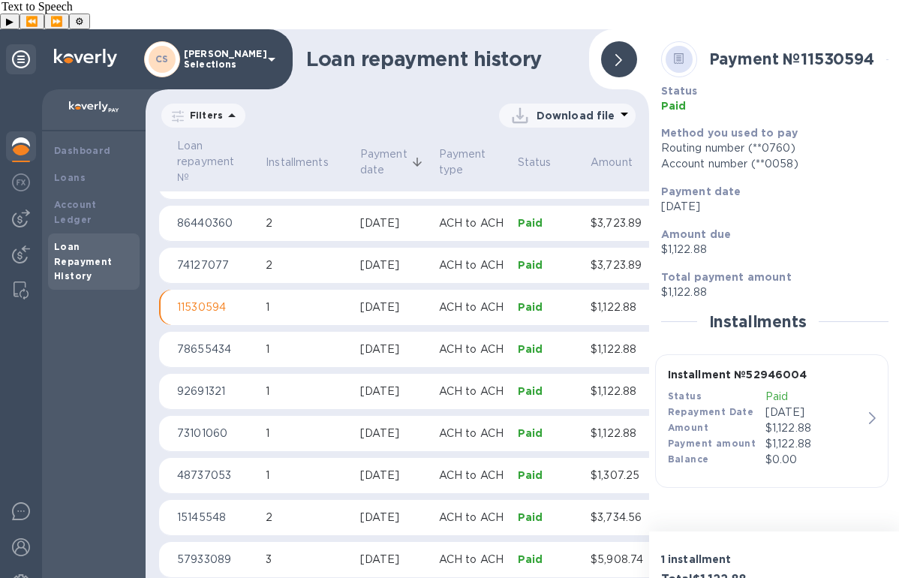
scroll to position [231, 0]
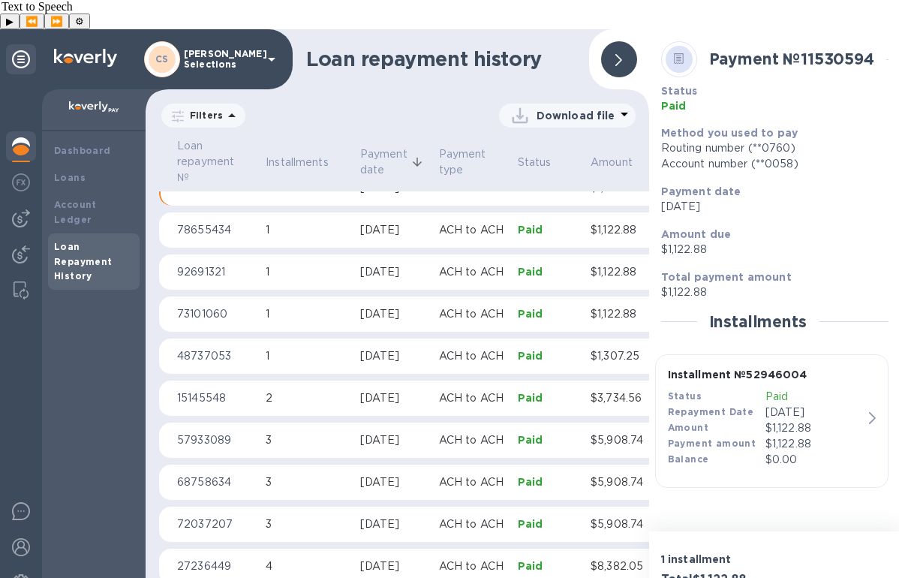
click at [854, 367] on p "Installment № 52946004" at bounding box center [765, 375] width 195 height 16
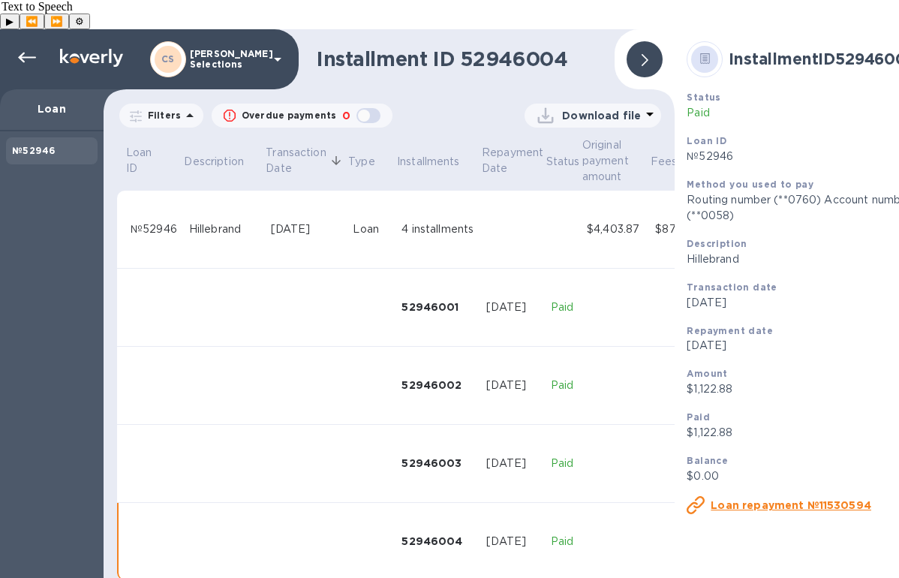
click at [641, 105] on icon at bounding box center [650, 114] width 18 height 18
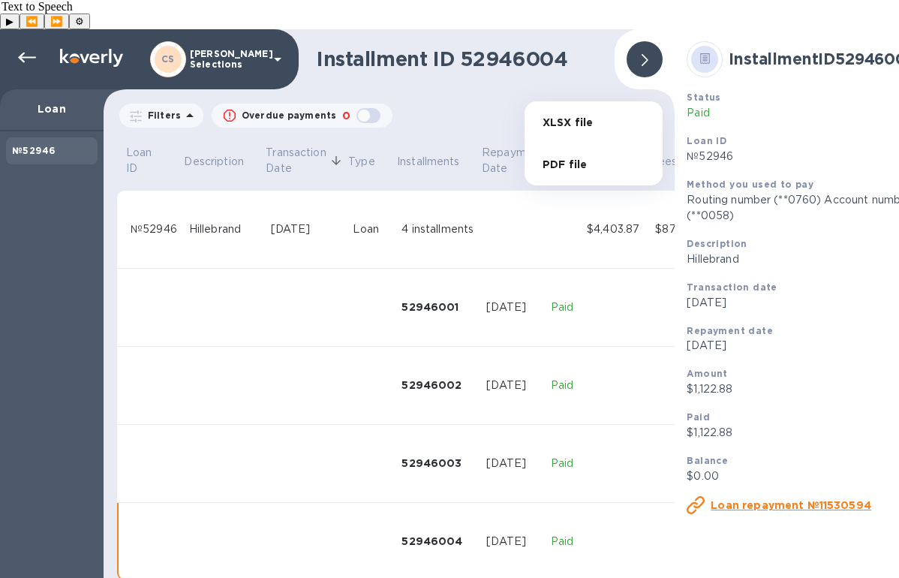
click at [590, 123] on li "XLSX file" at bounding box center [593, 122] width 102 height 42
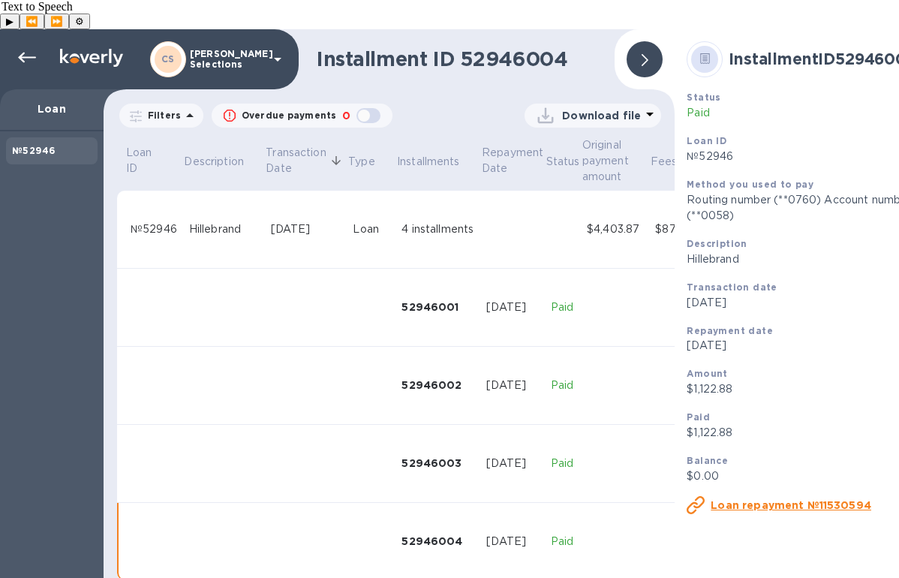
click at [644, 41] on div at bounding box center [644, 59] width 36 height 36
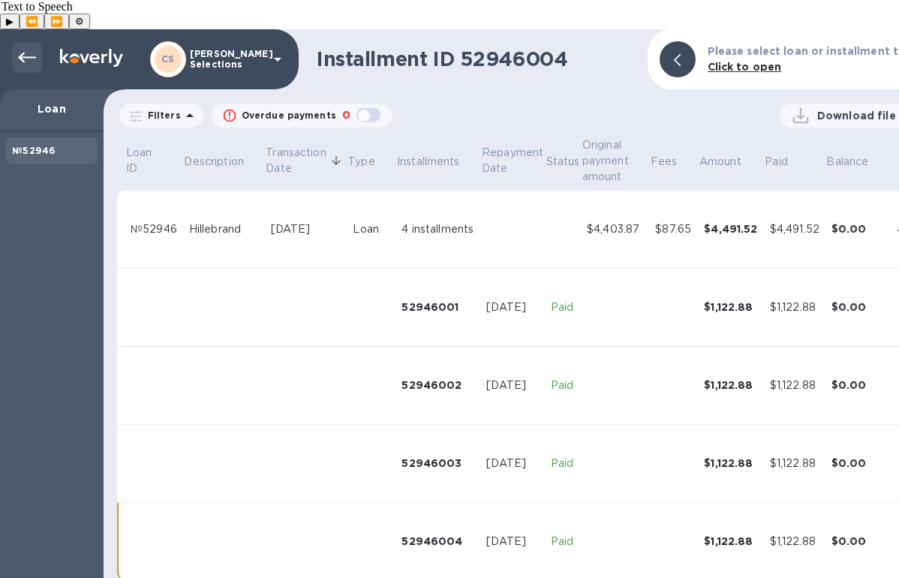
click at [27, 53] on icon at bounding box center [27, 58] width 18 height 11
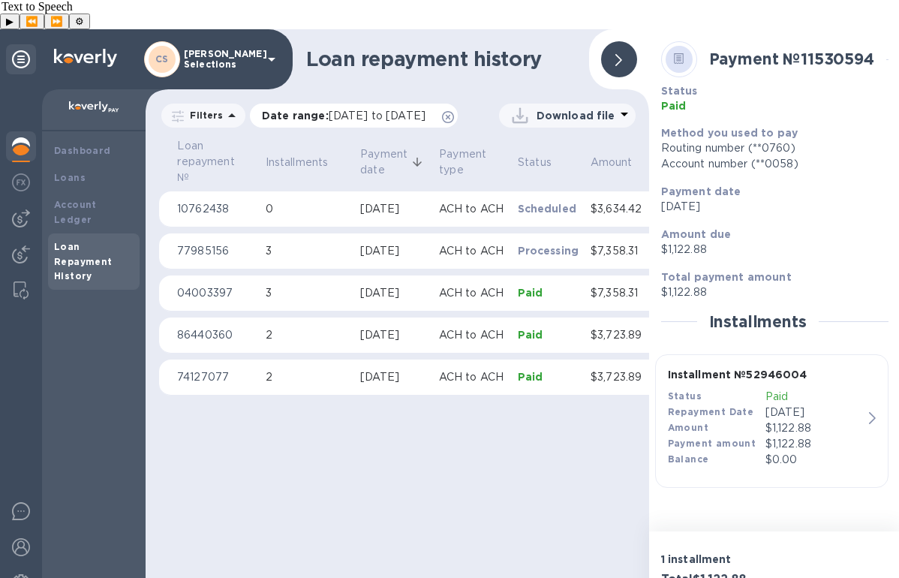
click at [442, 120] on icon at bounding box center [448, 117] width 12 height 12
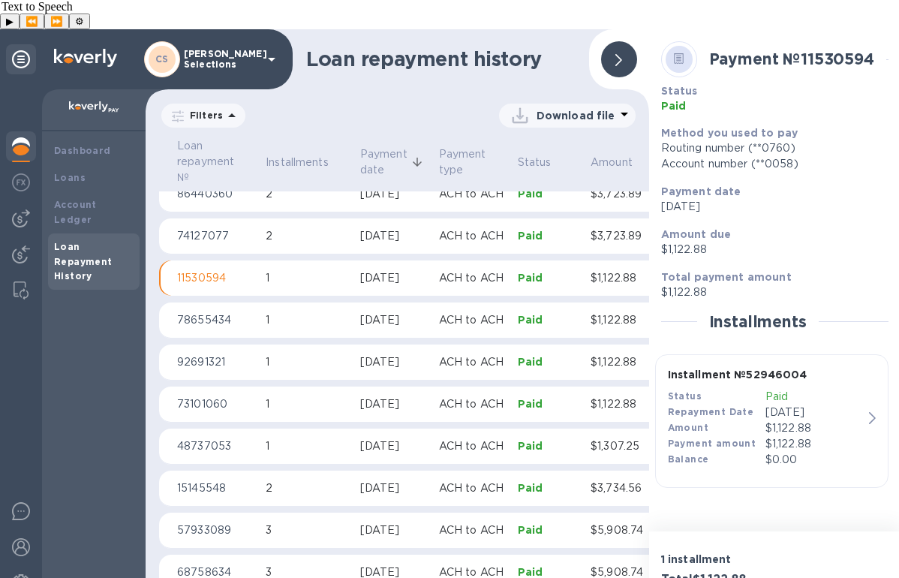
scroll to position [138, 0]
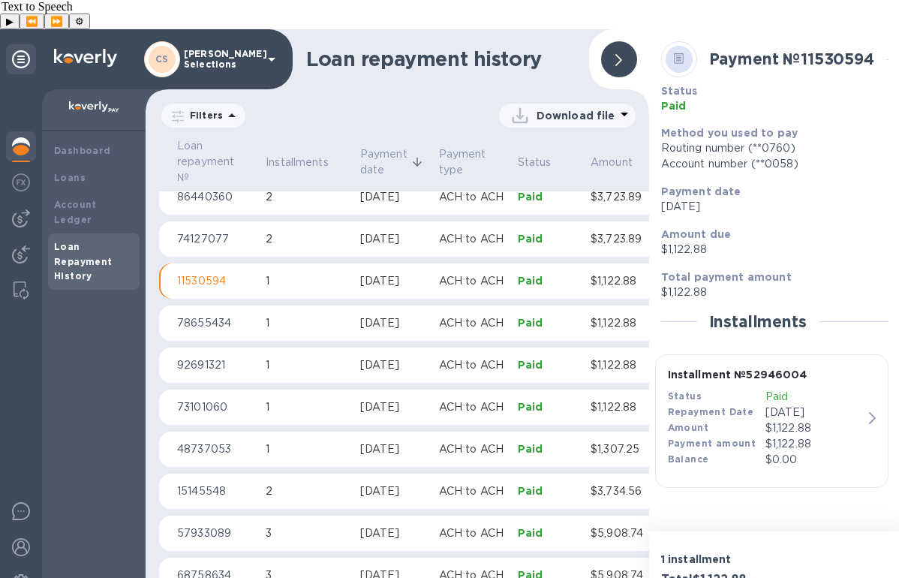
click at [354, 221] on td "2" at bounding box center [307, 239] width 95 height 36
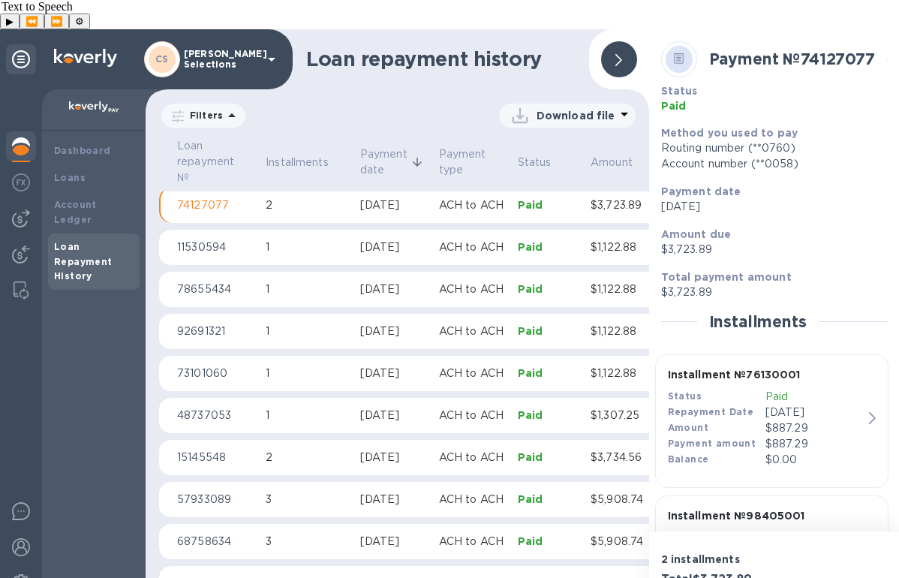
scroll to position [189, 0]
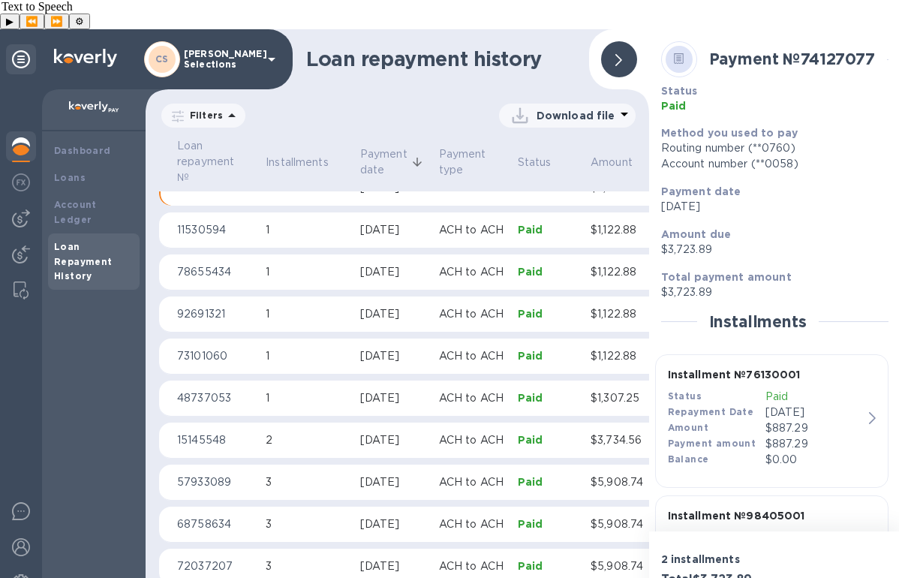
click at [743, 368] on b "Installment № 76130001" at bounding box center [734, 374] width 133 height 12
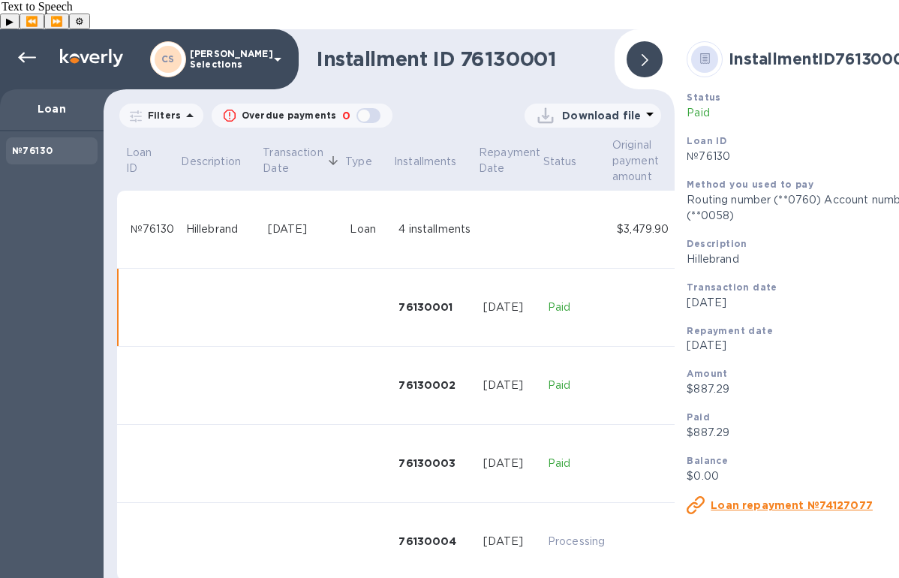
click at [641, 105] on icon at bounding box center [650, 114] width 18 height 18
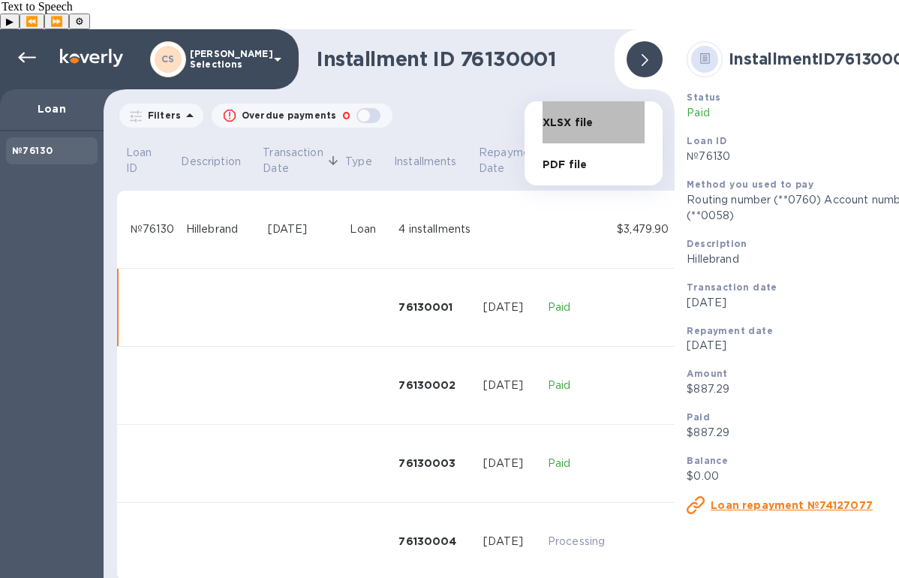
click at [574, 123] on li "XLSX file" at bounding box center [593, 122] width 102 height 42
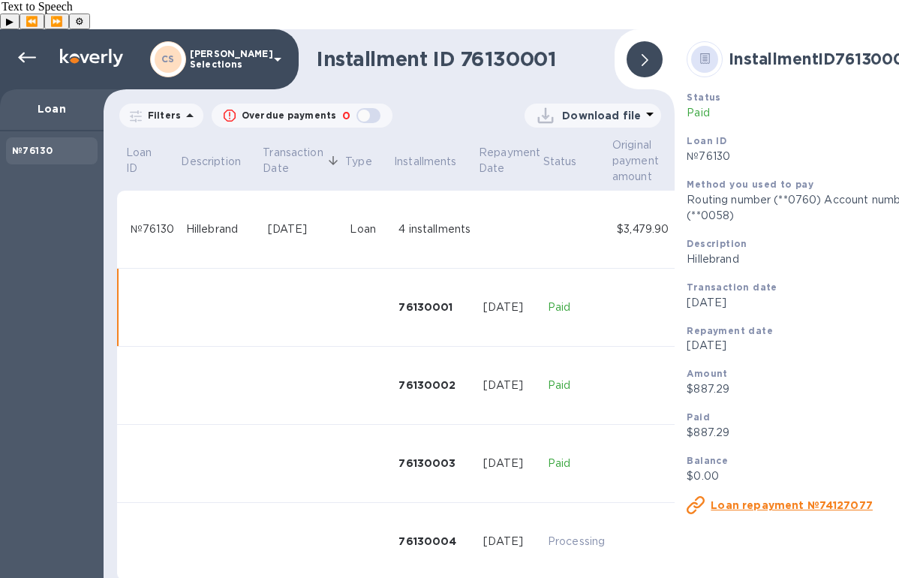
click at [647, 54] on icon at bounding box center [644, 60] width 7 height 12
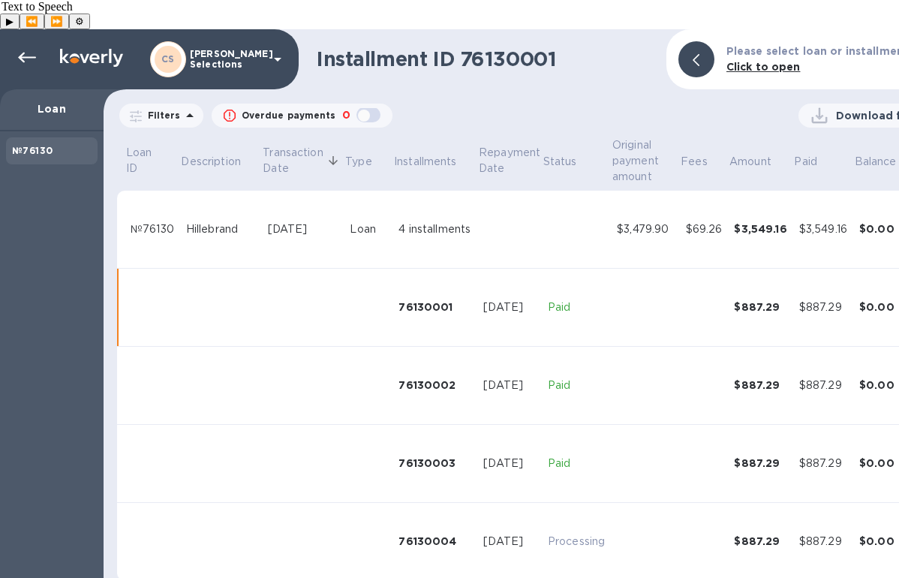
click at [45, 29] on div "[PERSON_NAME] Selections" at bounding box center [149, 59] width 299 height 60
click at [20, 53] on icon at bounding box center [27, 58] width 18 height 11
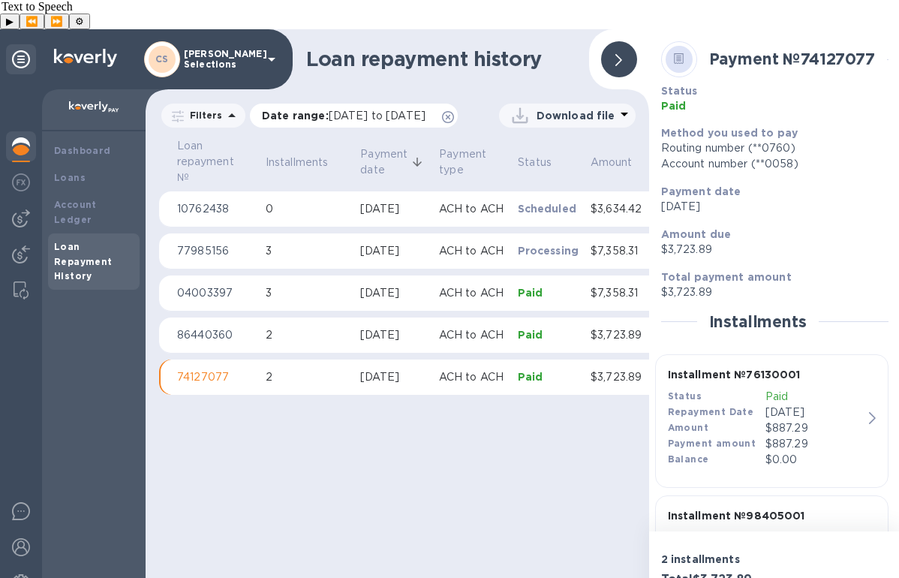
click at [442, 116] on icon at bounding box center [448, 117] width 12 height 12
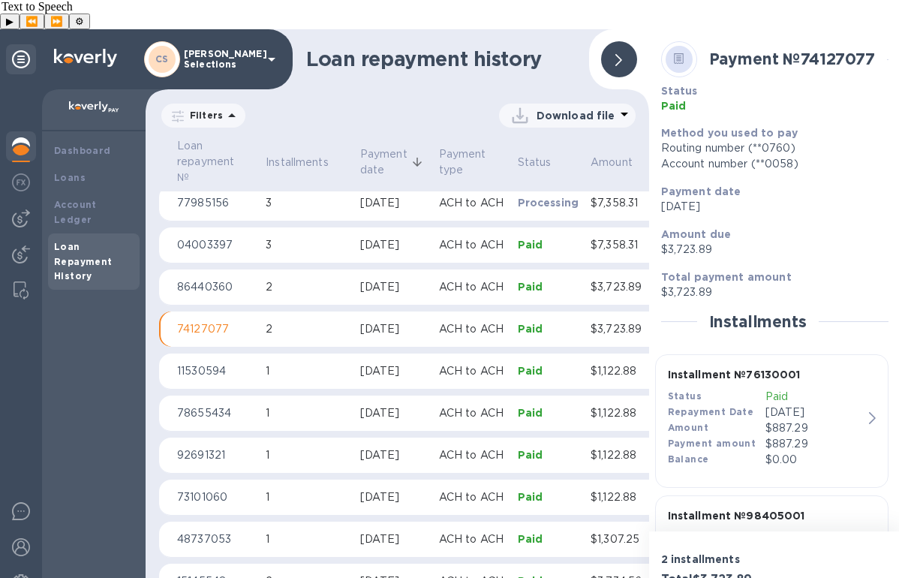
click at [623, 41] on div at bounding box center [619, 59] width 36 height 36
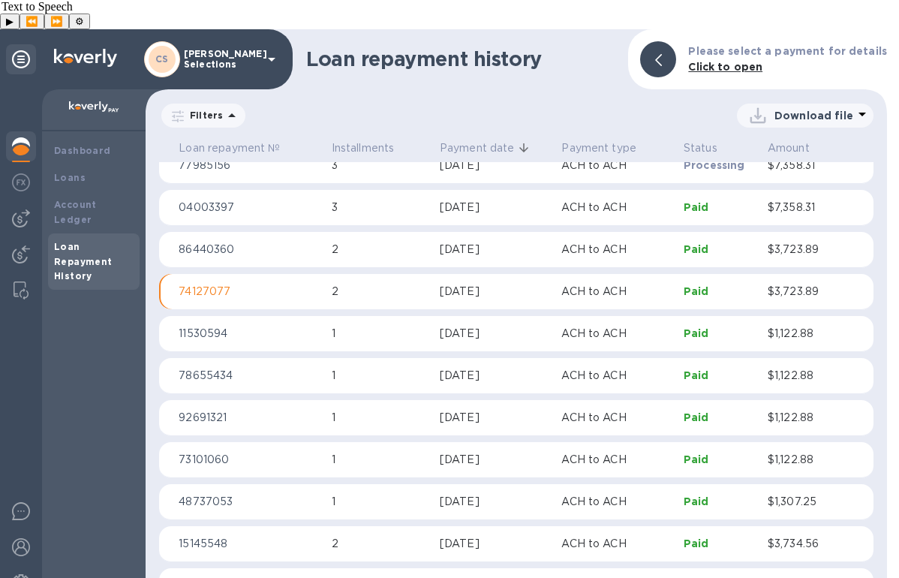
click at [420, 242] on p "2" at bounding box center [380, 250] width 96 height 16
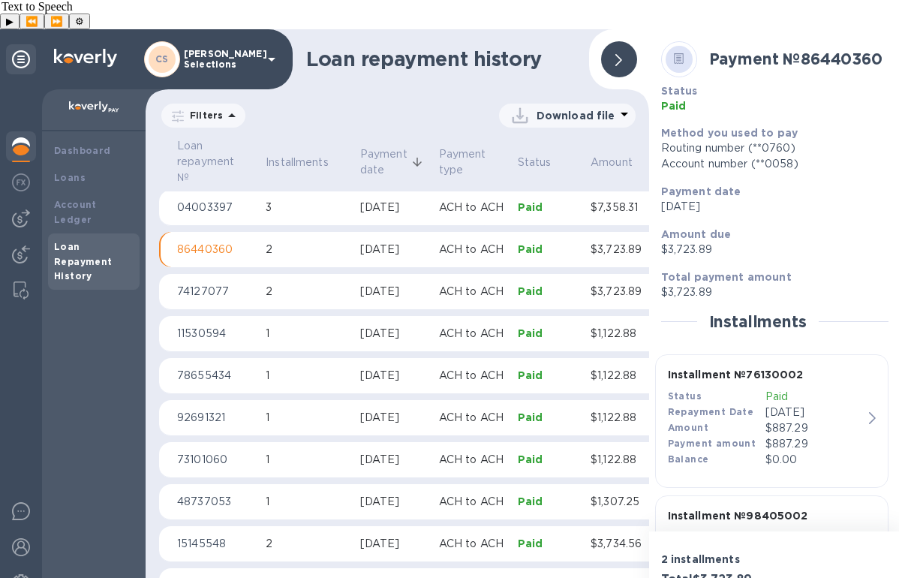
scroll to position [147, 0]
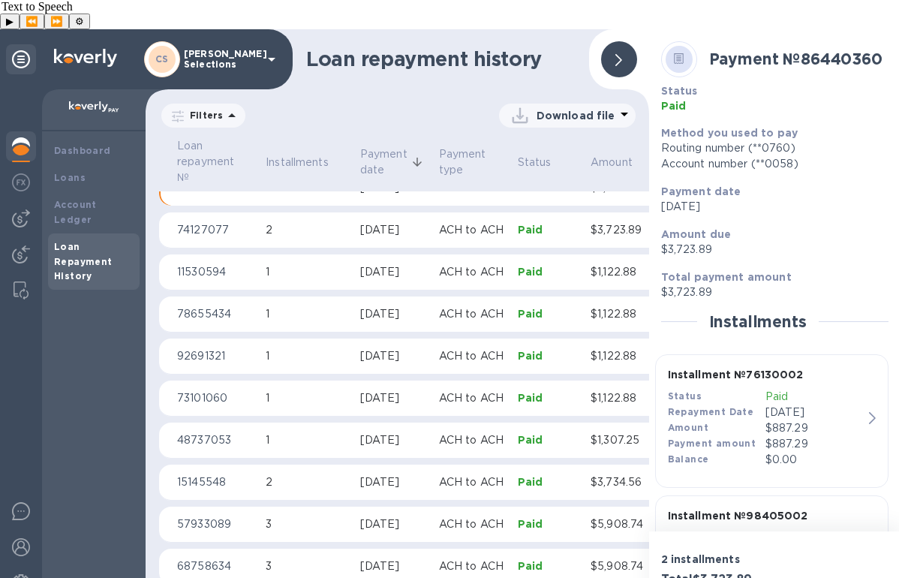
click at [851, 420] on div "$887.29" at bounding box center [814, 428] width 98 height 16
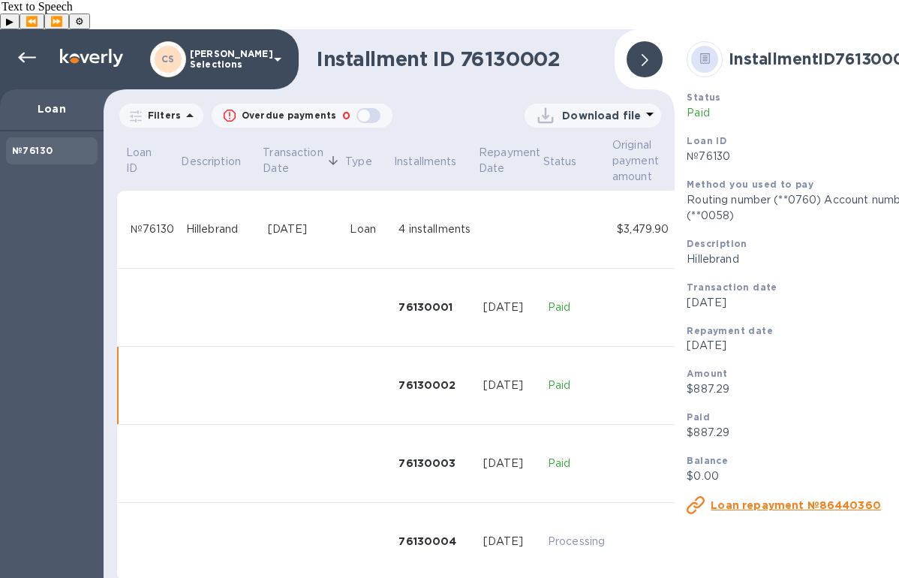
click at [641, 105] on icon at bounding box center [650, 114] width 18 height 18
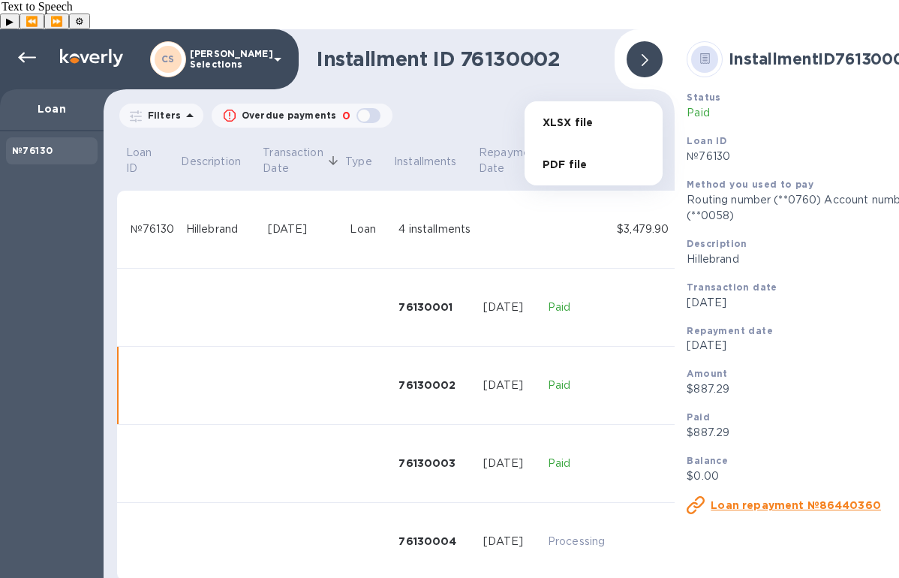
click at [596, 123] on li "XLSX file" at bounding box center [593, 122] width 102 height 42
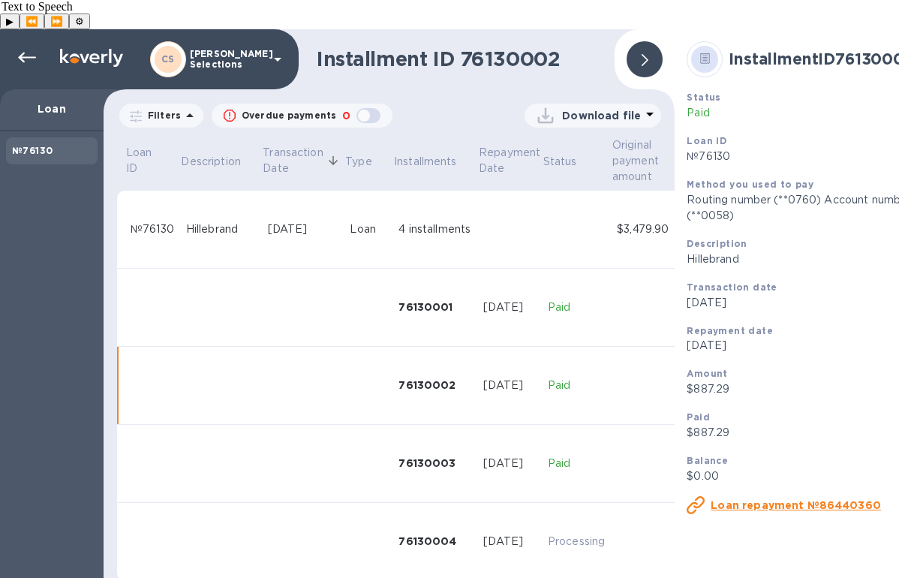
click at [642, 44] on div at bounding box center [644, 59] width 36 height 36
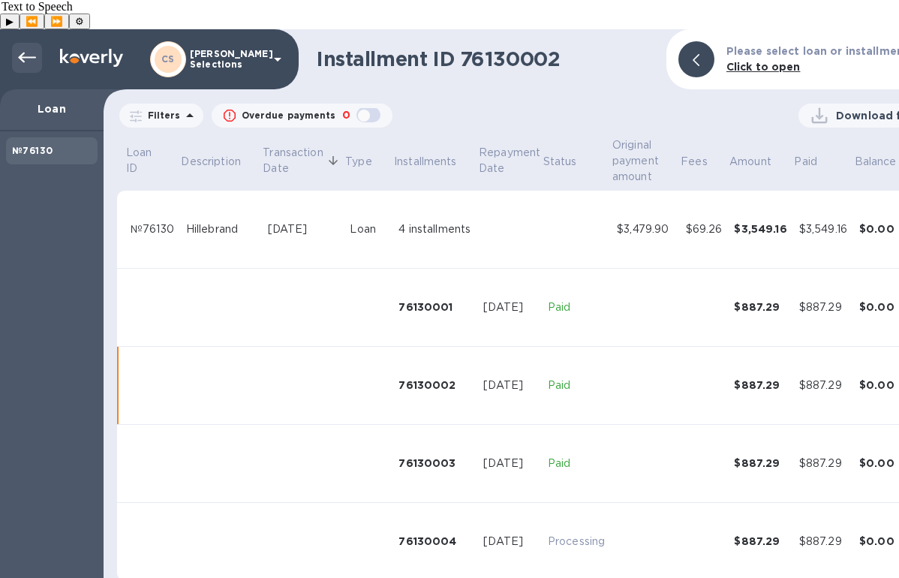
click at [26, 49] on icon at bounding box center [27, 58] width 18 height 18
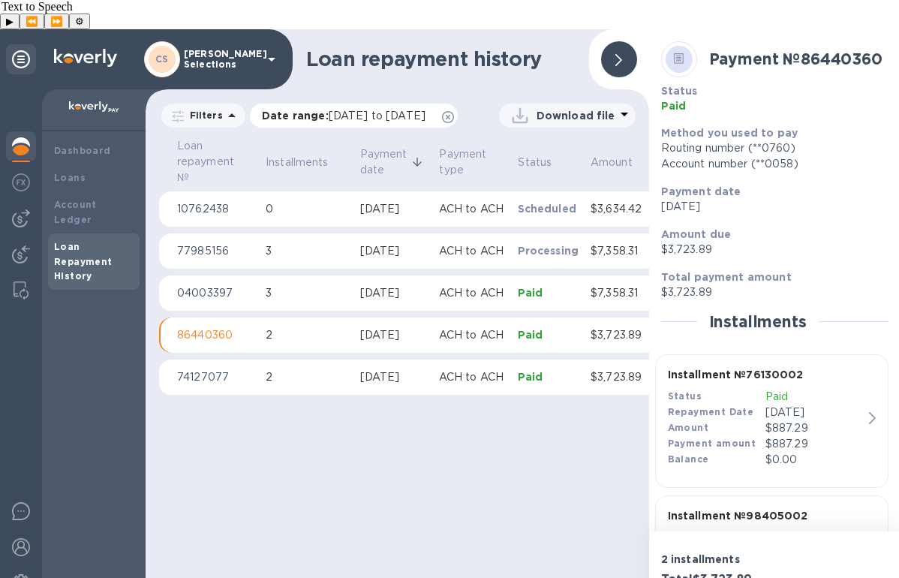
click at [442, 118] on icon at bounding box center [448, 117] width 12 height 12
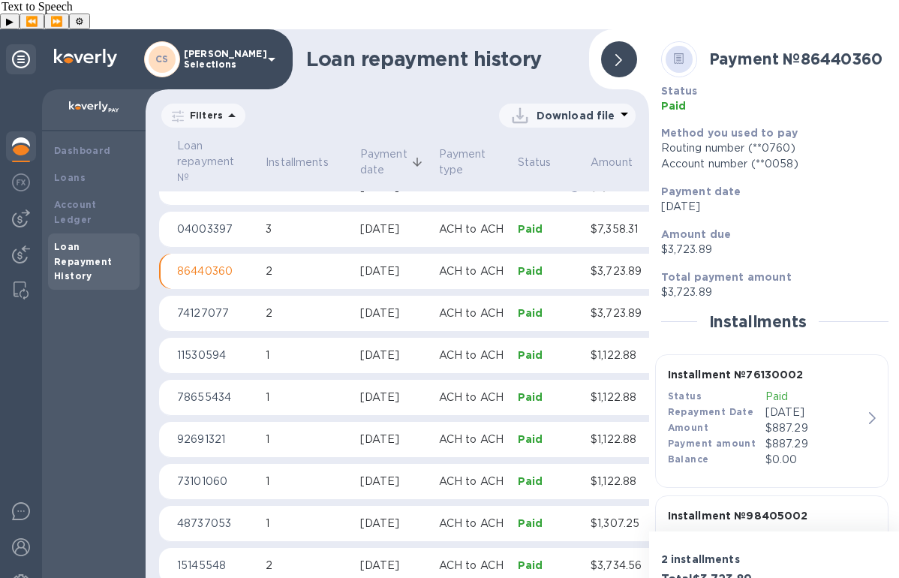
scroll to position [52, 0]
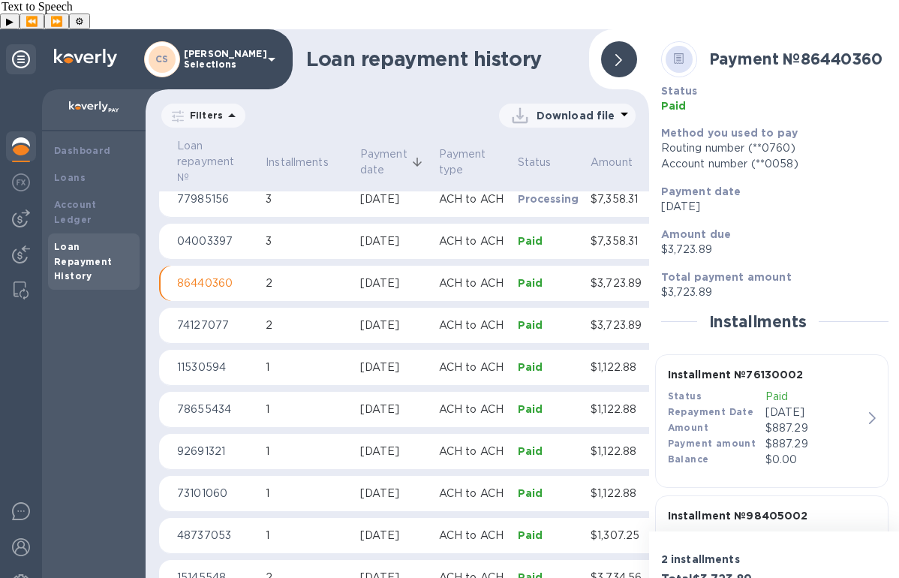
click at [416, 233] on div "[DATE]" at bounding box center [393, 241] width 67 height 16
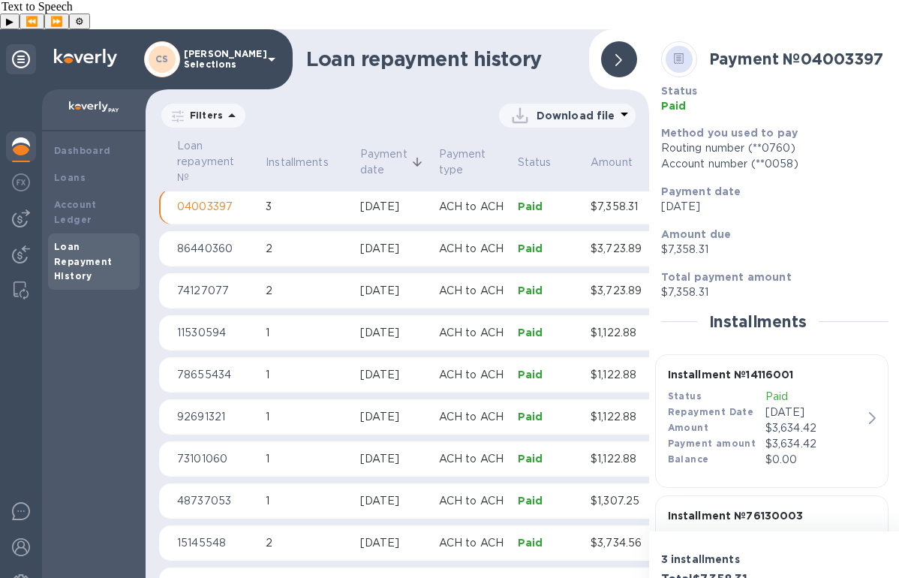
scroll to position [104, 0]
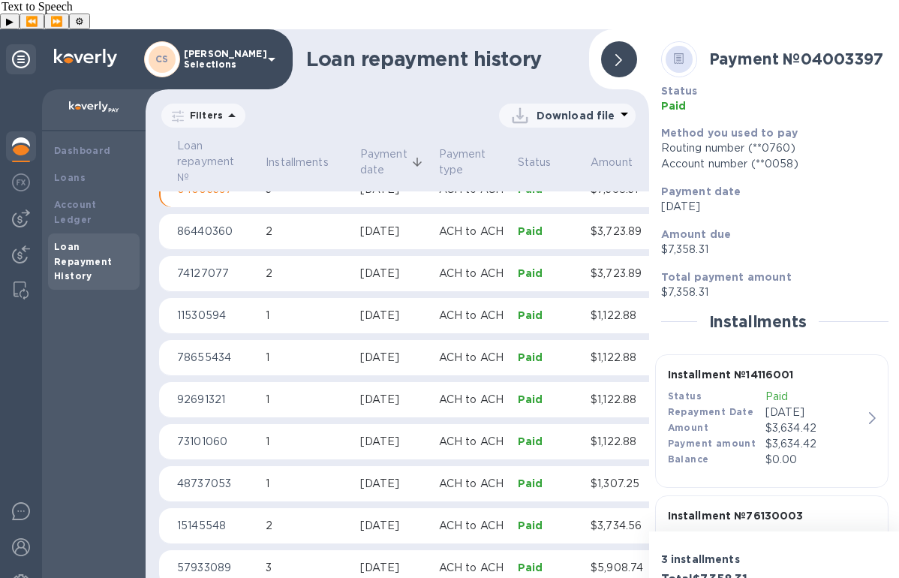
click at [827, 436] on p "$3,634.42" at bounding box center [814, 444] width 98 height 16
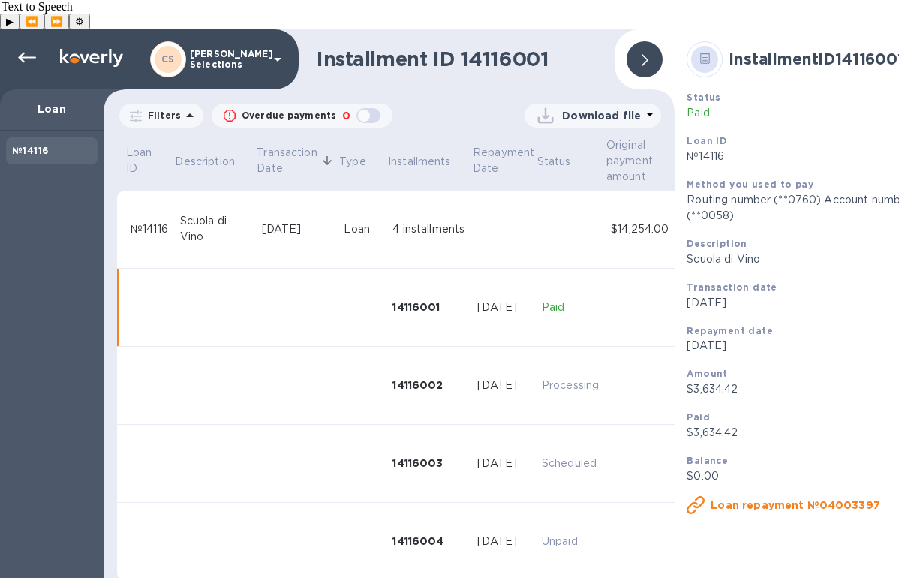
click at [611, 108] on p "Download file" at bounding box center [601, 115] width 79 height 15
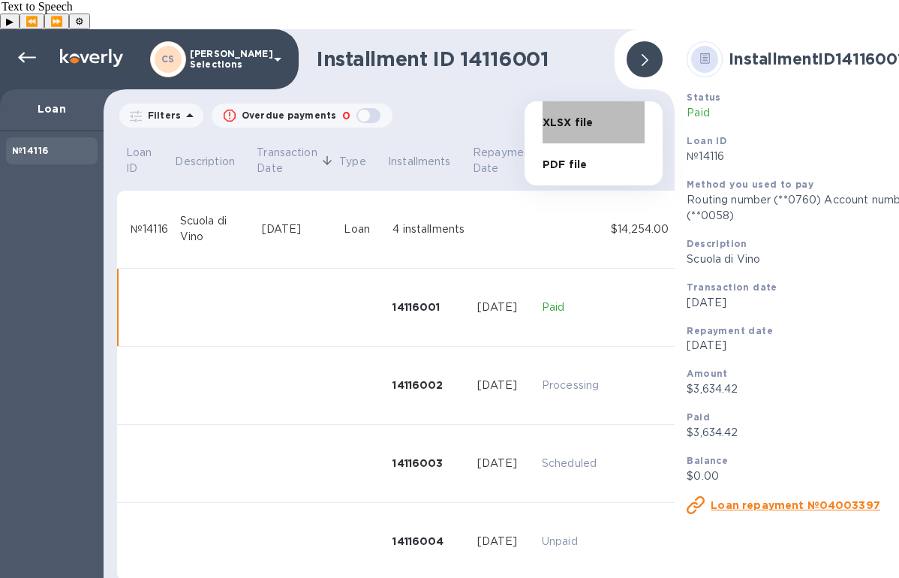
click at [592, 120] on li "XLSX file" at bounding box center [593, 122] width 102 height 42
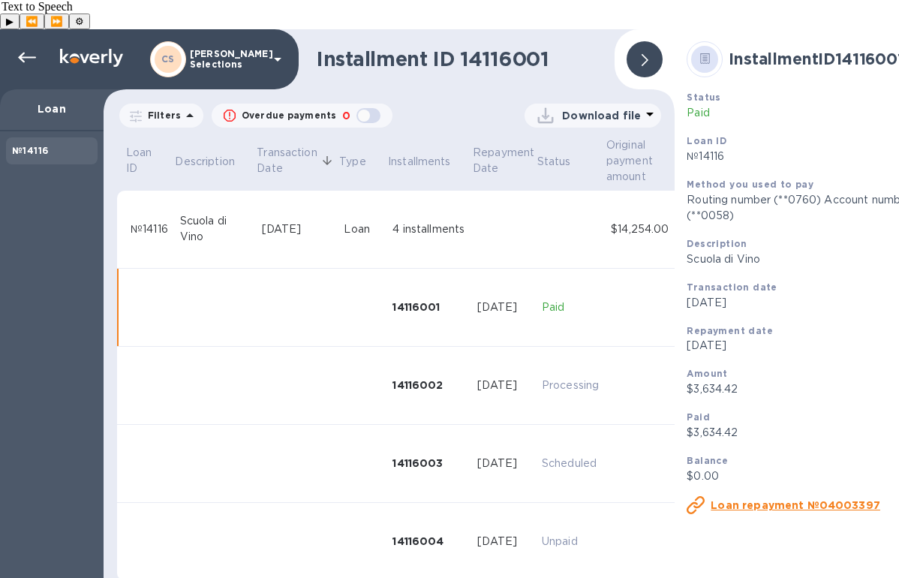
click at [647, 54] on icon at bounding box center [644, 60] width 7 height 12
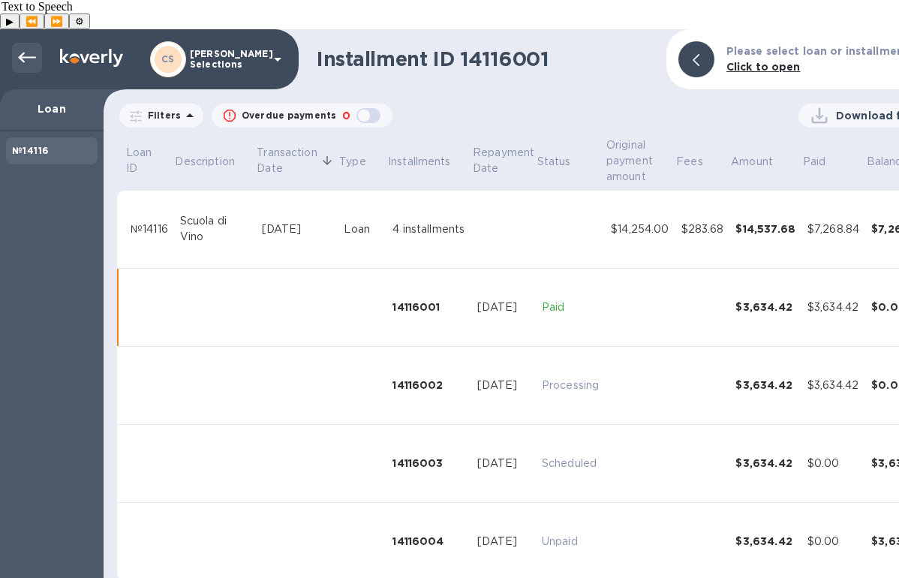
click at [27, 49] on icon at bounding box center [27, 58] width 18 height 18
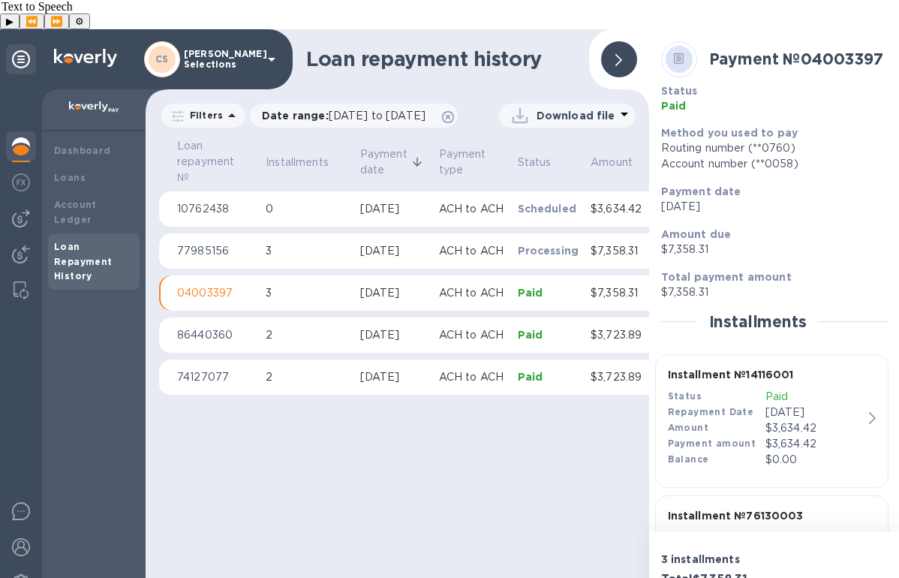
click at [625, 41] on div at bounding box center [619, 59] width 36 height 36
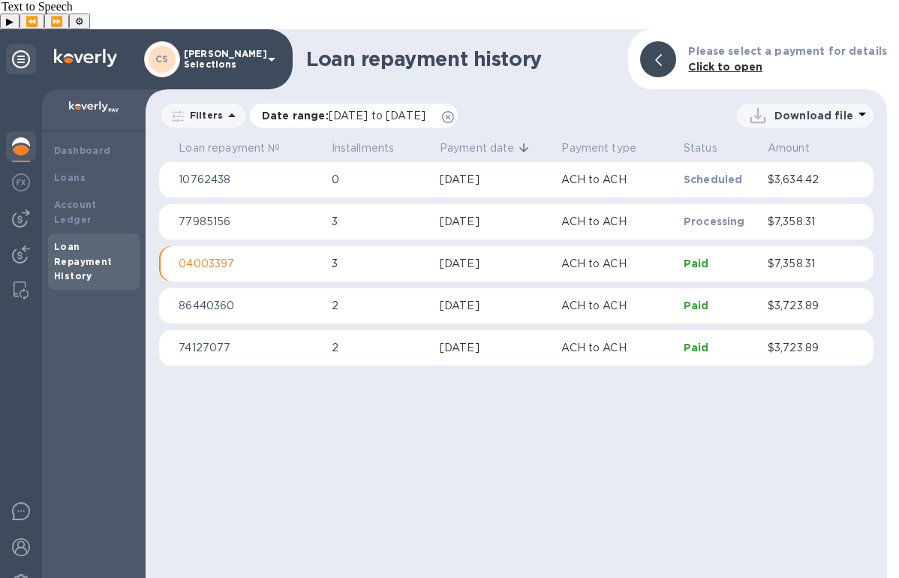
click at [454, 111] on icon at bounding box center [448, 117] width 12 height 12
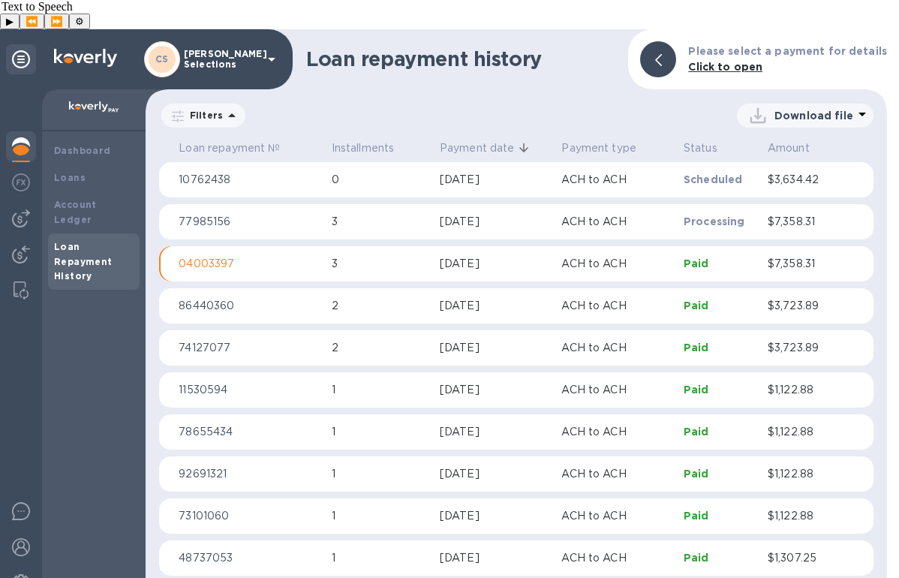
click at [19, 131] on div at bounding box center [21, 147] width 30 height 33
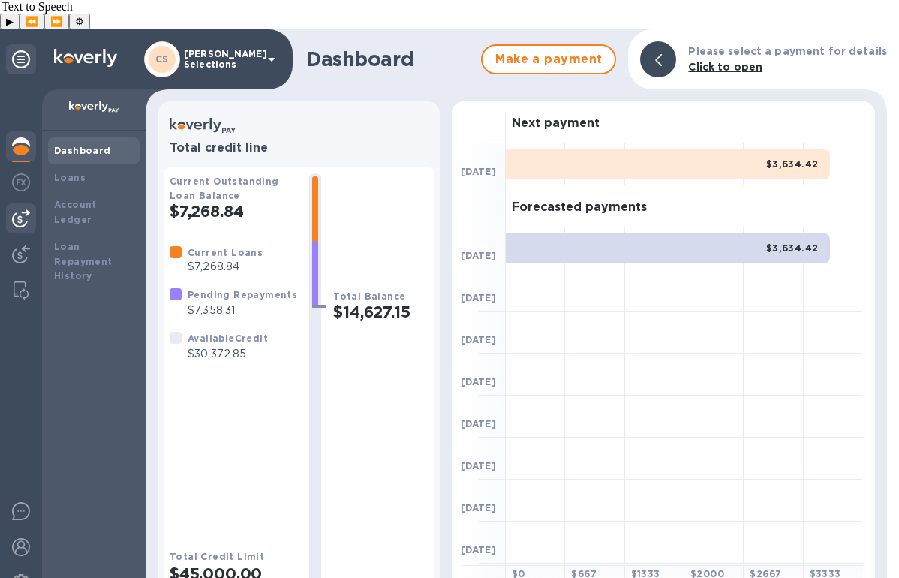
click at [19, 209] on img at bounding box center [21, 218] width 18 height 18
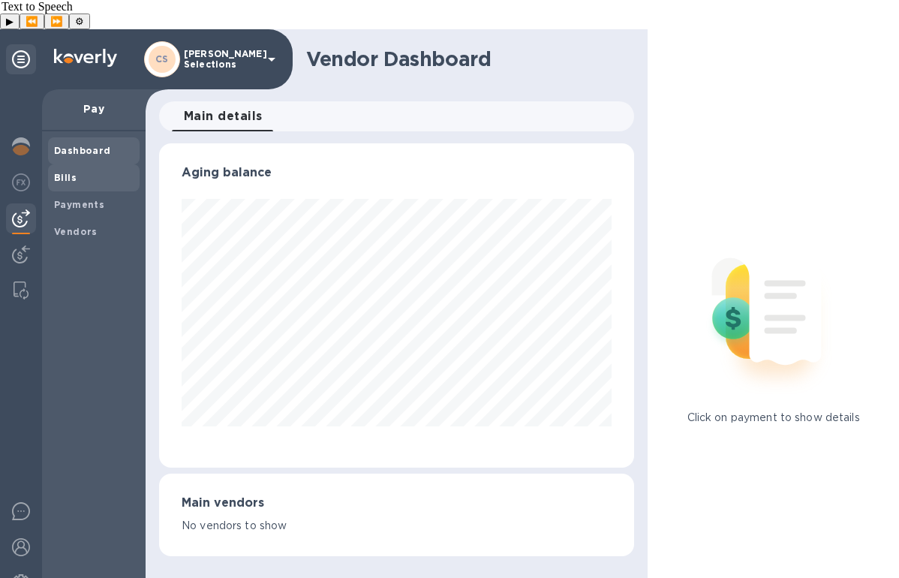
scroll to position [324, 475]
click at [77, 199] on b "Payments" at bounding box center [79, 204] width 50 height 11
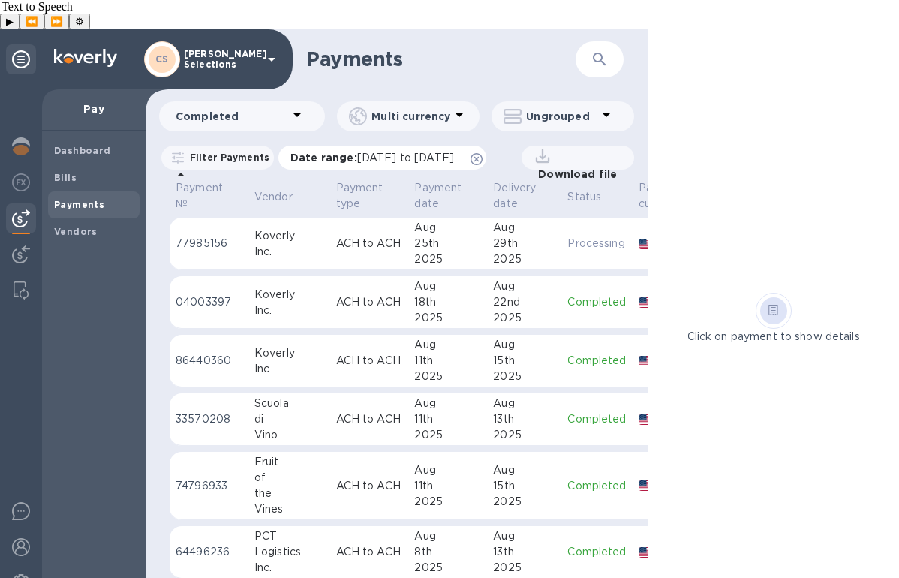
click at [416, 152] on span "[DATE] to [DATE]" at bounding box center [405, 158] width 97 height 12
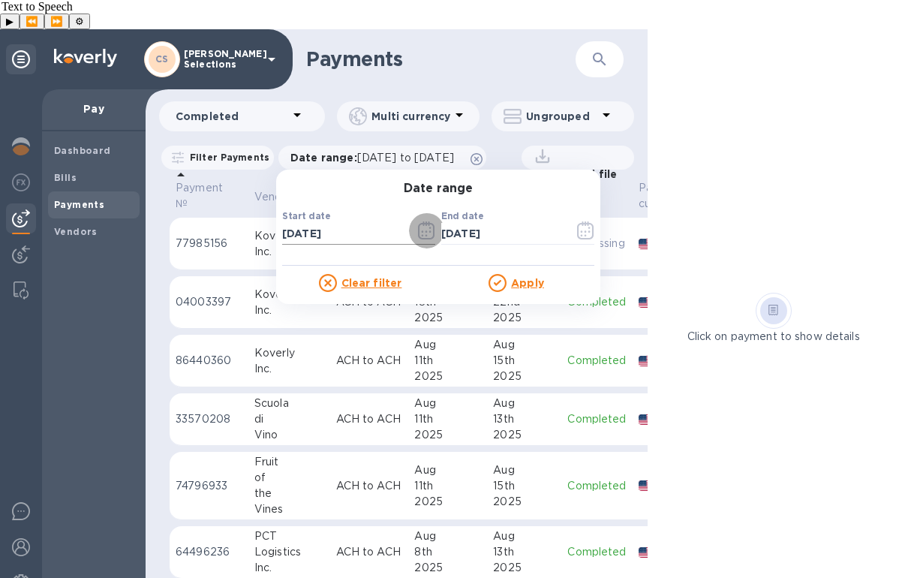
click at [428, 221] on icon "button" at bounding box center [426, 230] width 17 height 18
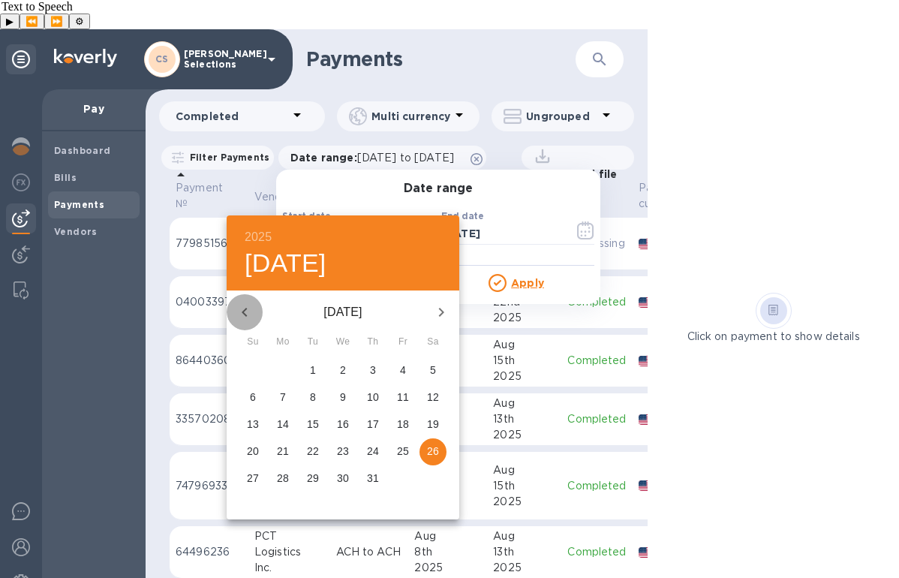
click at [248, 314] on icon "button" at bounding box center [245, 312] width 18 height 18
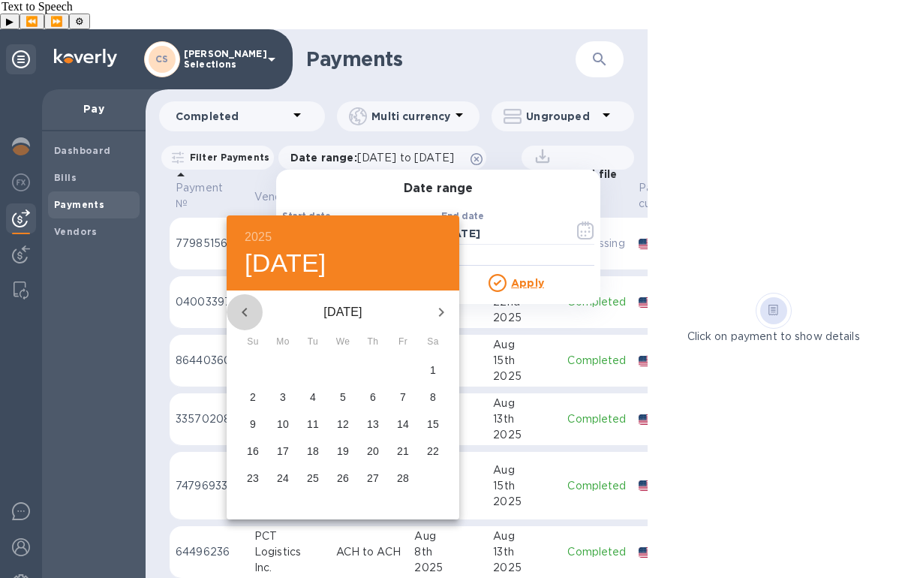
click at [248, 314] on icon "button" at bounding box center [245, 312] width 18 height 18
click at [344, 366] on p "1" at bounding box center [343, 369] width 6 height 15
type input "[DATE]"
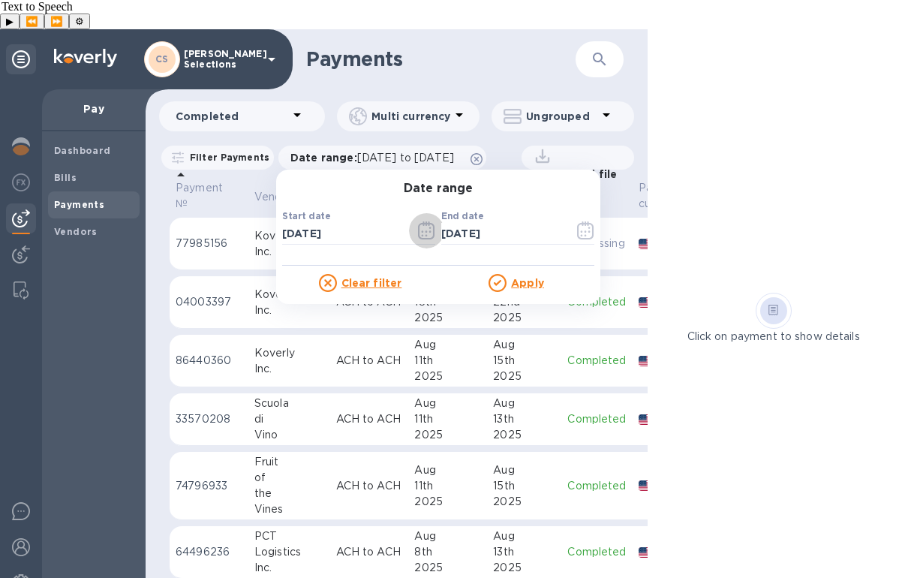
click at [532, 277] on u "Apply" at bounding box center [527, 283] width 33 height 12
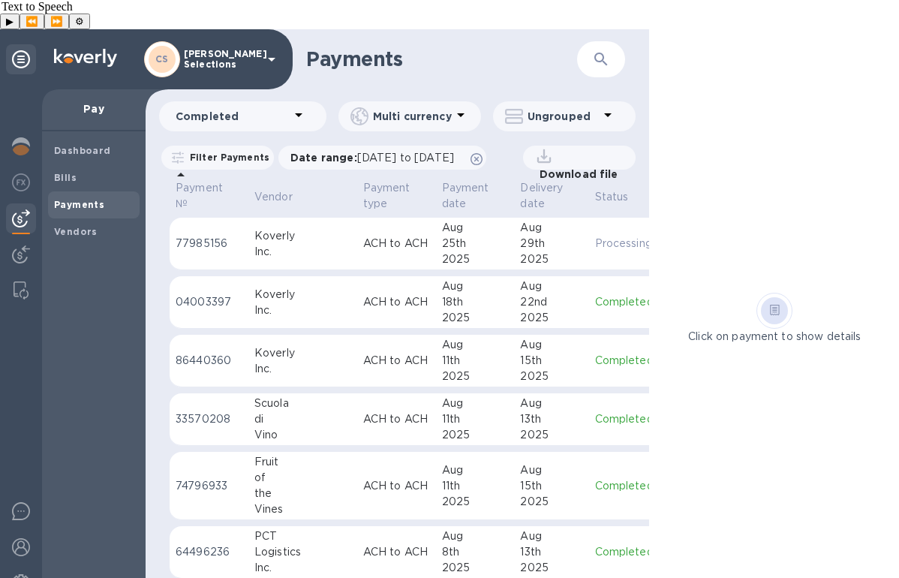
click at [615, 167] on p "Download file" at bounding box center [575, 174] width 85 height 15
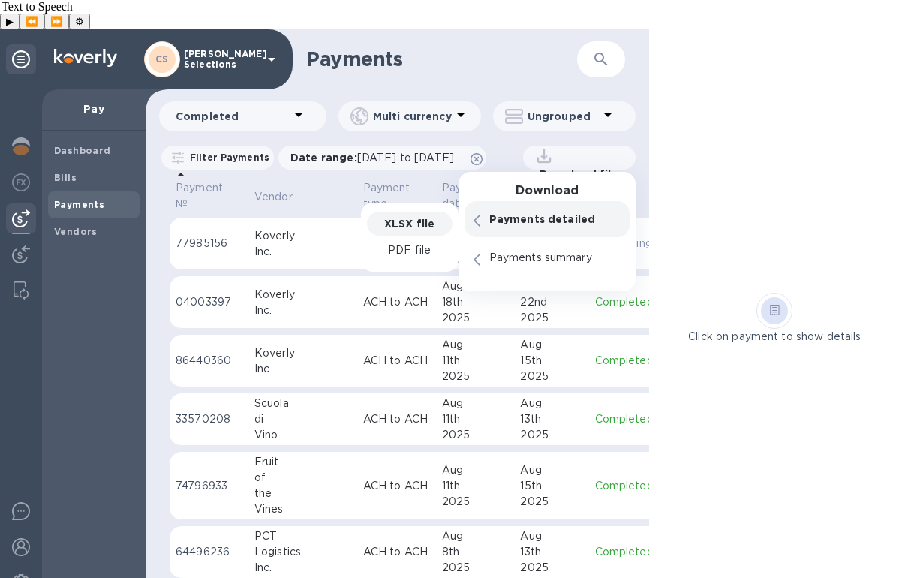
click at [398, 216] on p "XLSX file" at bounding box center [409, 223] width 50 height 15
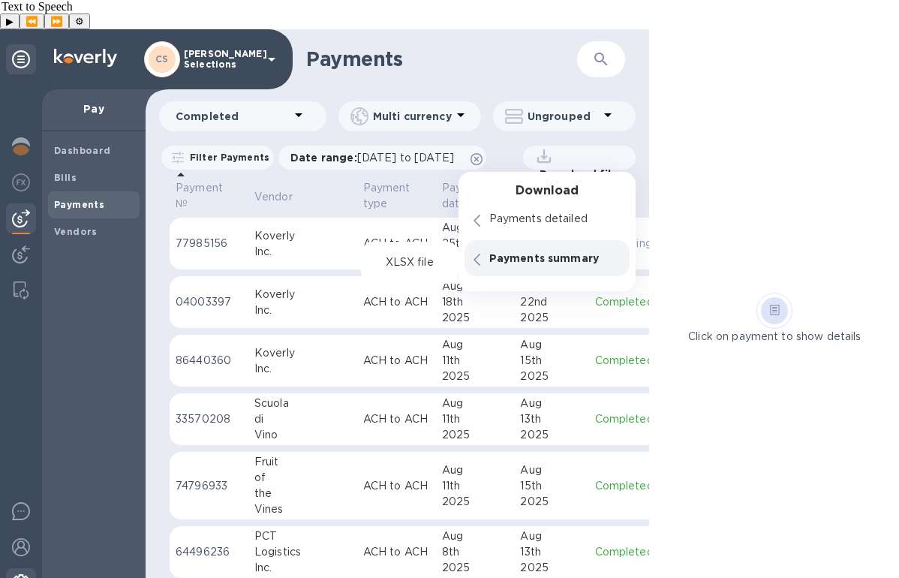
click at [21, 574] on img at bounding box center [21, 583] width 18 height 18
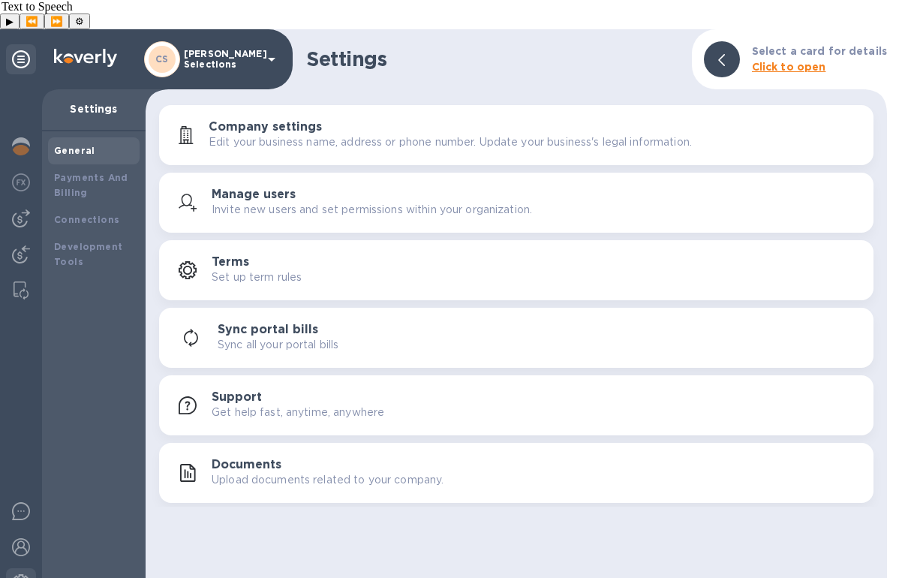
click at [287, 202] on p "Invite new users and set permissions within your organization." at bounding box center [372, 210] width 320 height 16
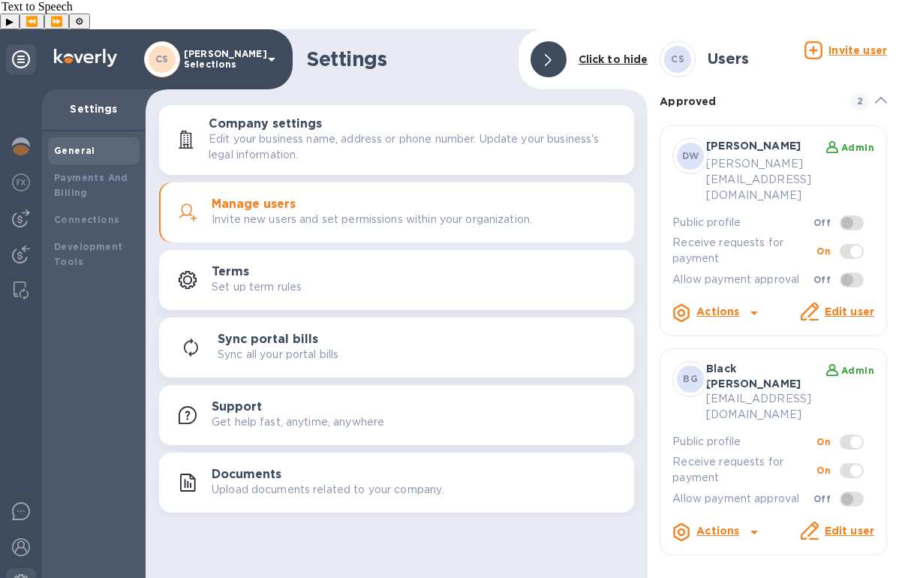
click at [758, 523] on icon at bounding box center [754, 532] width 18 height 18
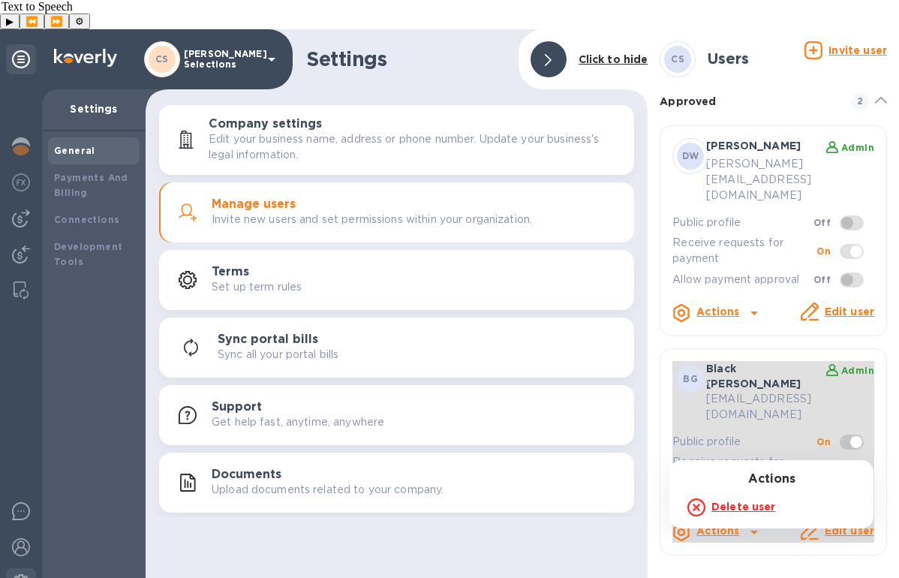
click at [744, 452] on div at bounding box center [449, 289] width 899 height 578
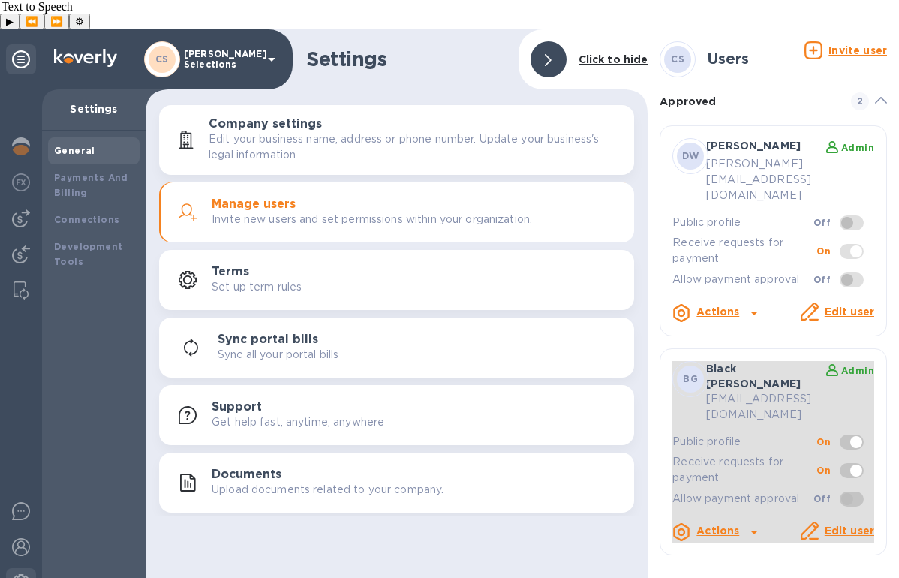
click at [745, 523] on icon at bounding box center [754, 532] width 18 height 18
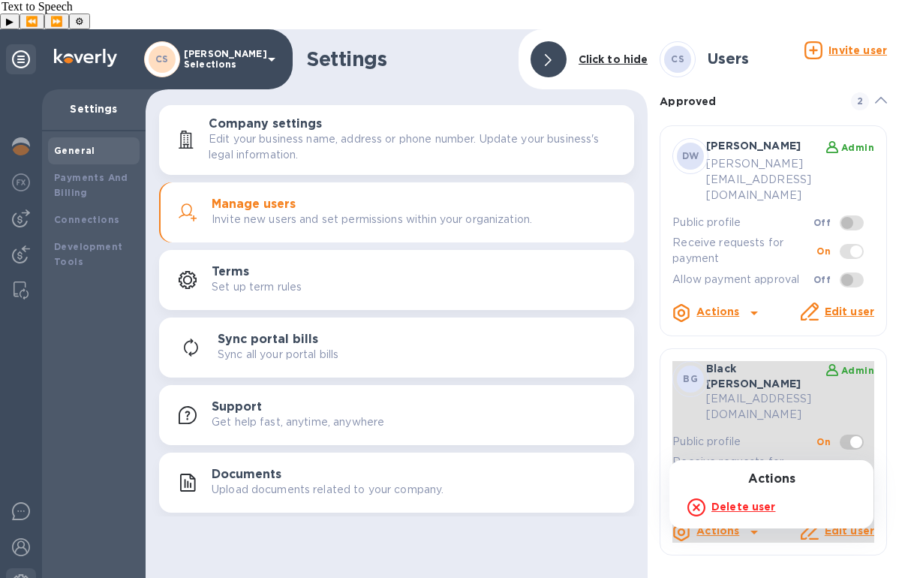
click at [737, 510] on b "Delete user" at bounding box center [743, 506] width 64 height 12
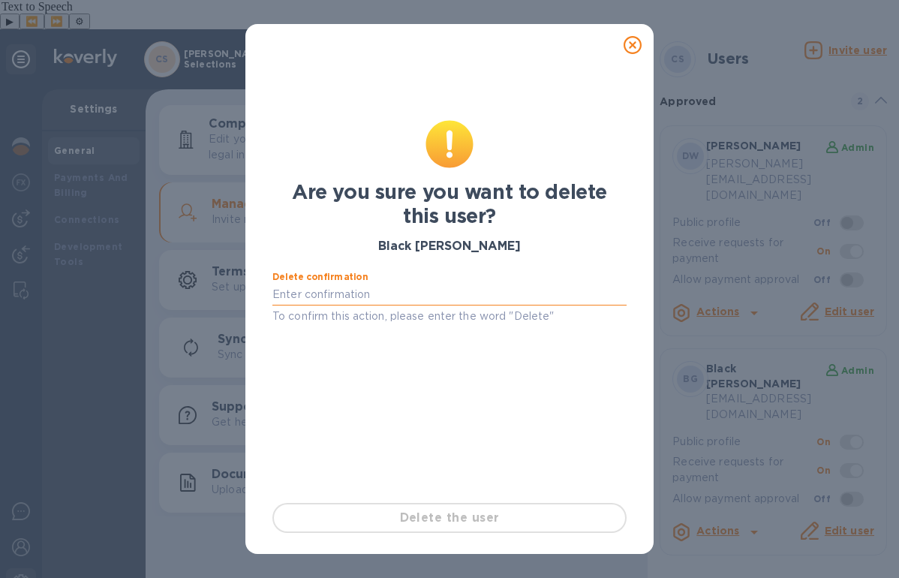
click at [305, 292] on input "text" at bounding box center [449, 295] width 354 height 23
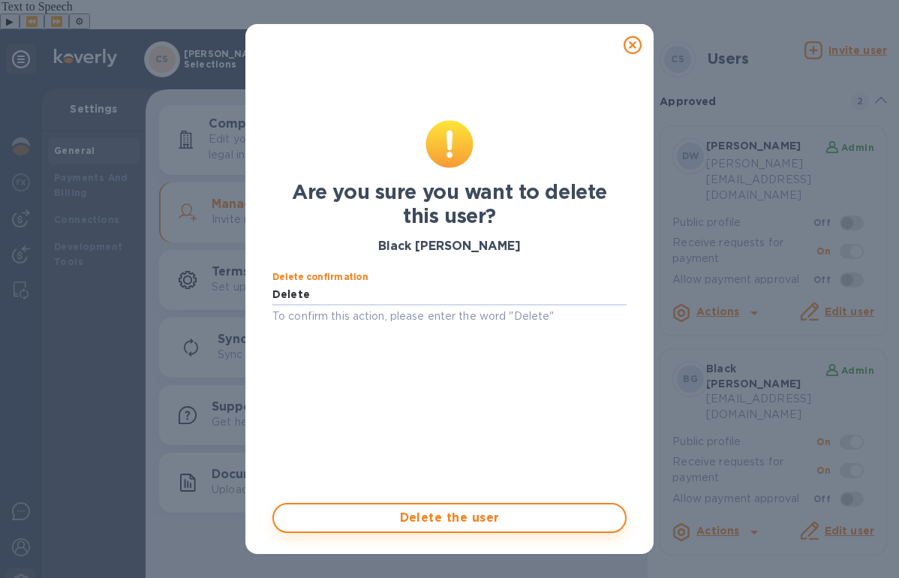
type input "Delete"
click at [479, 513] on span "Delete the user" at bounding box center [449, 518] width 327 height 18
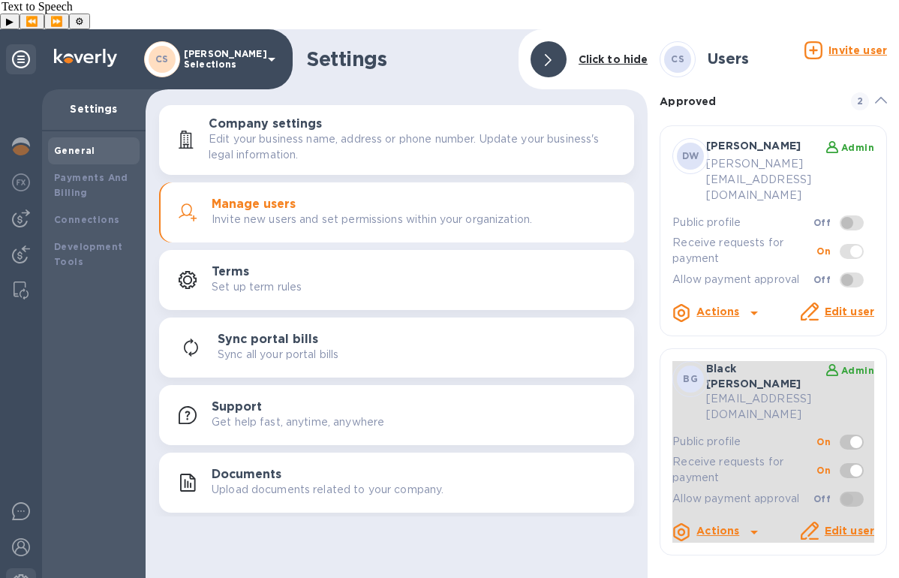
checkbox input "true"
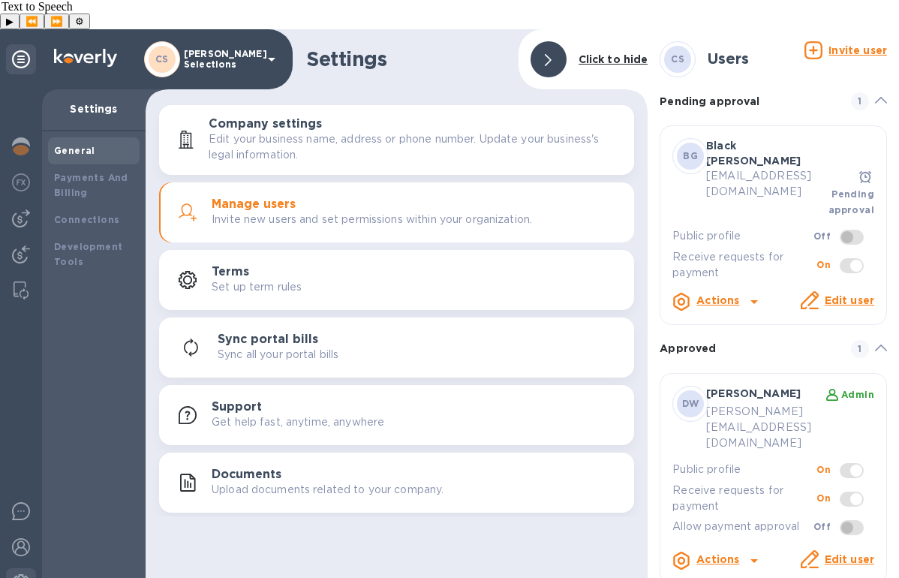
click at [837, 44] on u "Invite user" at bounding box center [857, 50] width 59 height 12
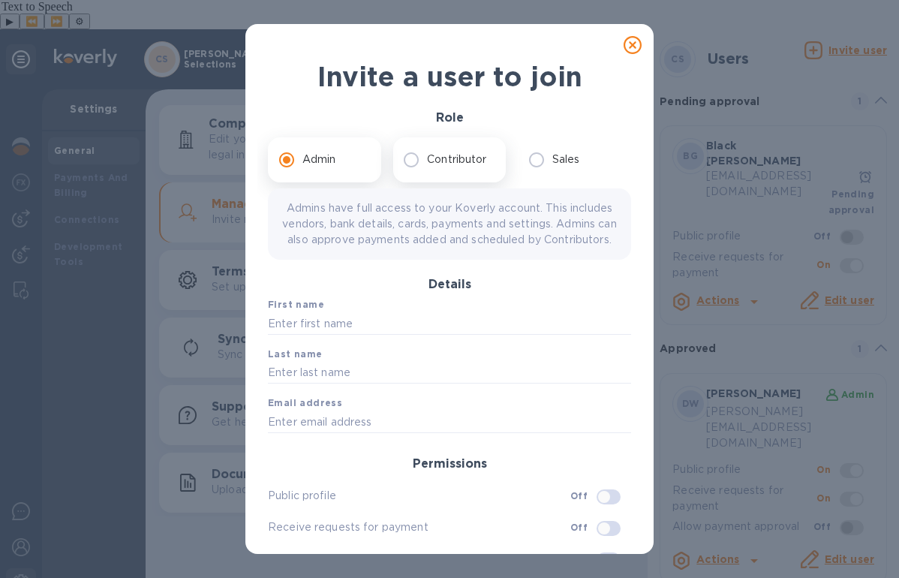
click at [443, 161] on p "Contributor" at bounding box center [456, 160] width 59 height 16
click at [427, 161] on input "Contributor" at bounding box center [411, 160] width 32 height 32
radio input "true"
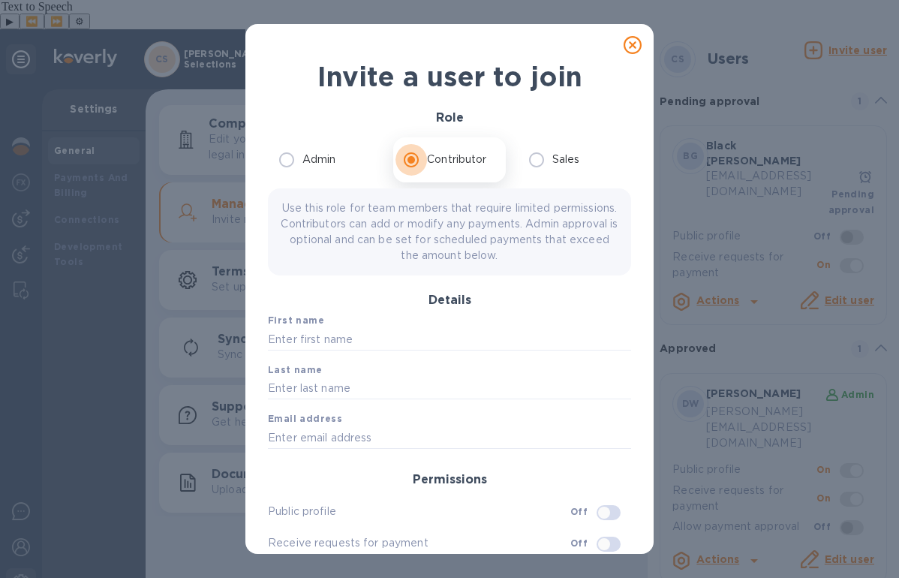
scroll to position [3, 0]
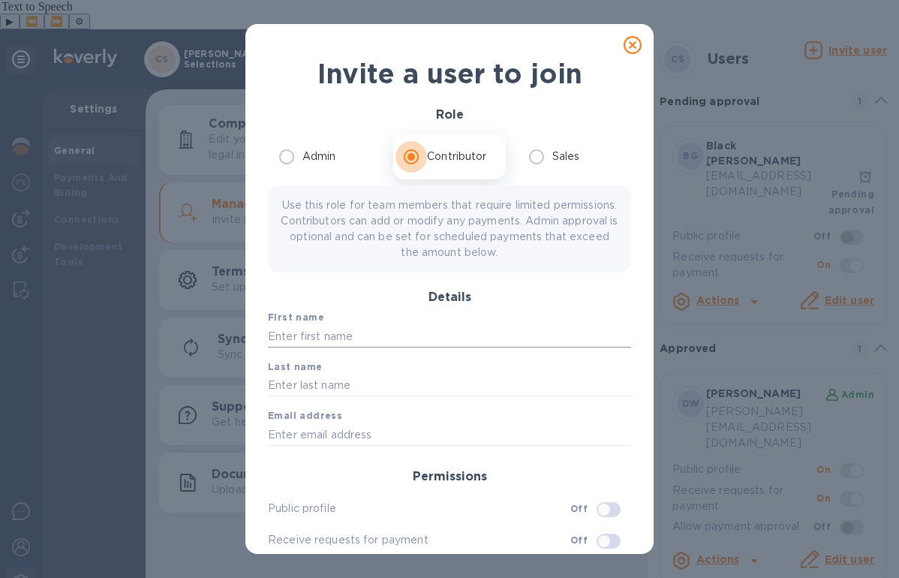
click at [302, 343] on input "text" at bounding box center [449, 336] width 363 height 23
type input "[PERSON_NAME]"
click at [322, 447] on div "Email address" at bounding box center [449, 427] width 375 height 50
click at [323, 436] on input "text" at bounding box center [449, 434] width 363 height 23
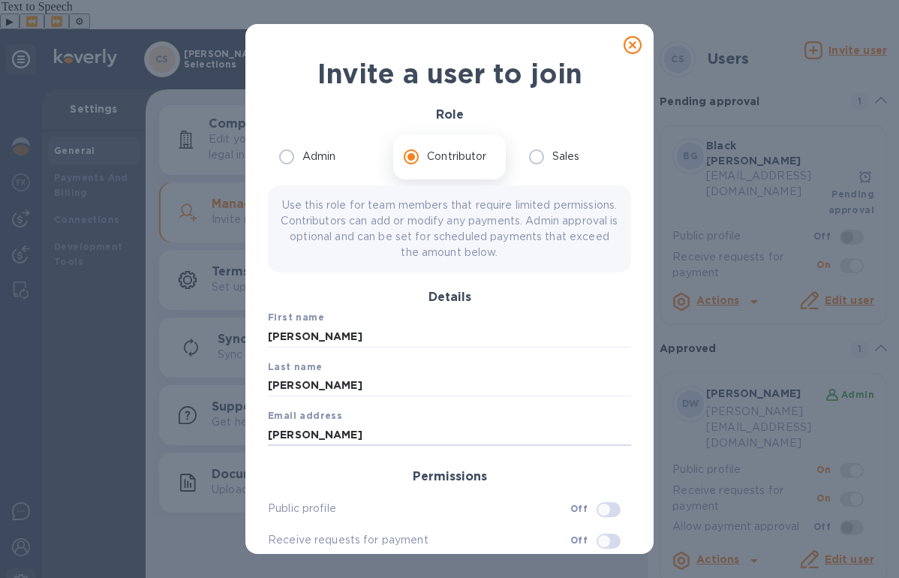
drag, startPoint x: 323, startPoint y: 434, endPoint x: 170, endPoint y: 422, distance: 153.4
click at [170, 422] on div "Invite a user to join Role Admin Contributor Sales Use this role for team membe…" at bounding box center [449, 289] width 899 height 578
paste input ".m@[DOMAIN_NAME]"
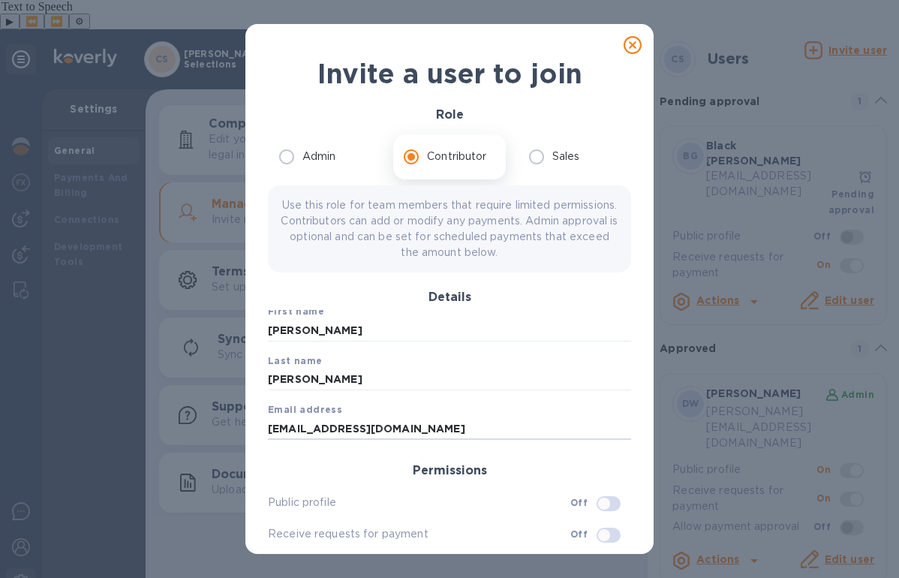
type input "[EMAIL_ADDRESS][DOMAIN_NAME]"
click at [523, 460] on body "[PERSON_NAME] Selections Settings General Payments And Billing Connections Deve…" at bounding box center [449, 318] width 899 height 578
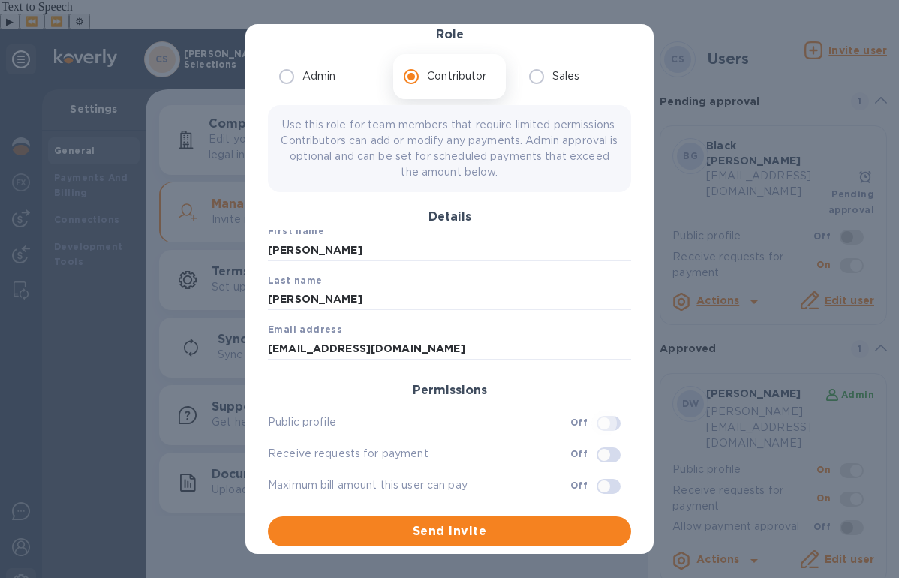
click at [593, 421] on input "checkbox" at bounding box center [604, 423] width 77 height 26
checkbox input "true"
click at [593, 489] on input "checkbox" at bounding box center [604, 486] width 77 height 26
checkbox input "true"
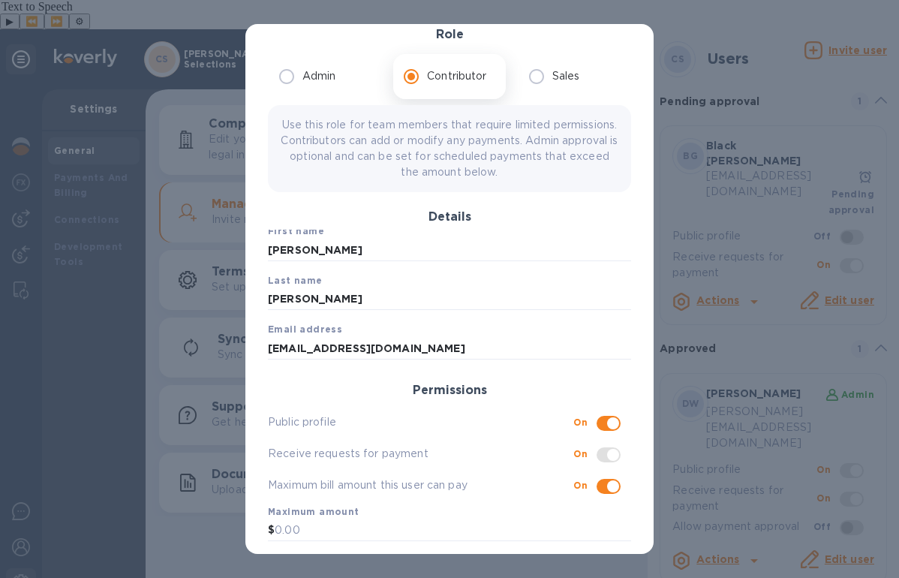
scroll to position [124, 0]
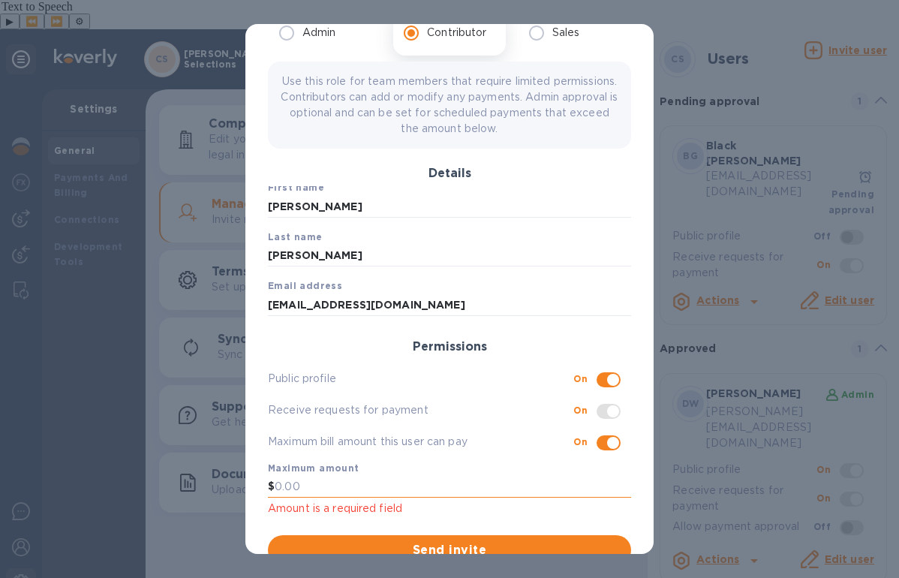
click at [303, 488] on input "text" at bounding box center [453, 487] width 356 height 23
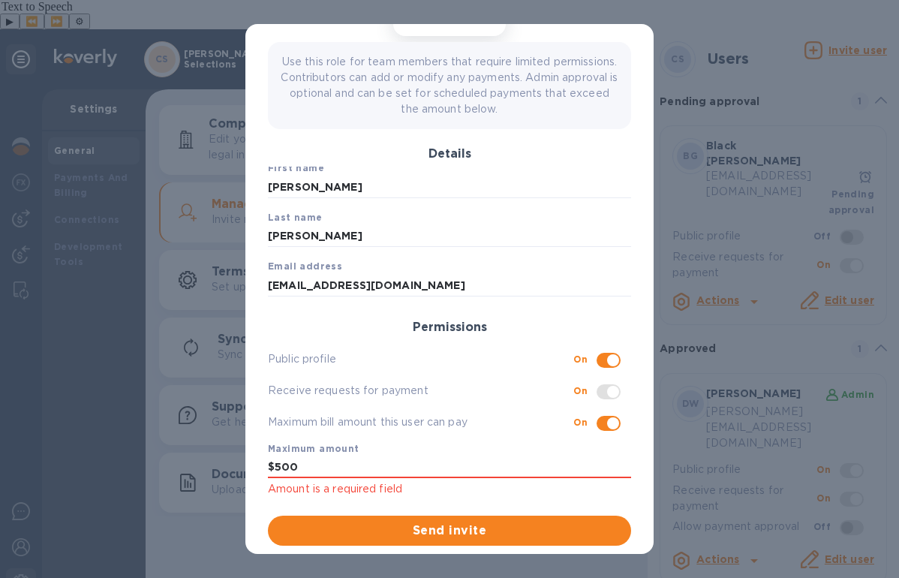
type input "500"
click at [596, 395] on span at bounding box center [608, 391] width 24 height 15
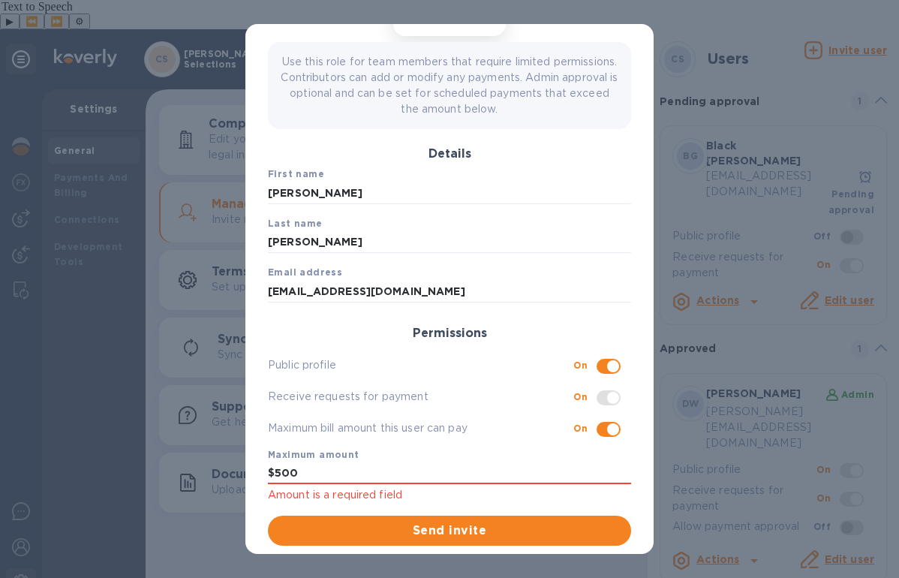
scroll to position [0, 0]
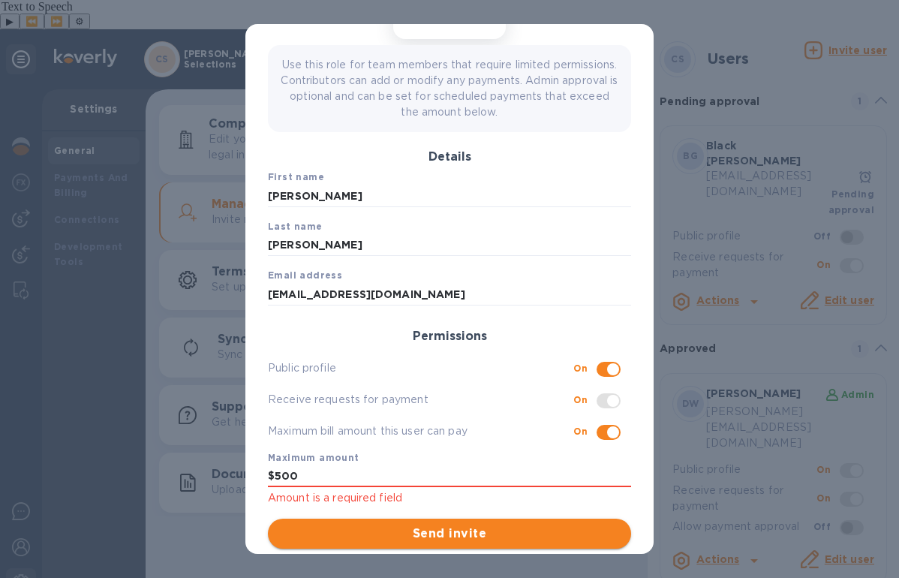
click at [448, 530] on span "Send invite" at bounding box center [449, 533] width 339 height 18
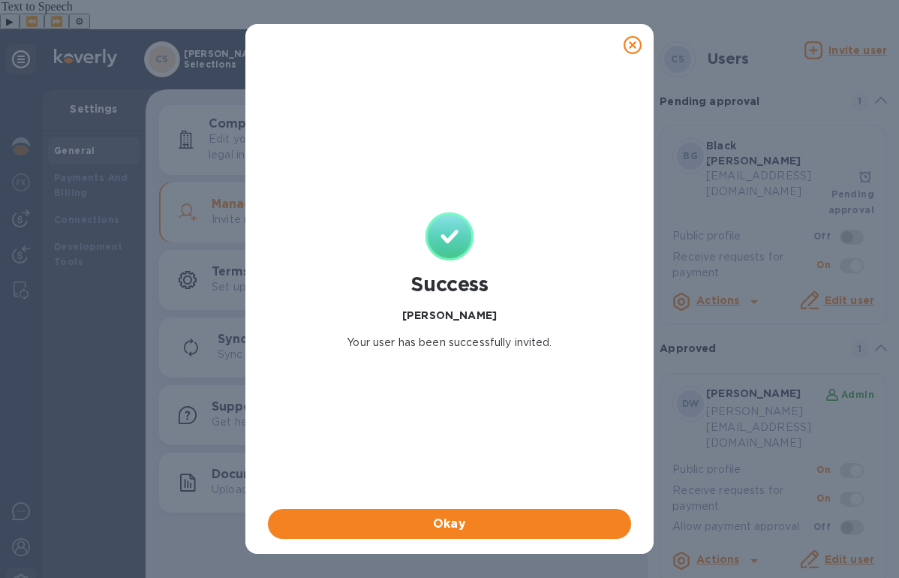
checkbox input "false"
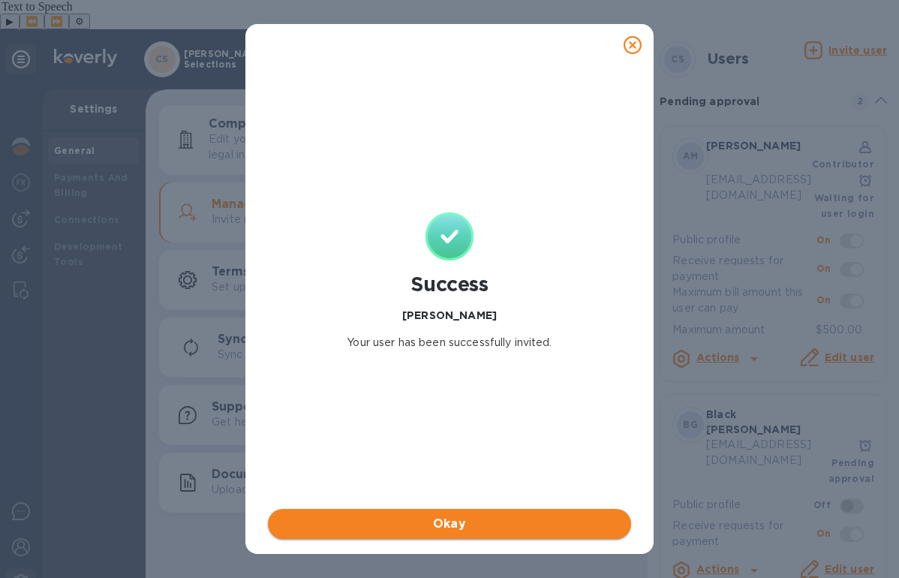
click at [428, 524] on span "Okay" at bounding box center [449, 524] width 339 height 18
